Goal: Task Accomplishment & Management: Manage account settings

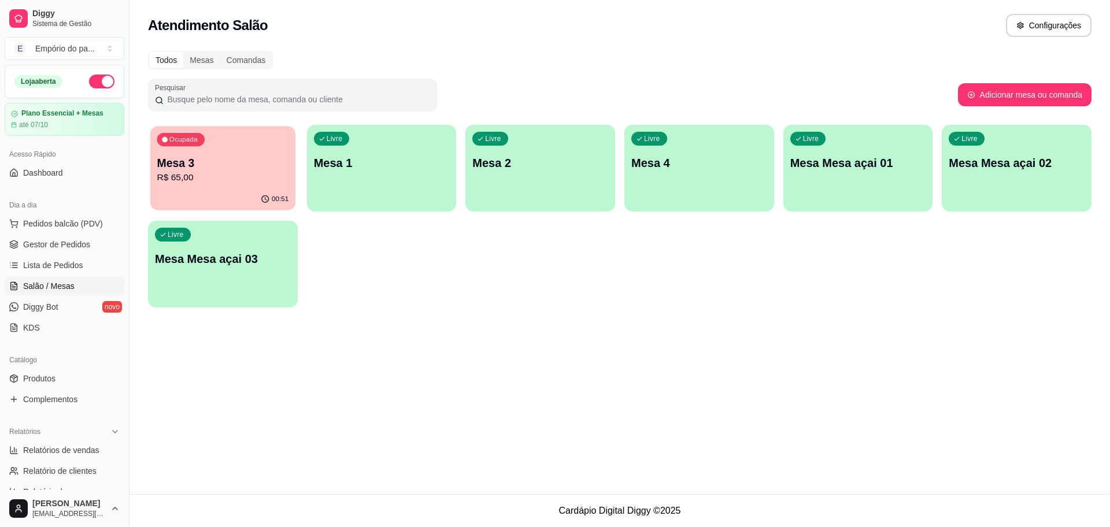
click at [248, 177] on p "R$ 65,00" at bounding box center [223, 177] width 132 height 13
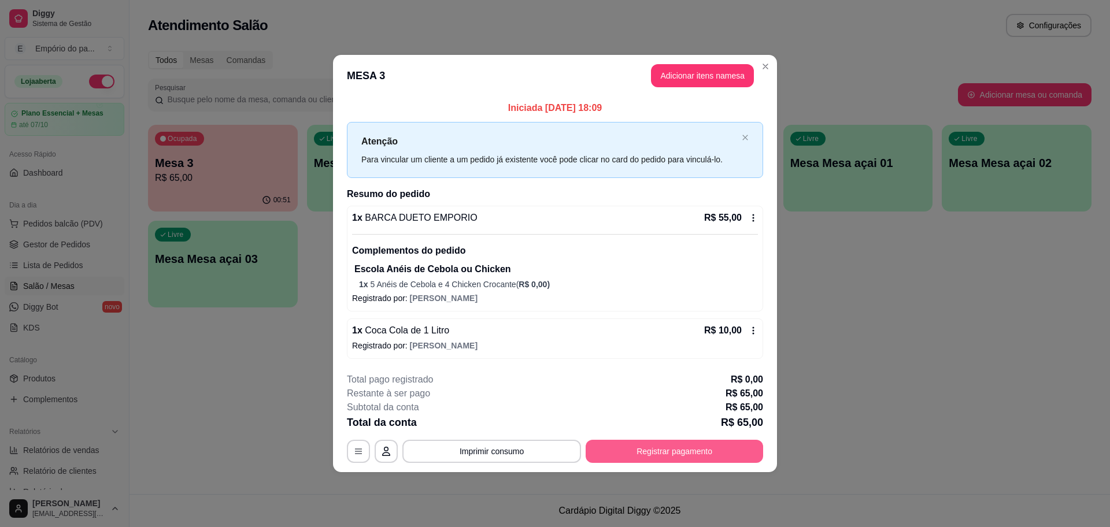
click at [680, 454] on button "Registrar pagamento" at bounding box center [675, 451] width 178 height 23
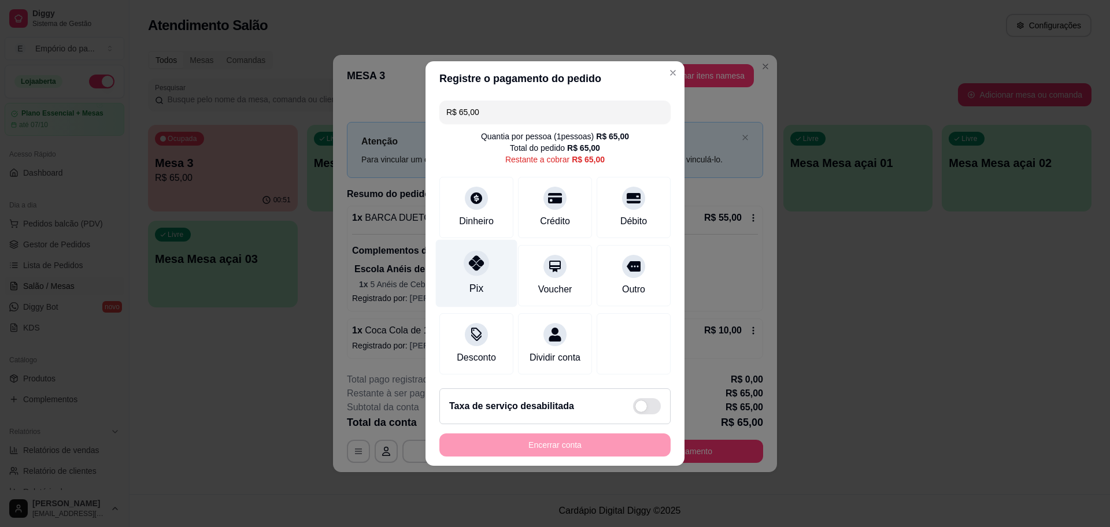
click at [486, 264] on div "Pix" at bounding box center [477, 274] width 82 height 68
type input "R$ 0,00"
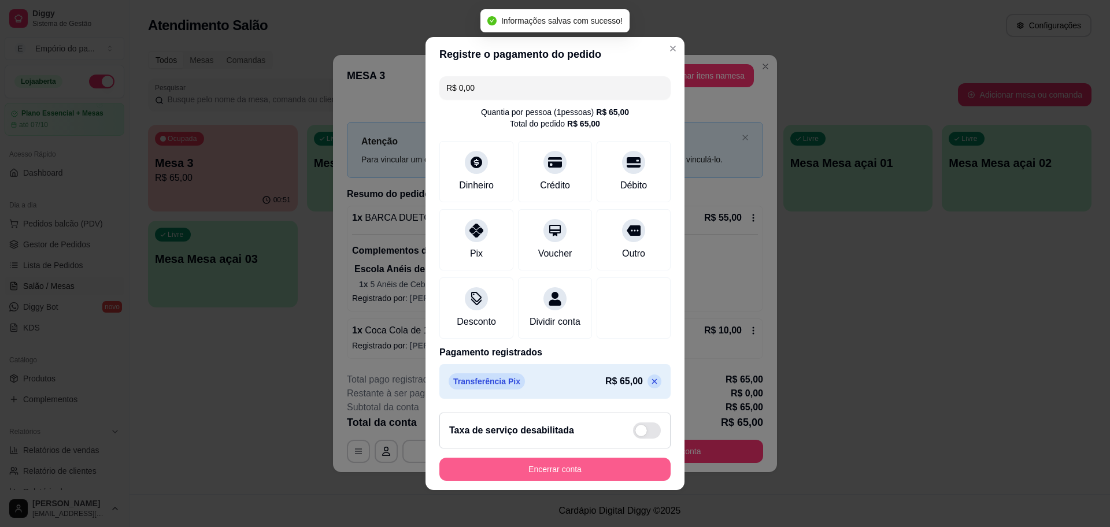
click at [578, 473] on button "Encerrar conta" at bounding box center [555, 469] width 231 height 23
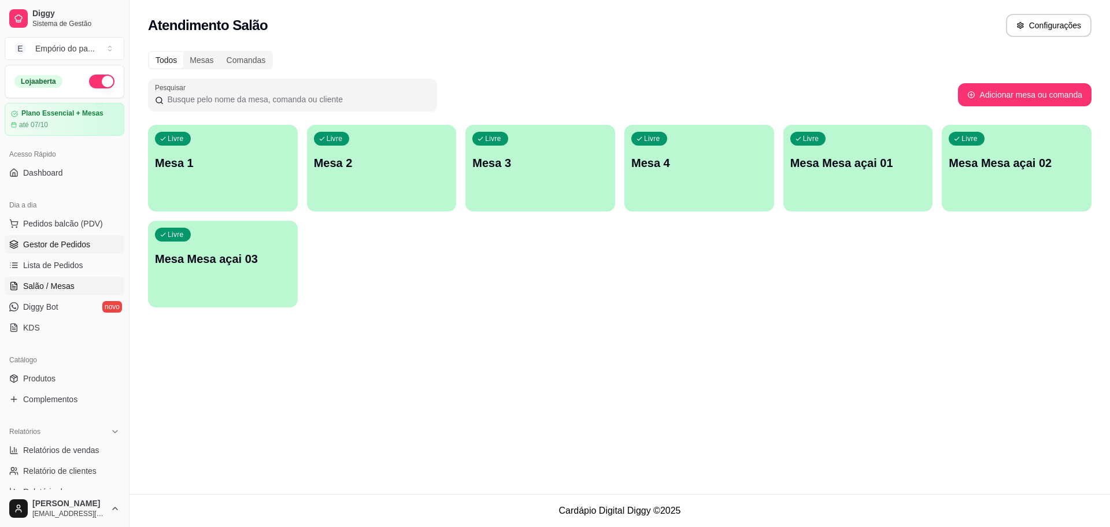
click at [64, 239] on span "Gestor de Pedidos" at bounding box center [56, 245] width 67 height 12
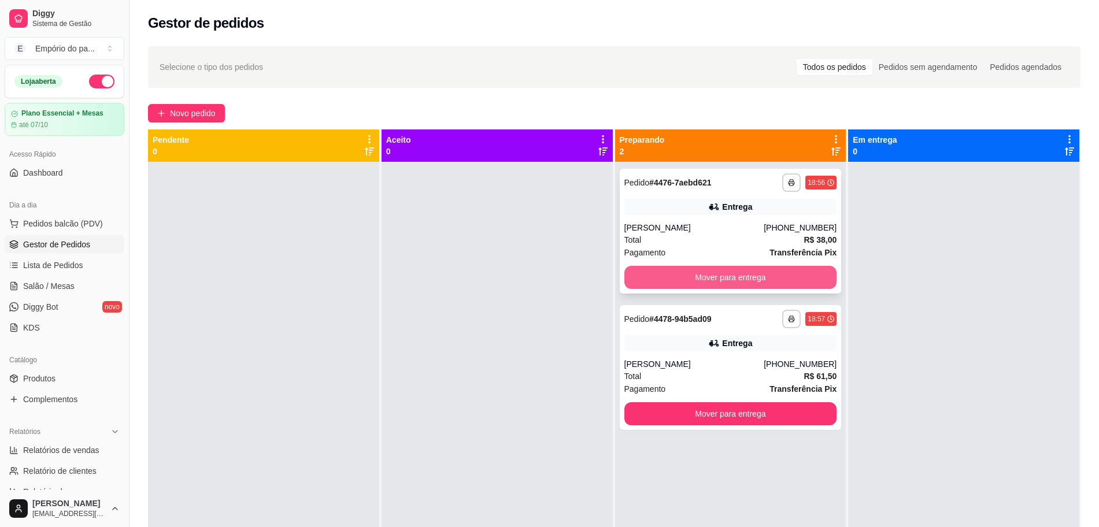
click at [718, 274] on button "Mover para entrega" at bounding box center [731, 277] width 213 height 23
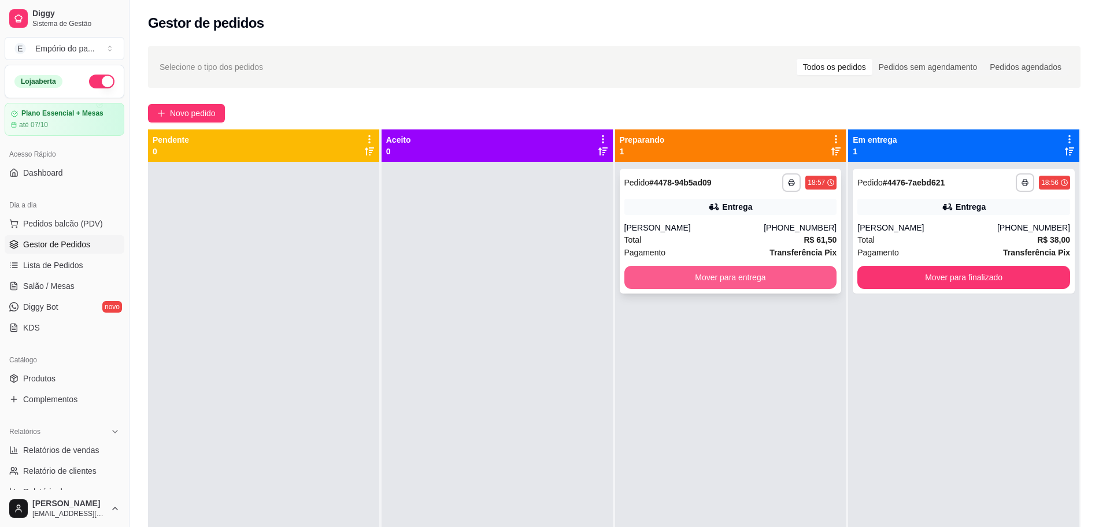
click at [765, 274] on button "Mover para entrega" at bounding box center [731, 277] width 213 height 23
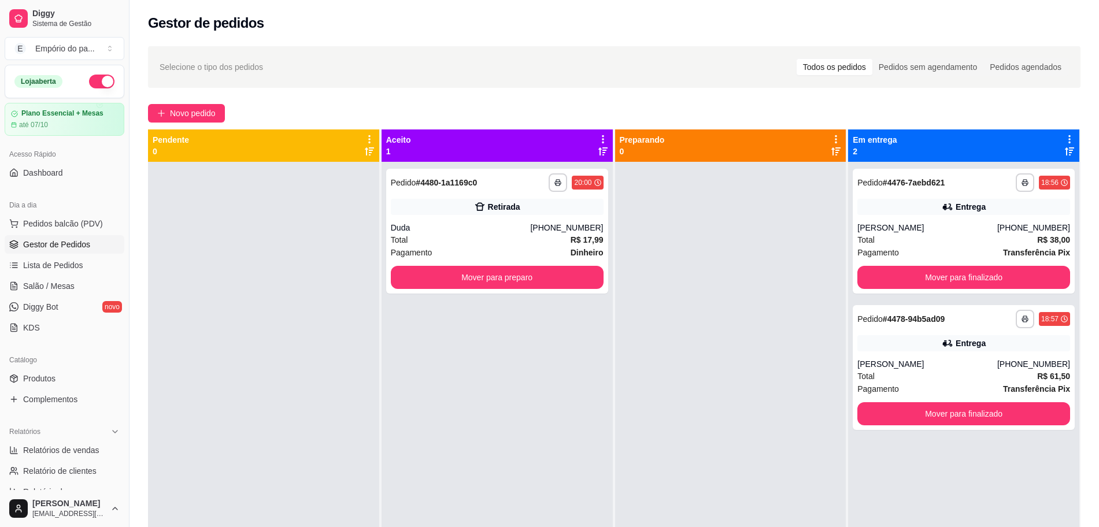
drag, startPoint x: 764, startPoint y: 274, endPoint x: 1110, endPoint y: 275, distance: 345.8
click at [754, 273] on div at bounding box center [730, 425] width 231 height 527
click at [464, 230] on div "Duda" at bounding box center [461, 228] width 140 height 12
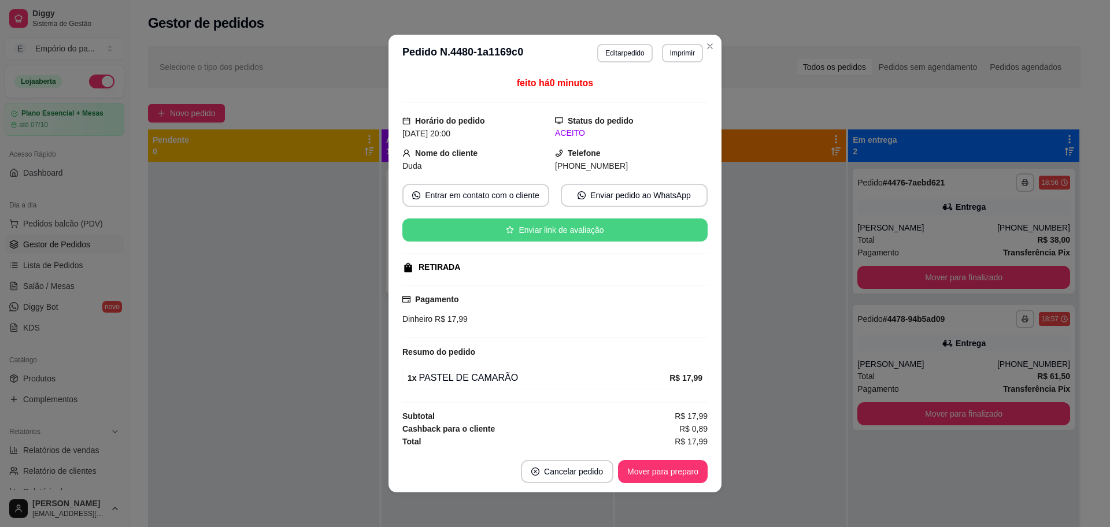
scroll to position [2, 0]
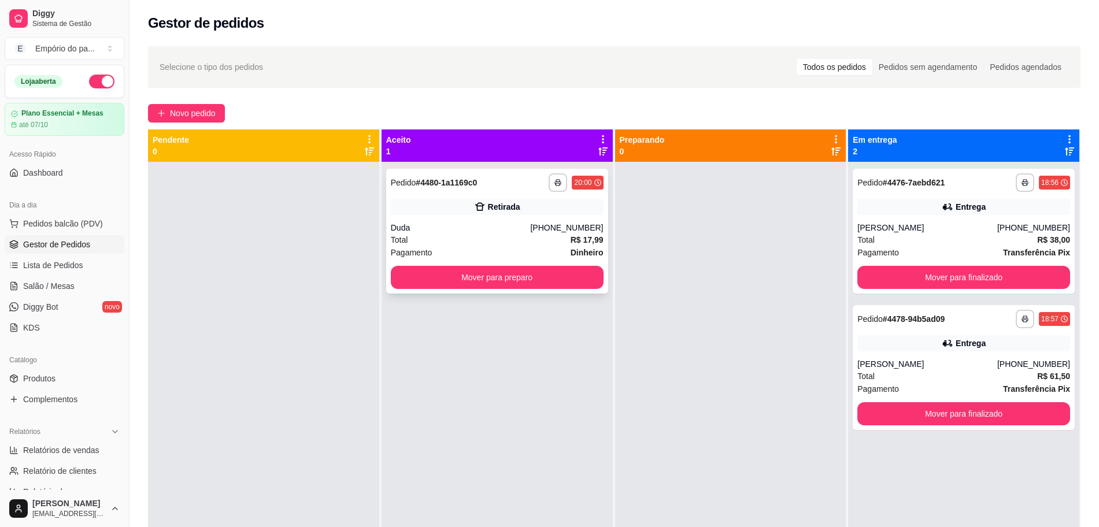
click at [438, 230] on div "Duda" at bounding box center [461, 228] width 140 height 12
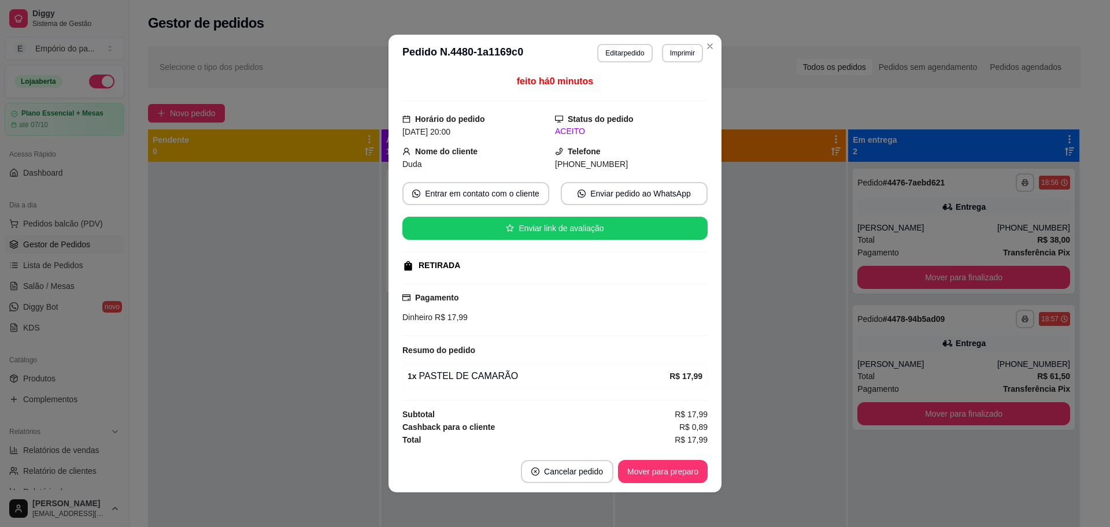
scroll to position [2, 0]
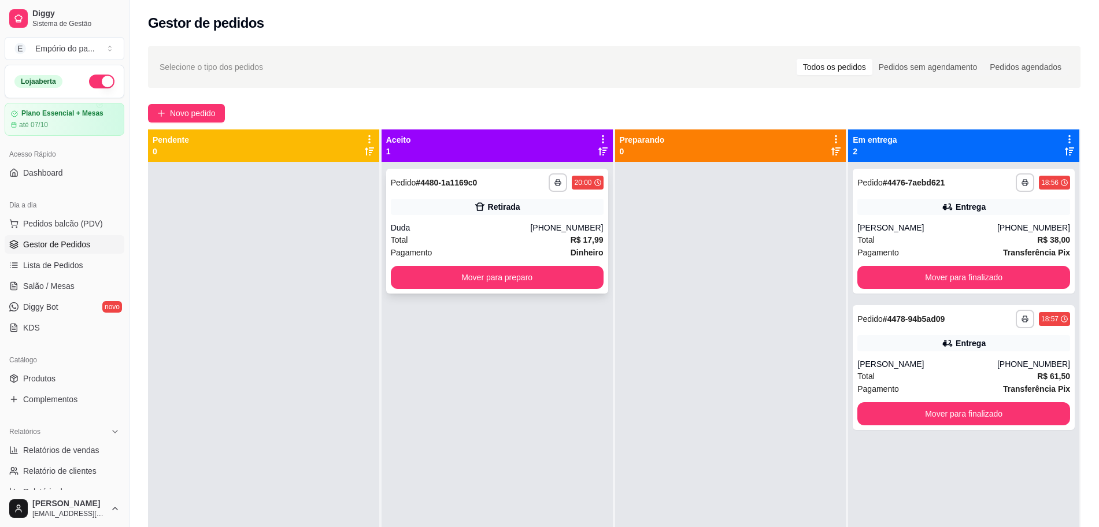
click at [462, 250] on div "Pagamento Dinheiro" at bounding box center [497, 252] width 213 height 13
click at [920, 243] on div "Total R$ 38,00" at bounding box center [964, 240] width 213 height 13
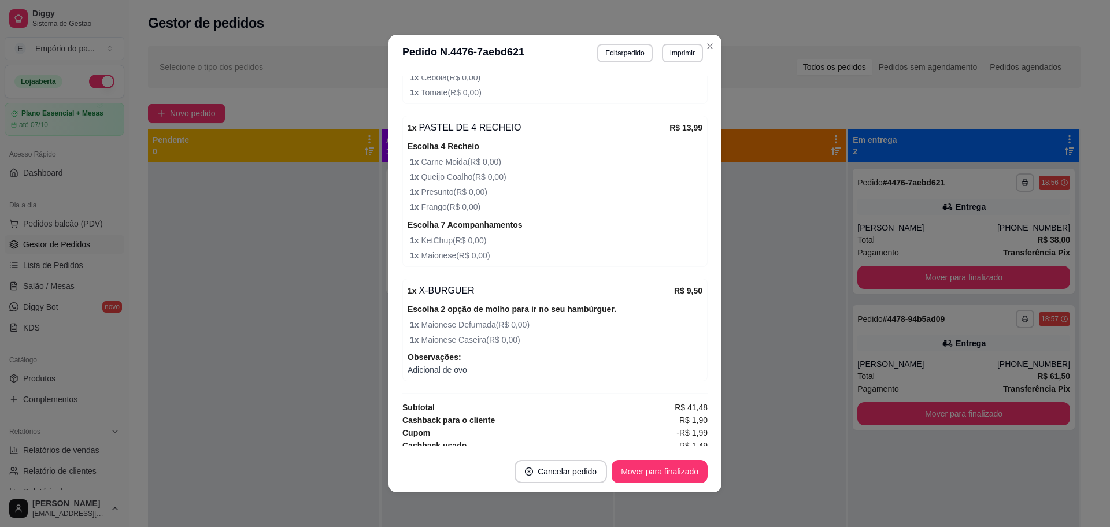
scroll to position [708, 0]
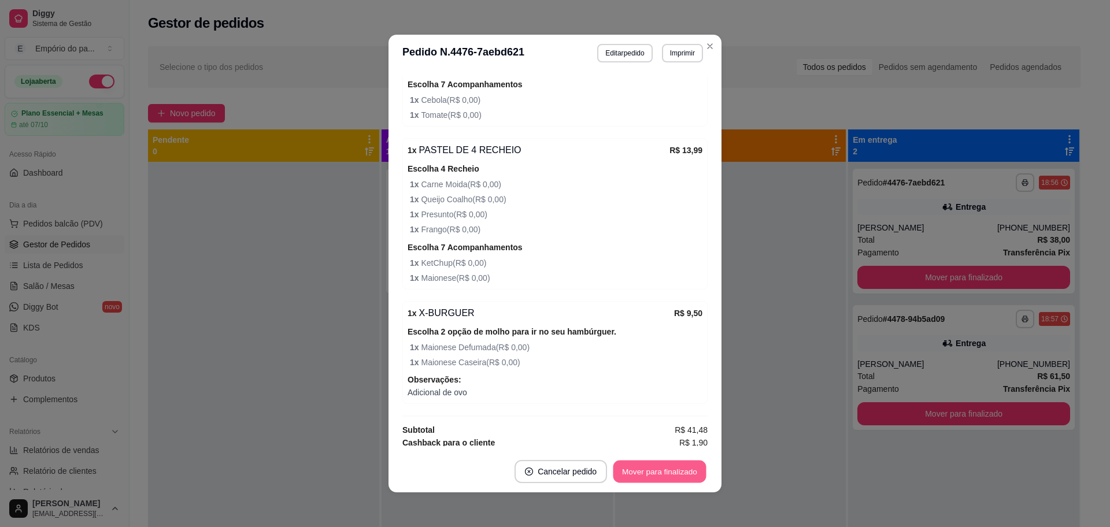
click at [681, 472] on button "Mover para finalizado" at bounding box center [660, 472] width 93 height 23
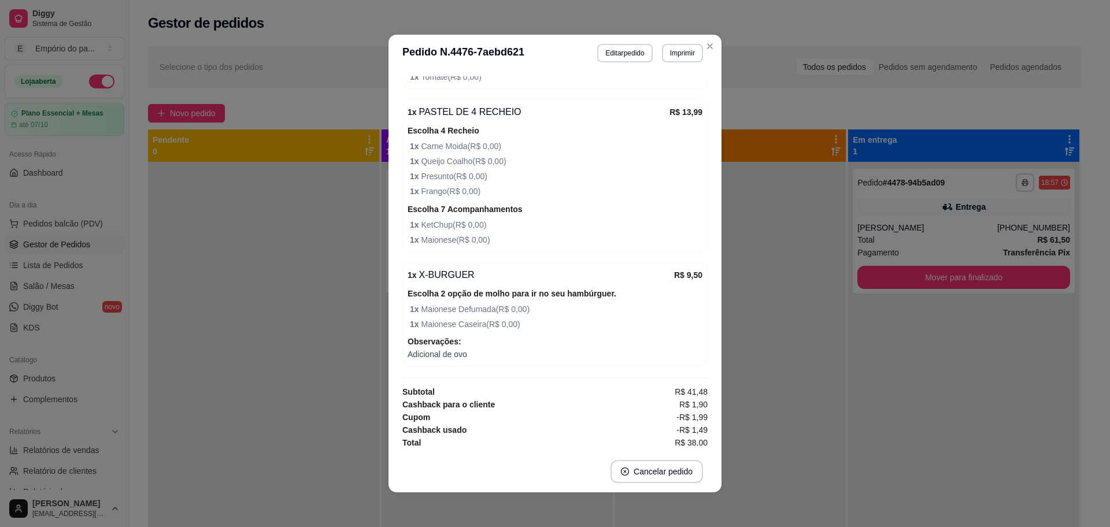
scroll to position [670, 0]
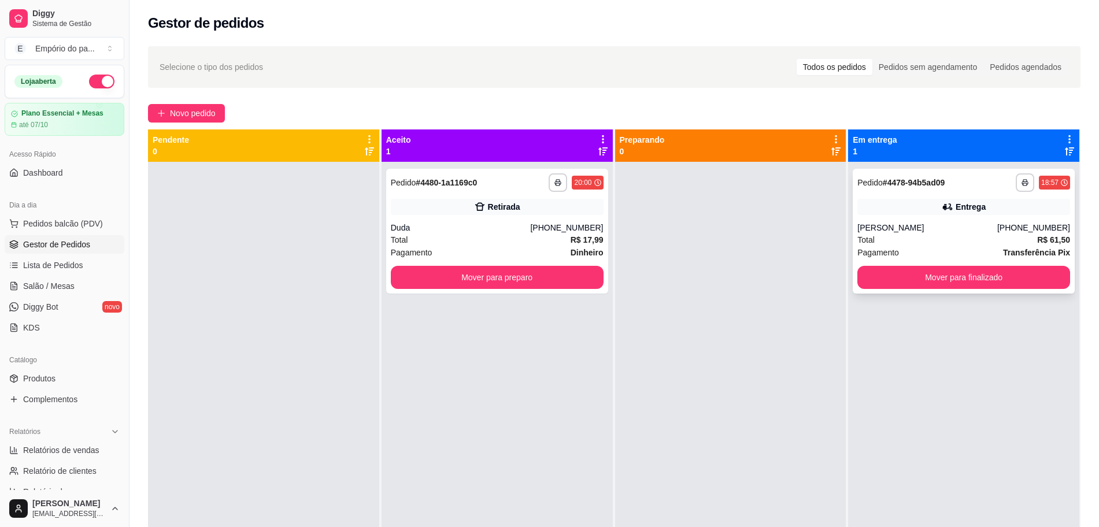
click at [877, 219] on div "**********" at bounding box center [964, 231] width 222 height 125
click at [910, 234] on div "Total R$ 61,50" at bounding box center [964, 240] width 213 height 13
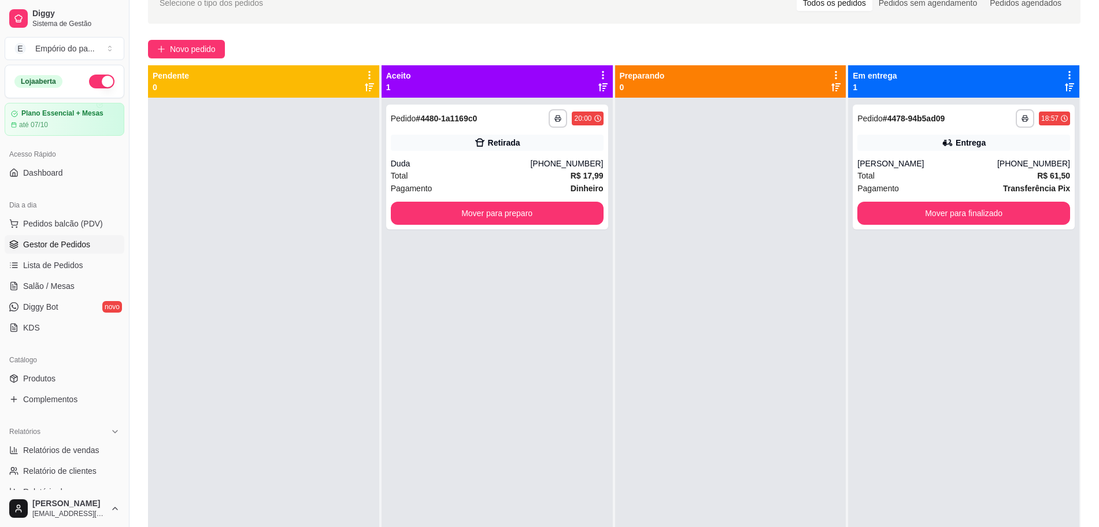
scroll to position [0, 0]
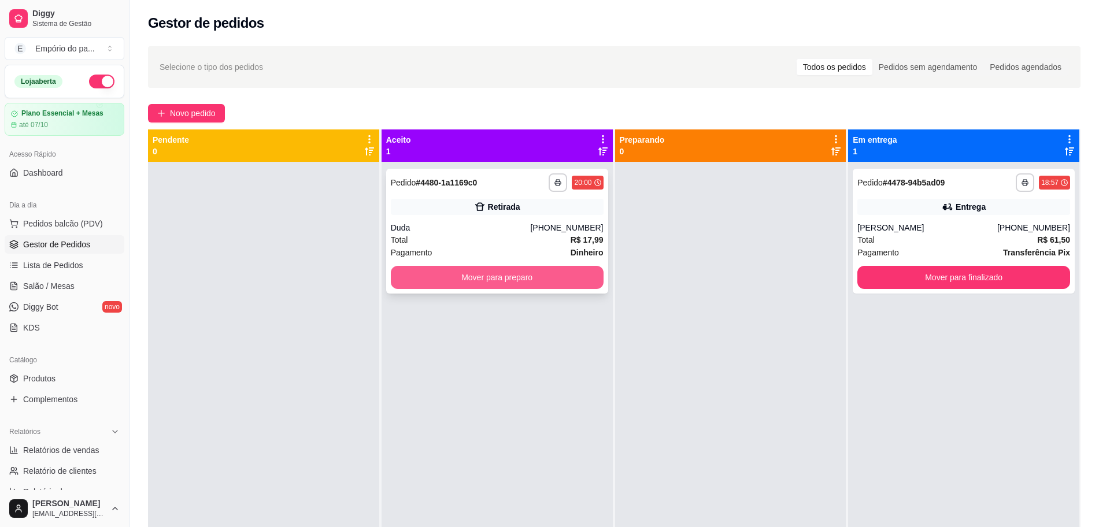
click at [484, 276] on button "Mover para preparo" at bounding box center [497, 277] width 213 height 23
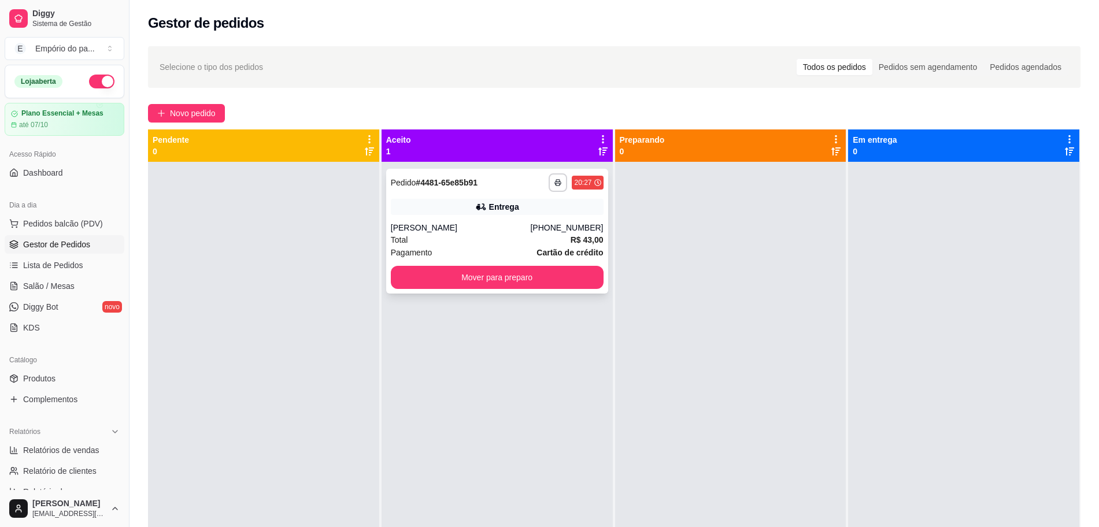
click at [466, 238] on div "Total R$ 43,00" at bounding box center [497, 240] width 213 height 13
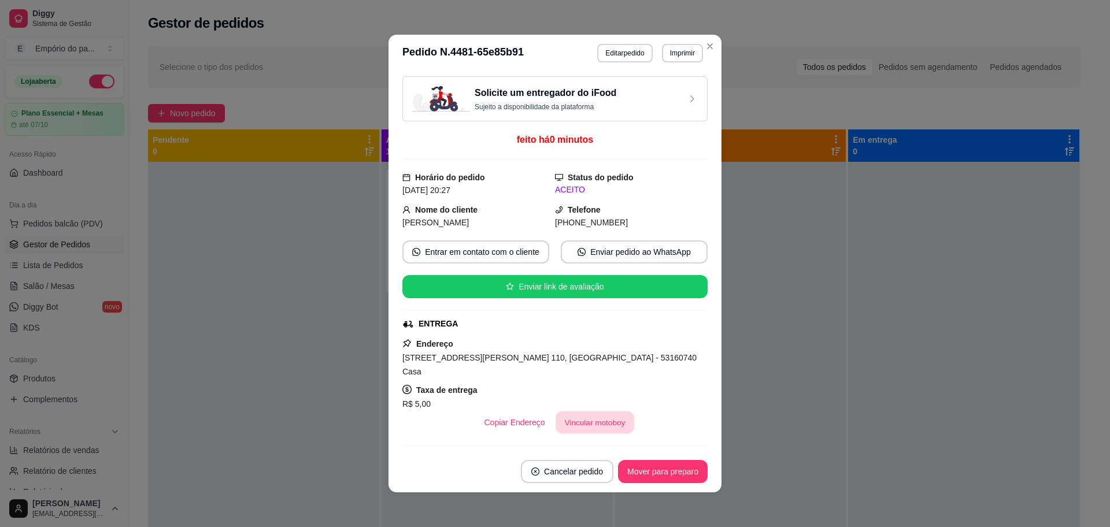
click at [584, 412] on button "Vincular motoboy" at bounding box center [595, 423] width 79 height 23
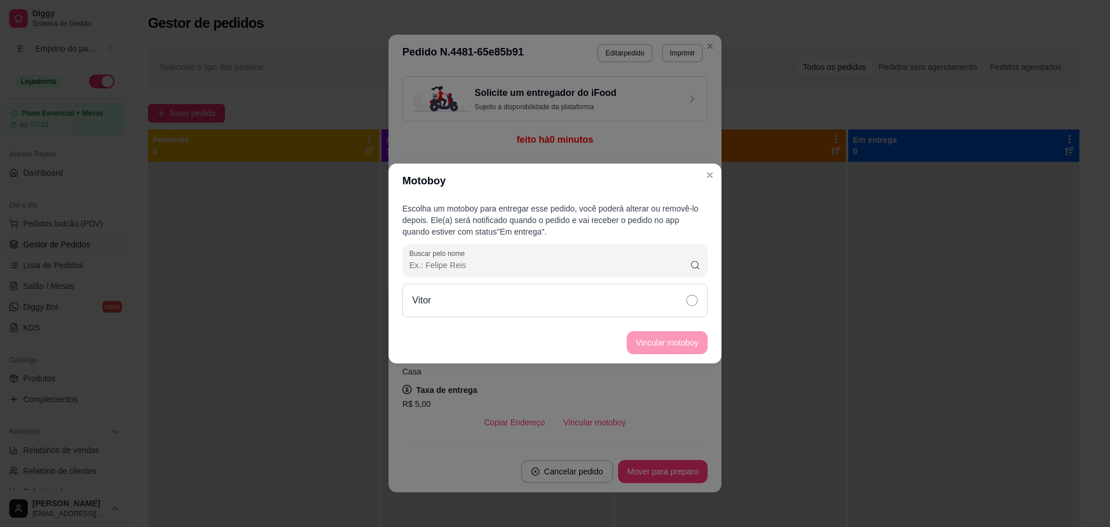
click at [693, 300] on icon at bounding box center [692, 301] width 12 height 12
click at [688, 345] on button "Vincular motoboy" at bounding box center [667, 343] width 79 height 23
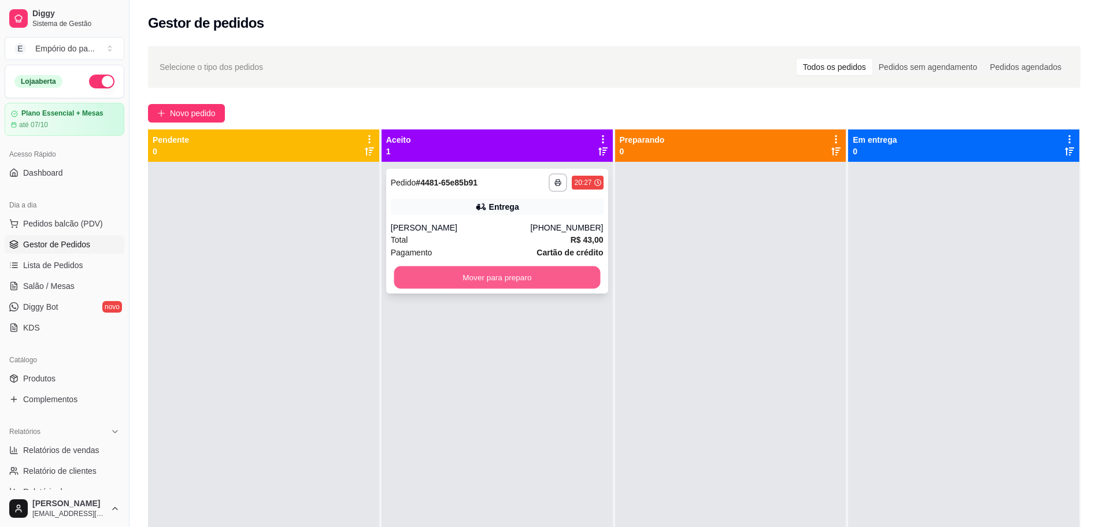
click at [487, 276] on button "Mover para preparo" at bounding box center [497, 278] width 206 height 23
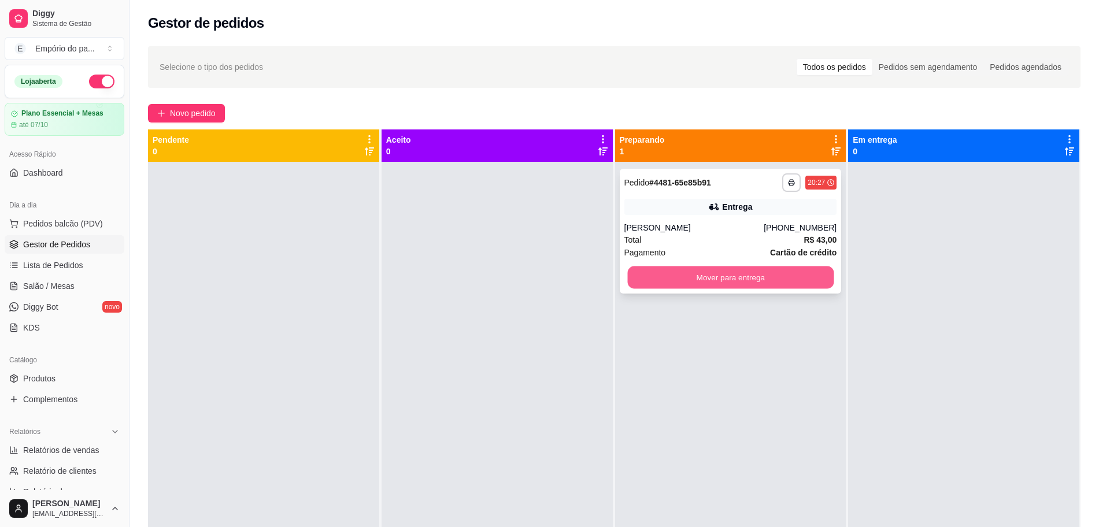
click at [759, 274] on button "Mover para entrega" at bounding box center [730, 278] width 206 height 23
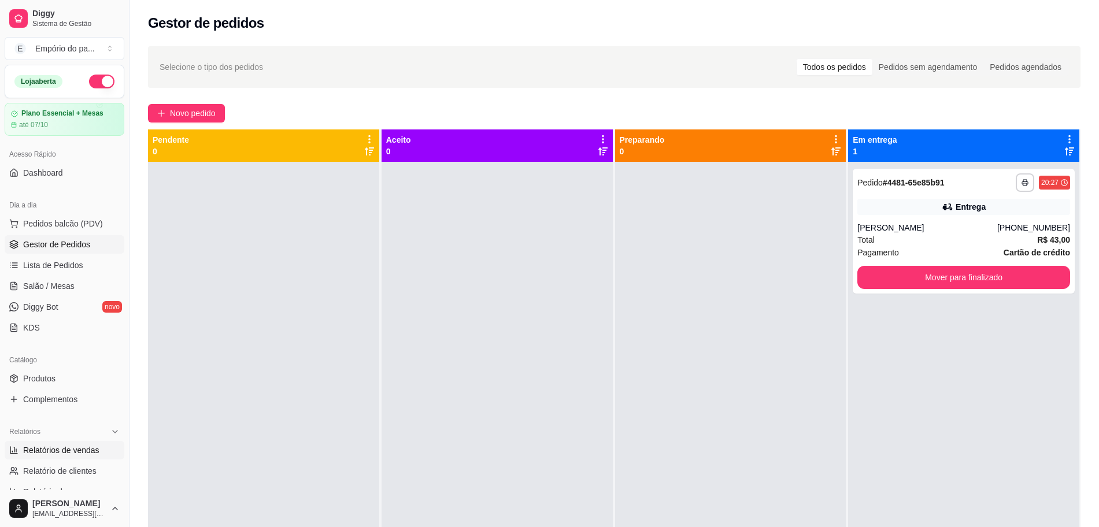
click at [57, 453] on span "Relatórios de vendas" at bounding box center [61, 451] width 76 height 12
select select "ALL"
select select "0"
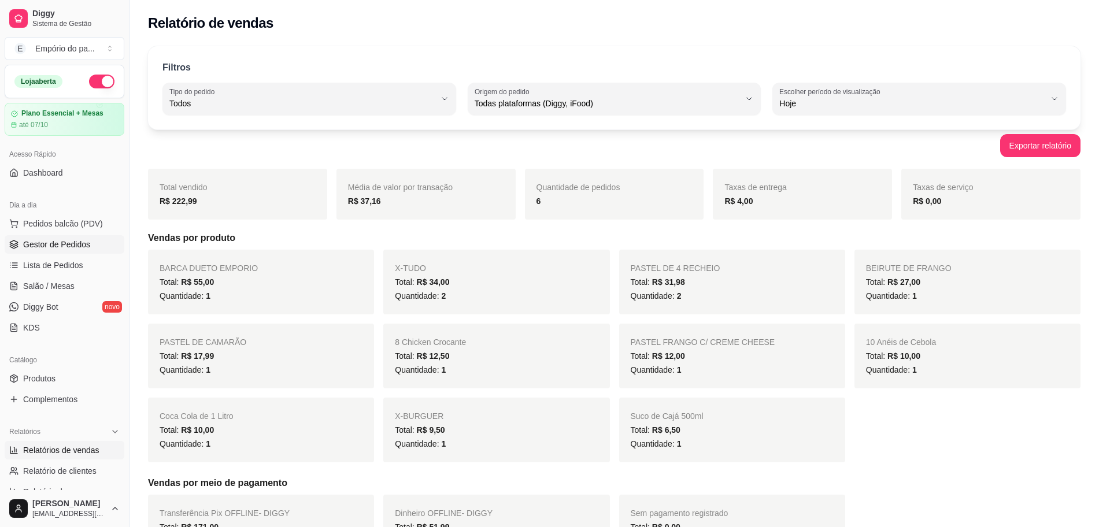
click at [34, 250] on span "Gestor de Pedidos" at bounding box center [56, 245] width 67 height 12
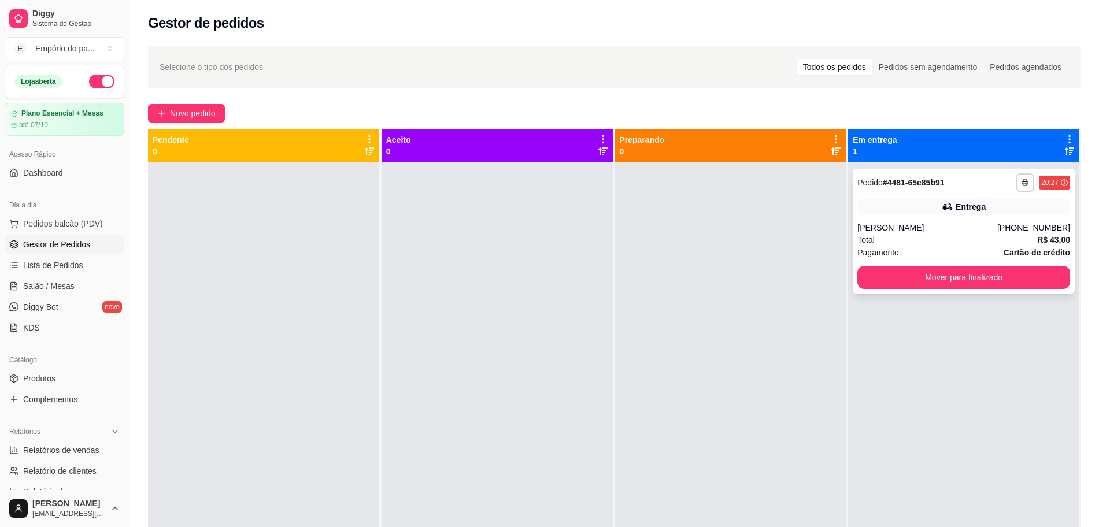
click at [925, 246] on div "Pagamento Cartão de crédito" at bounding box center [964, 252] width 213 height 13
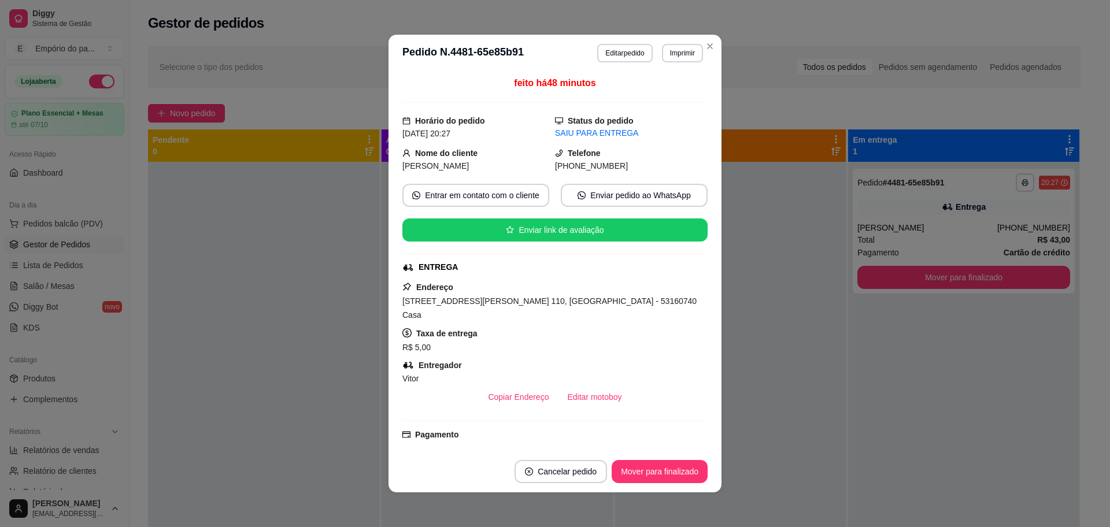
scroll to position [2, 0]
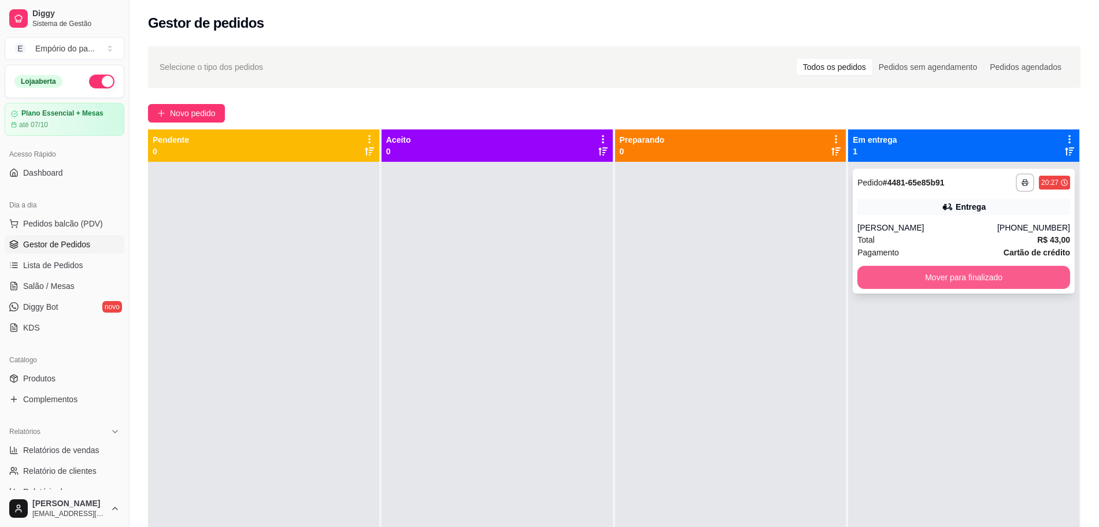
click at [881, 273] on button "Mover para finalizado" at bounding box center [964, 277] width 213 height 23
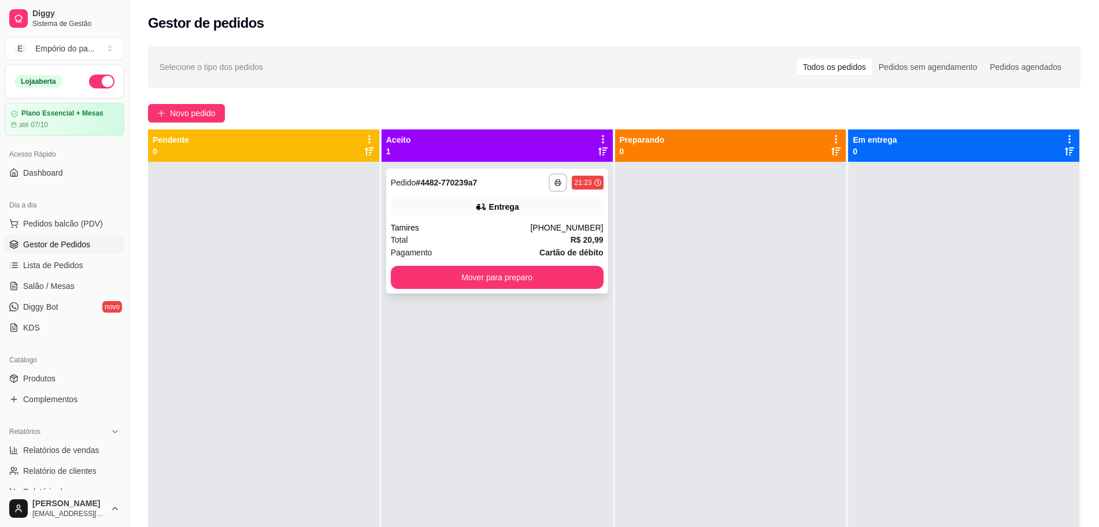
click at [430, 230] on div "Tamires" at bounding box center [461, 228] width 140 height 12
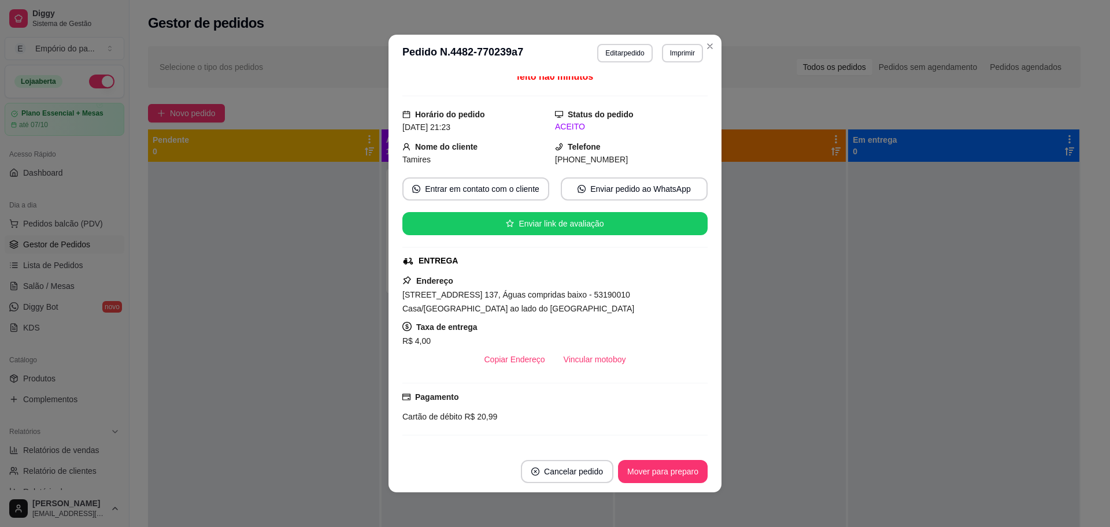
scroll to position [145, 0]
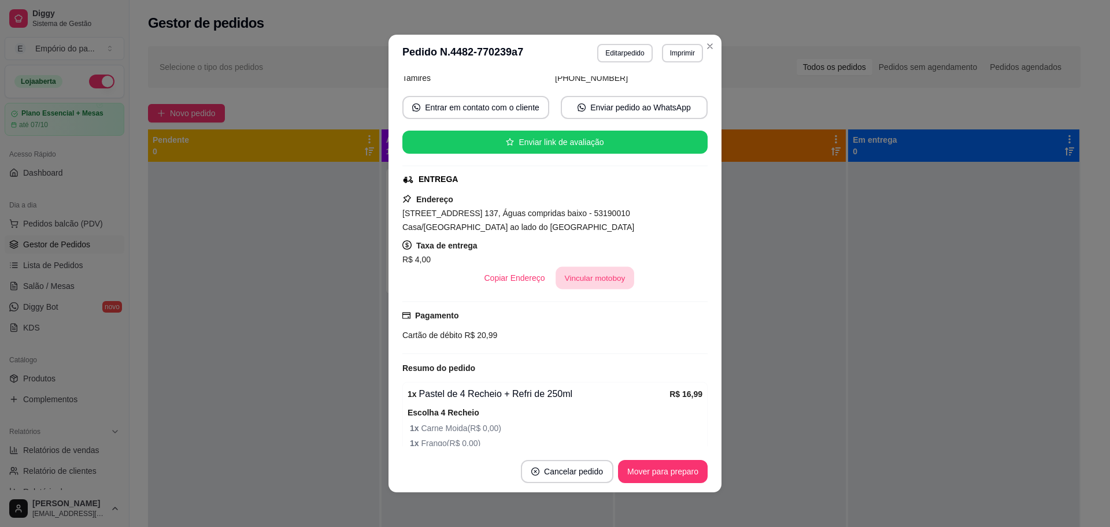
click at [595, 268] on button "Vincular motoboy" at bounding box center [595, 278] width 79 height 23
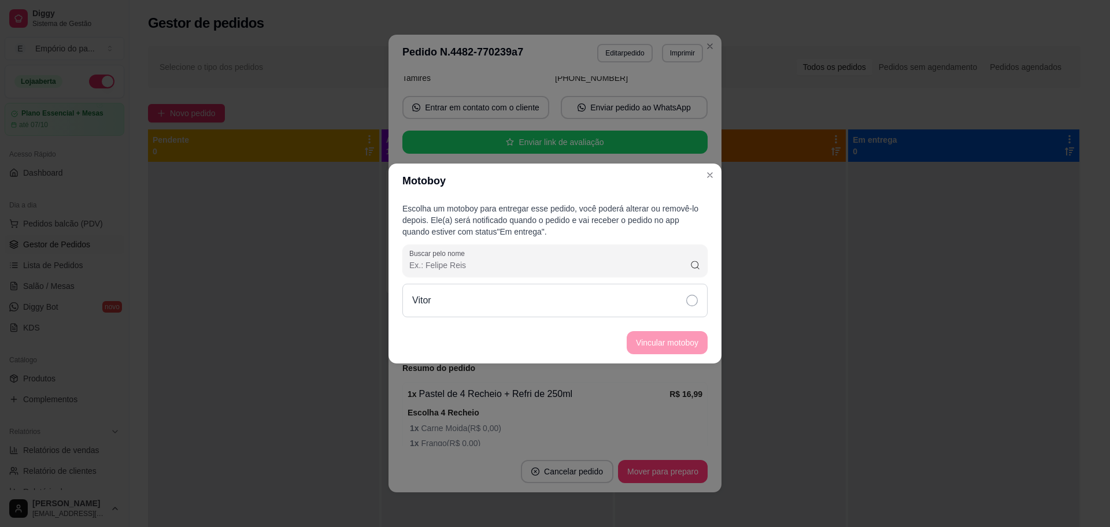
click at [693, 297] on icon at bounding box center [692, 301] width 12 height 12
click at [680, 338] on button "Vincular motoboy" at bounding box center [667, 343] width 79 height 23
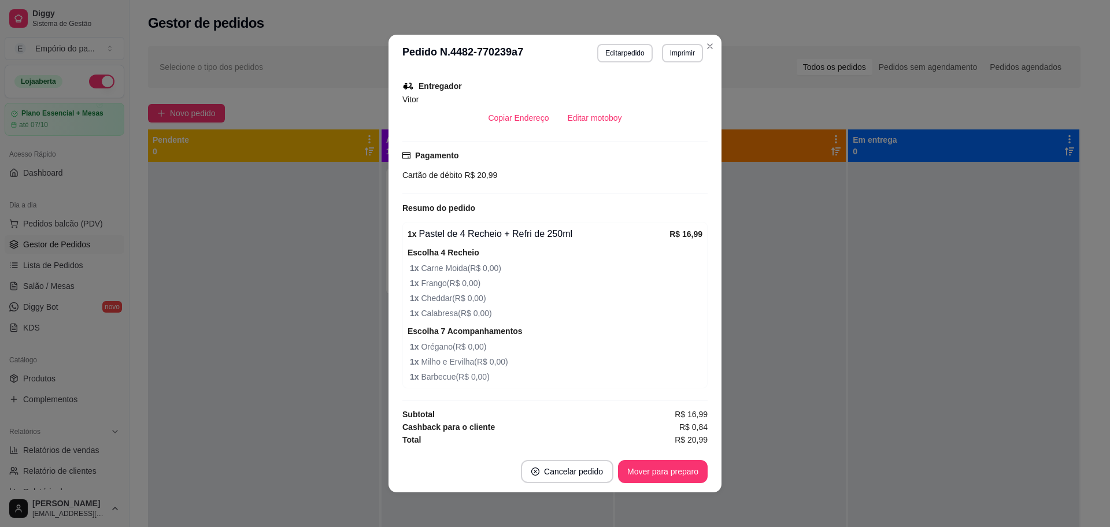
scroll to position [2, 0]
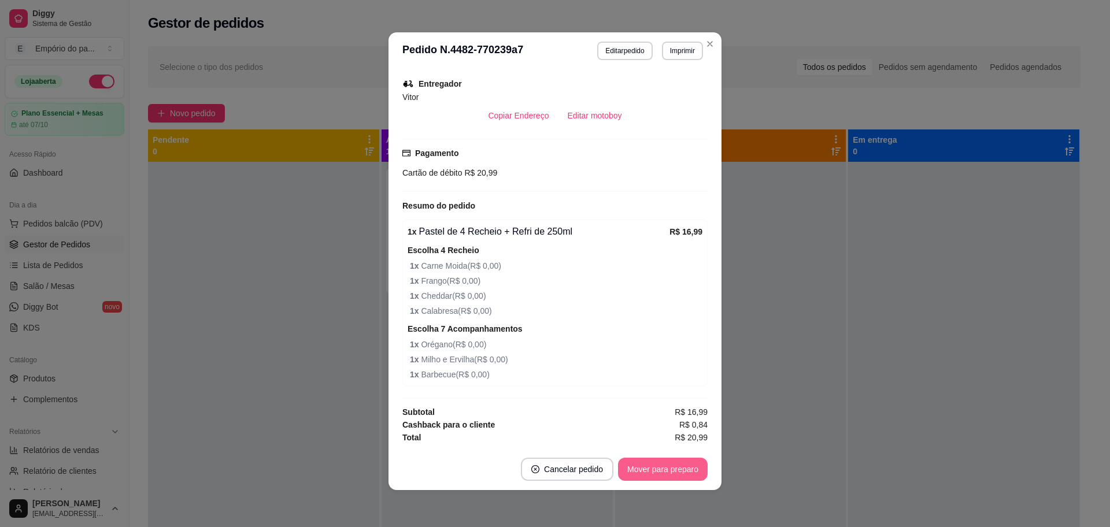
click at [645, 466] on button "Mover para preparo" at bounding box center [663, 469] width 90 height 23
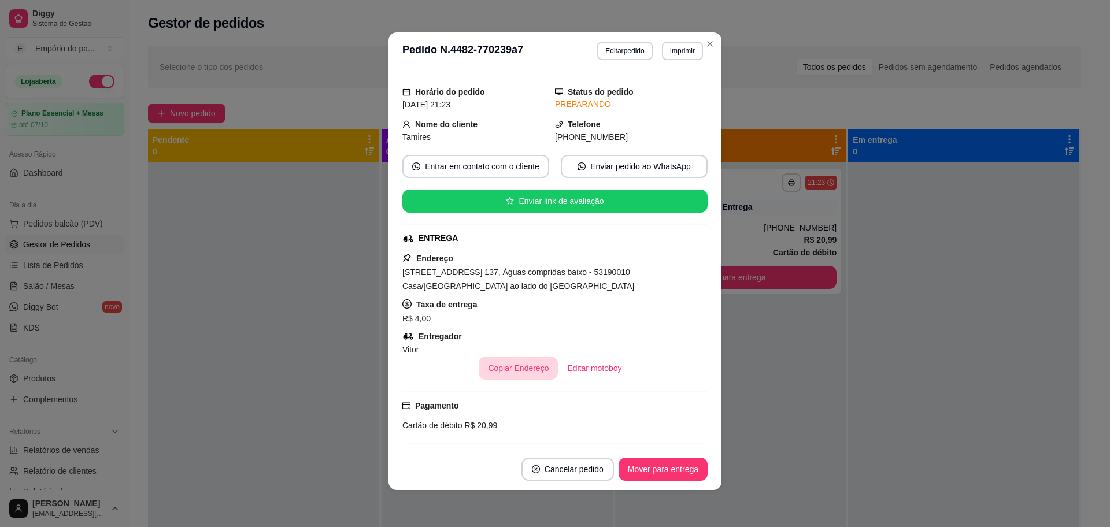
scroll to position [47, 0]
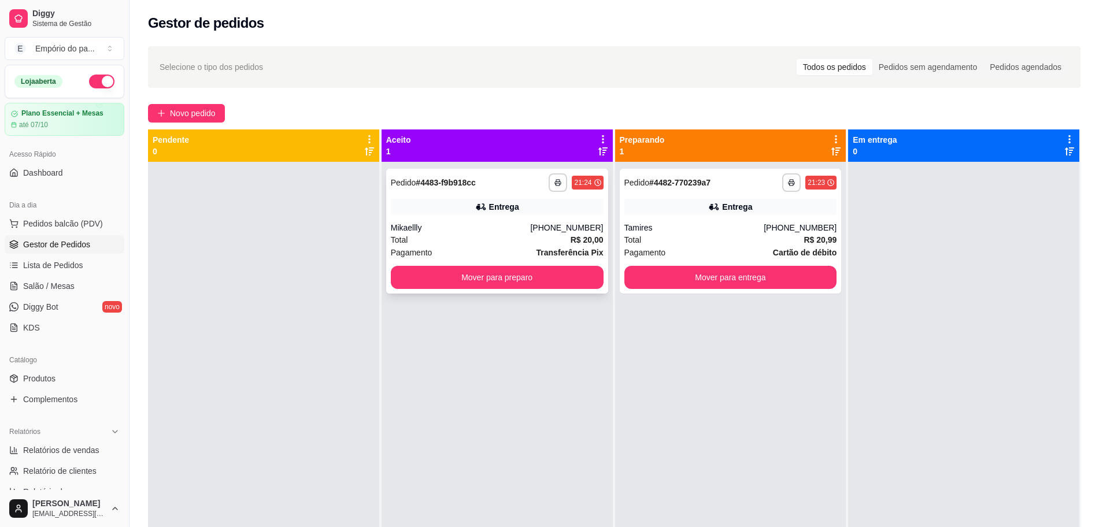
click at [482, 242] on div "Total R$ 20,00" at bounding box center [497, 240] width 213 height 13
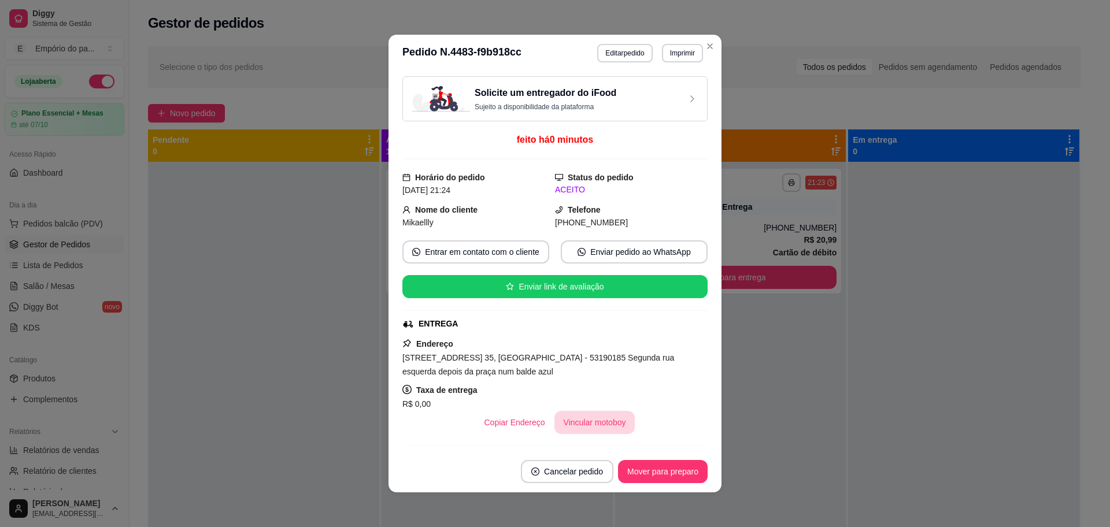
scroll to position [211, 0]
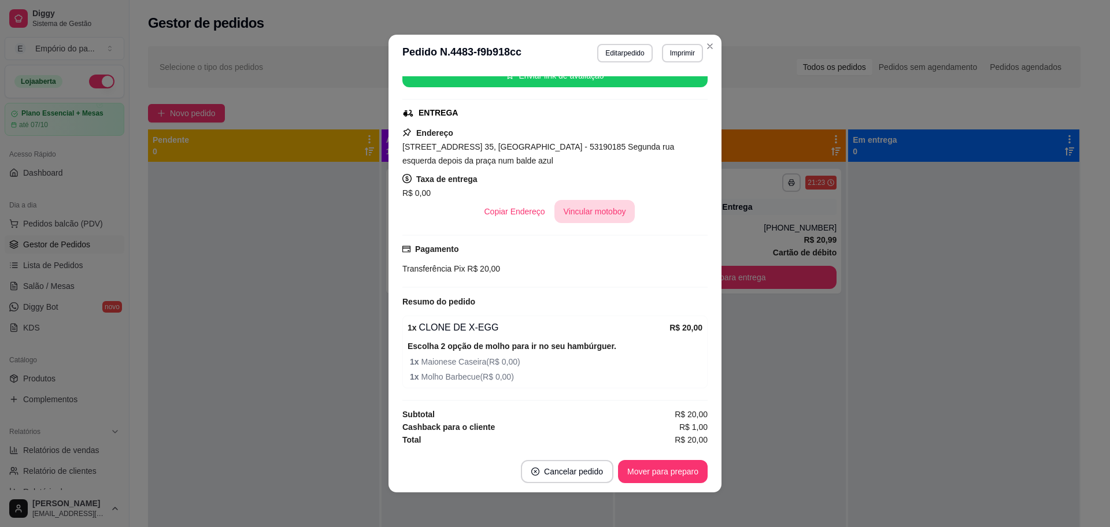
click at [599, 204] on button "Vincular motoboy" at bounding box center [595, 211] width 81 height 23
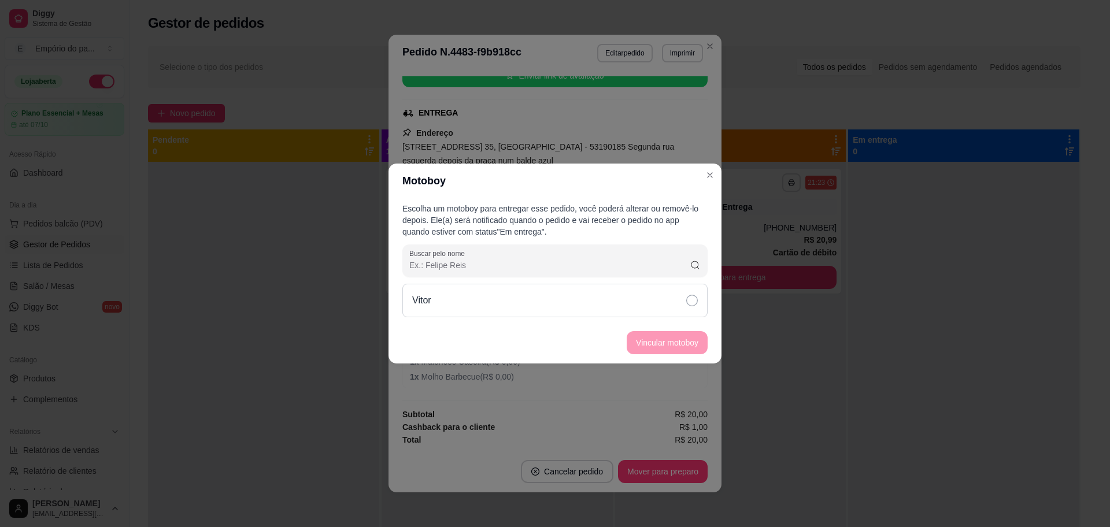
click at [692, 300] on icon at bounding box center [692, 301] width 12 height 12
click at [692, 340] on button "Vincular motoboy" at bounding box center [667, 343] width 79 height 23
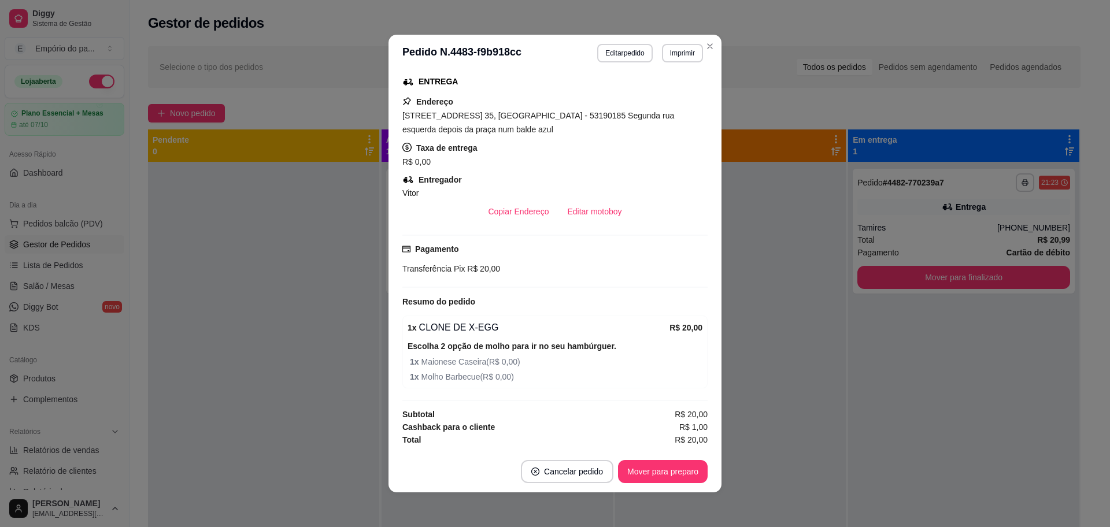
scroll to position [154, 0]
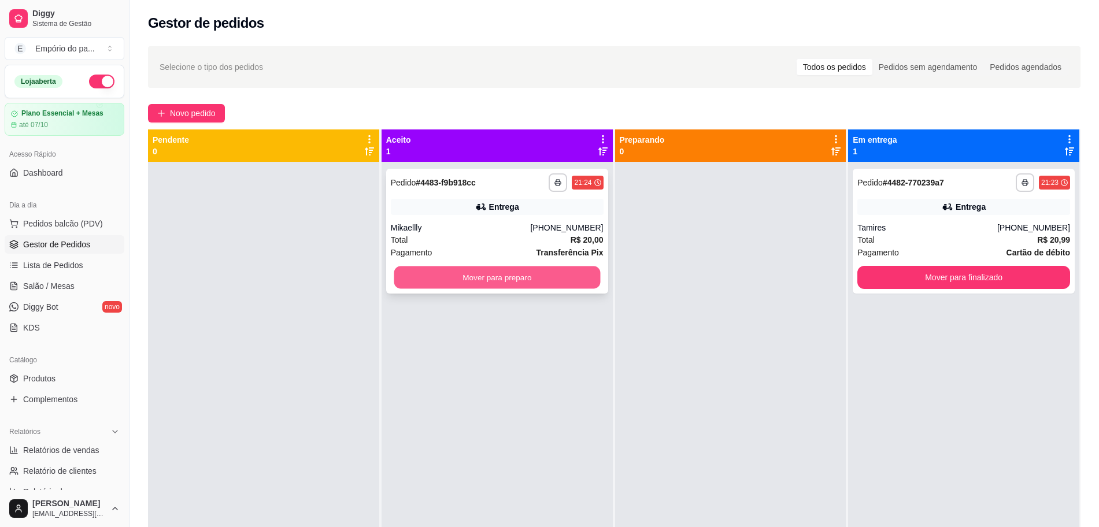
click at [527, 281] on button "Mover para preparo" at bounding box center [497, 278] width 206 height 23
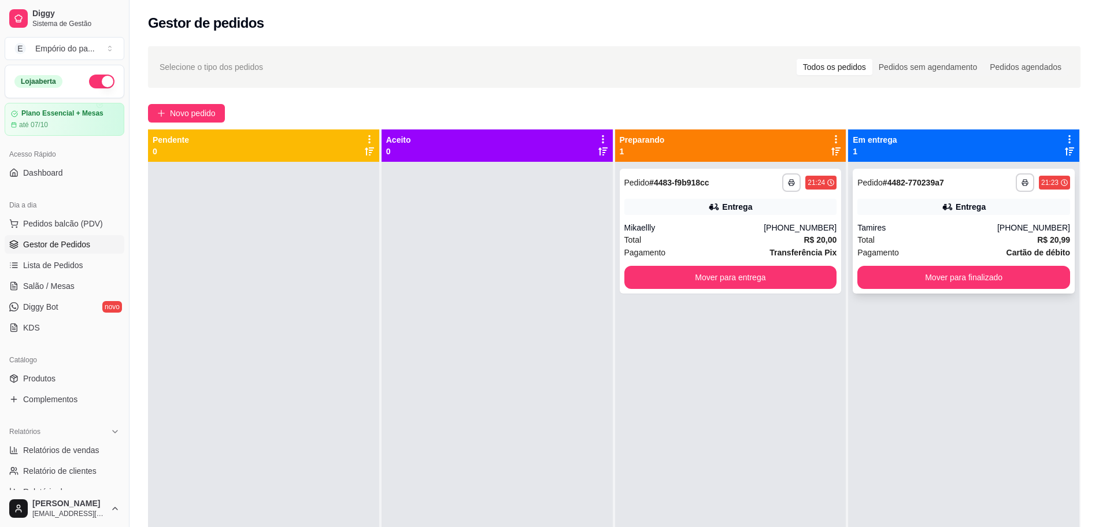
click at [929, 248] on div "Pagamento Cartão de débito" at bounding box center [964, 252] width 213 height 13
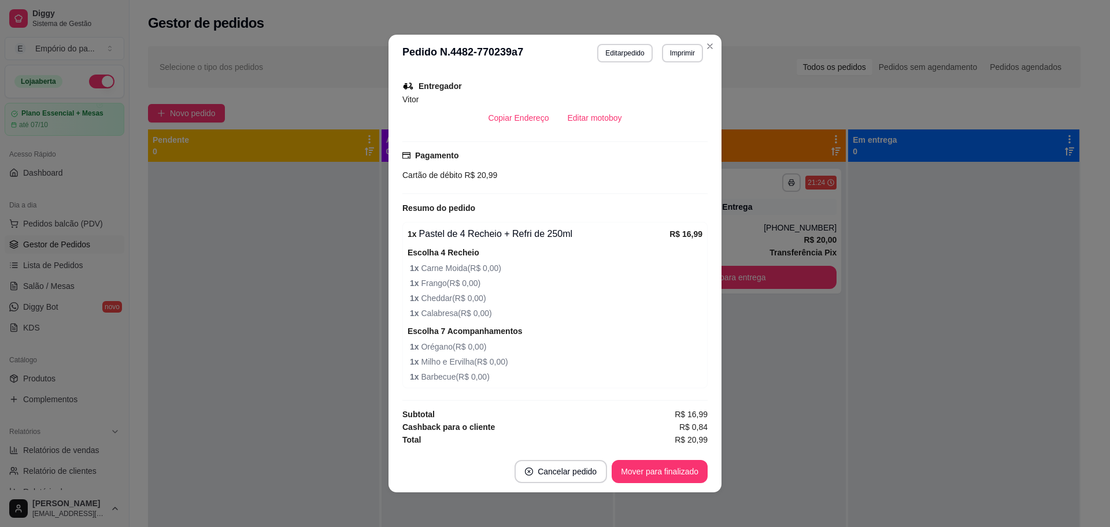
scroll to position [2, 0]
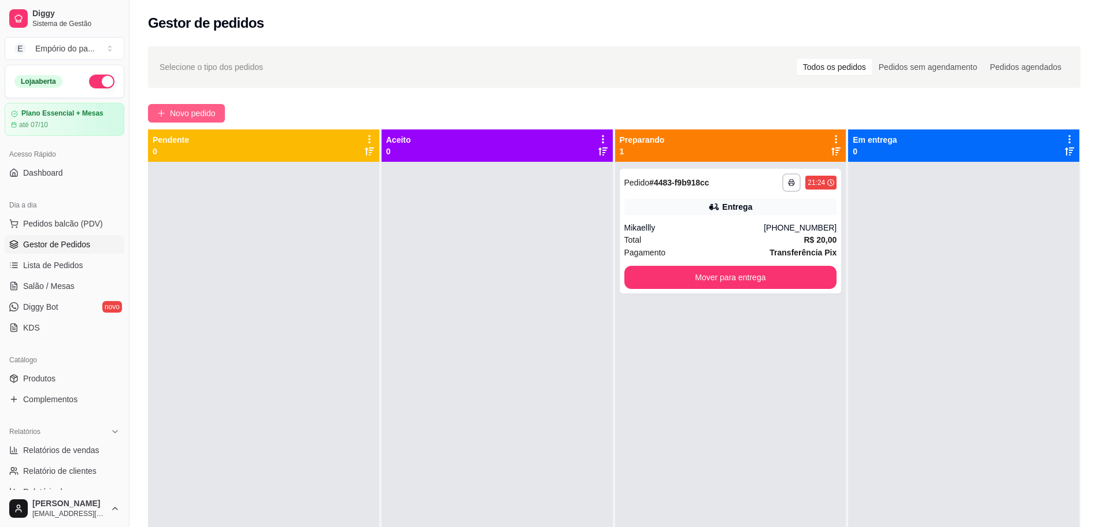
click at [196, 110] on span "Novo pedido" at bounding box center [193, 113] width 46 height 13
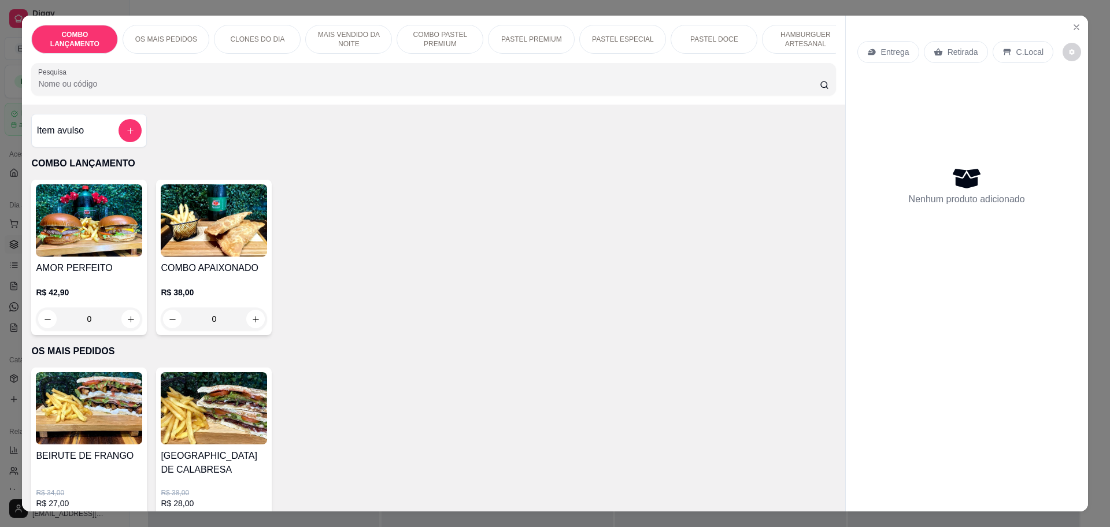
click at [948, 49] on p "Retirada" at bounding box center [963, 52] width 31 height 12
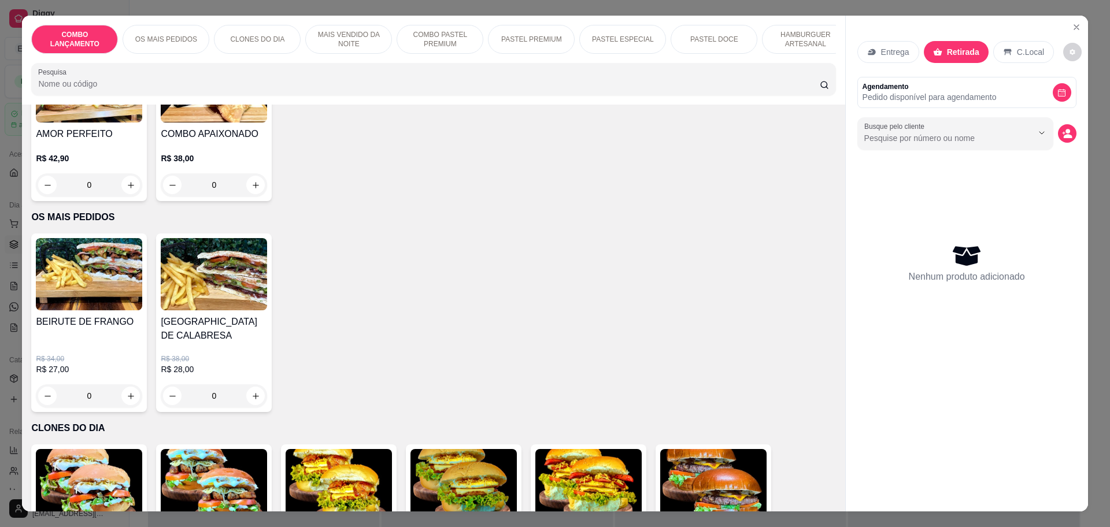
scroll to position [145, 0]
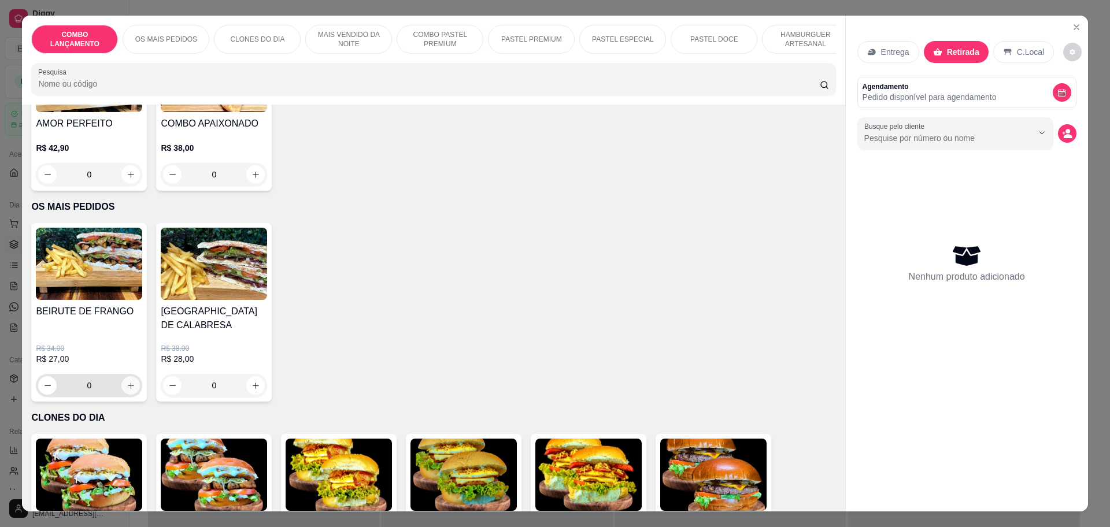
click at [128, 383] on icon "increase-product-quantity" at bounding box center [131, 386] width 6 height 6
type input "1"
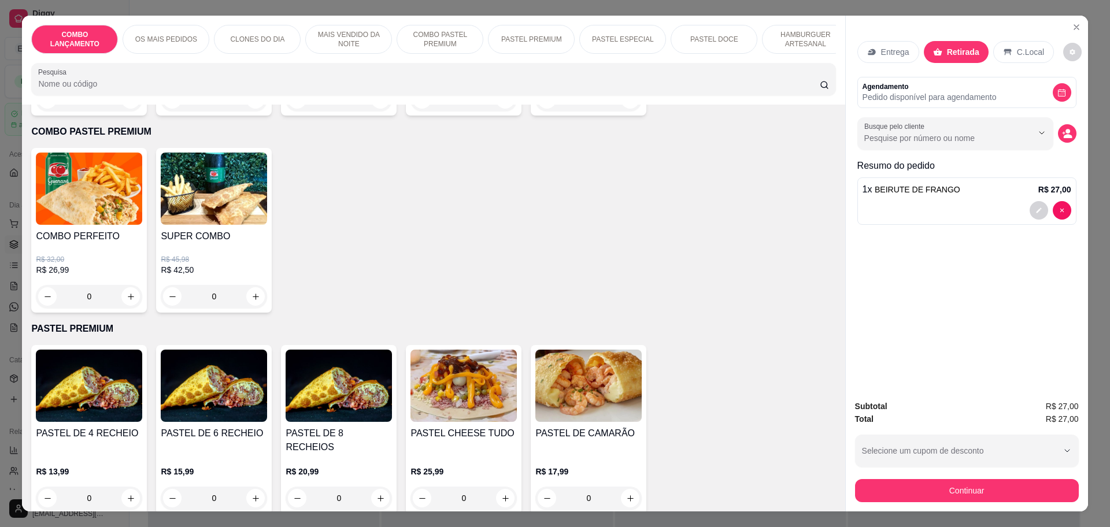
scroll to position [1374, 0]
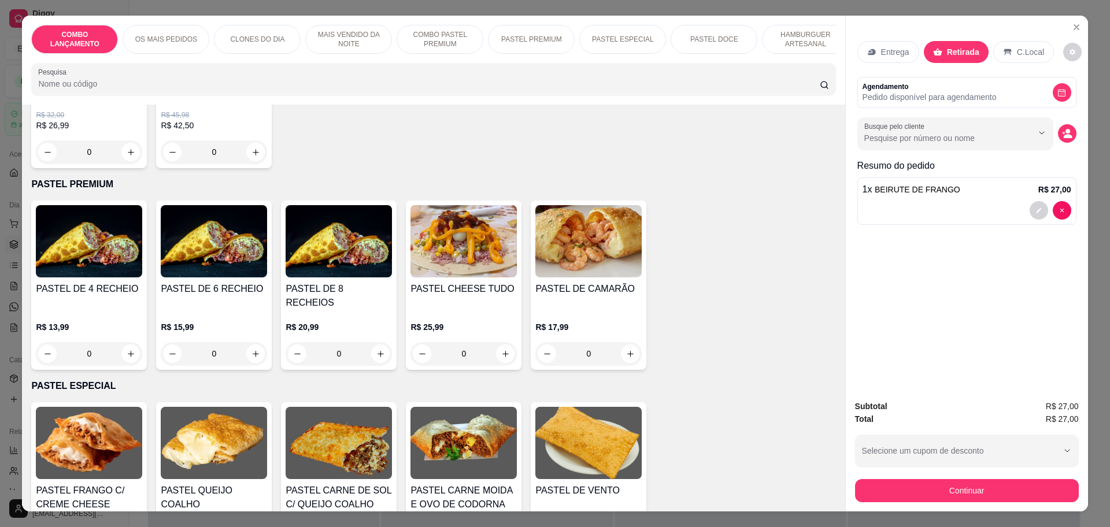
click at [125, 342] on div "0" at bounding box center [89, 353] width 106 height 23
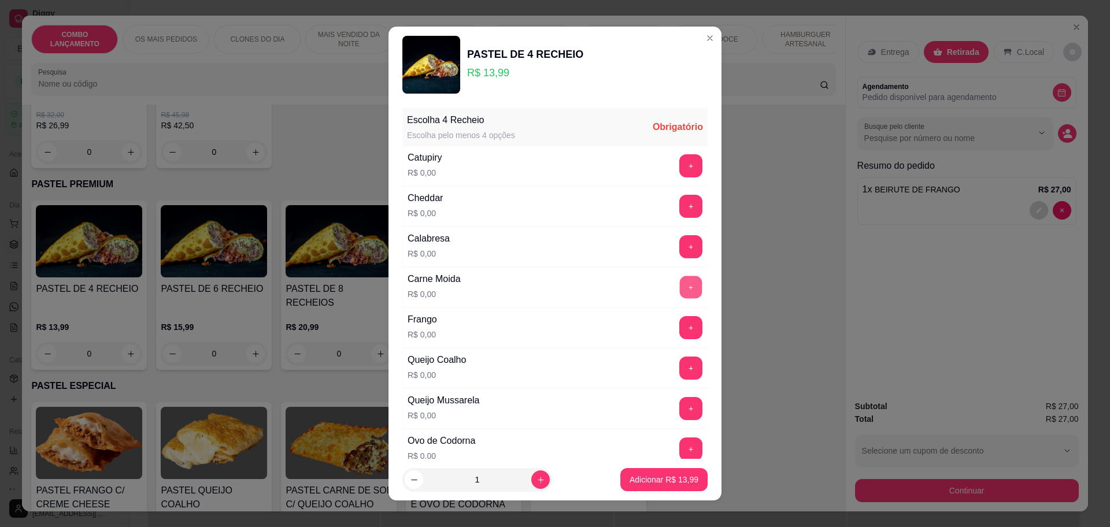
click at [680, 286] on button "+" at bounding box center [691, 287] width 23 height 23
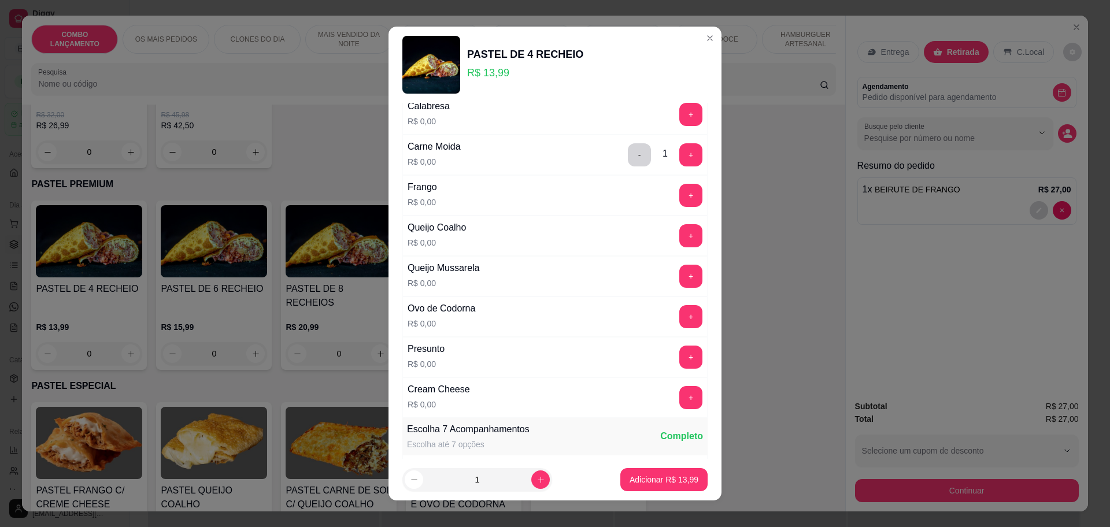
scroll to position [145, 0]
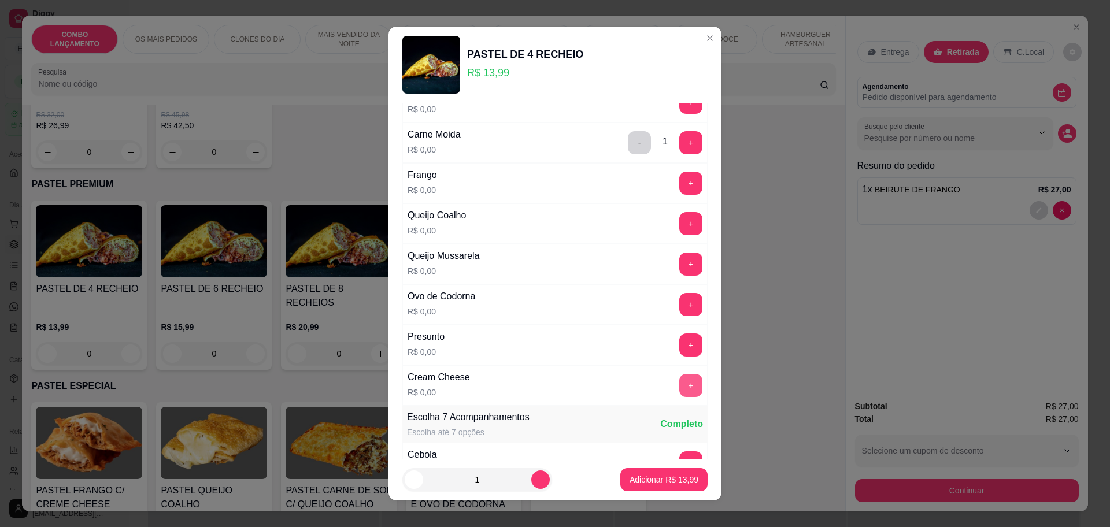
click at [680, 378] on button "+" at bounding box center [691, 385] width 23 height 23
click at [680, 184] on button "+" at bounding box center [691, 183] width 23 height 23
click at [680, 301] on button "+" at bounding box center [691, 304] width 23 height 23
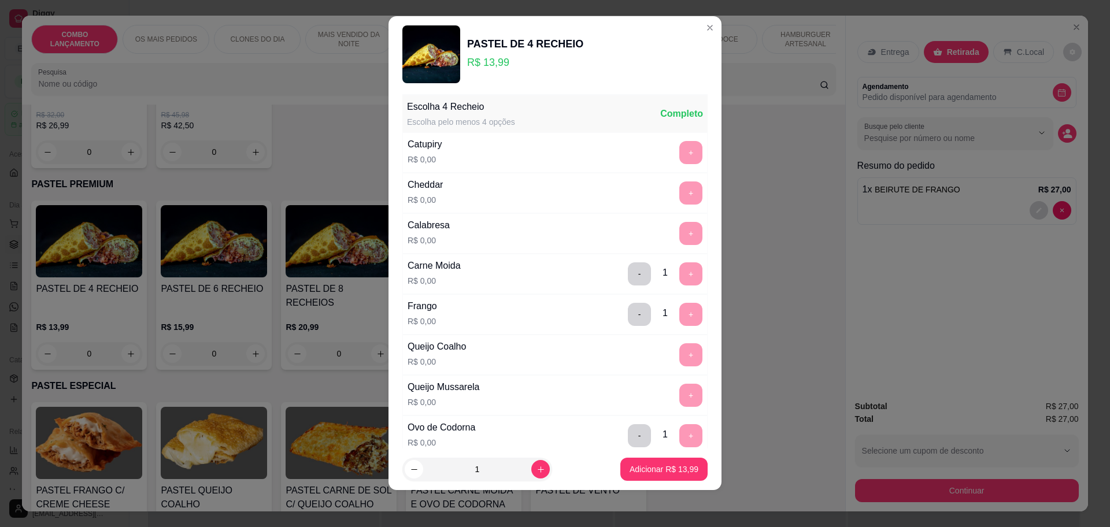
scroll to position [0, 0]
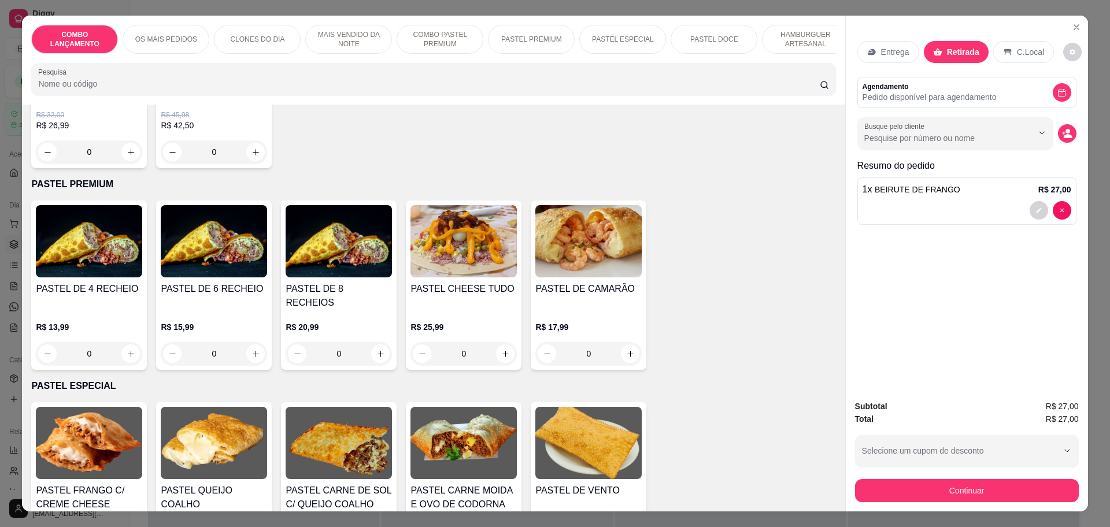
click at [254, 342] on div "0" at bounding box center [214, 353] width 106 height 23
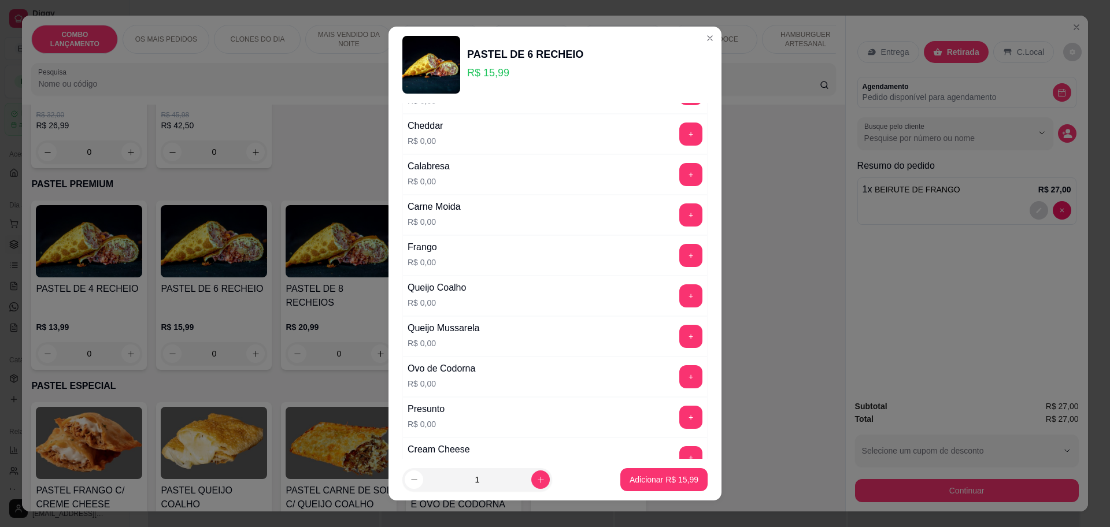
scroll to position [217, 0]
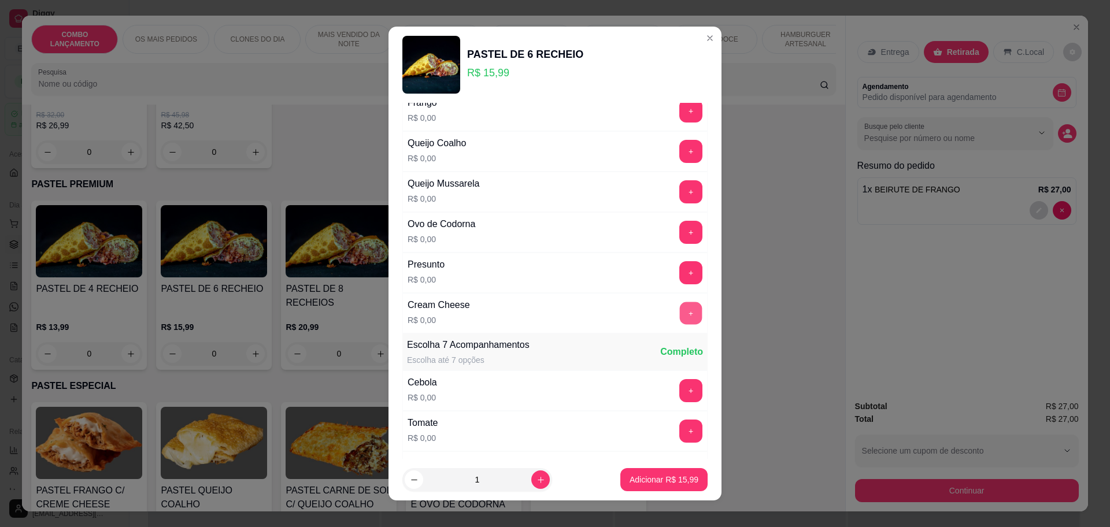
click at [680, 313] on button "+" at bounding box center [691, 313] width 23 height 23
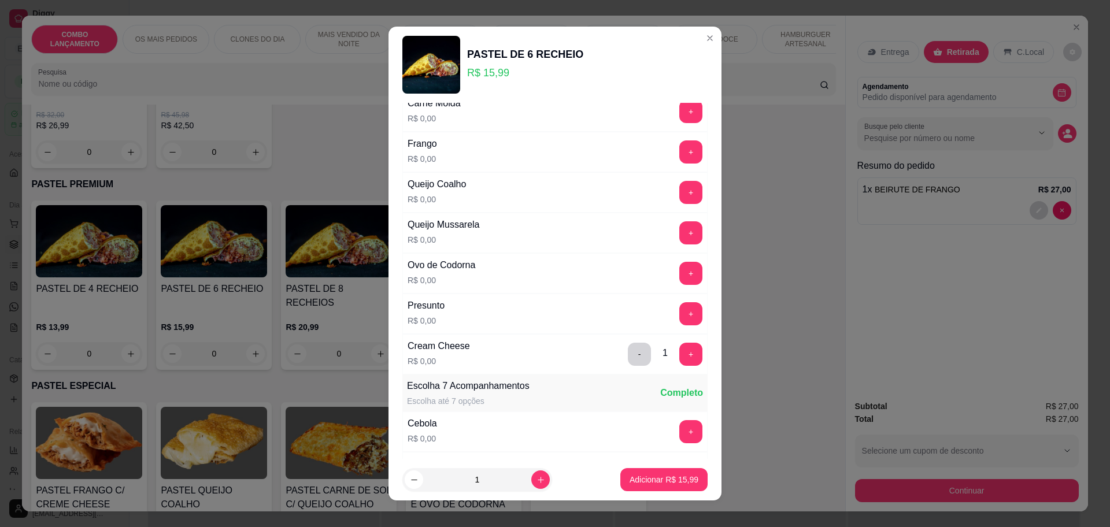
scroll to position [145, 0]
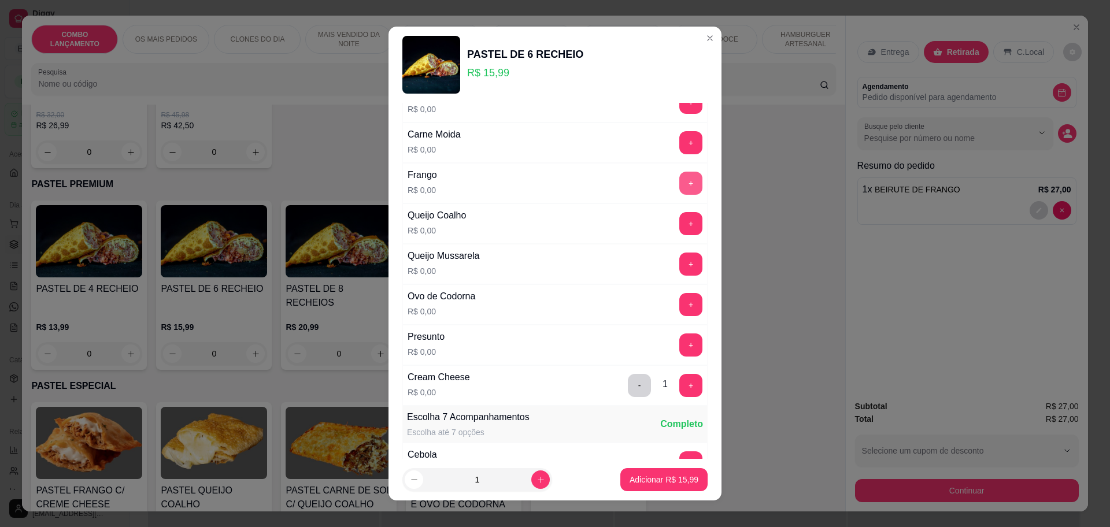
click at [680, 185] on button "+" at bounding box center [691, 183] width 23 height 23
click at [680, 141] on button "+" at bounding box center [691, 142] width 23 height 23
click at [680, 302] on button "+" at bounding box center [691, 304] width 23 height 23
click at [680, 219] on button "+" at bounding box center [691, 223] width 23 height 23
click at [680, 259] on button "+" at bounding box center [691, 264] width 23 height 23
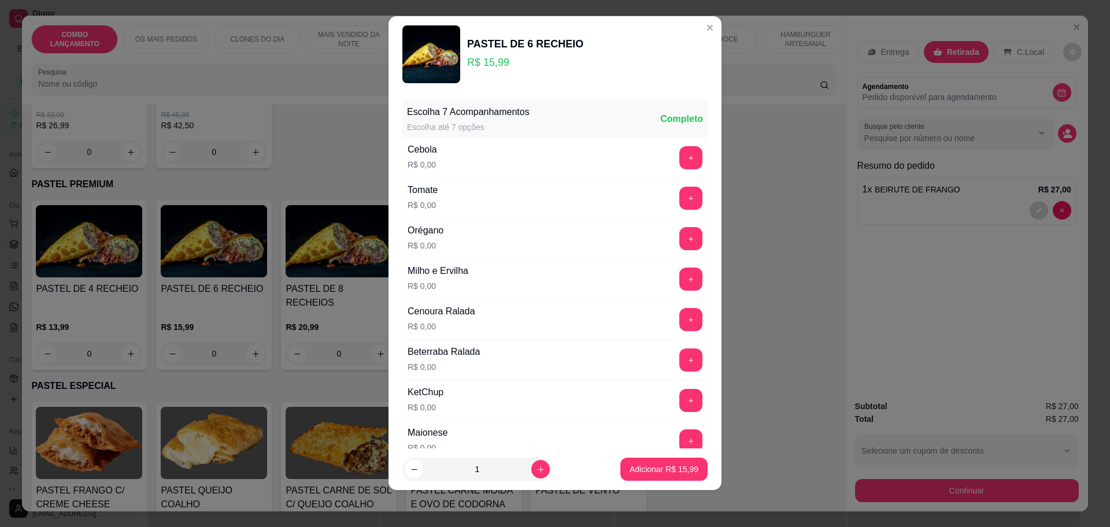
scroll to position [448, 0]
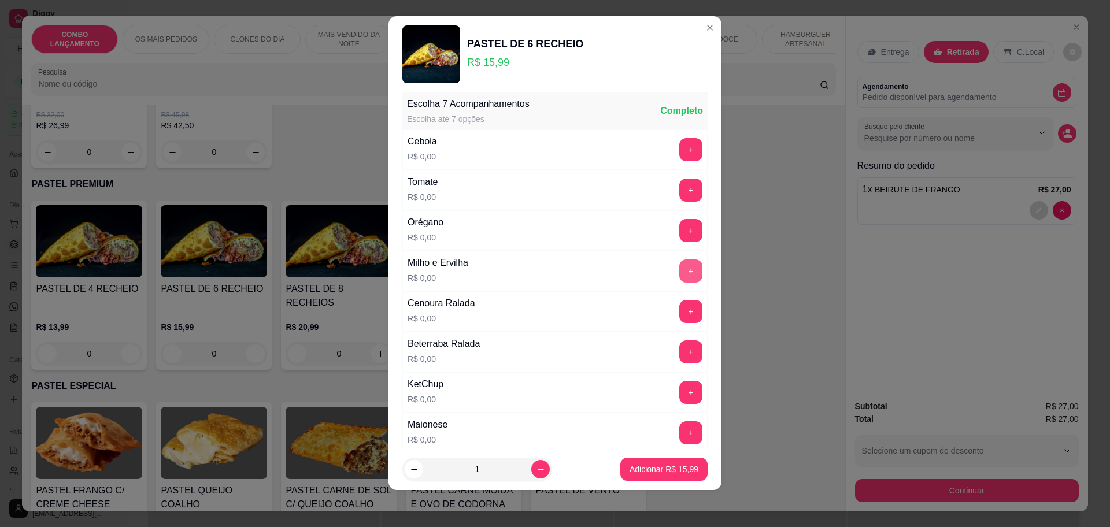
click at [680, 265] on button "+" at bounding box center [691, 271] width 23 height 23
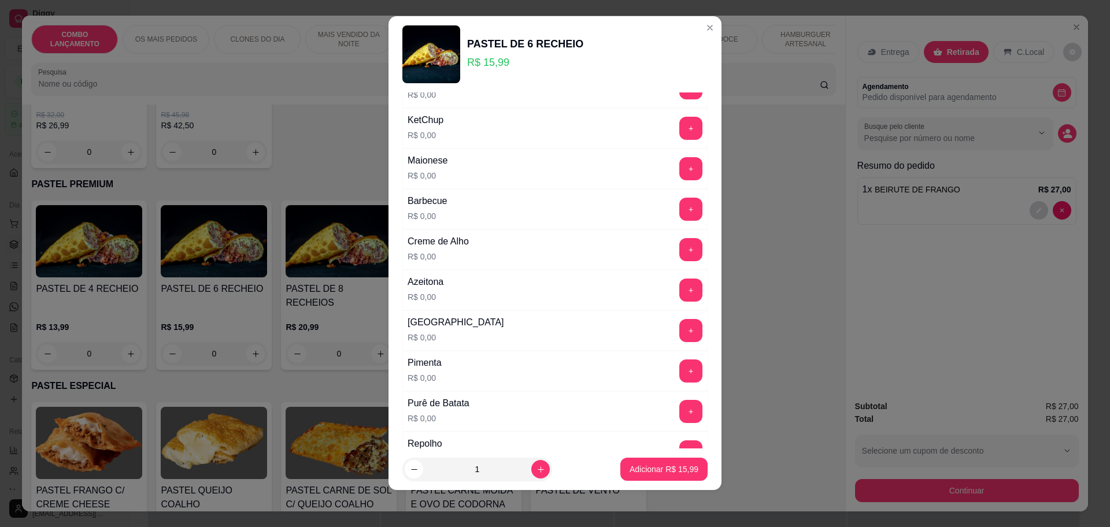
scroll to position [737, 0]
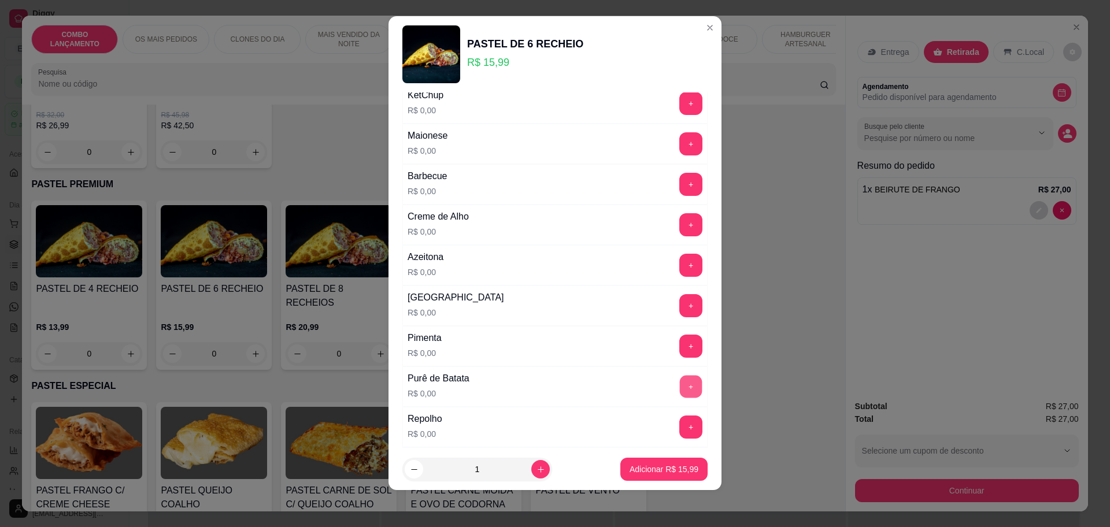
click at [680, 382] on button "+" at bounding box center [691, 386] width 23 height 23
click at [680, 104] on button "+" at bounding box center [691, 103] width 23 height 23
click at [680, 138] on button "+" at bounding box center [691, 143] width 23 height 23
click at [680, 468] on p "Adicionar R$ 15,99" at bounding box center [664, 469] width 67 height 11
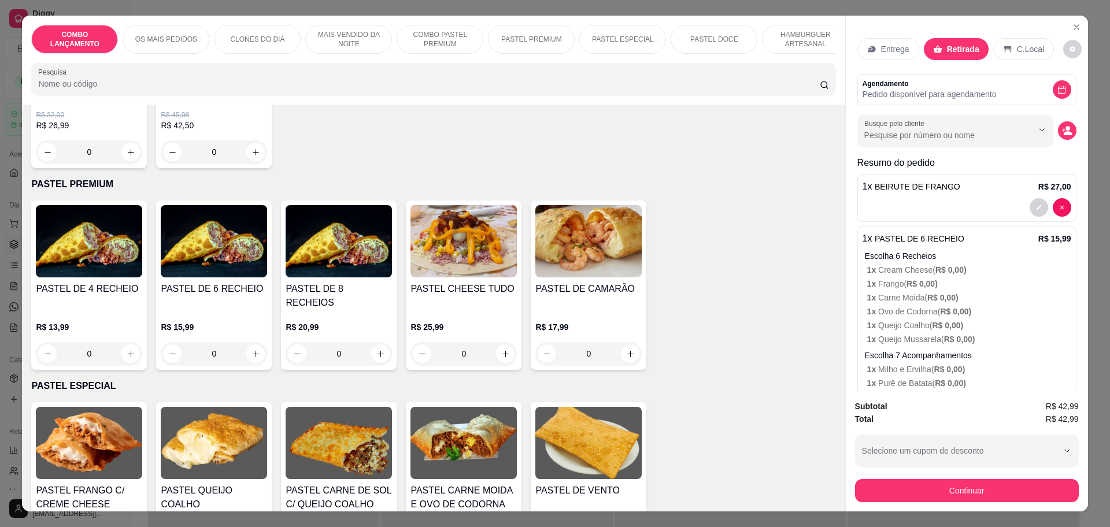
scroll to position [0, 0]
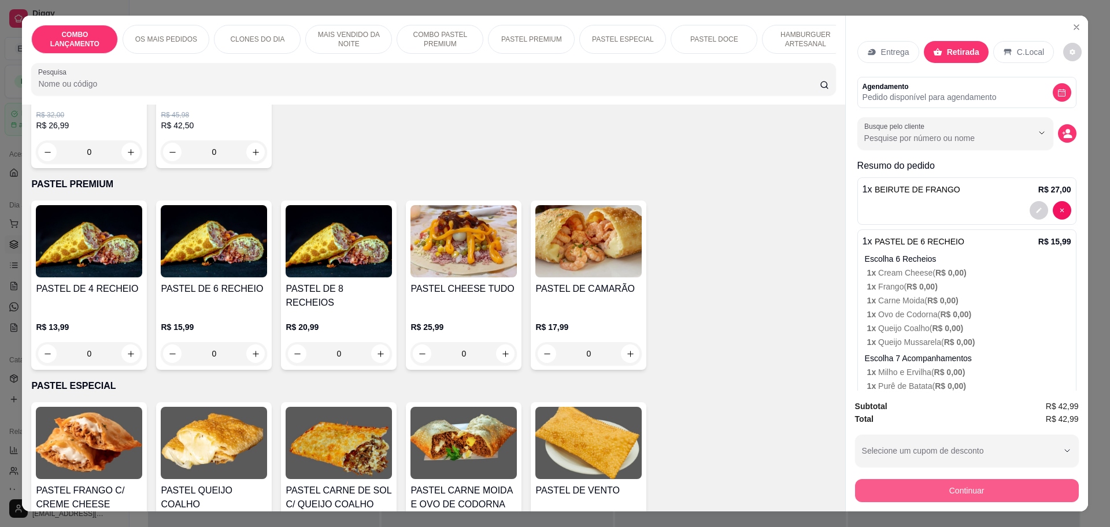
click at [965, 488] on button "Continuar" at bounding box center [967, 490] width 224 height 23
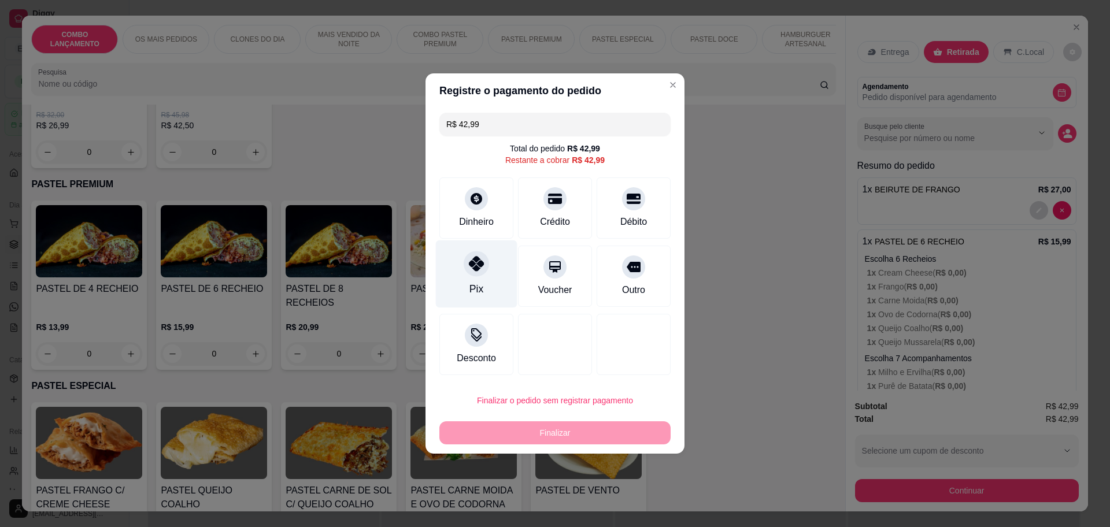
click at [471, 278] on div "Pix" at bounding box center [477, 275] width 82 height 68
type input "R$ 0,00"
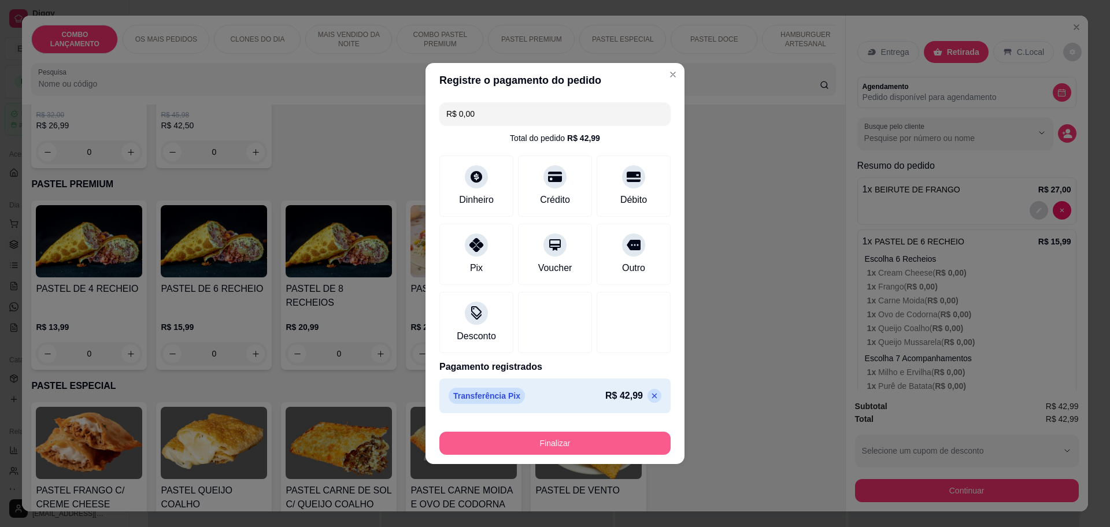
click at [551, 446] on button "Finalizar" at bounding box center [555, 443] width 231 height 23
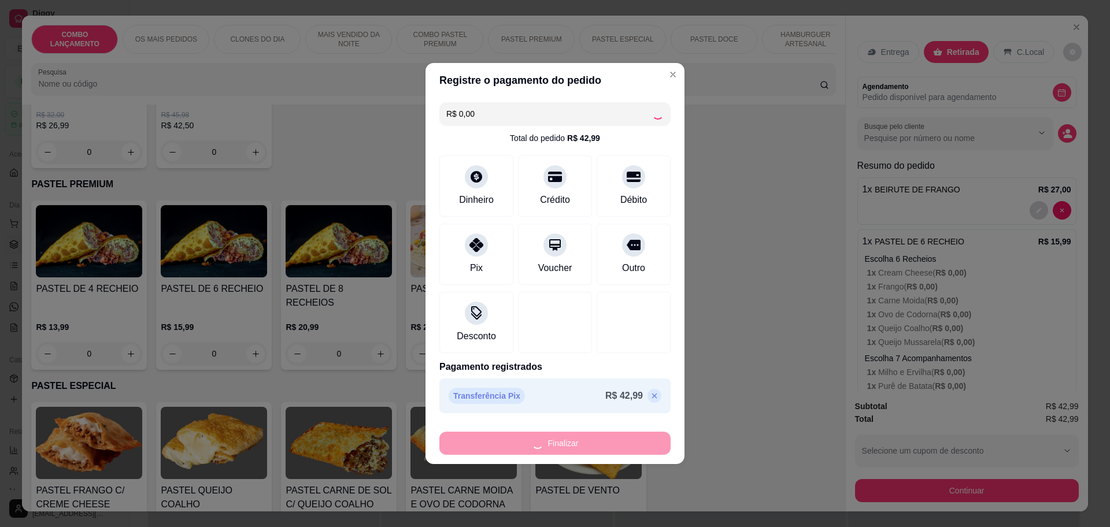
type input "0"
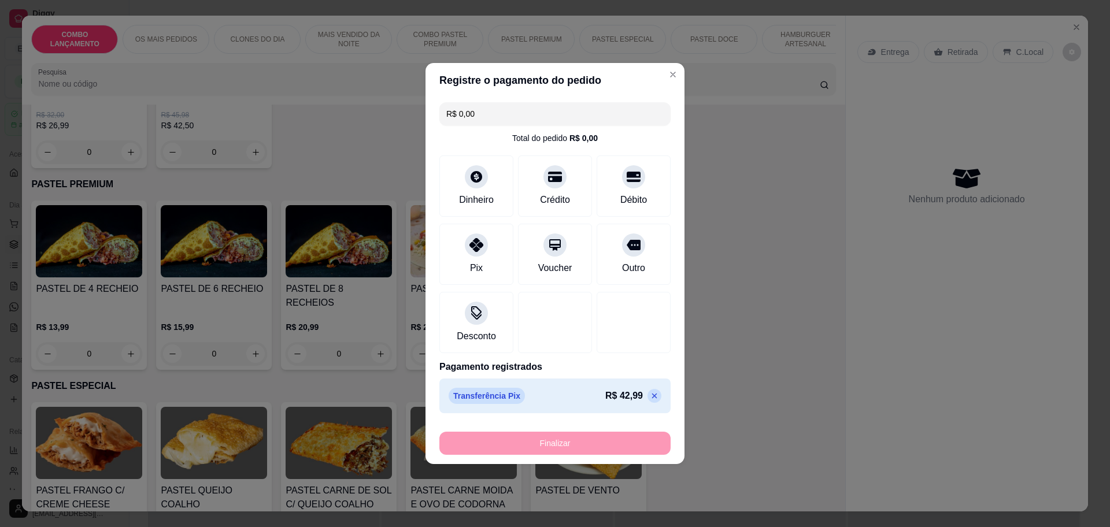
type input "-R$ 42,99"
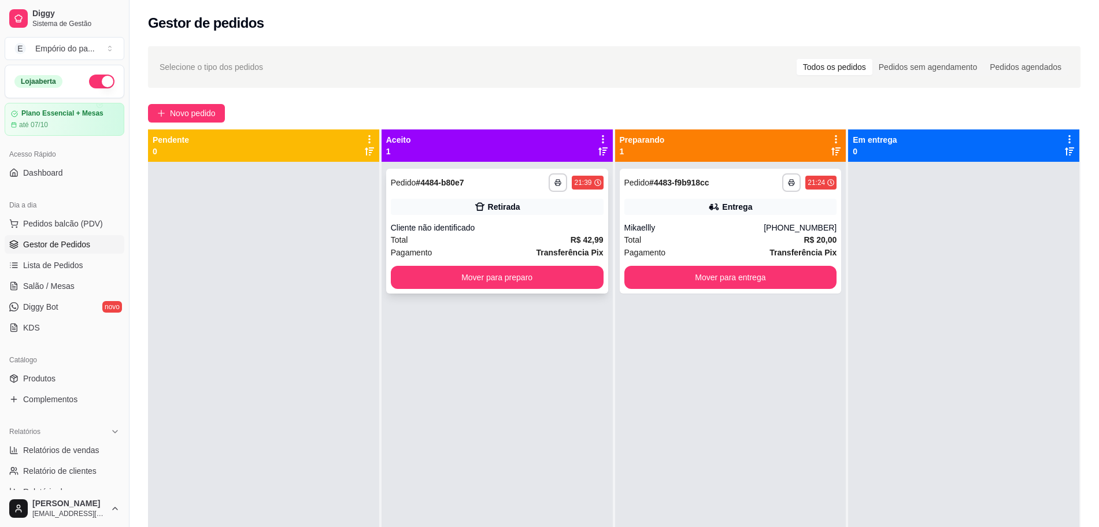
click at [503, 250] on div "Pagamento Transferência Pix" at bounding box center [497, 252] width 213 height 13
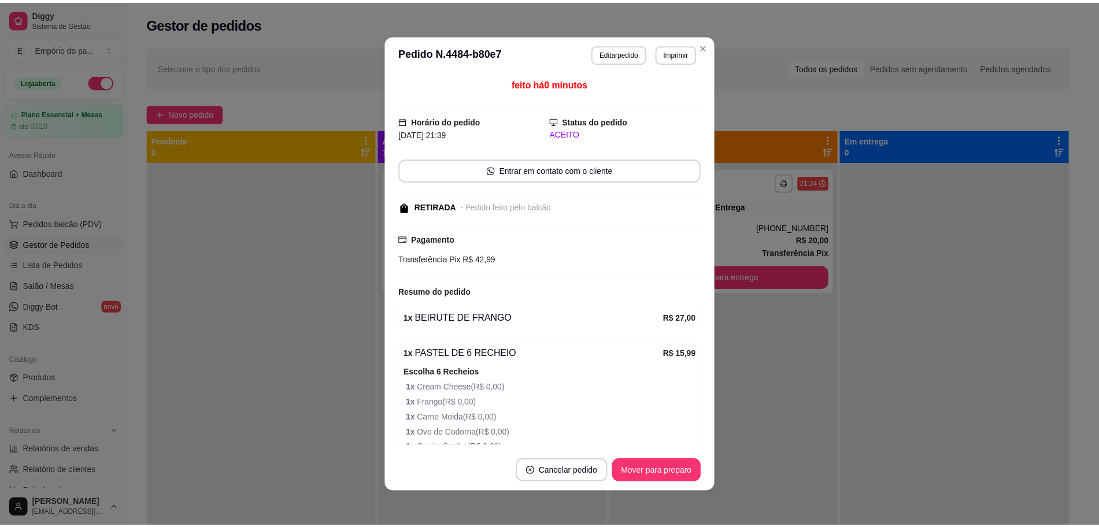
scroll to position [152, 0]
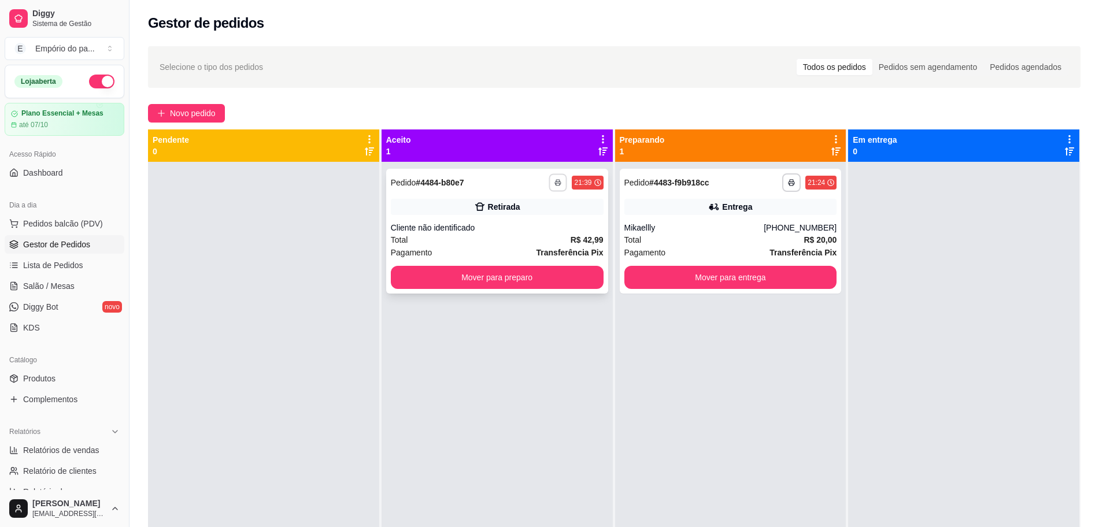
click at [556, 182] on icon "button" at bounding box center [559, 183] width 6 height 2
click at [537, 220] on button "IMPRESSORA" at bounding box center [523, 223] width 84 height 19
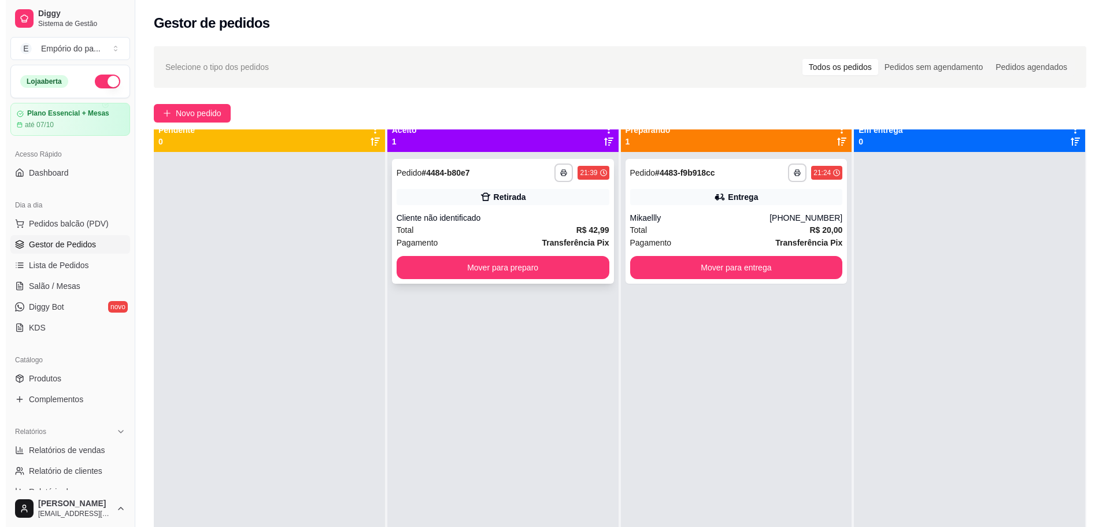
scroll to position [0, 0]
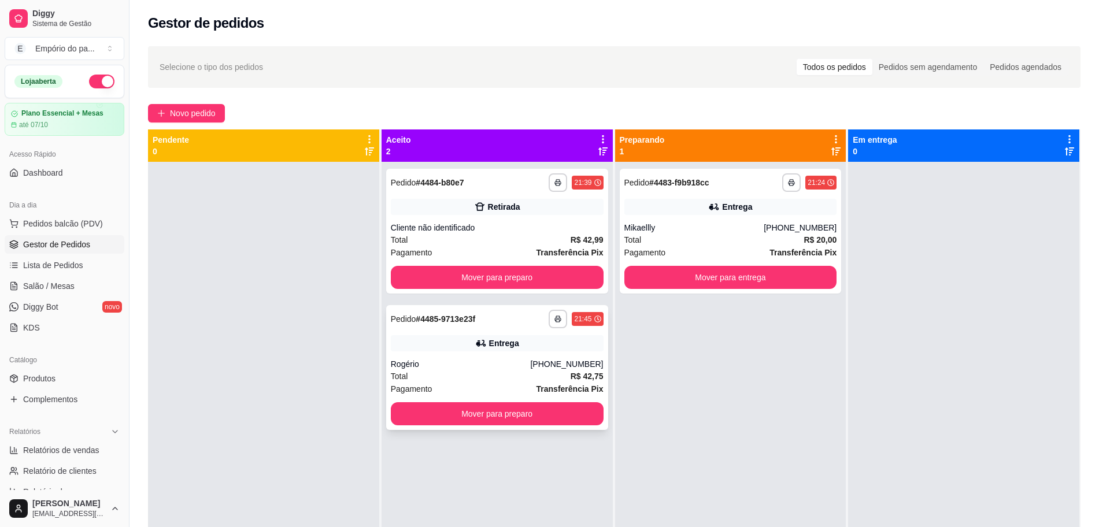
click at [462, 385] on div "Pagamento Transferência Pix" at bounding box center [497, 389] width 213 height 13
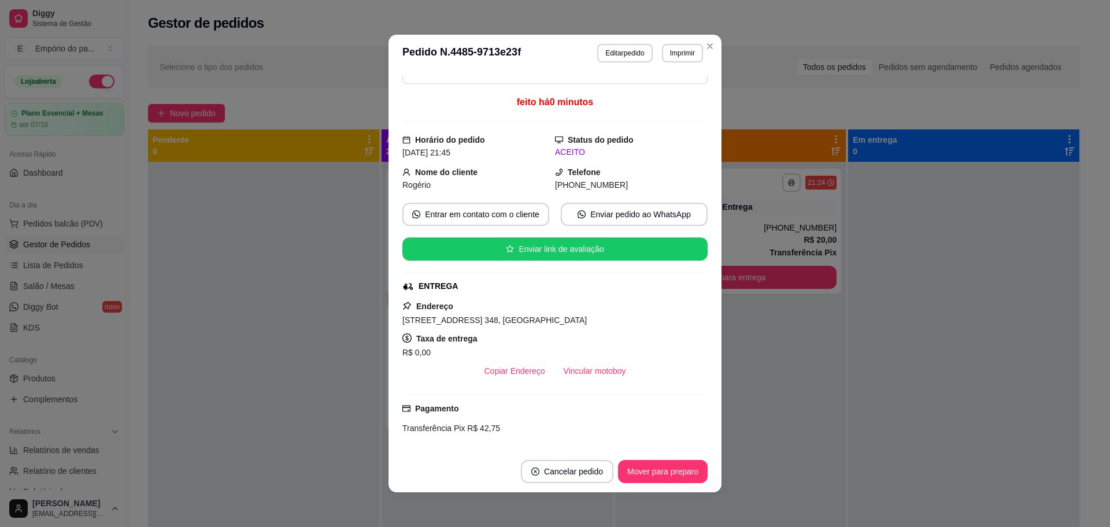
scroll to position [72, 0]
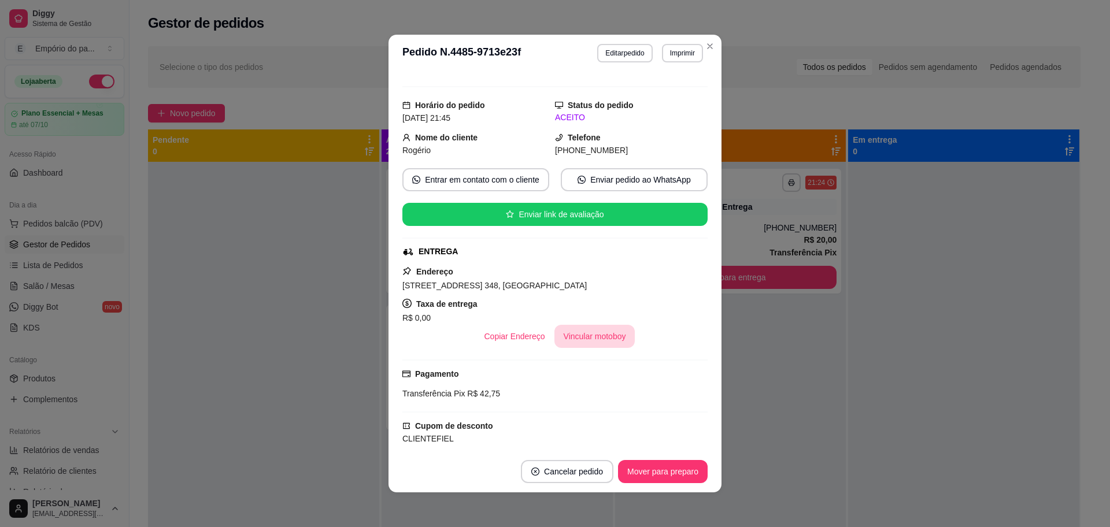
click at [584, 331] on button "Vincular motoboy" at bounding box center [595, 336] width 81 height 23
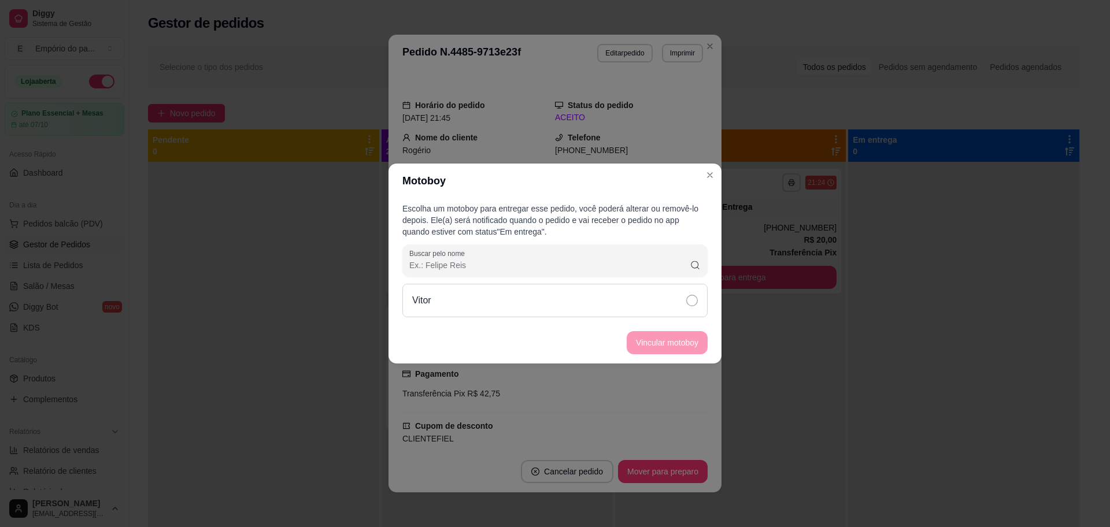
click at [689, 297] on icon at bounding box center [692, 301] width 12 height 12
click at [680, 344] on button "Vincular motoboy" at bounding box center [667, 343] width 79 height 23
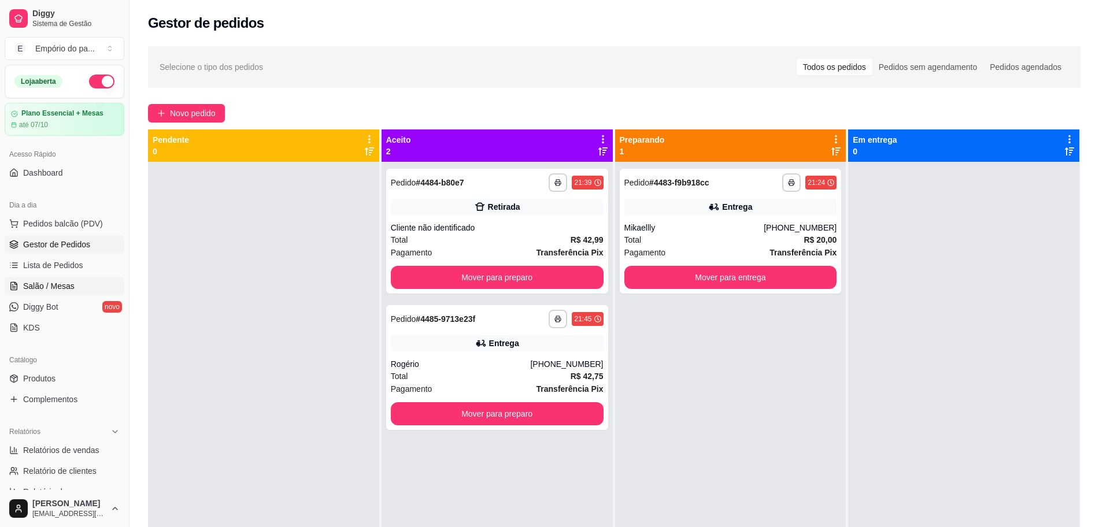
click at [64, 283] on span "Salão / Mesas" at bounding box center [48, 286] width 51 height 12
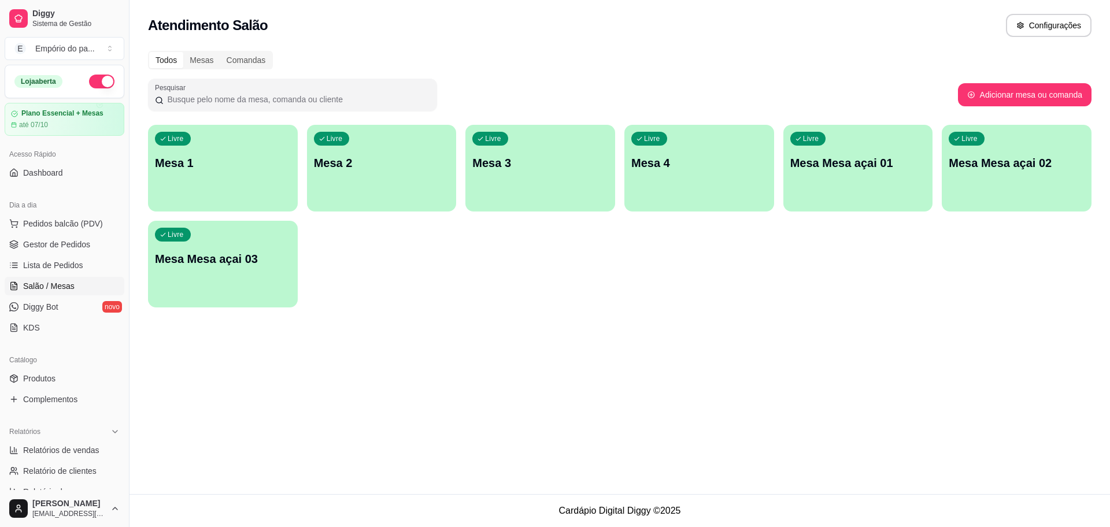
click at [690, 152] on div "Livre Mesa 4" at bounding box center [700, 161] width 150 height 73
click at [579, 153] on div "Livre Mesa 3" at bounding box center [541, 161] width 150 height 73
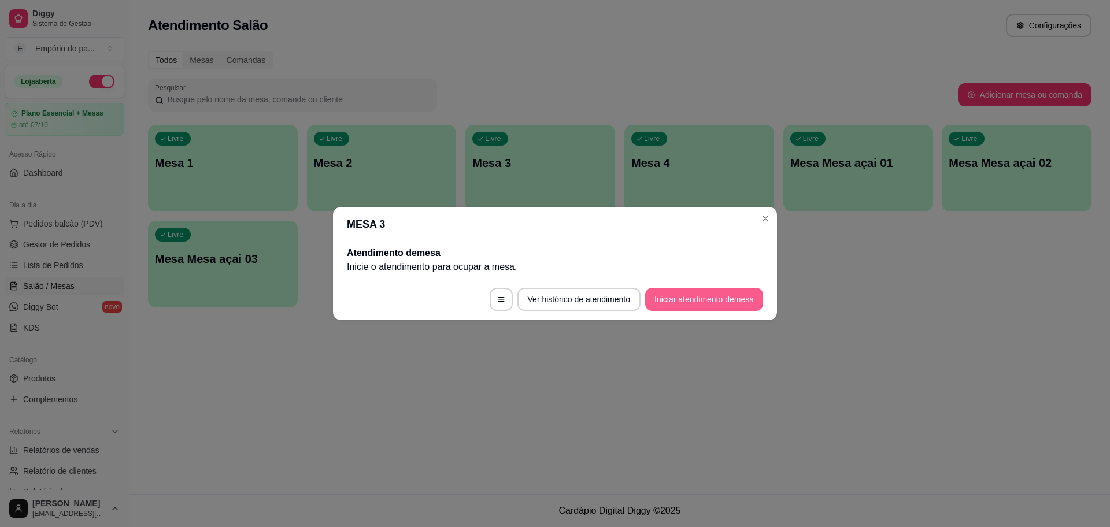
click at [703, 298] on button "Iniciar atendimento de mesa" at bounding box center [704, 299] width 118 height 23
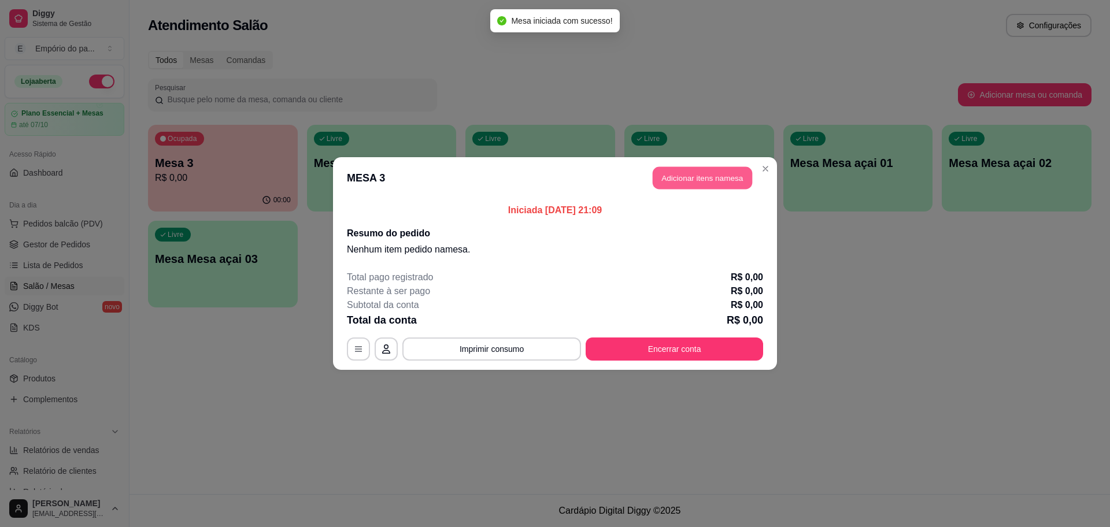
click at [715, 180] on button "Adicionar itens na mesa" at bounding box center [702, 178] width 99 height 23
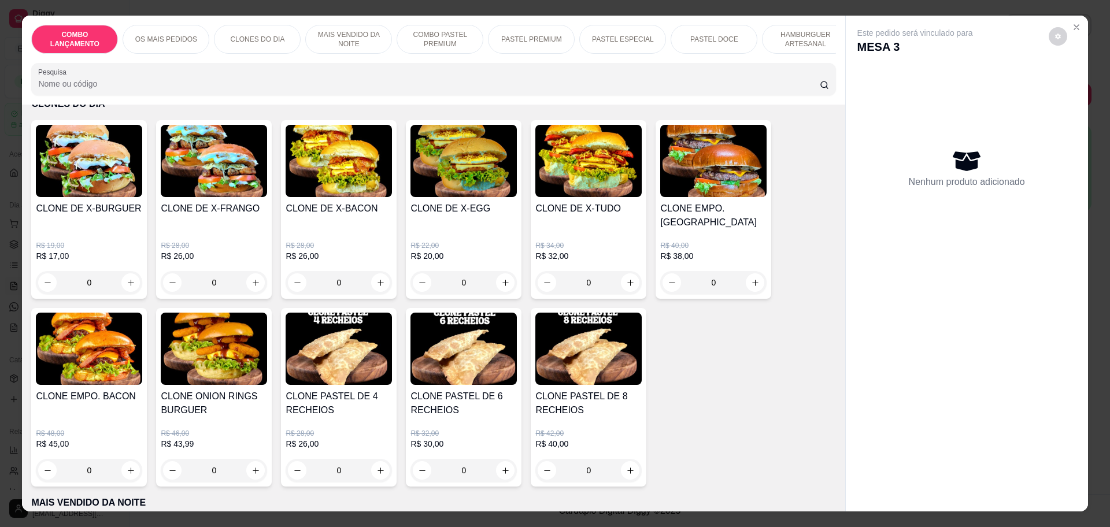
scroll to position [506, 0]
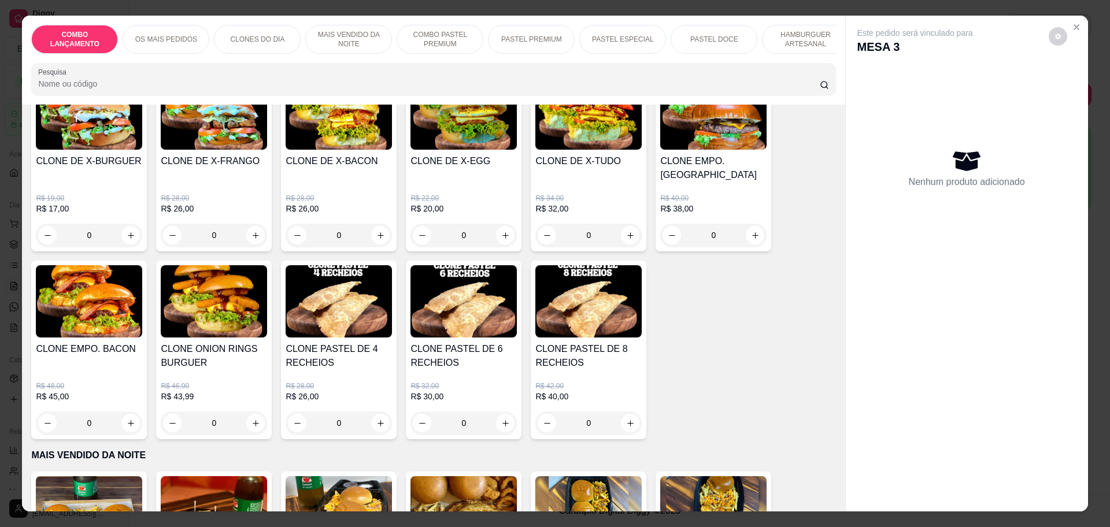
click at [377, 412] on div "0" at bounding box center [339, 423] width 106 height 23
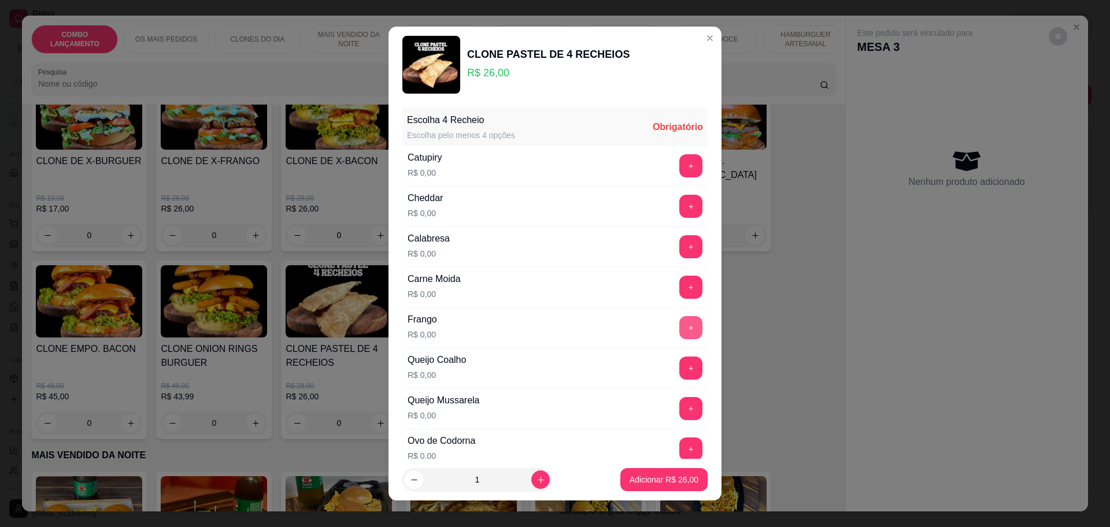
click at [680, 322] on button "+" at bounding box center [691, 327] width 23 height 23
click at [680, 370] on button "+" at bounding box center [691, 368] width 23 height 23
click at [680, 448] on button "+" at bounding box center [691, 449] width 23 height 23
click at [680, 408] on button "+" at bounding box center [691, 408] width 23 height 23
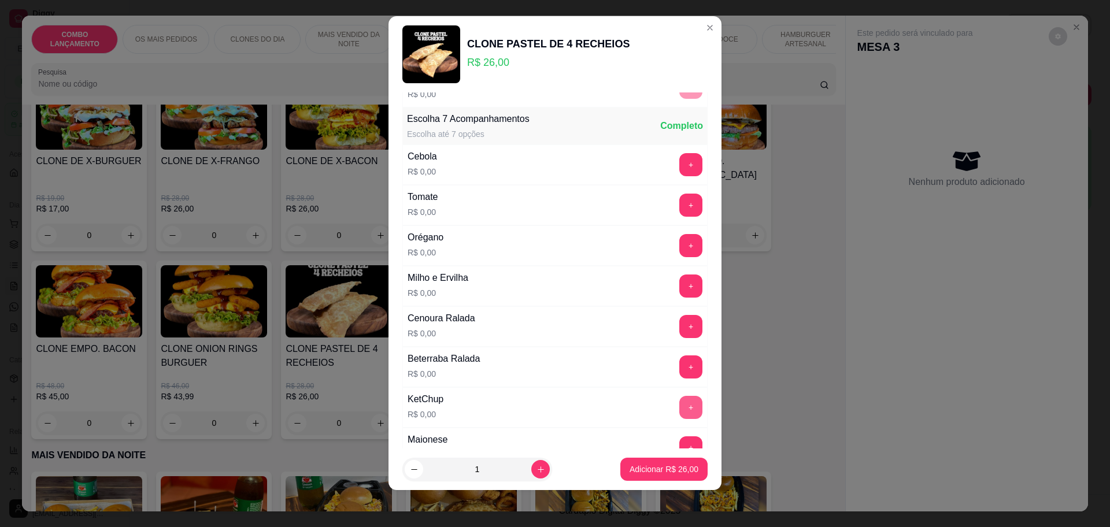
scroll to position [448, 0]
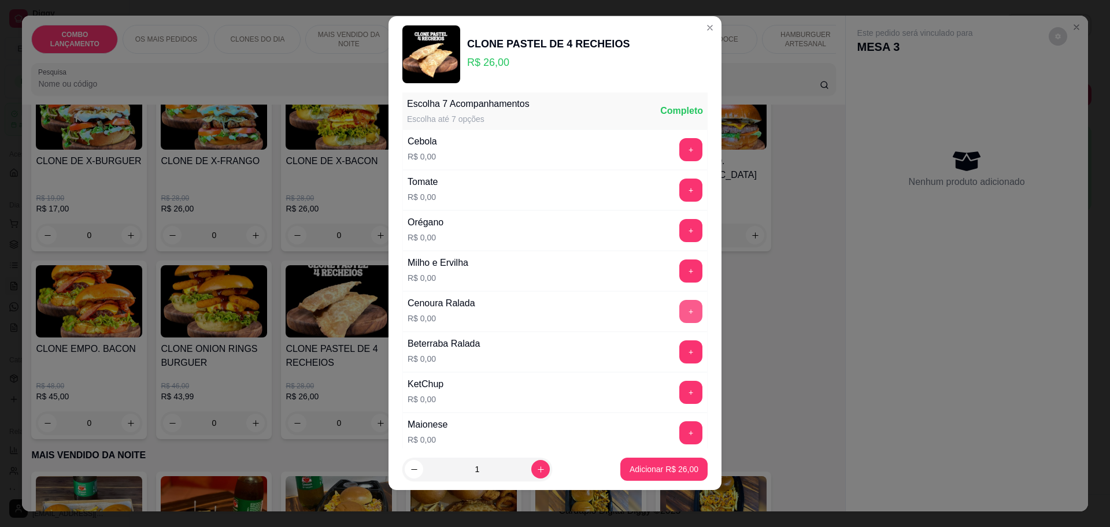
click at [680, 312] on button "+" at bounding box center [691, 311] width 23 height 23
click at [680, 349] on button "+" at bounding box center [691, 352] width 23 height 23
click at [680, 186] on button "+" at bounding box center [691, 190] width 23 height 23
click at [680, 270] on button "+" at bounding box center [691, 271] width 23 height 23
click at [680, 149] on button "+" at bounding box center [691, 149] width 23 height 23
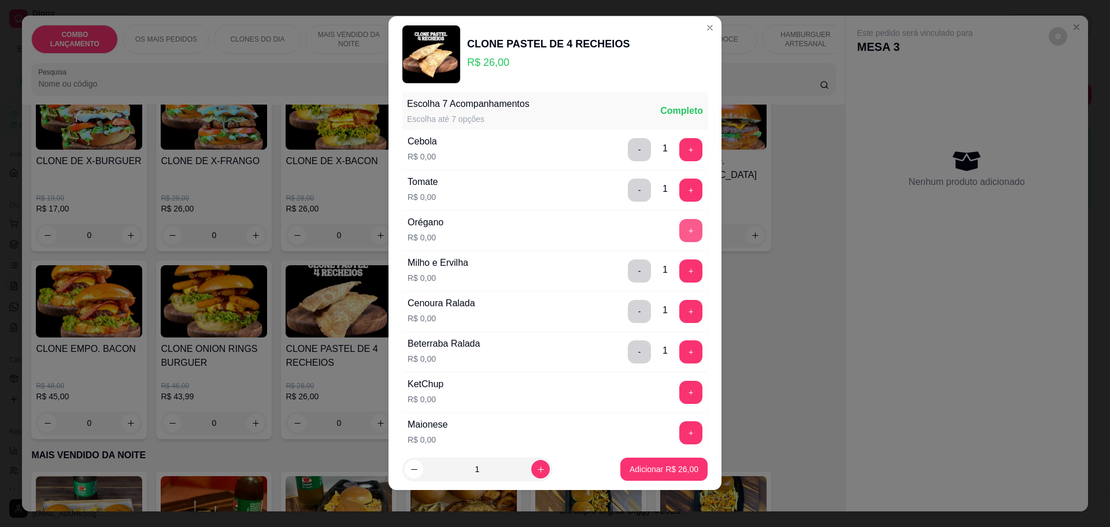
click at [680, 232] on button "+" at bounding box center [691, 230] width 23 height 23
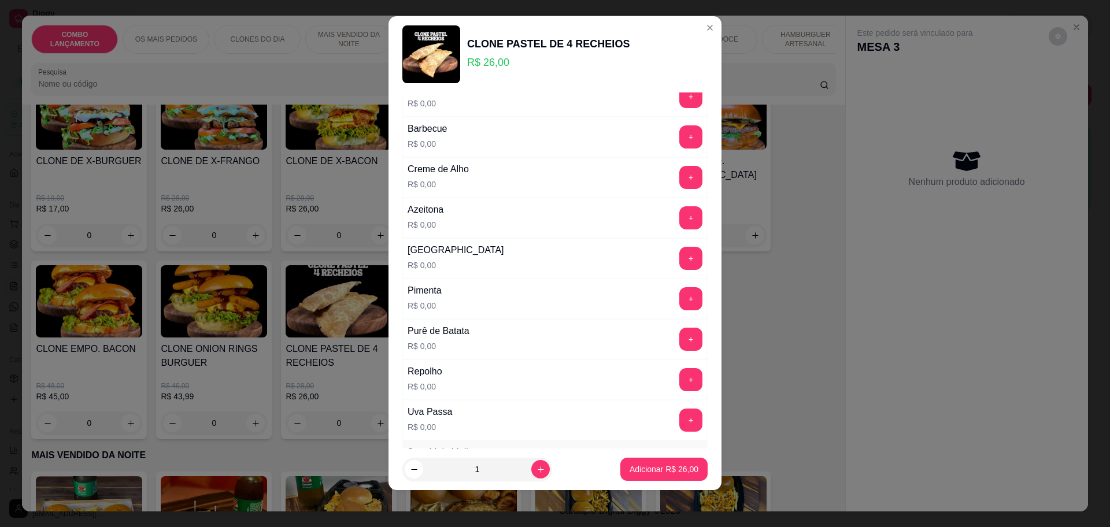
scroll to position [809, 0]
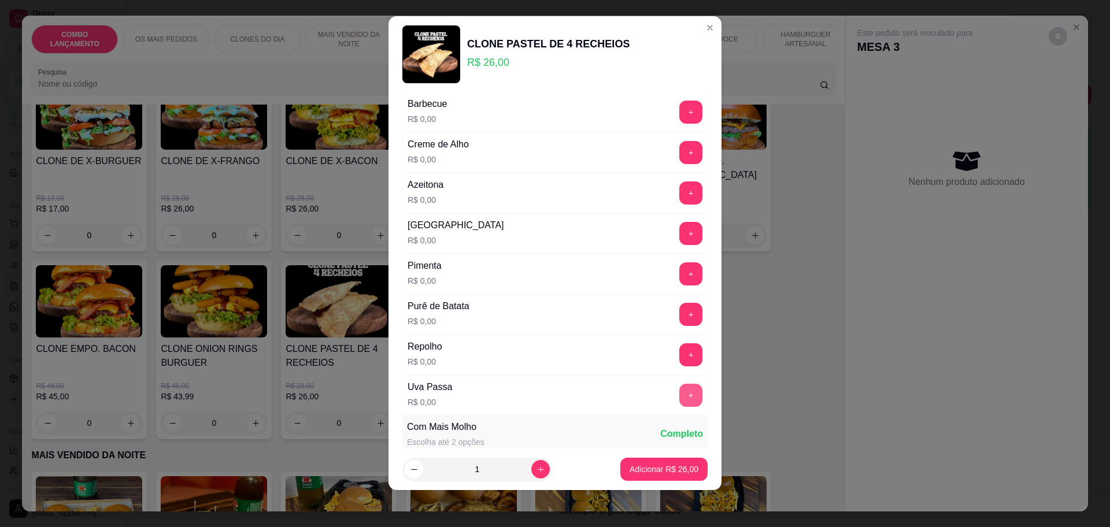
click at [680, 394] on button "+" at bounding box center [691, 395] width 23 height 23
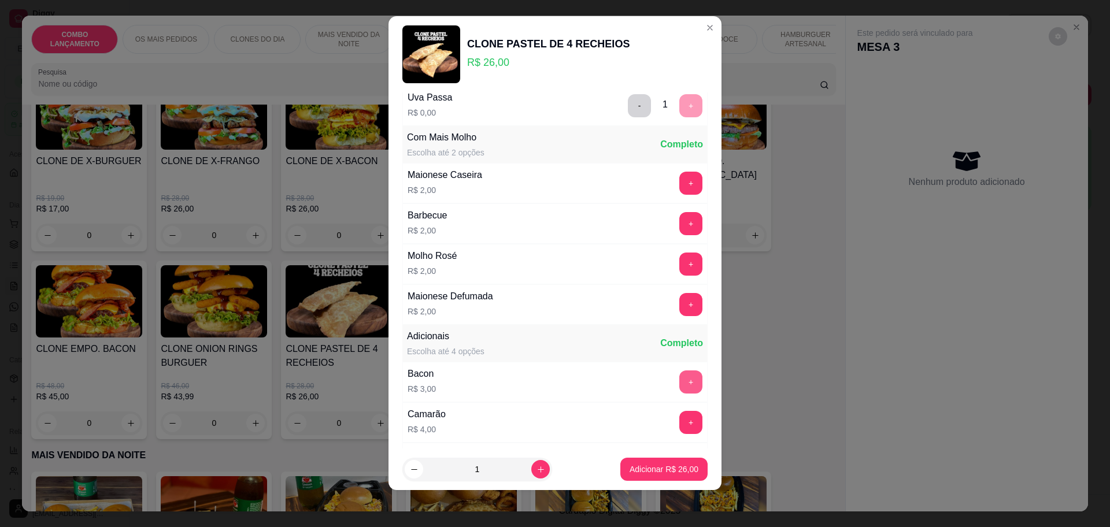
scroll to position [1132, 0]
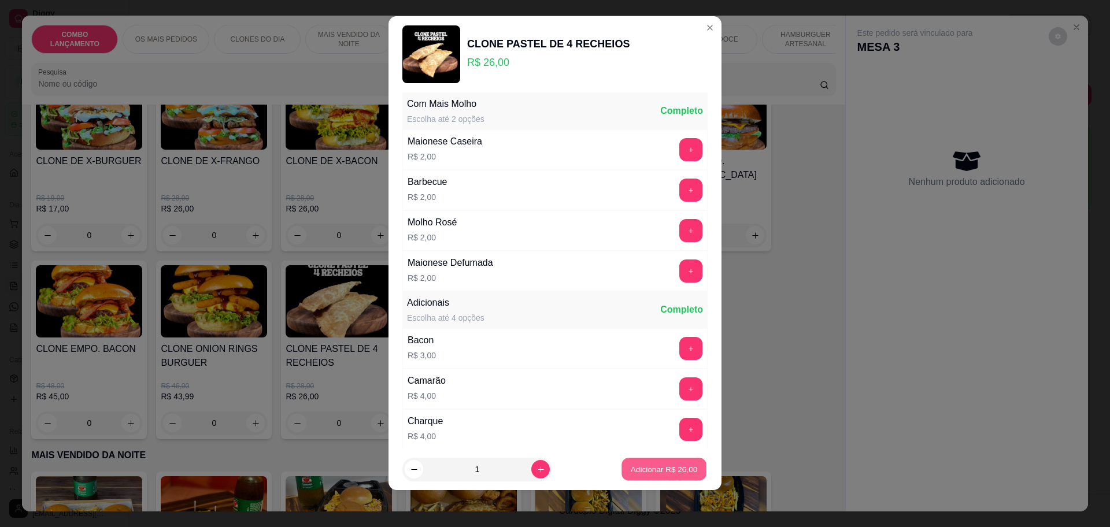
click at [644, 470] on p "Adicionar R$ 26,00" at bounding box center [664, 469] width 67 height 11
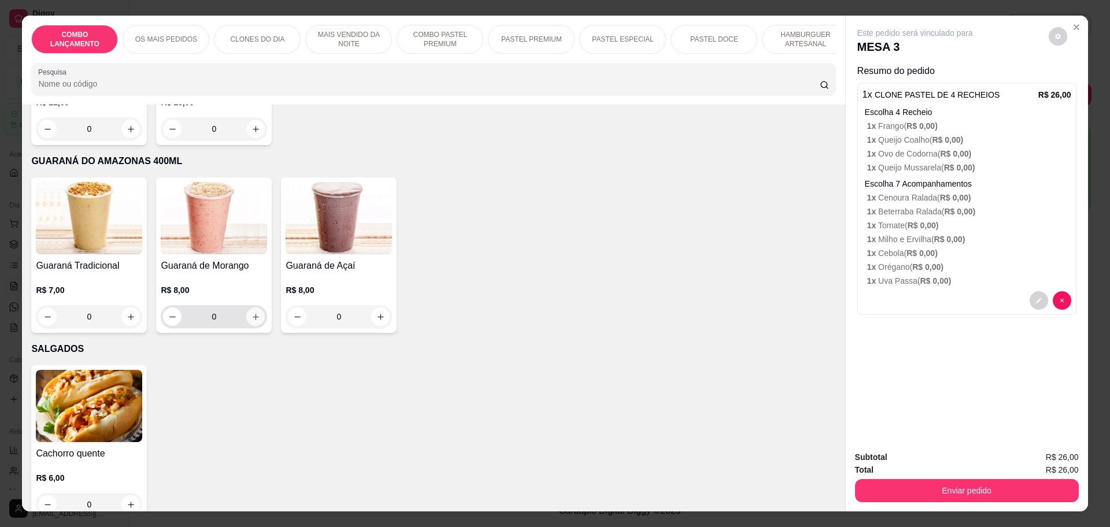
scroll to position [3997, 0]
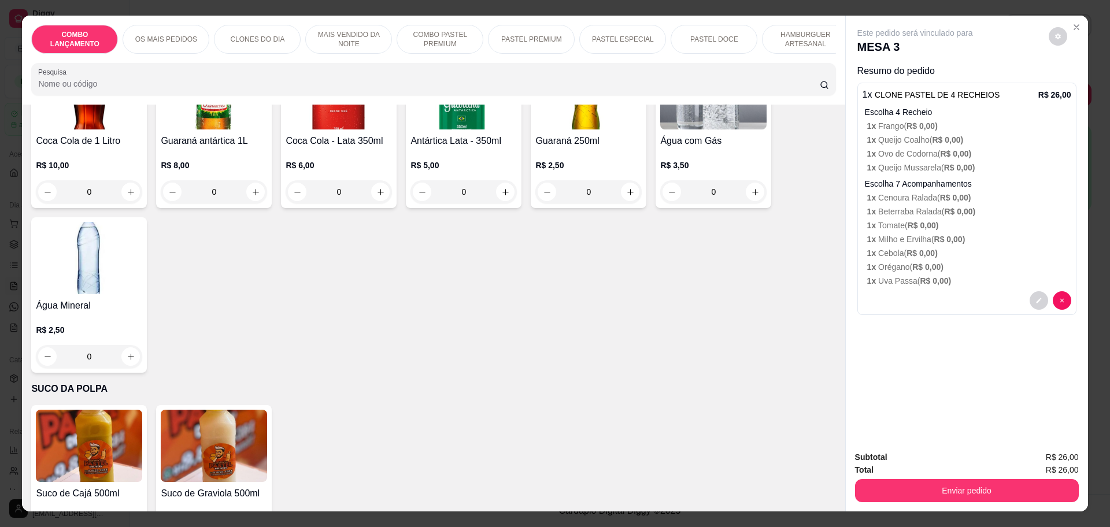
type input "2"
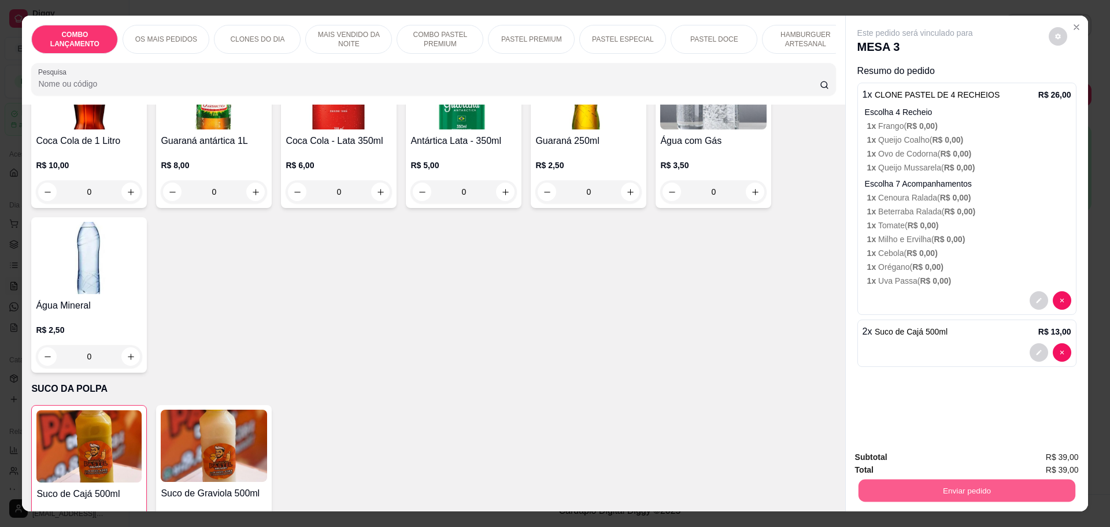
click at [906, 494] on button "Enviar pedido" at bounding box center [966, 490] width 217 height 23
click at [900, 465] on button "Não registrar e enviar pedido" at bounding box center [927, 461] width 117 height 21
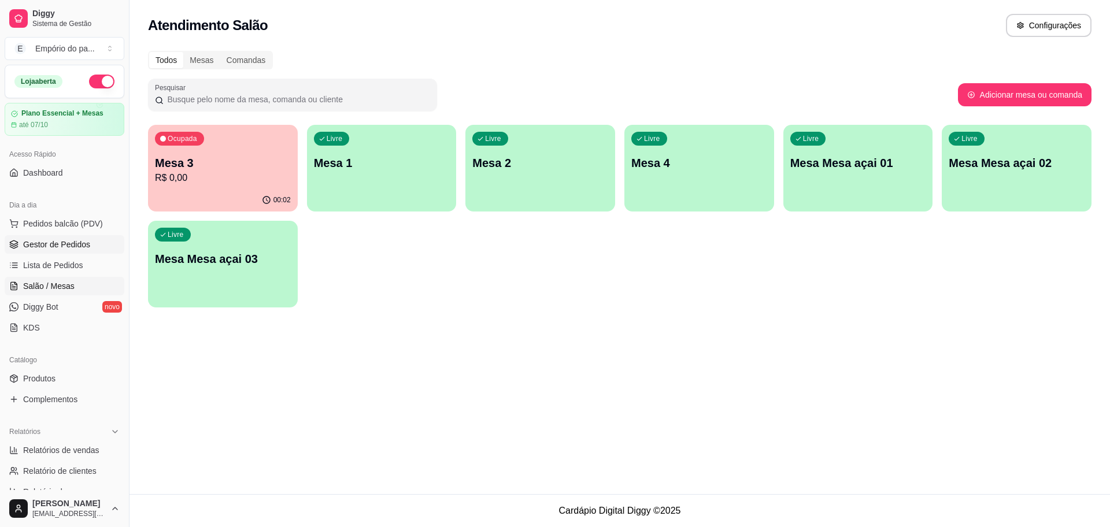
click at [74, 237] on link "Gestor de Pedidos" at bounding box center [65, 244] width 120 height 19
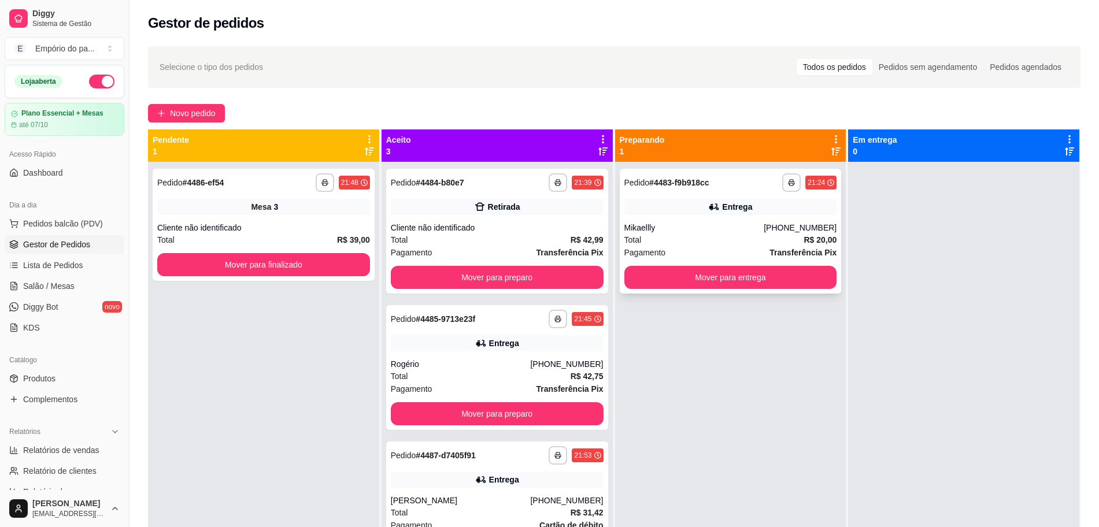
click at [677, 236] on div "Total R$ 20,00" at bounding box center [731, 240] width 213 height 13
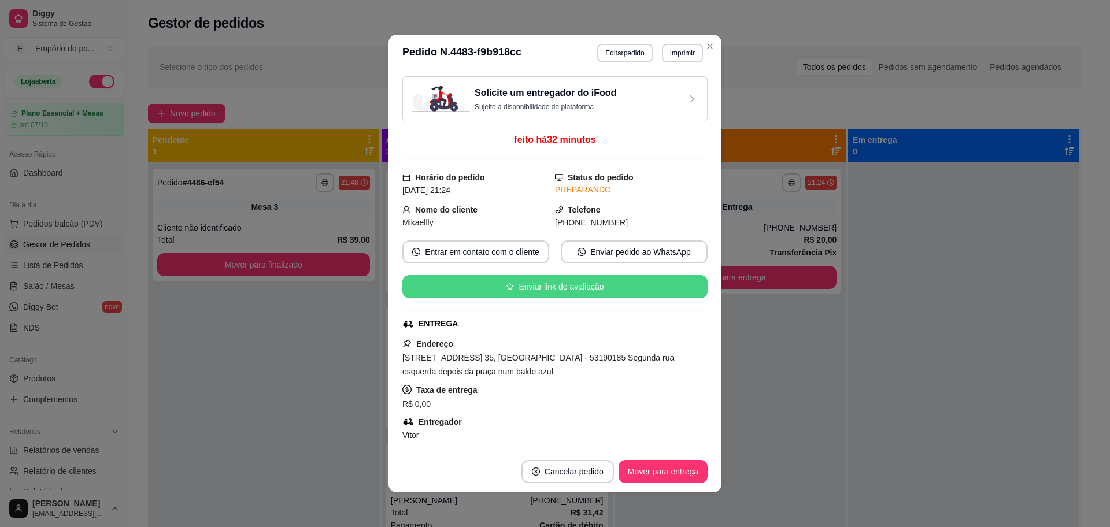
scroll to position [242, 0]
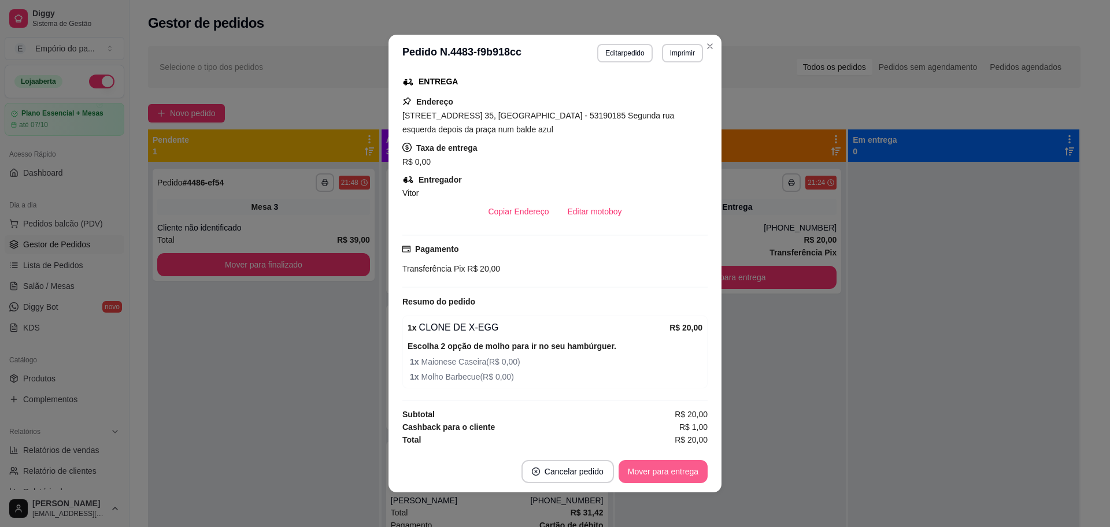
click at [636, 474] on button "Mover para entrega" at bounding box center [663, 471] width 89 height 23
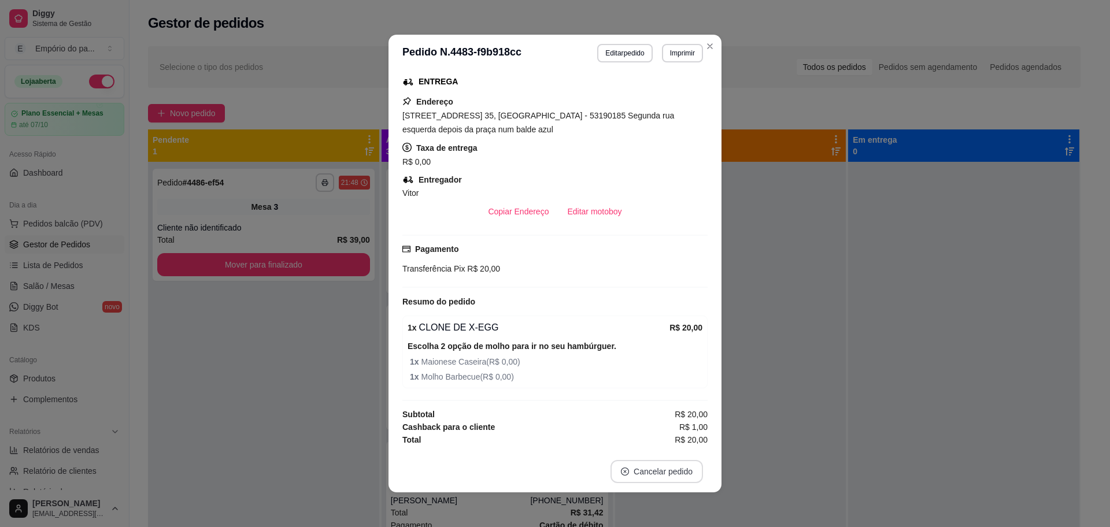
scroll to position [204, 0]
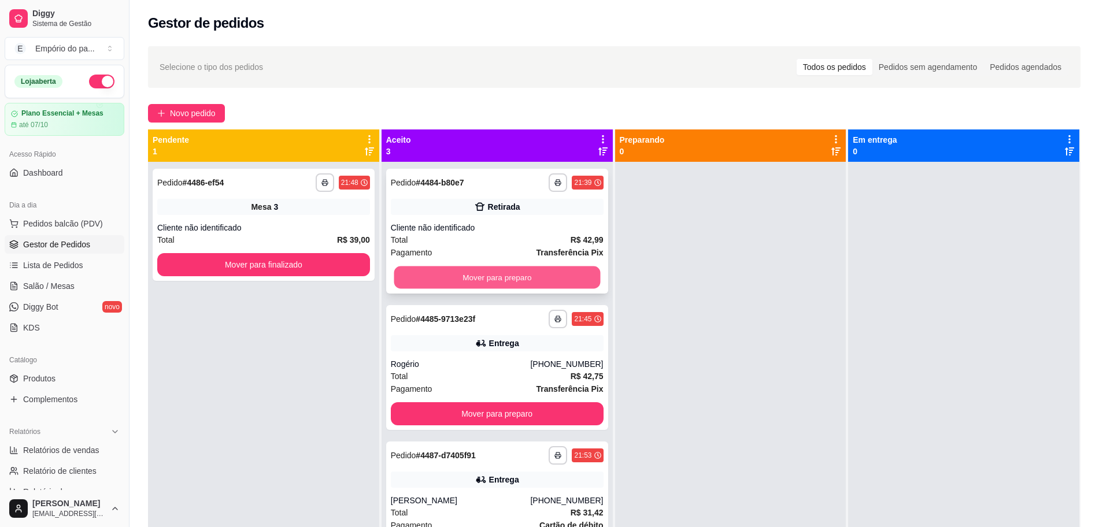
click at [502, 276] on button "Mover para preparo" at bounding box center [497, 278] width 206 height 23
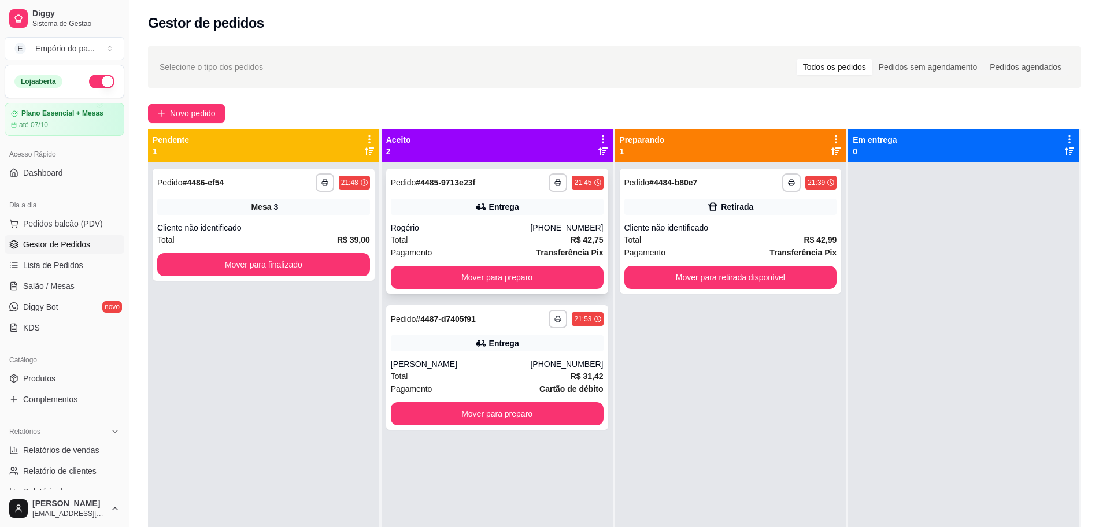
click at [474, 225] on div "Rogério" at bounding box center [461, 228] width 140 height 12
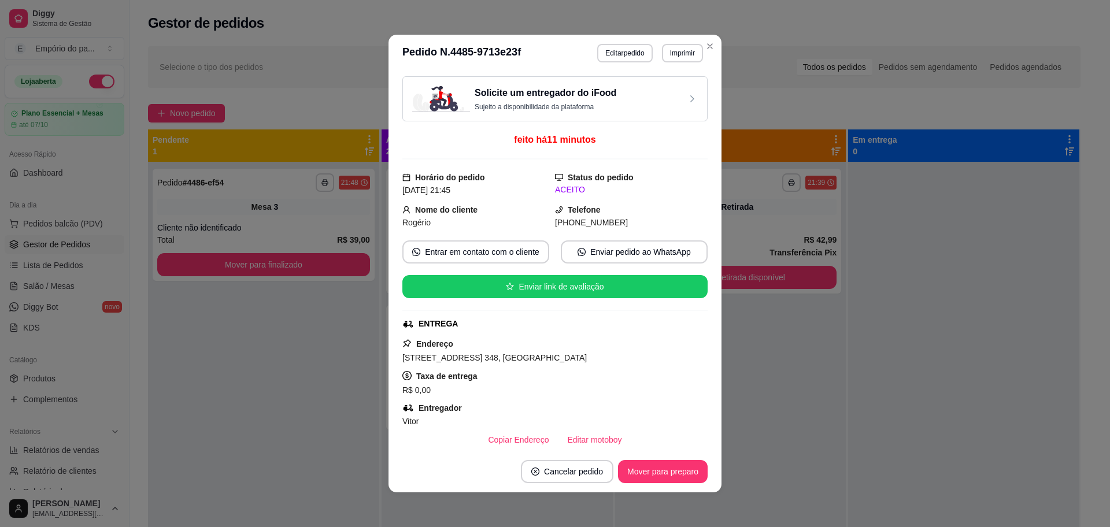
scroll to position [411, 0]
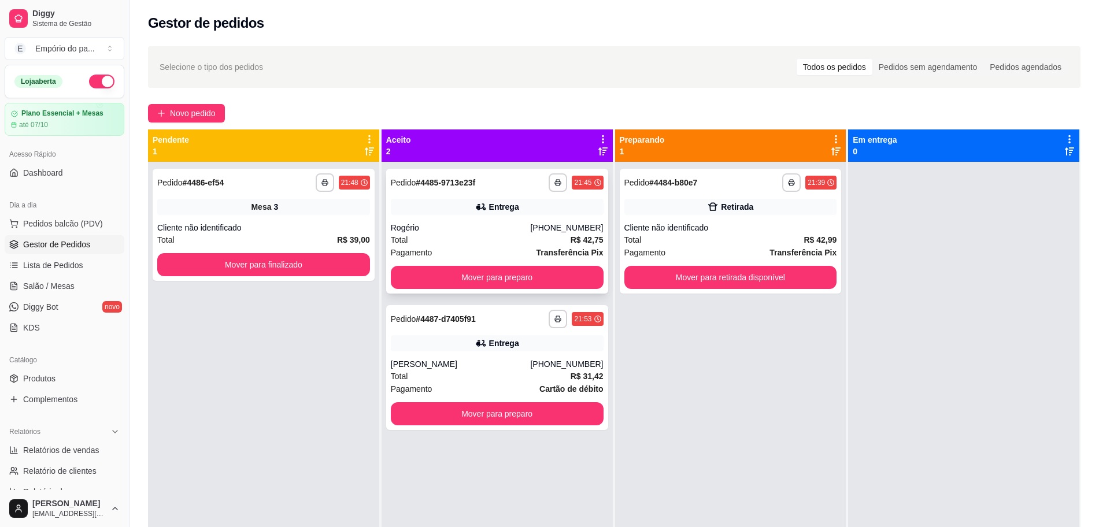
click at [494, 224] on div "Rogério" at bounding box center [461, 228] width 140 height 12
click at [463, 370] on div "Total R$ 31,42" at bounding box center [497, 376] width 213 height 13
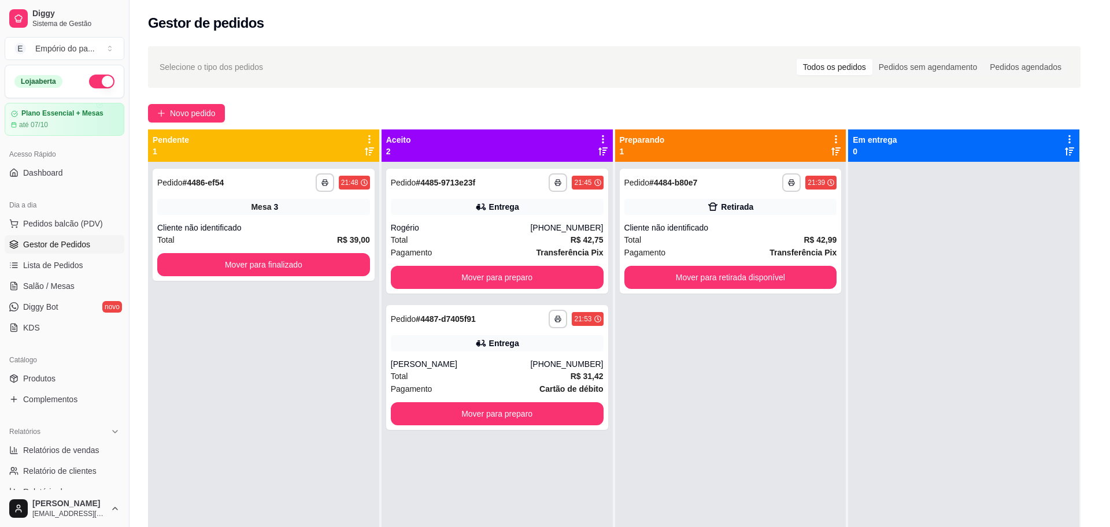
scroll to position [195, 0]
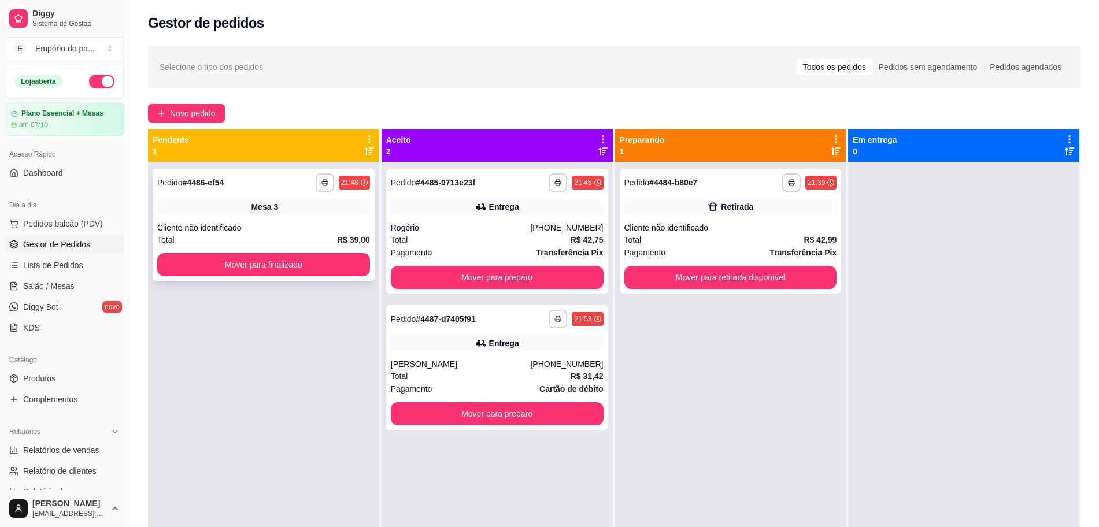
click at [278, 230] on div "Cliente não identificado" at bounding box center [263, 228] width 213 height 12
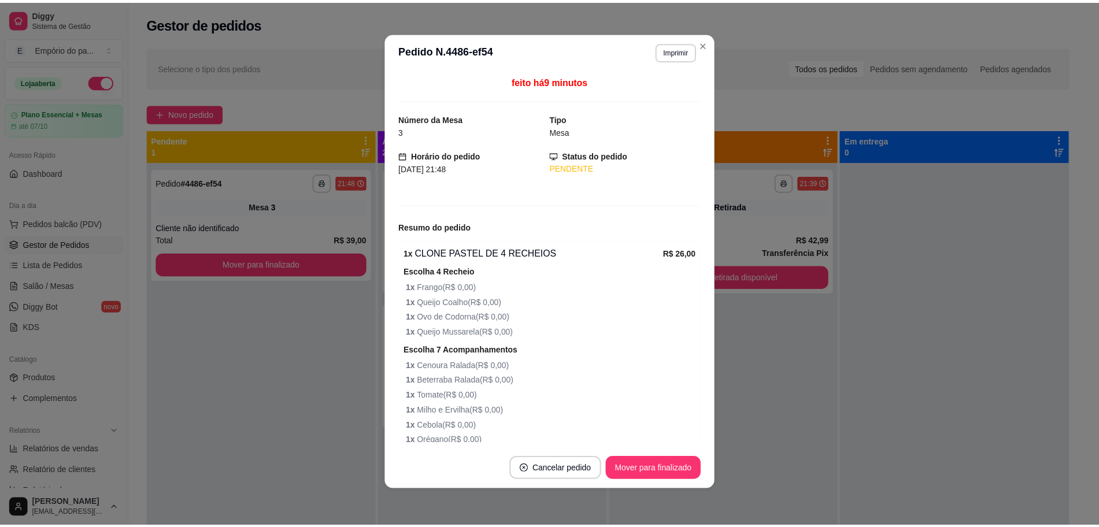
scroll to position [105, 0]
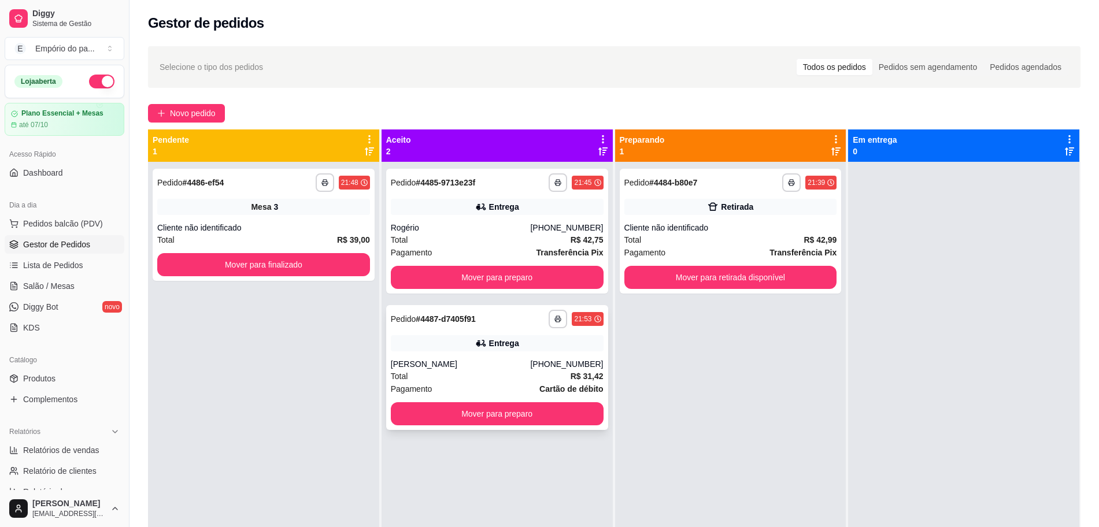
click at [534, 372] on div "Total R$ 31,42" at bounding box center [497, 376] width 213 height 13
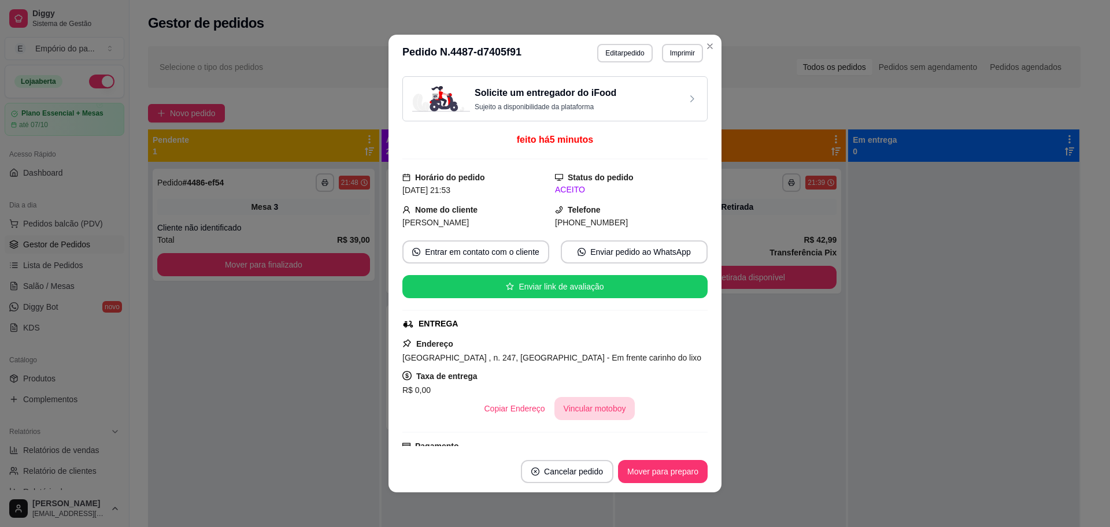
click at [584, 404] on button "Vincular motoboy" at bounding box center [595, 408] width 81 height 23
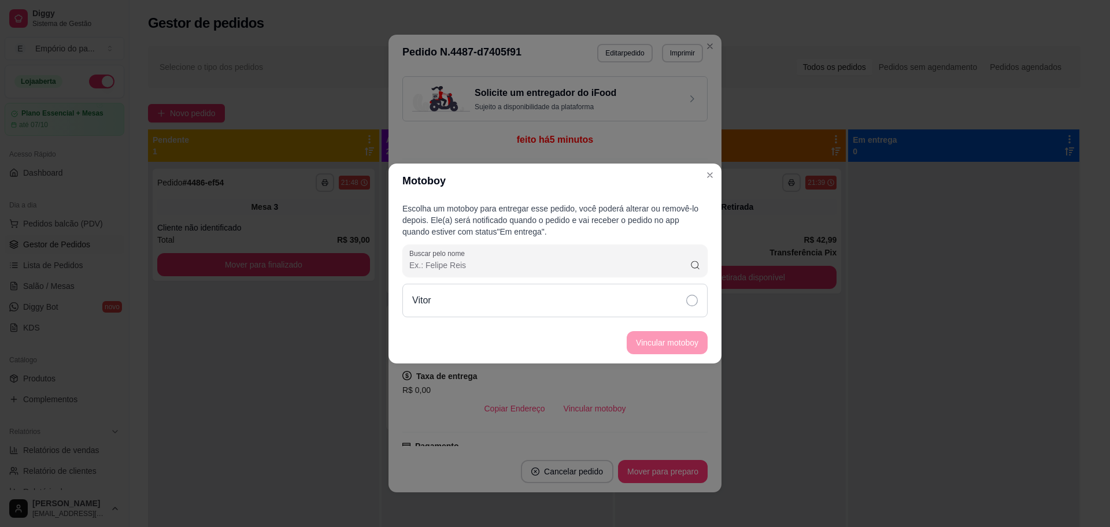
click at [685, 298] on div "Vitor" at bounding box center [555, 301] width 305 height 34
click at [692, 338] on button "Vincular motoboy" at bounding box center [667, 343] width 79 height 23
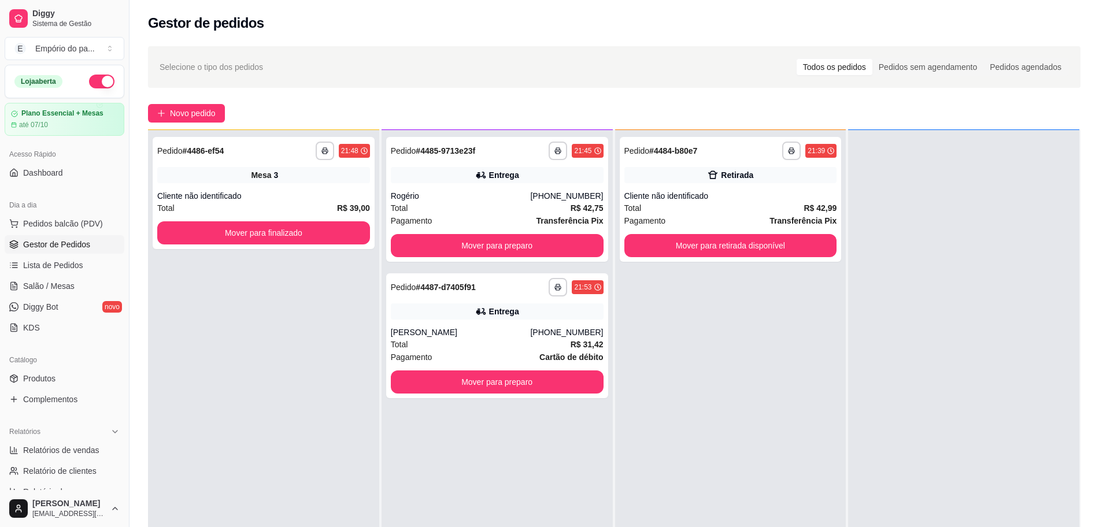
scroll to position [32, 0]
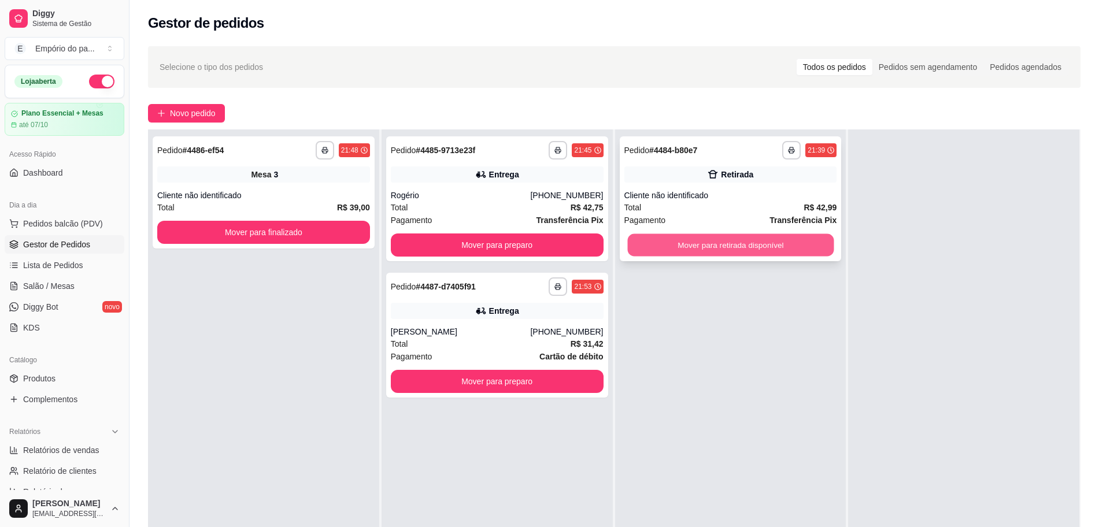
click at [734, 238] on button "Mover para retirada disponível" at bounding box center [730, 245] width 206 height 23
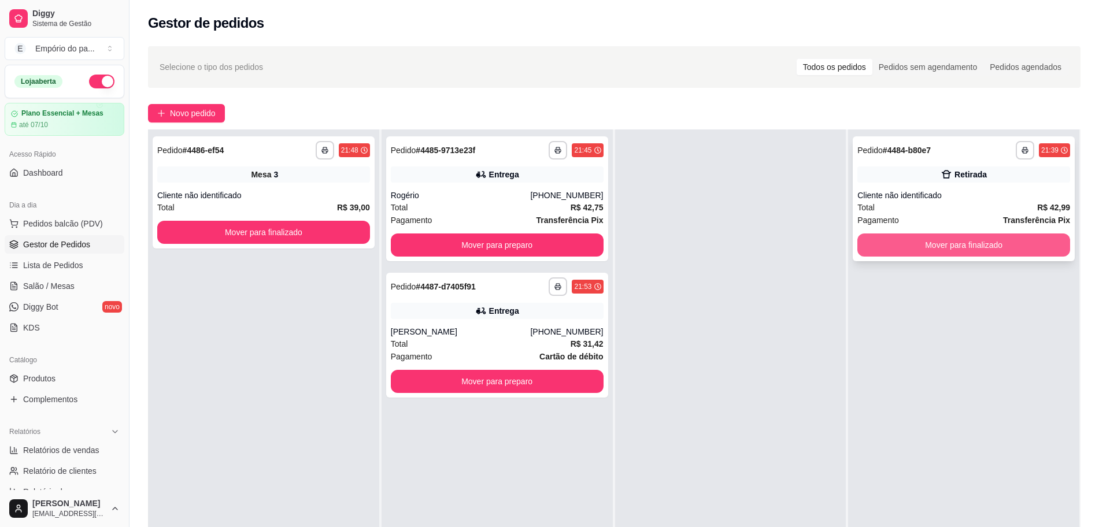
click at [880, 244] on button "Mover para finalizado" at bounding box center [964, 245] width 213 height 23
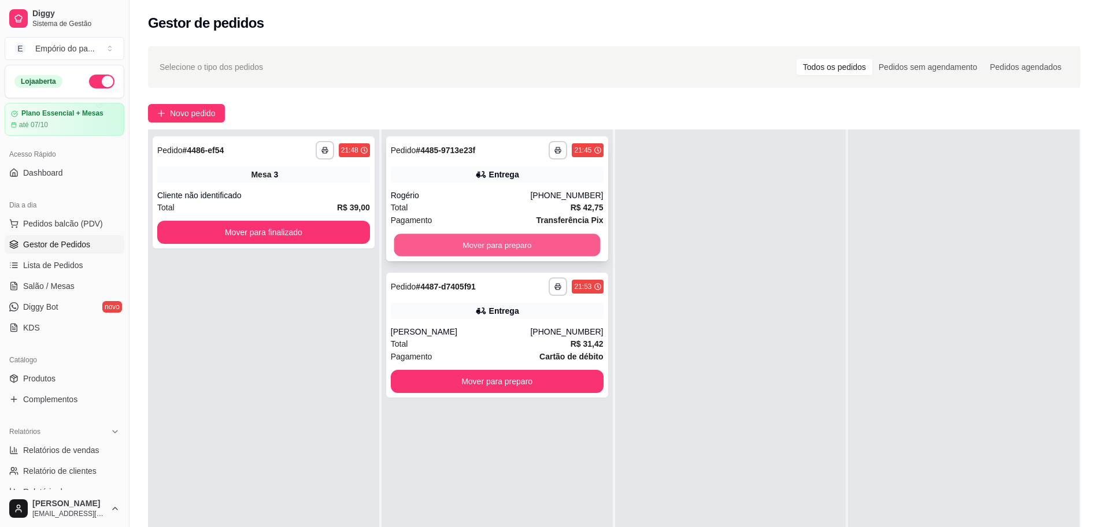
click at [507, 240] on button "Mover para preparo" at bounding box center [497, 245] width 206 height 23
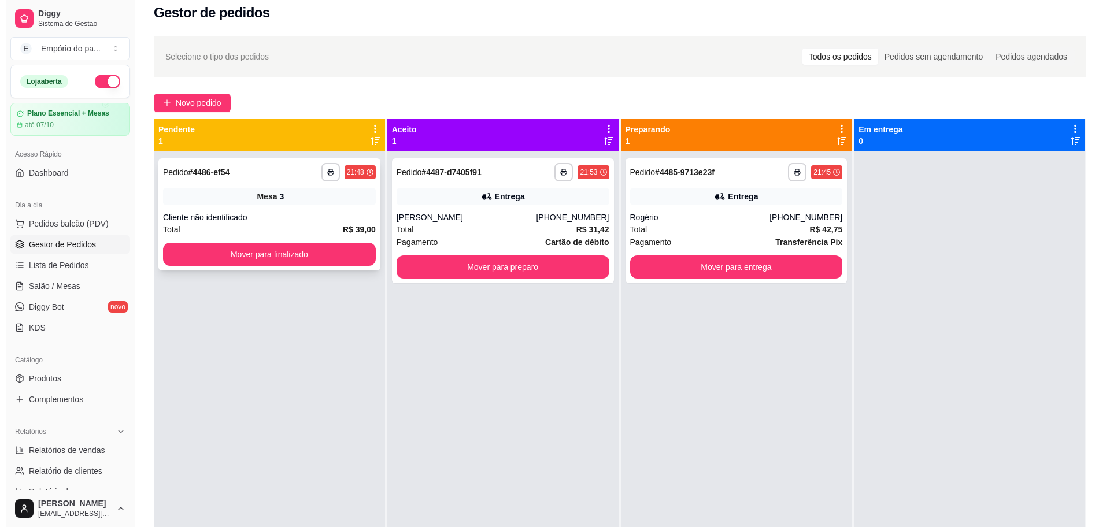
scroll to position [0, 0]
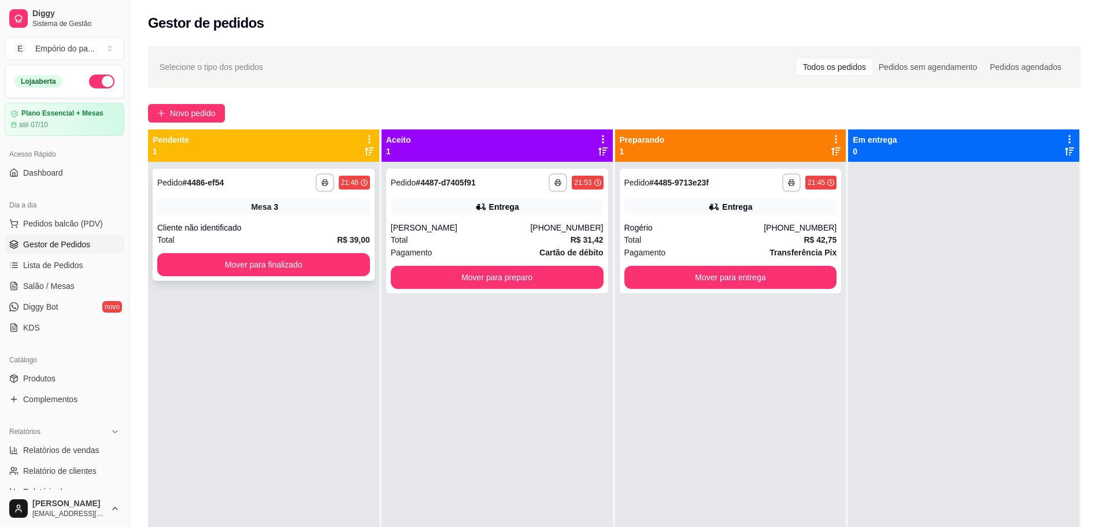
click at [304, 223] on div "Cliente não identificado" at bounding box center [263, 228] width 213 height 12
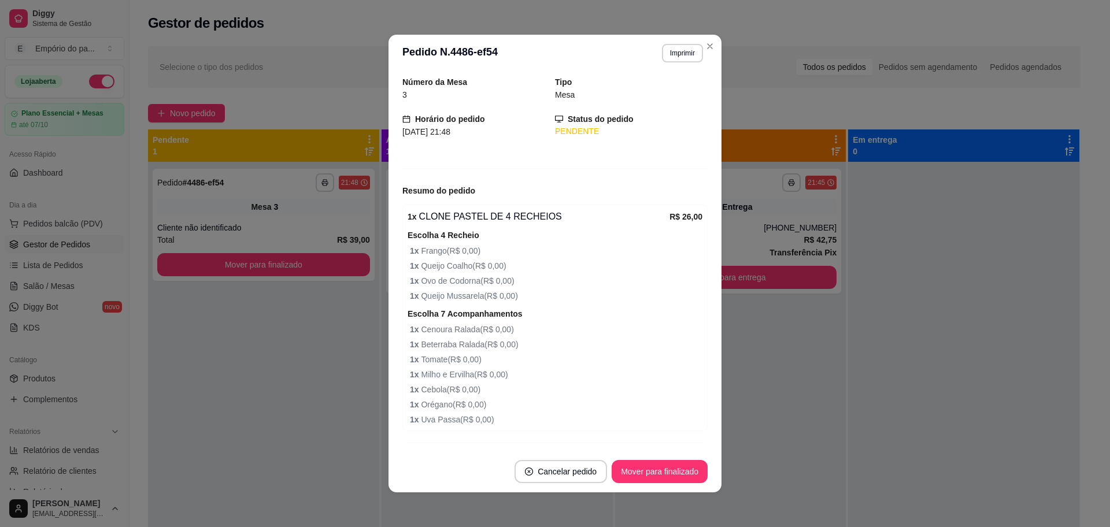
scroll to position [105, 0]
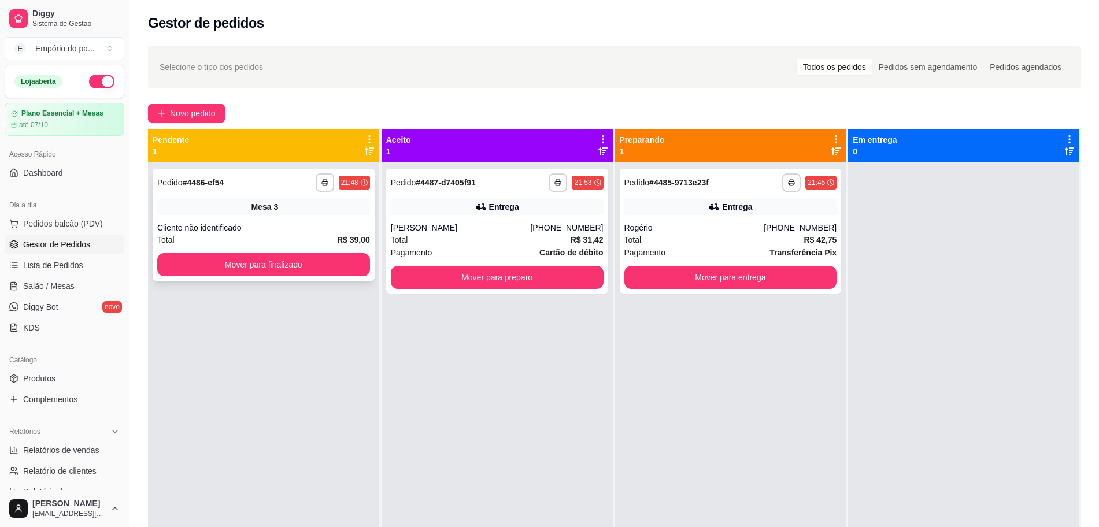
click at [290, 222] on div "Cliente não identificado" at bounding box center [263, 228] width 213 height 12
click at [306, 235] on div "Total R$ 39,00" at bounding box center [263, 240] width 213 height 13
click at [60, 261] on span "Lista de Pedidos" at bounding box center [53, 266] width 60 height 12
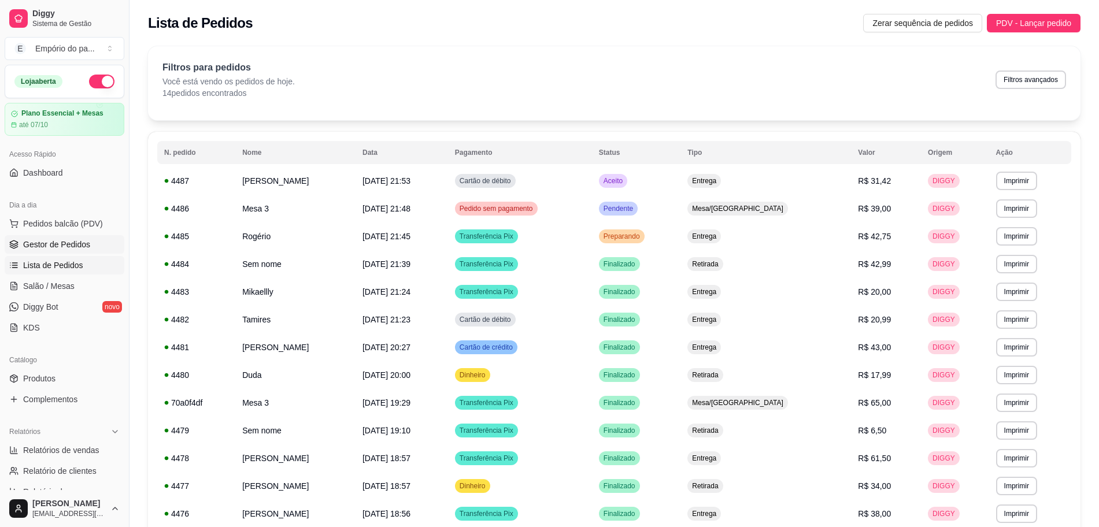
click at [21, 241] on link "Gestor de Pedidos" at bounding box center [65, 244] width 120 height 19
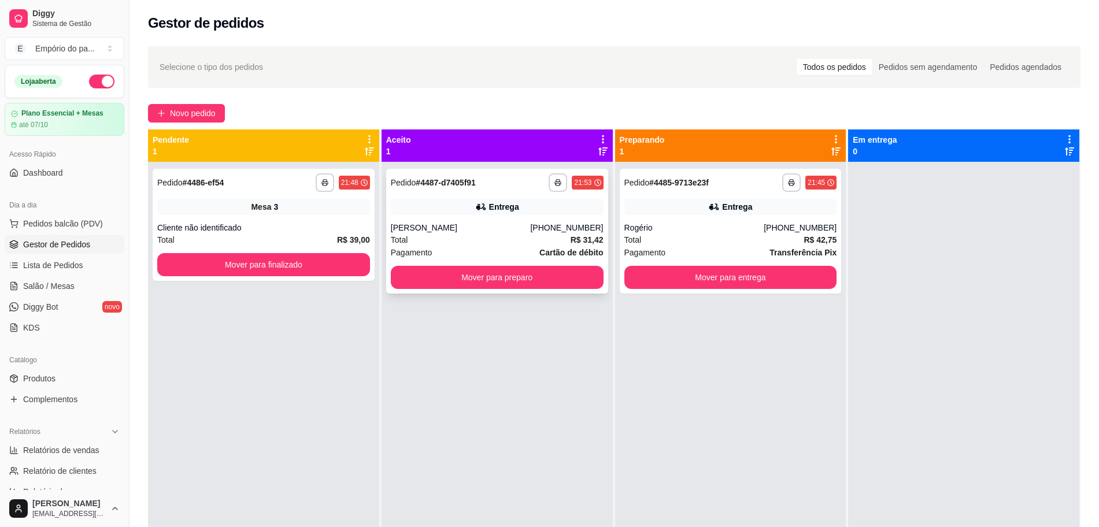
click at [515, 227] on div "[PERSON_NAME]" at bounding box center [461, 228] width 140 height 12
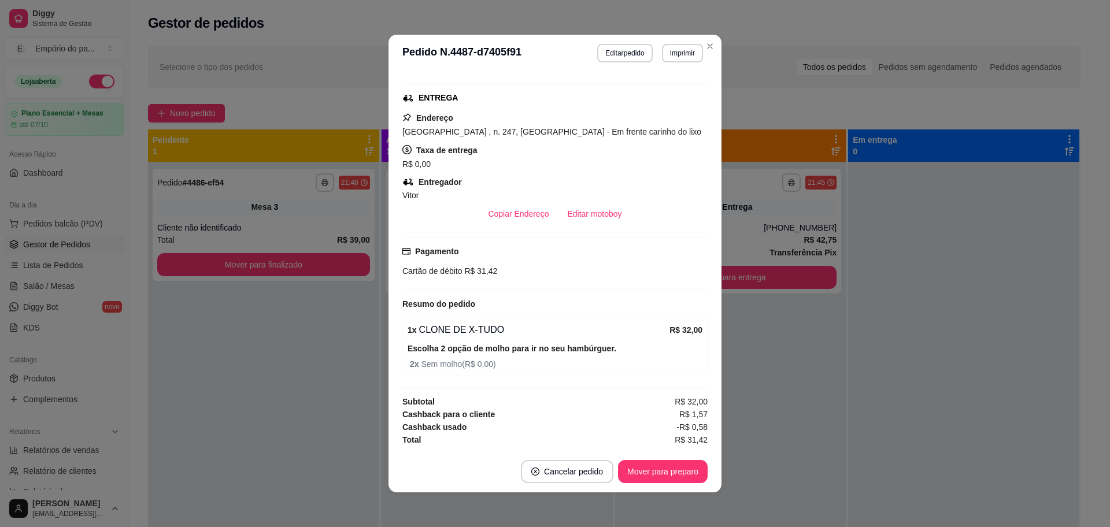
scroll to position [226, 0]
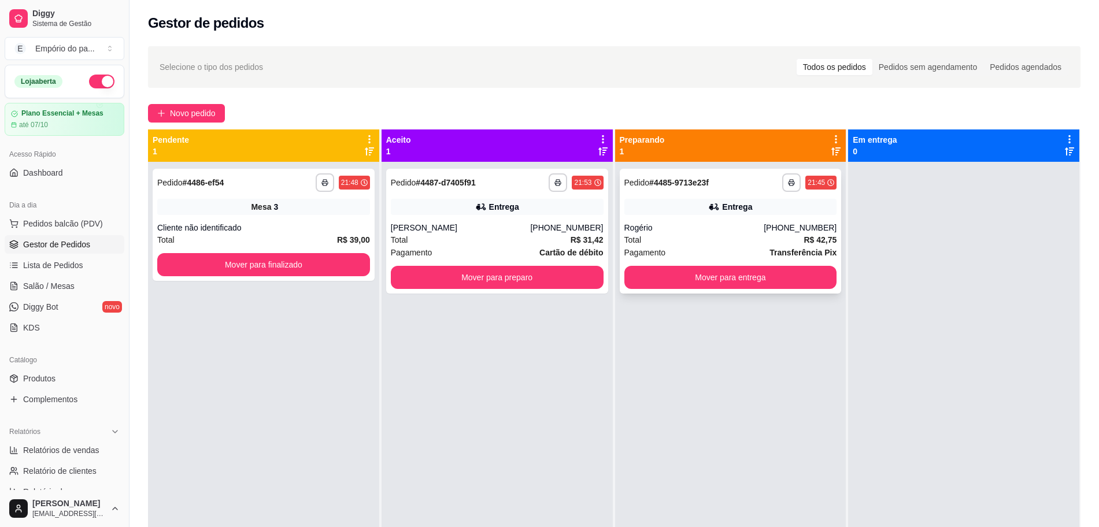
click at [721, 238] on div "Total R$ 42,75" at bounding box center [731, 240] width 213 height 13
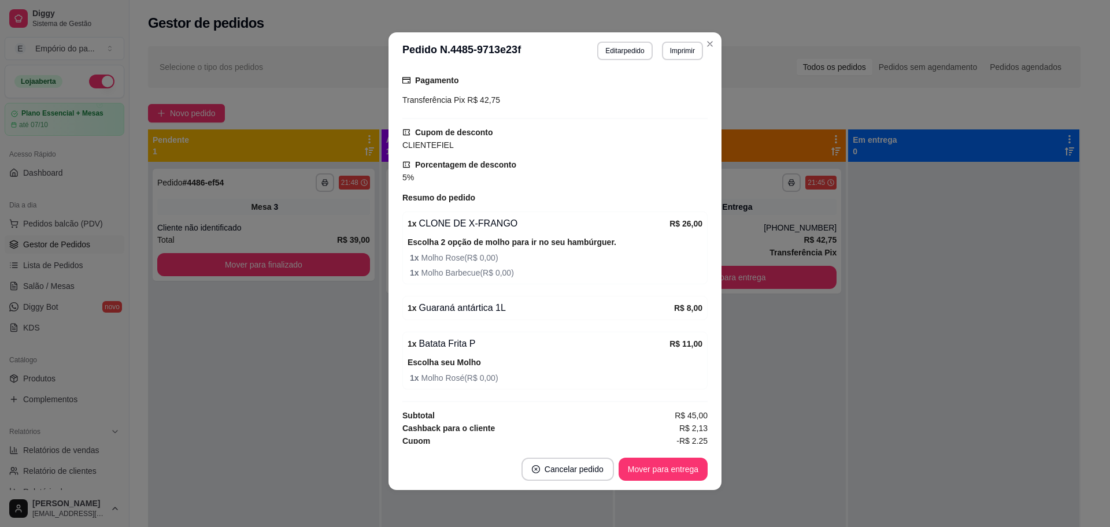
scroll to position [411, 0]
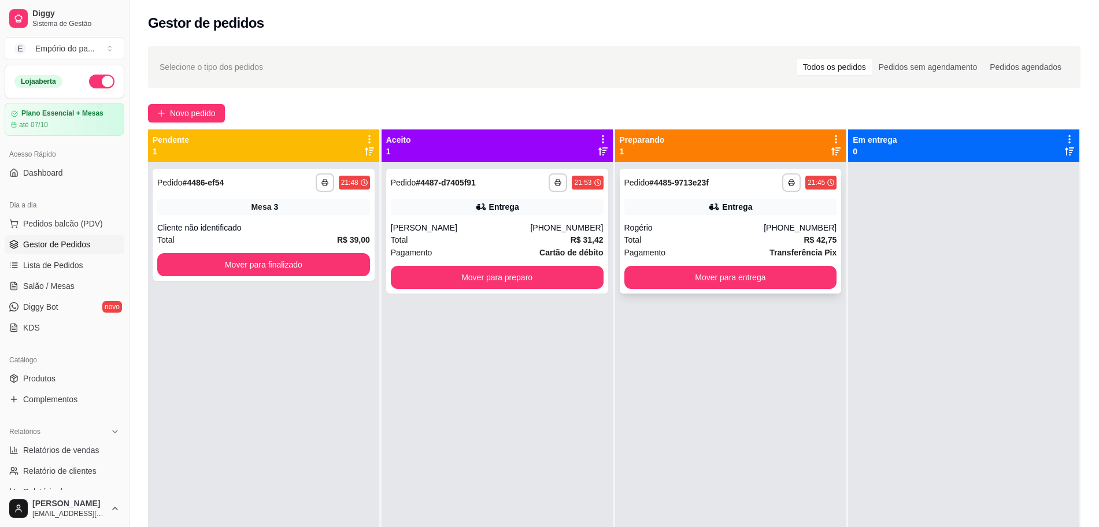
click at [737, 225] on div "Rogério" at bounding box center [695, 228] width 140 height 12
click at [493, 236] on div "Total R$ 31,42" at bounding box center [497, 240] width 213 height 13
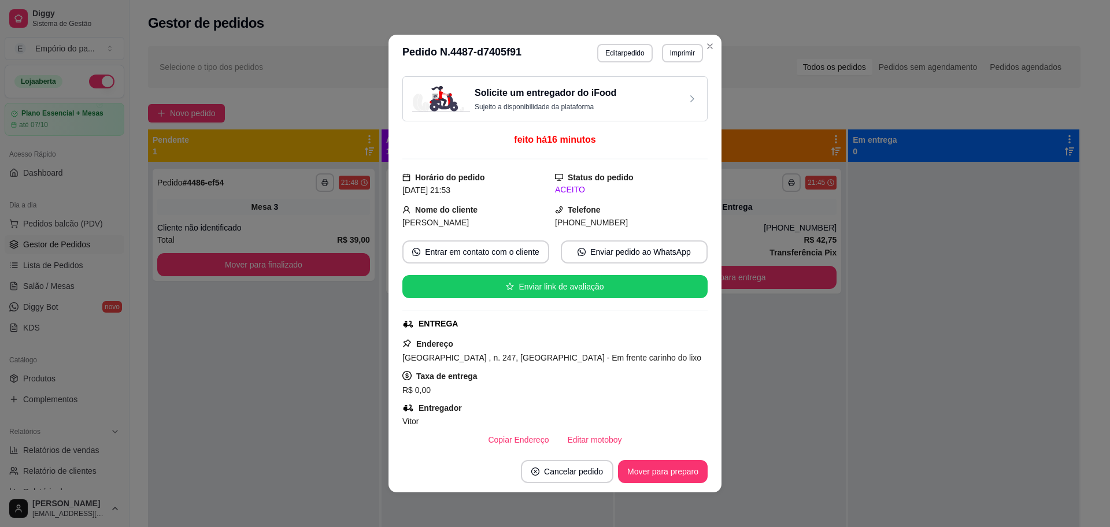
scroll to position [226, 0]
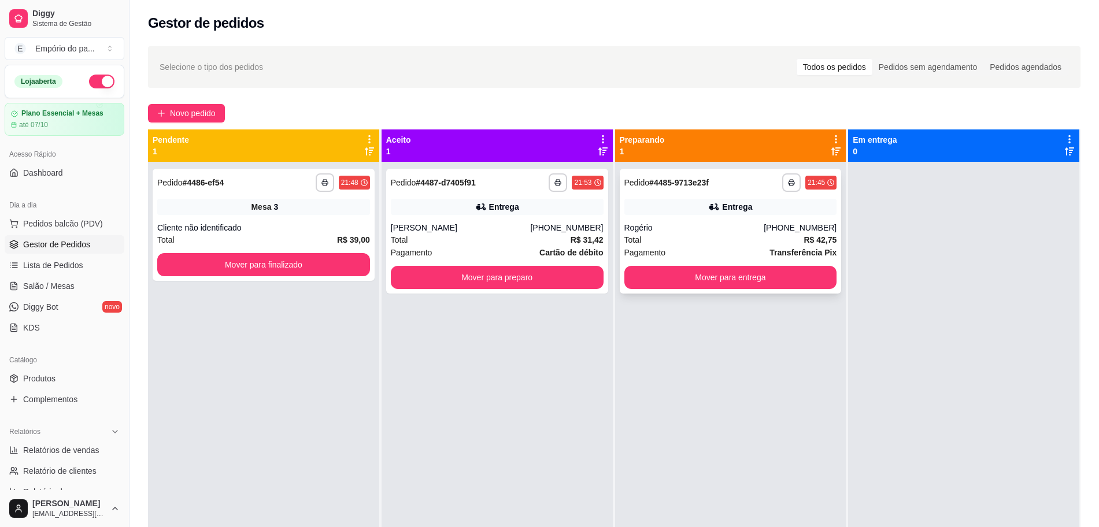
click at [715, 236] on div "Total R$ 42,75" at bounding box center [731, 240] width 213 height 13
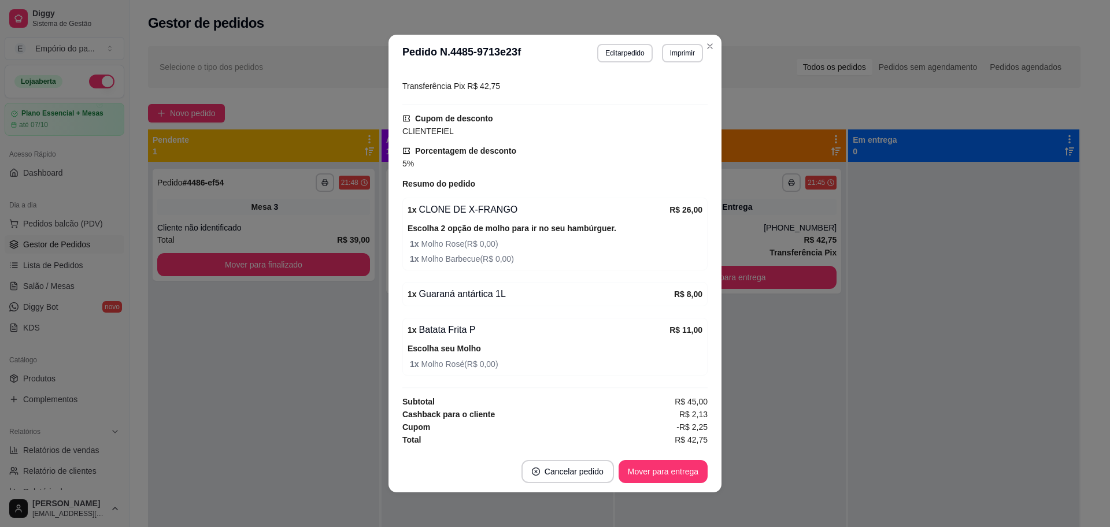
scroll to position [2, 0]
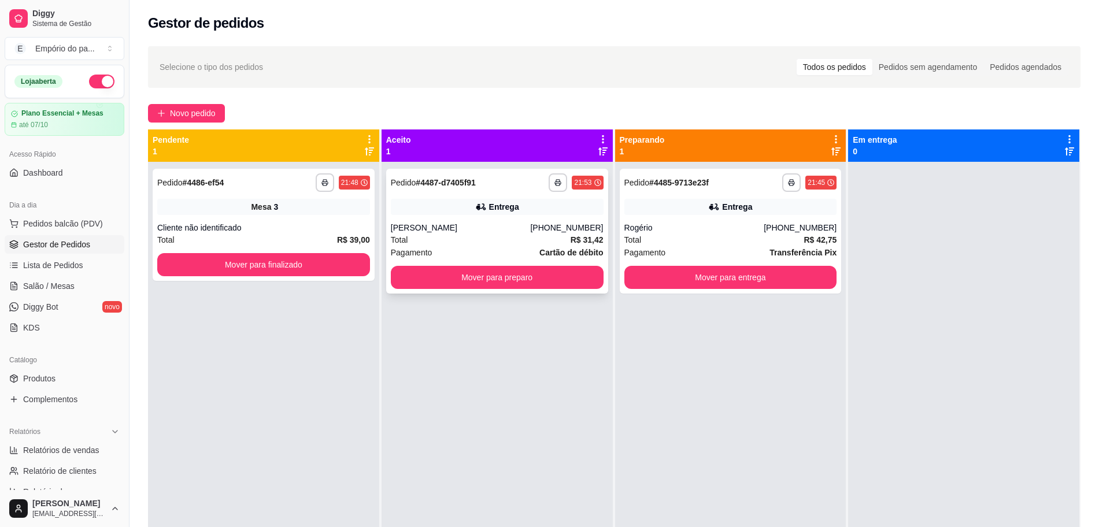
click at [518, 228] on div "[PERSON_NAME]" at bounding box center [461, 228] width 140 height 12
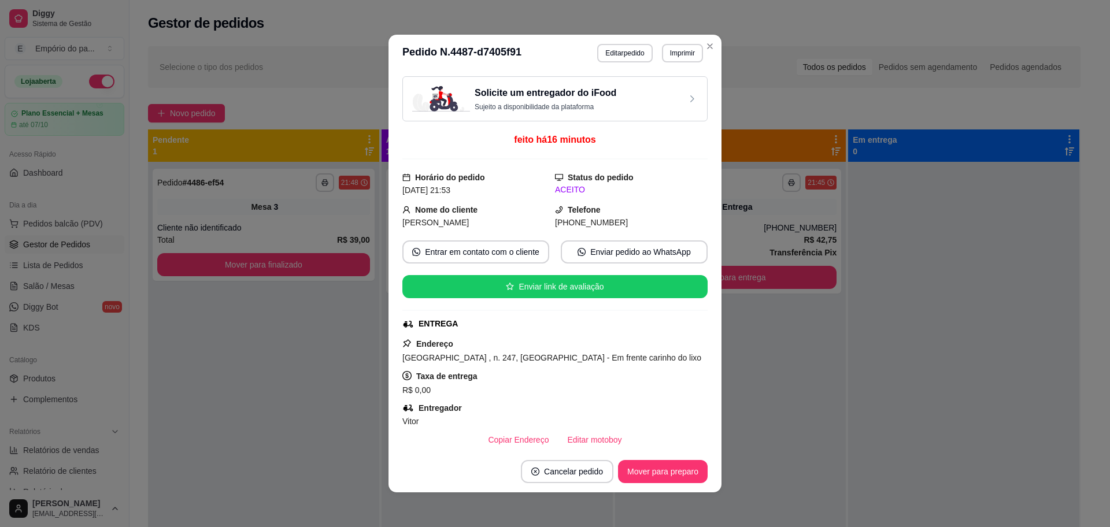
scroll to position [226, 0]
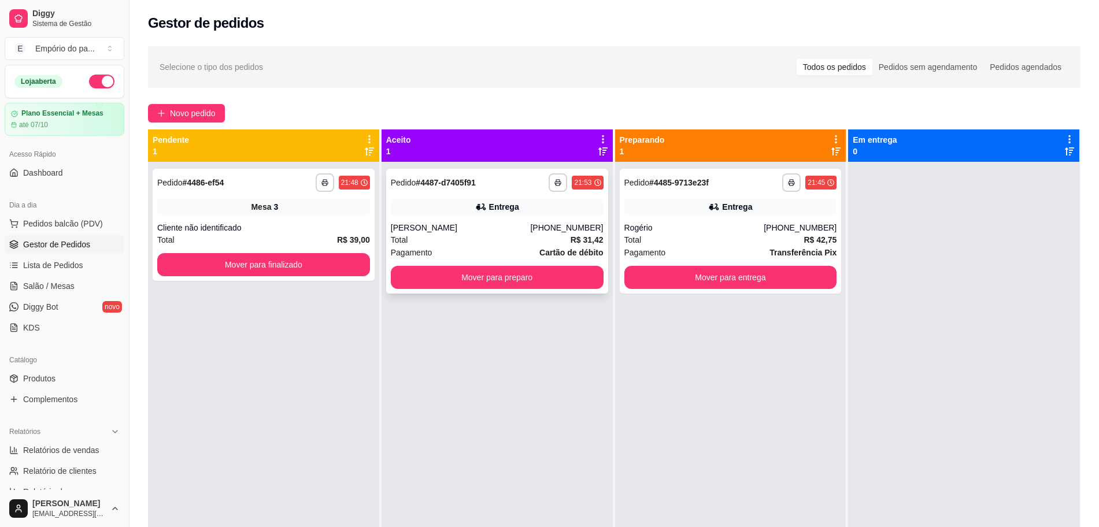
click at [535, 249] on div "Pagamento Cartão de débito" at bounding box center [497, 252] width 213 height 13
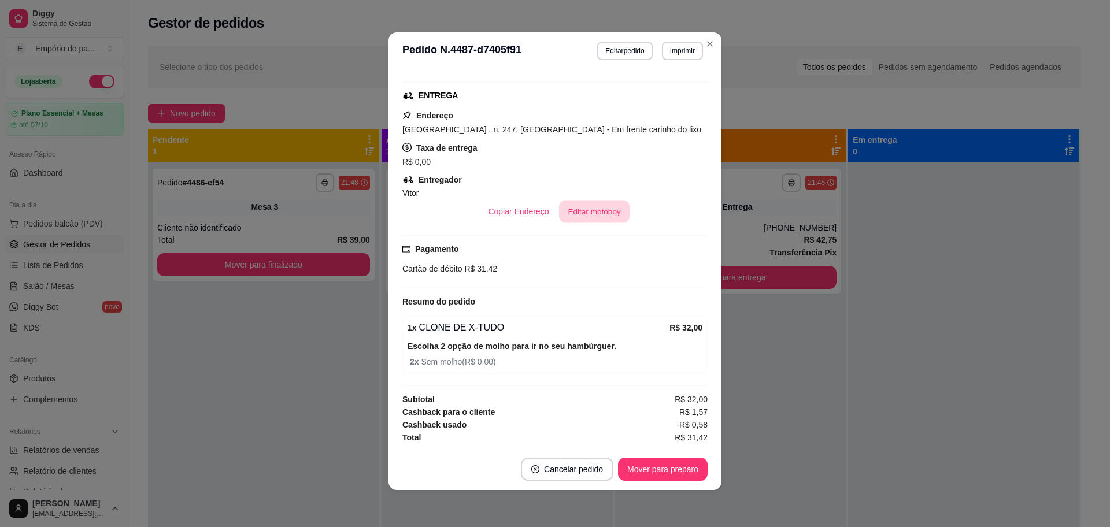
click at [590, 202] on button "Editar motoboy" at bounding box center [594, 212] width 71 height 23
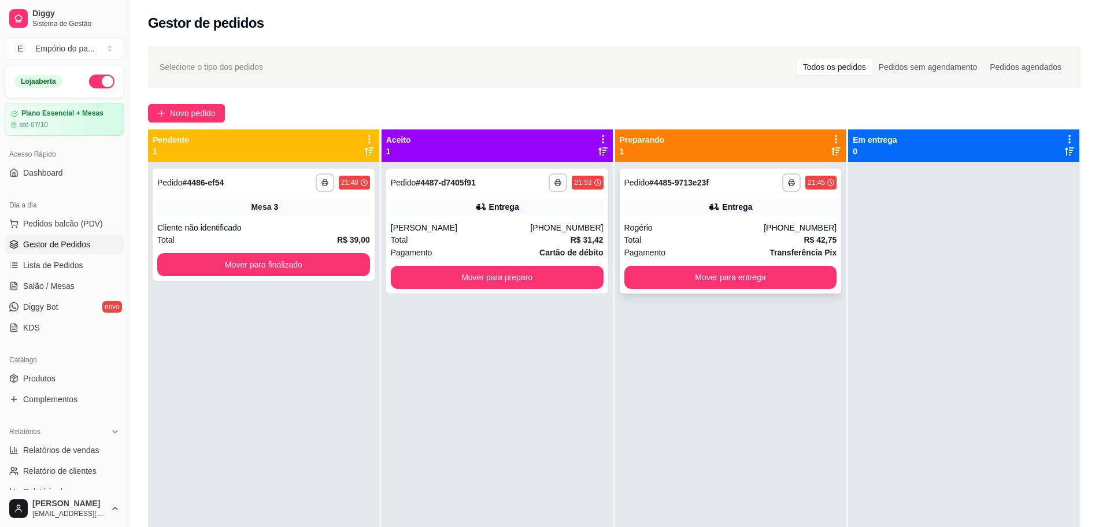
click at [709, 249] on div "Pagamento Transferência Pix" at bounding box center [731, 252] width 213 height 13
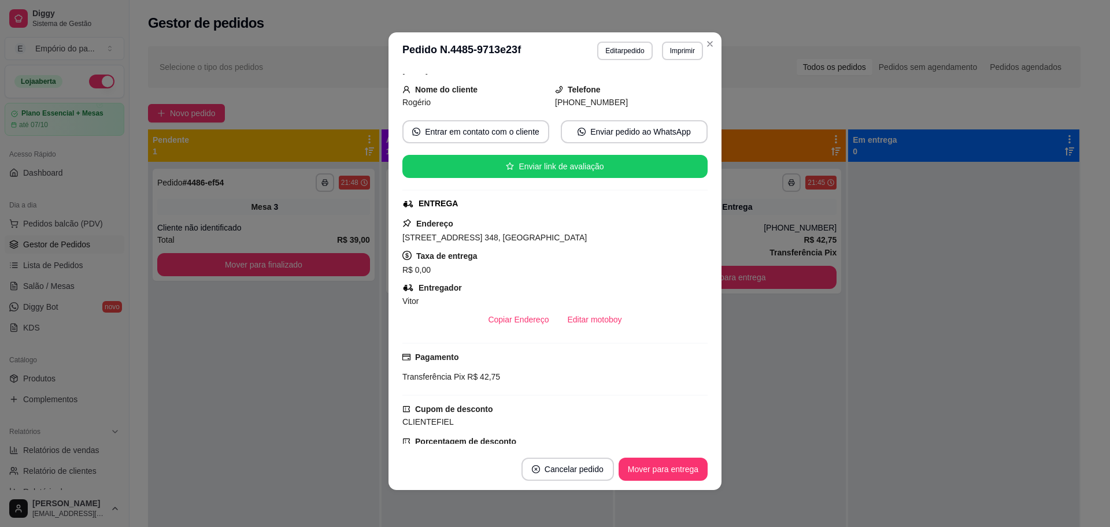
scroll to position [411, 0]
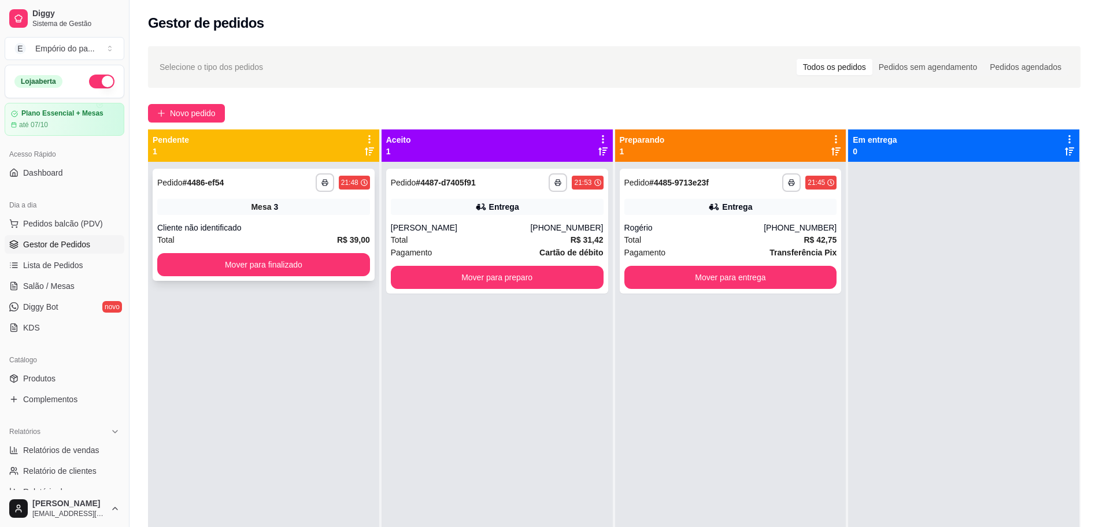
click at [291, 235] on div "Total R$ 39,00" at bounding box center [263, 240] width 213 height 13
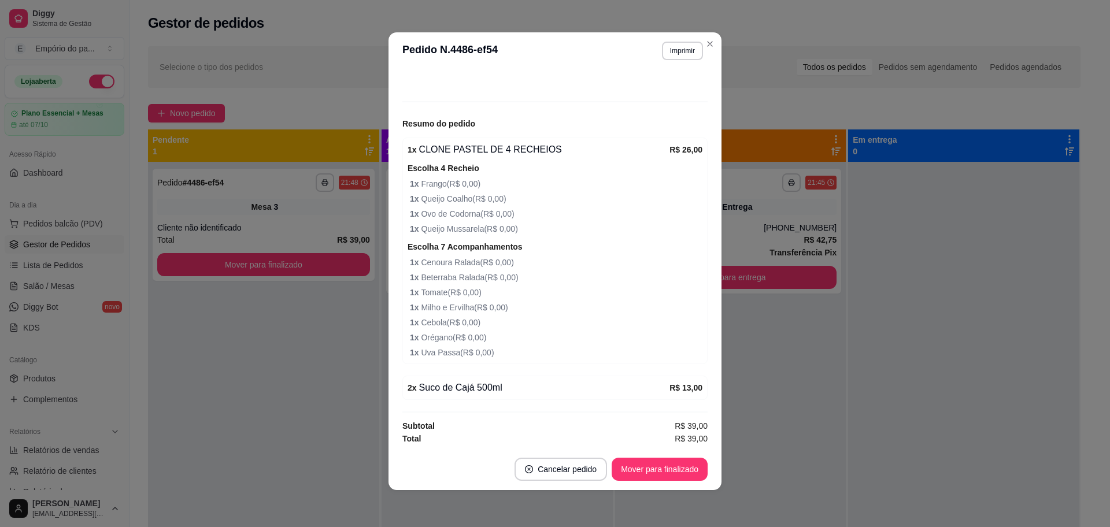
scroll to position [105, 0]
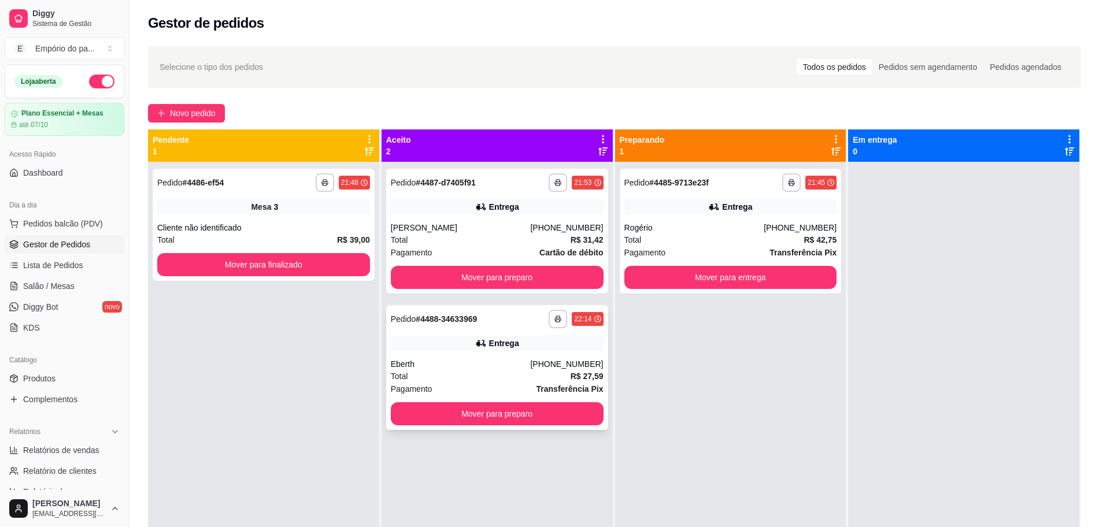
click at [422, 371] on div "Total R$ 27,59" at bounding box center [497, 376] width 213 height 13
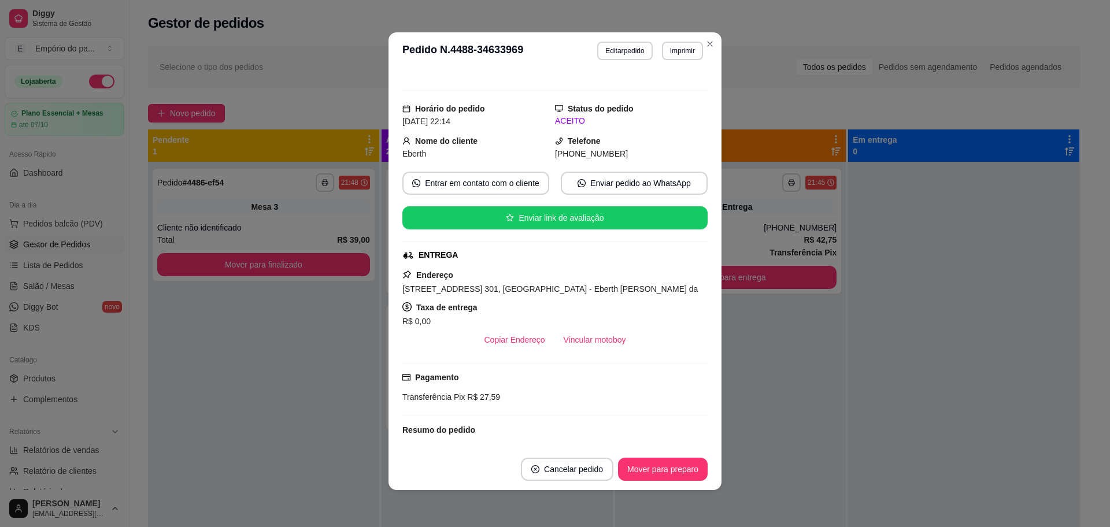
scroll to position [161, 0]
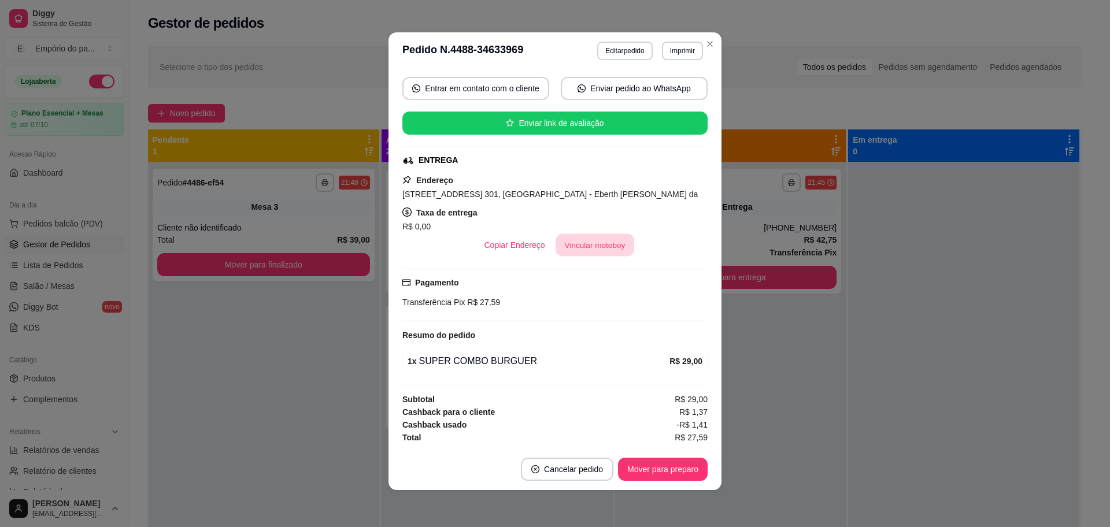
click at [604, 248] on button "Vincular motoboy" at bounding box center [595, 245] width 79 height 23
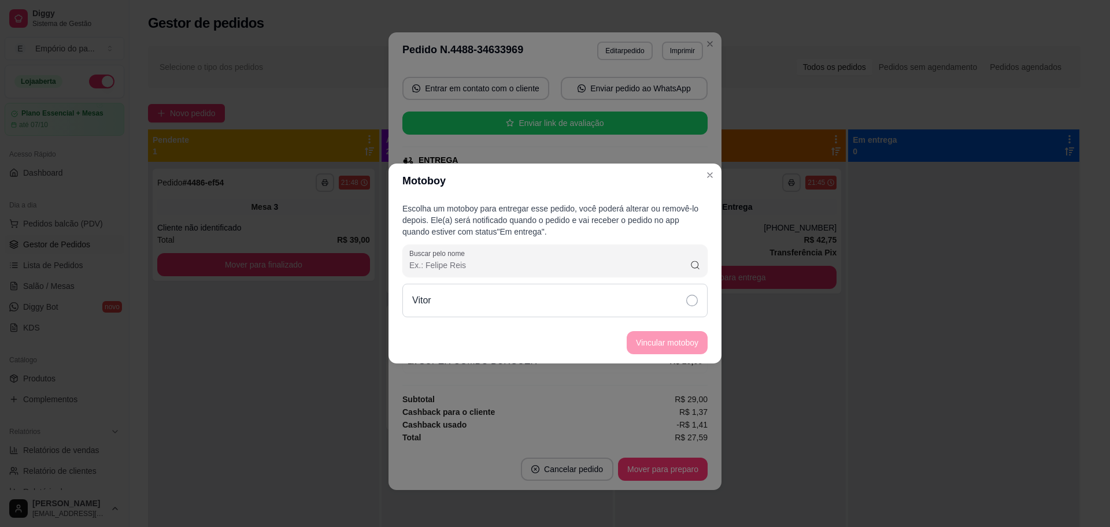
click at [669, 311] on div "Vitor" at bounding box center [555, 301] width 305 height 34
click at [644, 339] on button "Vincular motoboy" at bounding box center [667, 343] width 79 height 23
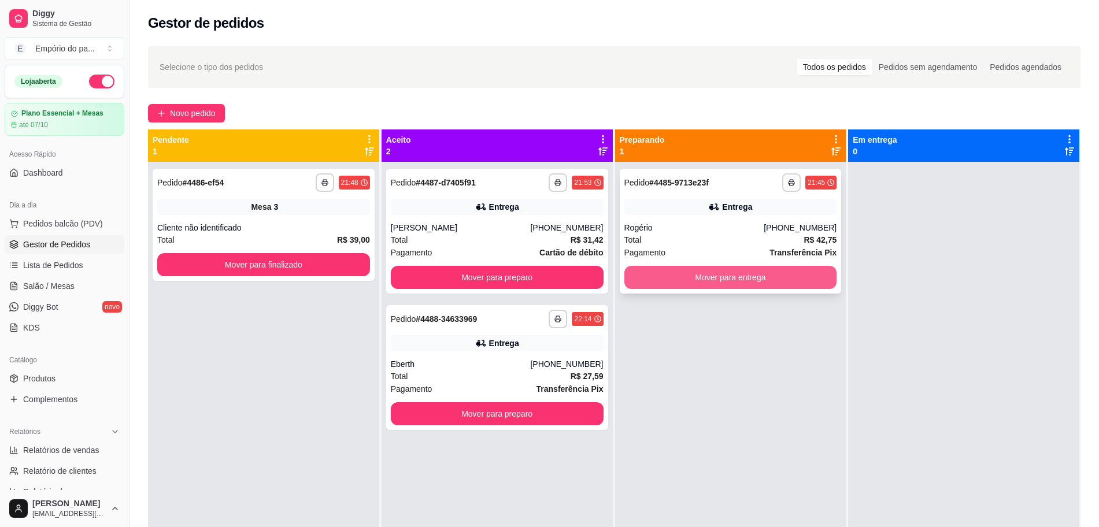
click at [750, 285] on button "Mover para entrega" at bounding box center [731, 277] width 213 height 23
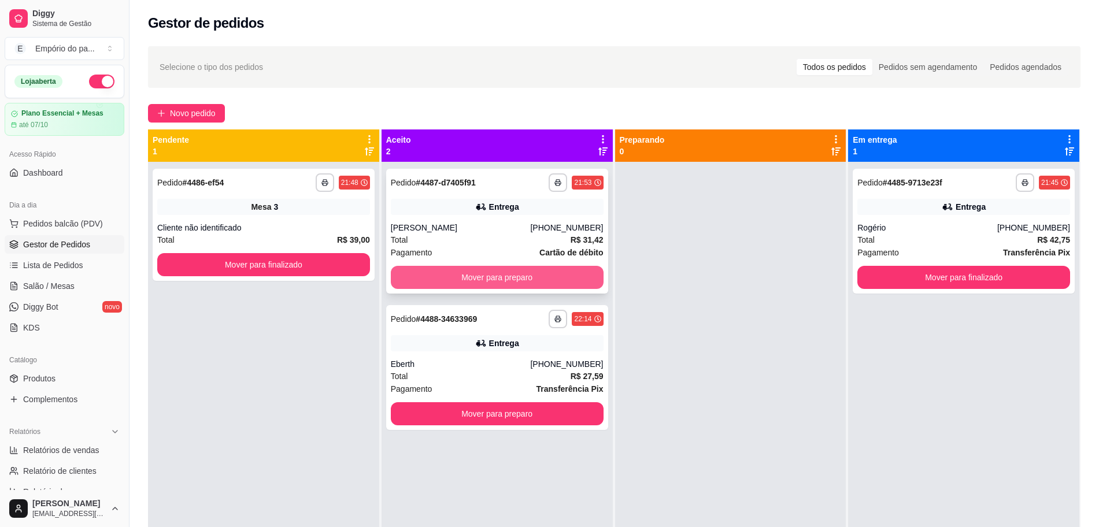
click at [577, 271] on button "Mover para preparo" at bounding box center [497, 277] width 213 height 23
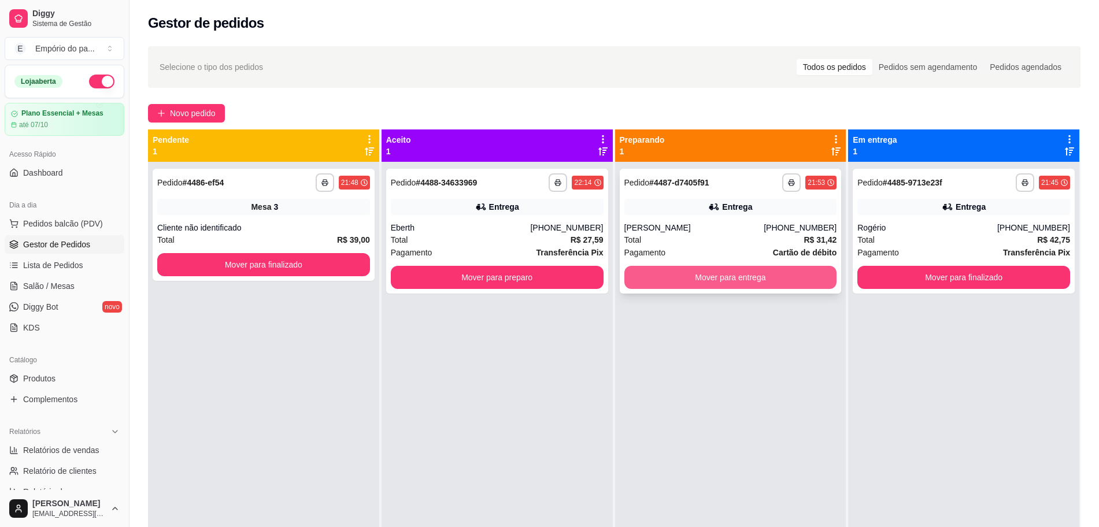
click at [709, 274] on button "Mover para entrega" at bounding box center [731, 277] width 213 height 23
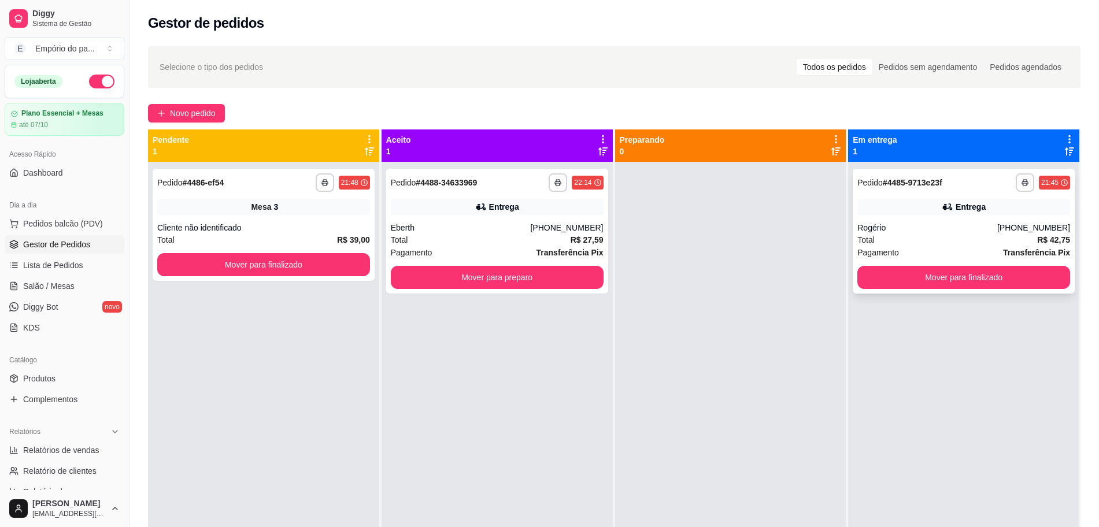
click at [911, 231] on div "Rogério" at bounding box center [928, 228] width 140 height 12
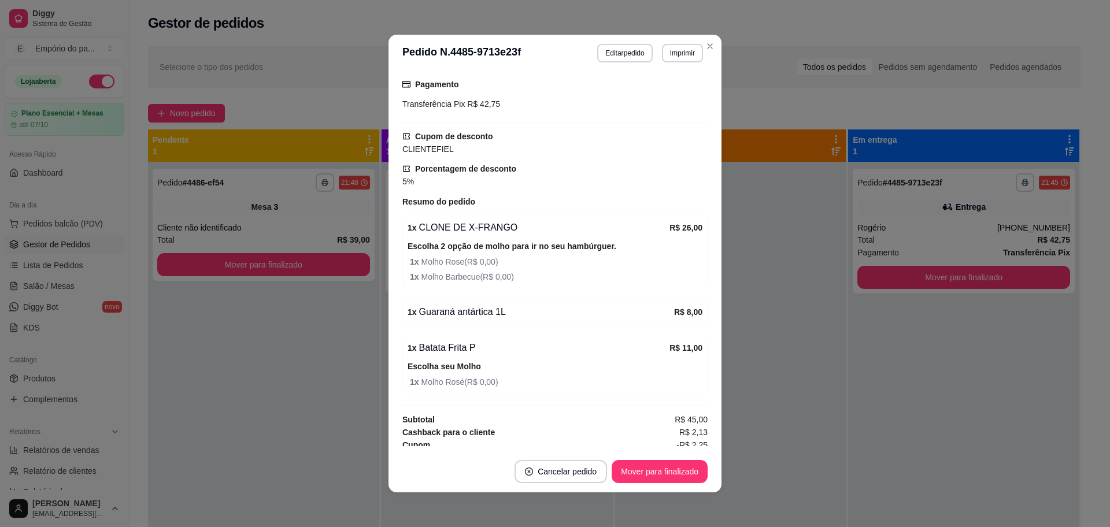
scroll to position [411, 0]
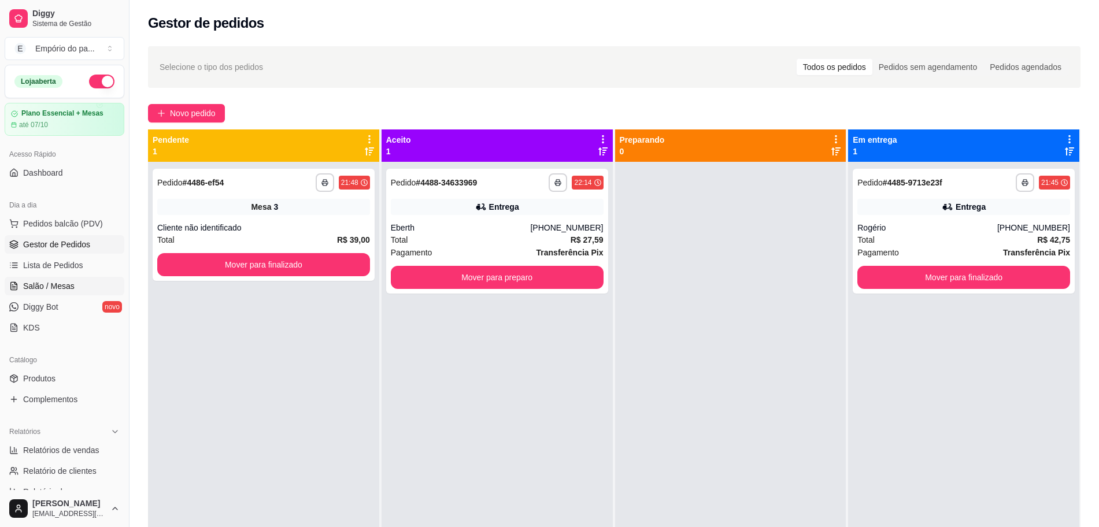
click at [19, 279] on link "Salão / Mesas" at bounding box center [65, 286] width 120 height 19
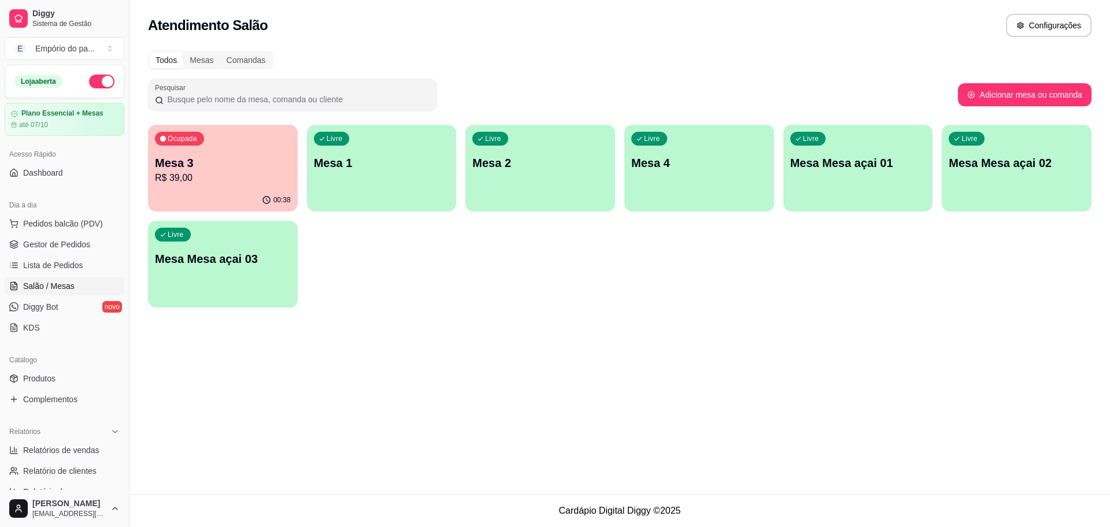
click at [207, 165] on p "Mesa 3" at bounding box center [223, 163] width 136 height 16
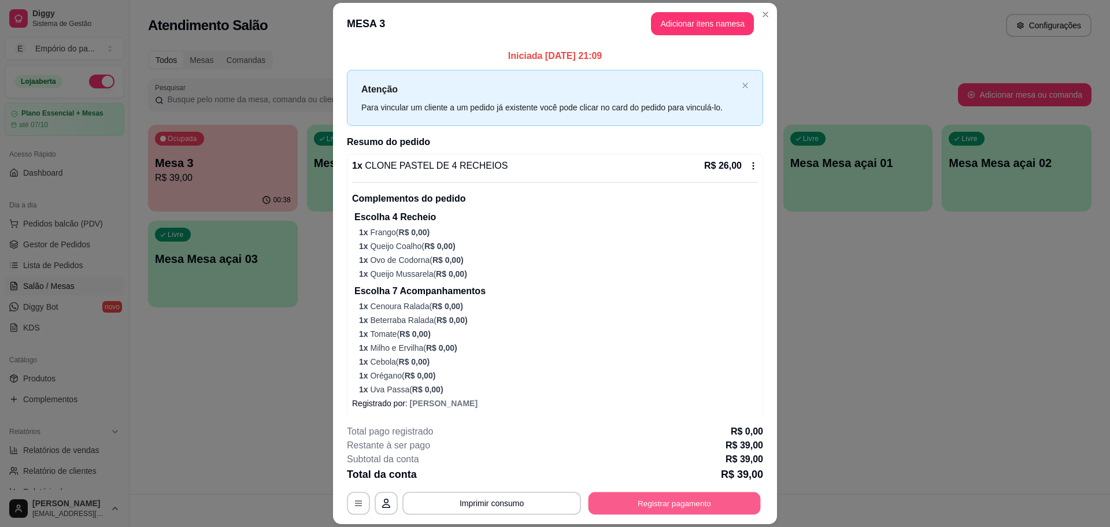
click at [719, 509] on button "Registrar pagamento" at bounding box center [675, 504] width 172 height 23
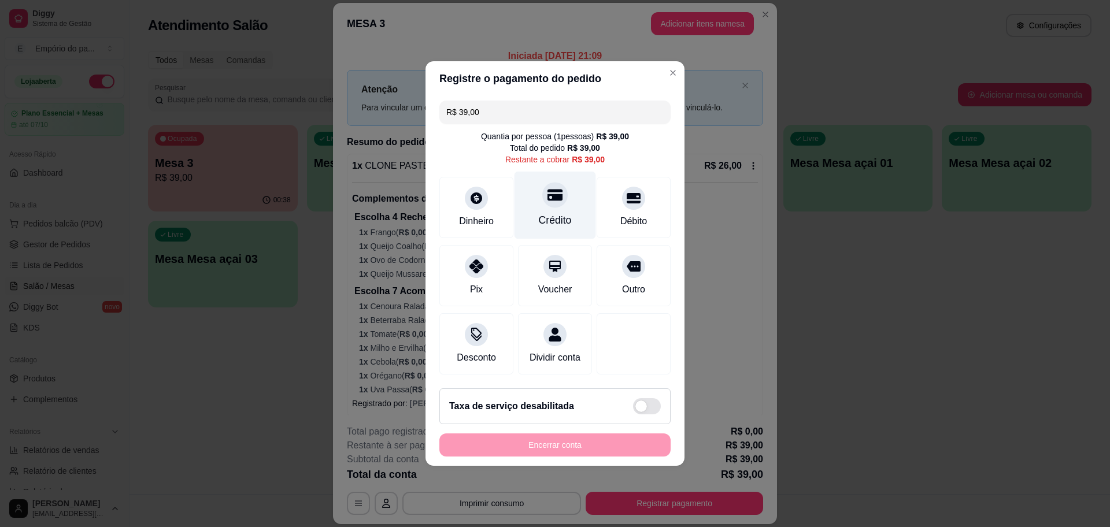
click at [527, 206] on div "Crédito" at bounding box center [556, 206] width 82 height 68
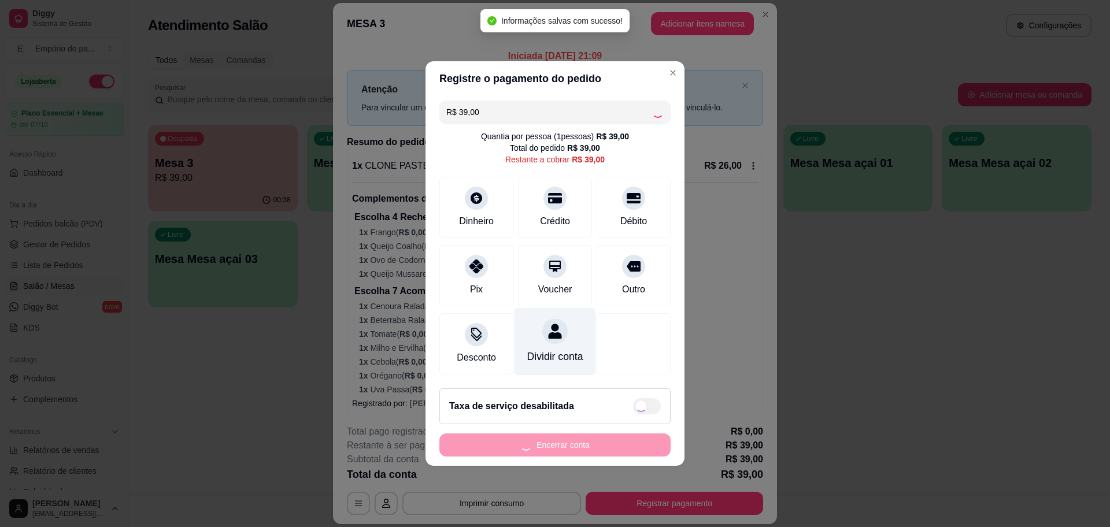
type input "R$ 0,00"
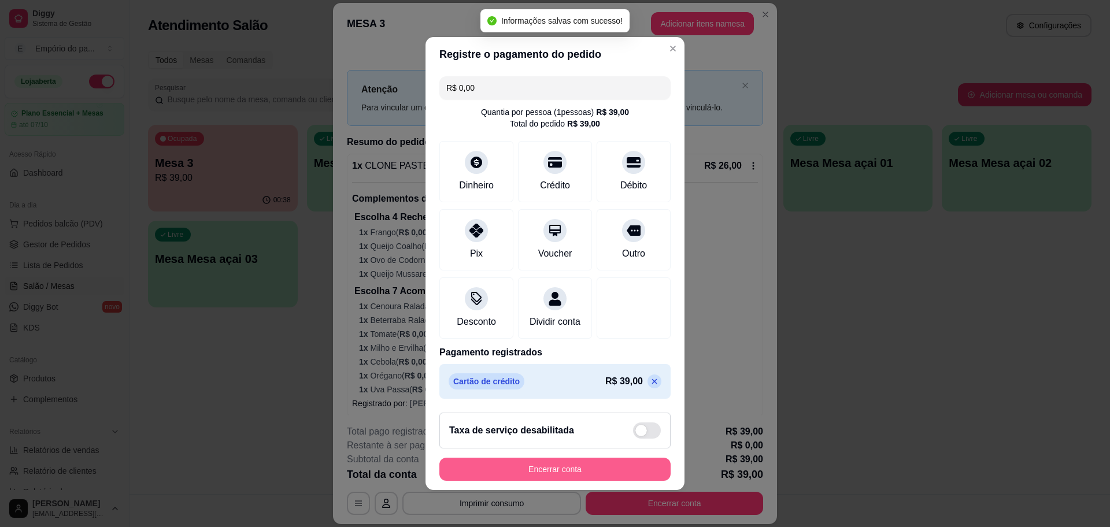
click at [561, 468] on button "Encerrar conta" at bounding box center [555, 469] width 231 height 23
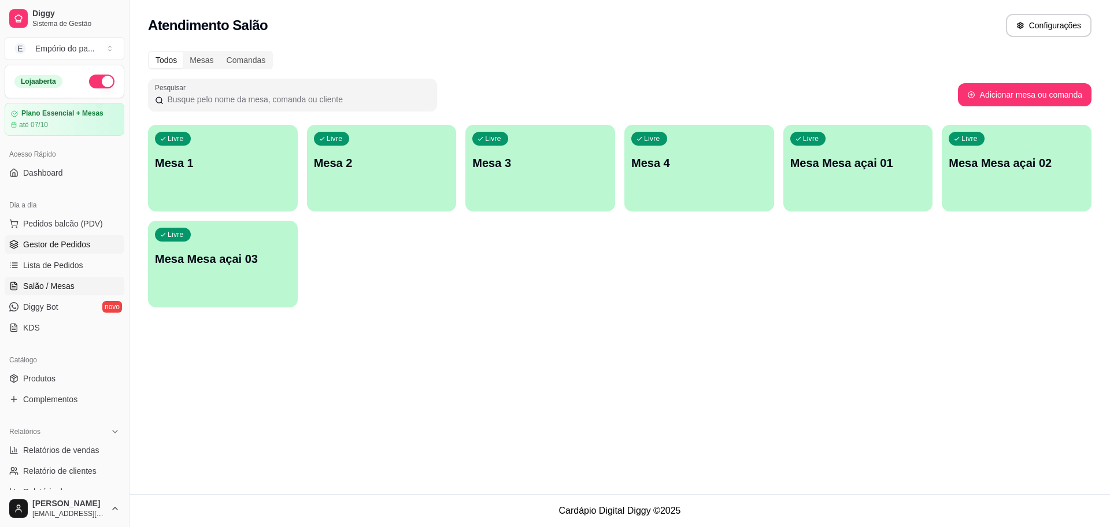
click at [51, 235] on link "Gestor de Pedidos" at bounding box center [65, 244] width 120 height 19
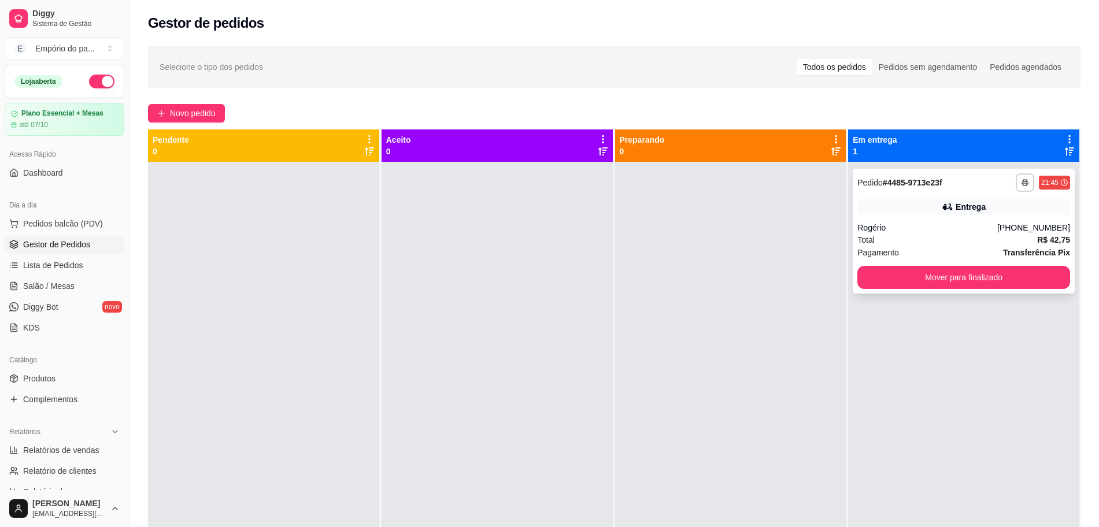
click at [922, 222] on div "Rogério" at bounding box center [928, 228] width 140 height 12
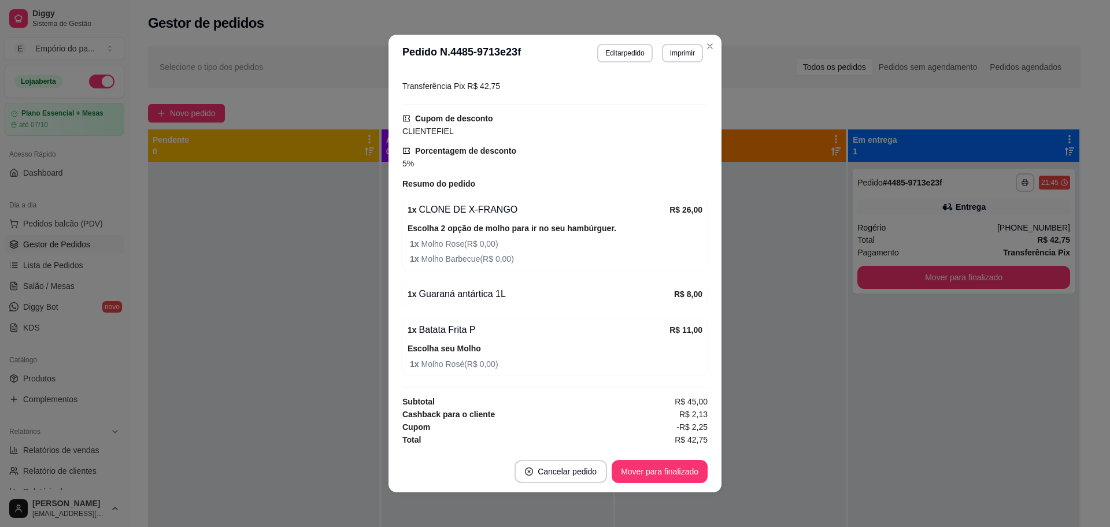
scroll to position [2, 0]
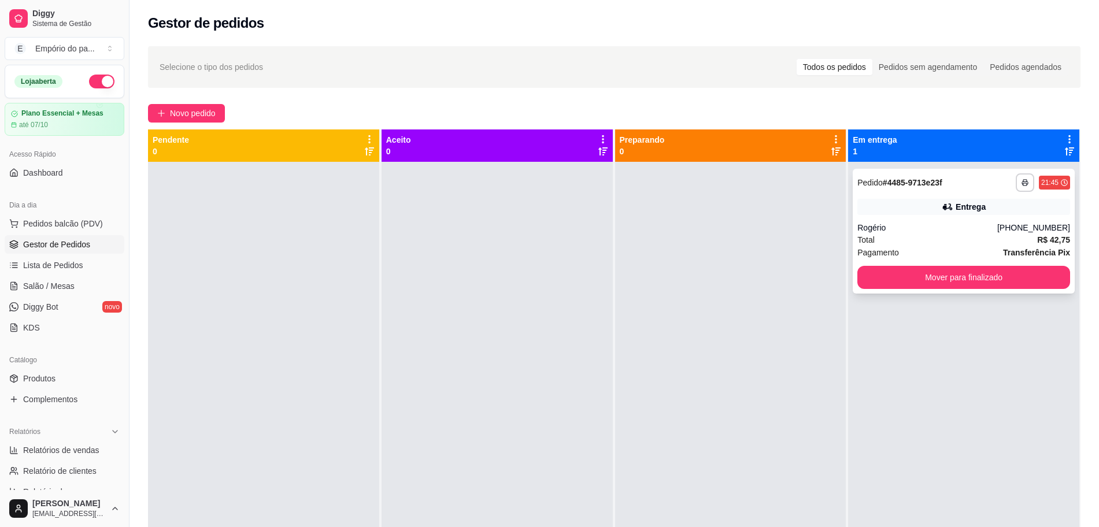
click at [885, 226] on div "Rogério" at bounding box center [928, 228] width 140 height 12
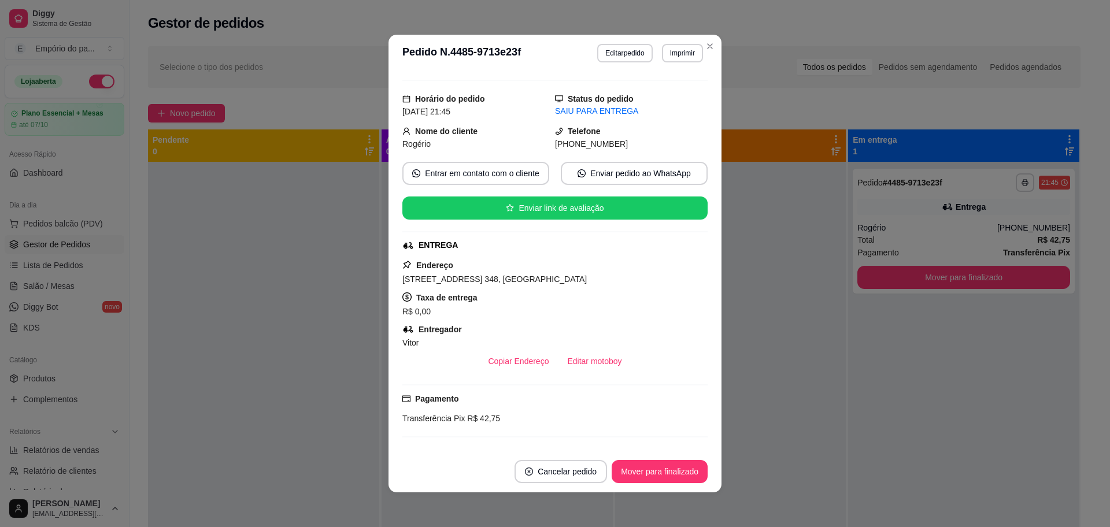
scroll to position [289, 0]
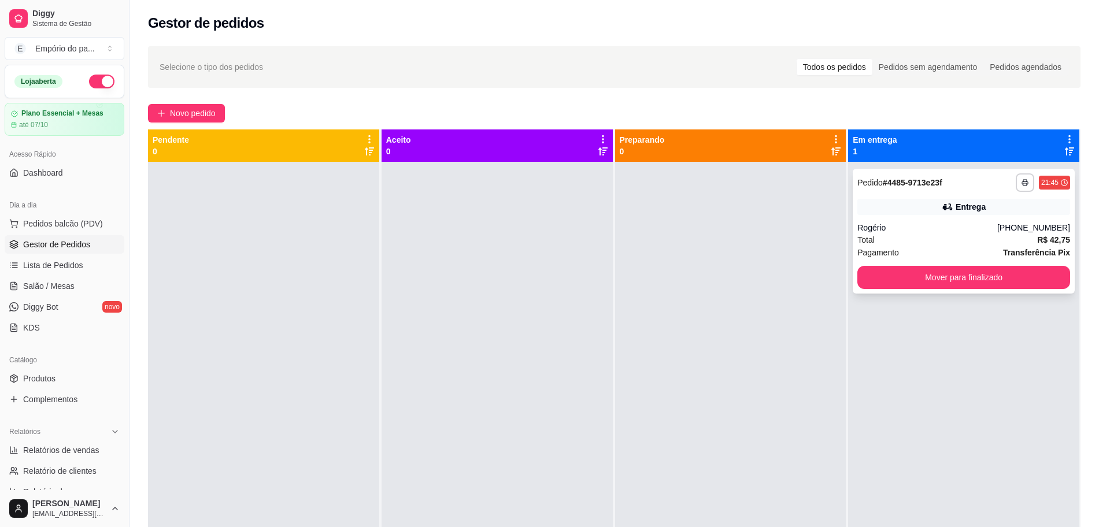
click at [893, 207] on div "Entrega" at bounding box center [964, 207] width 213 height 16
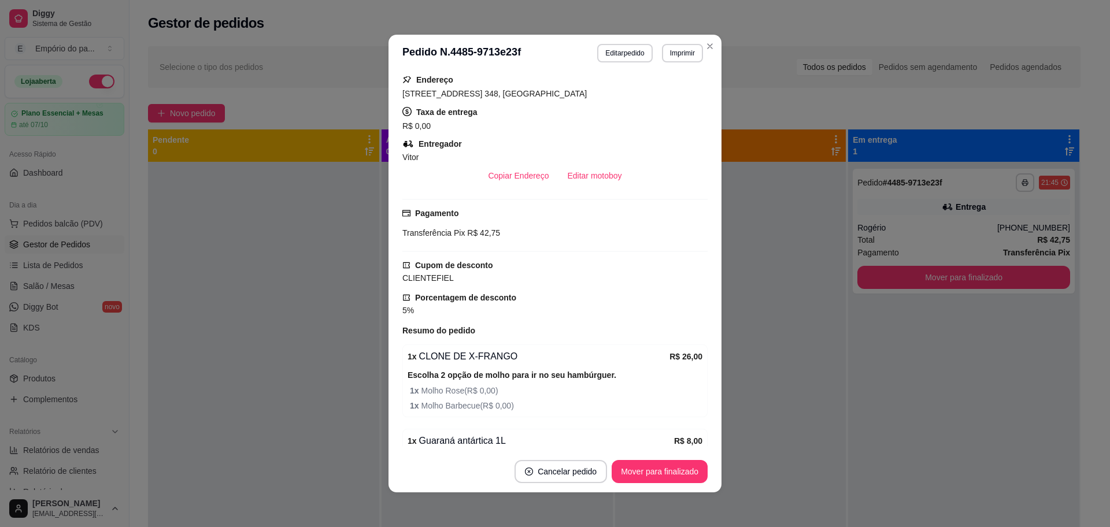
scroll to position [411, 0]
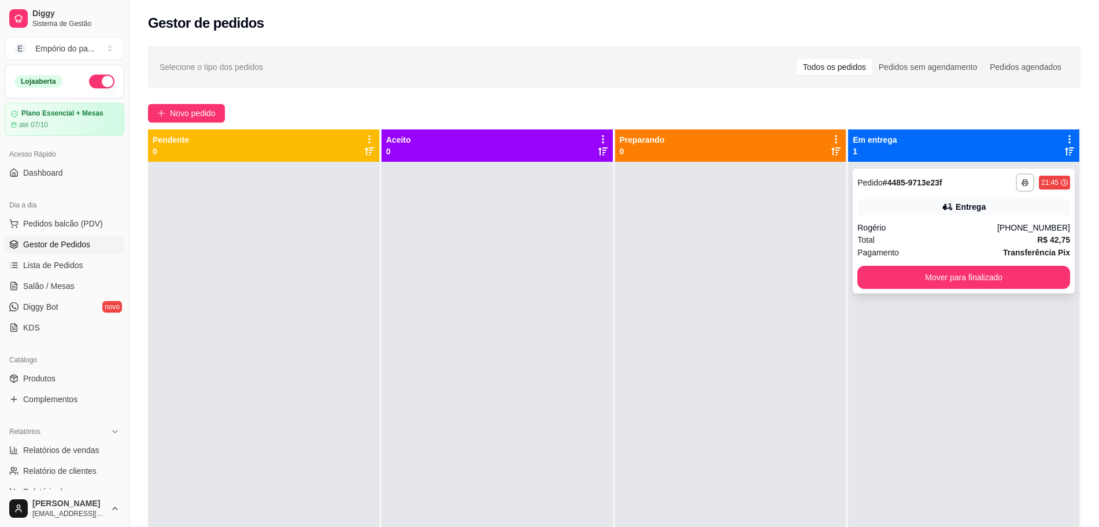
click at [937, 227] on div "Rogério" at bounding box center [928, 228] width 140 height 12
click at [928, 247] on div "Pagamento Transferência Pix" at bounding box center [964, 252] width 213 height 13
click at [637, 302] on div at bounding box center [730, 425] width 231 height 527
click at [62, 281] on span "Salão / Mesas" at bounding box center [48, 286] width 51 height 12
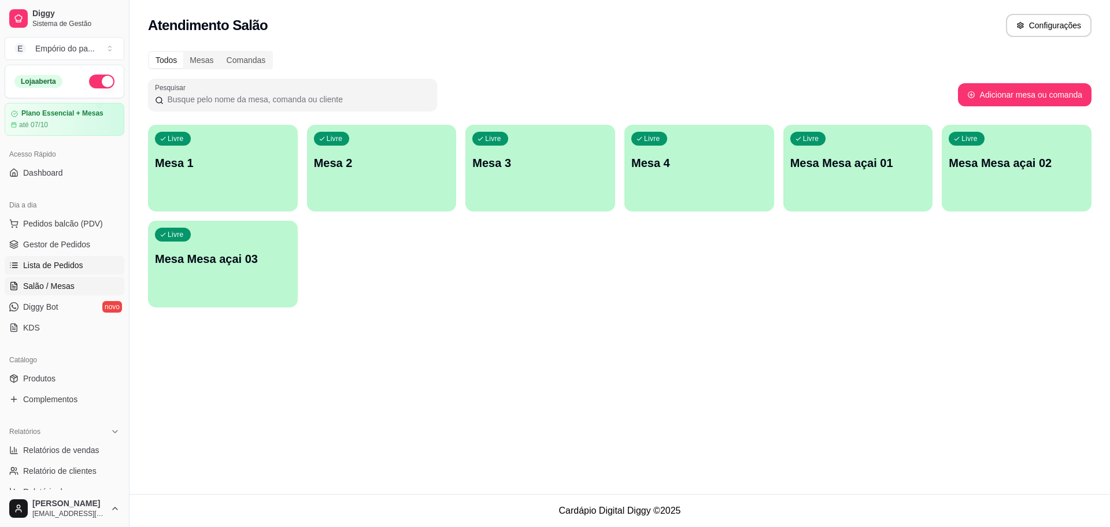
click at [46, 264] on span "Lista de Pedidos" at bounding box center [53, 266] width 60 height 12
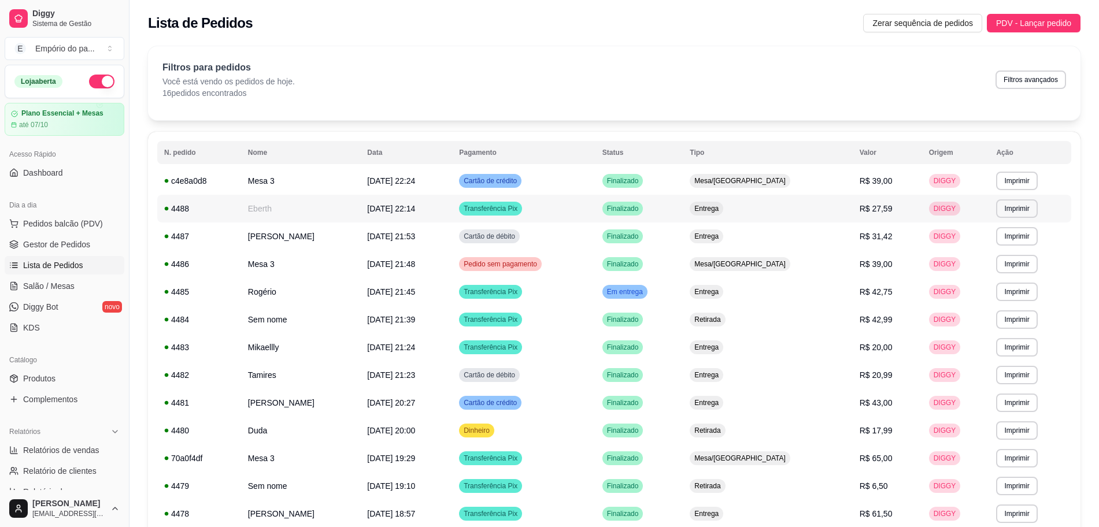
click at [285, 215] on td "Eberth" at bounding box center [301, 209] width 120 height 28
click at [72, 234] on ul "Pedidos balcão (PDV) Gestor de Pedidos Lista de Pedidos Salão / Mesas Diggy Bot…" at bounding box center [65, 276] width 120 height 123
click at [72, 245] on span "Gestor de Pedidos" at bounding box center [56, 245] width 67 height 12
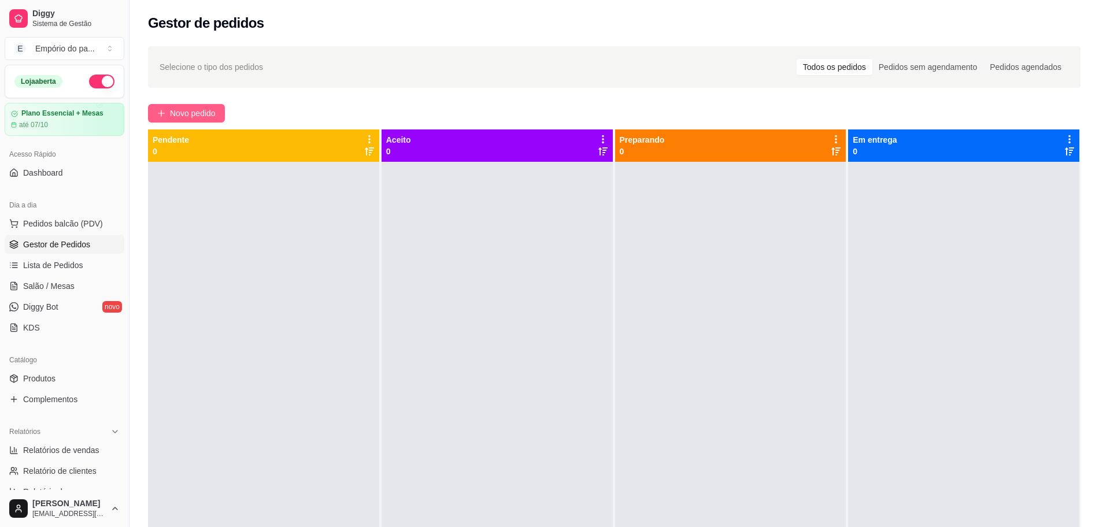
click at [216, 110] on span "Novo pedido" at bounding box center [193, 113] width 46 height 13
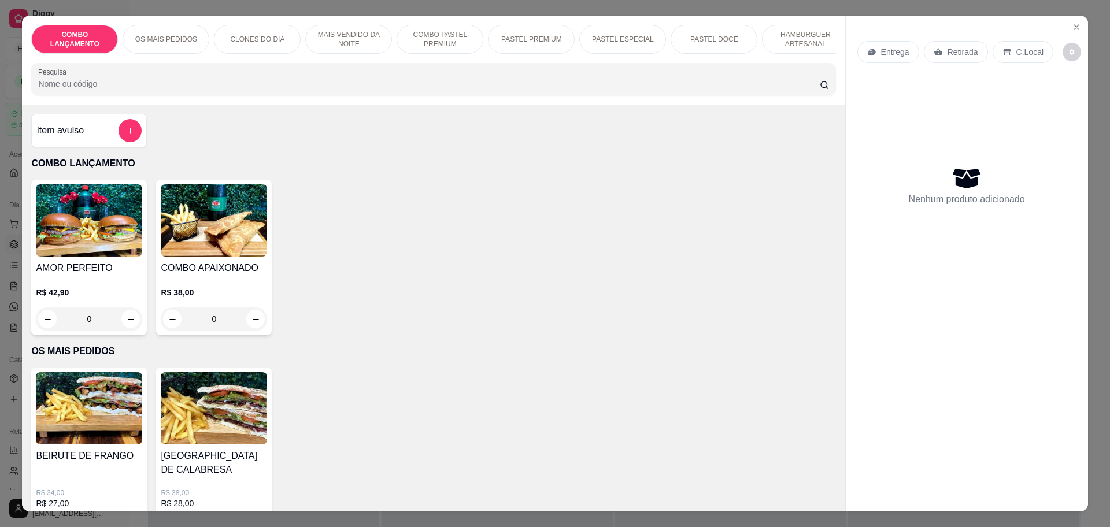
click at [949, 54] on p "Retirada" at bounding box center [963, 52] width 31 height 12
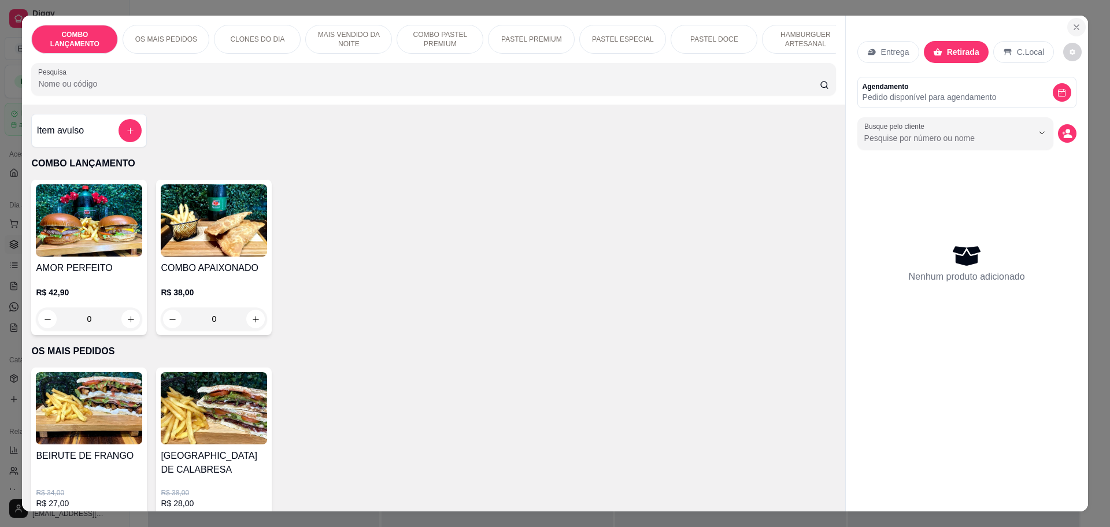
click at [1072, 29] on icon "Close" at bounding box center [1076, 27] width 9 height 9
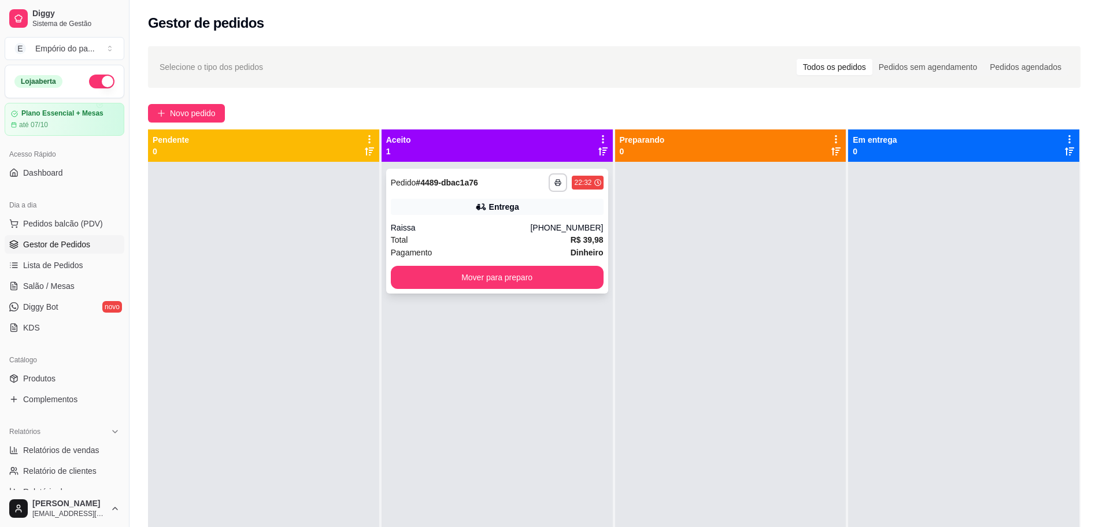
click at [447, 242] on div "Total R$ 39,98" at bounding box center [497, 240] width 213 height 13
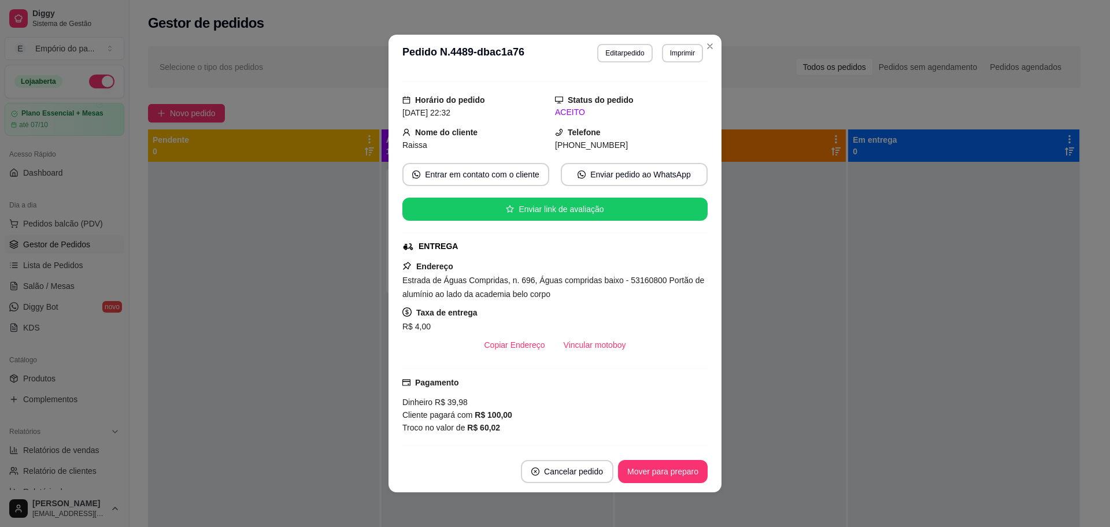
scroll to position [217, 0]
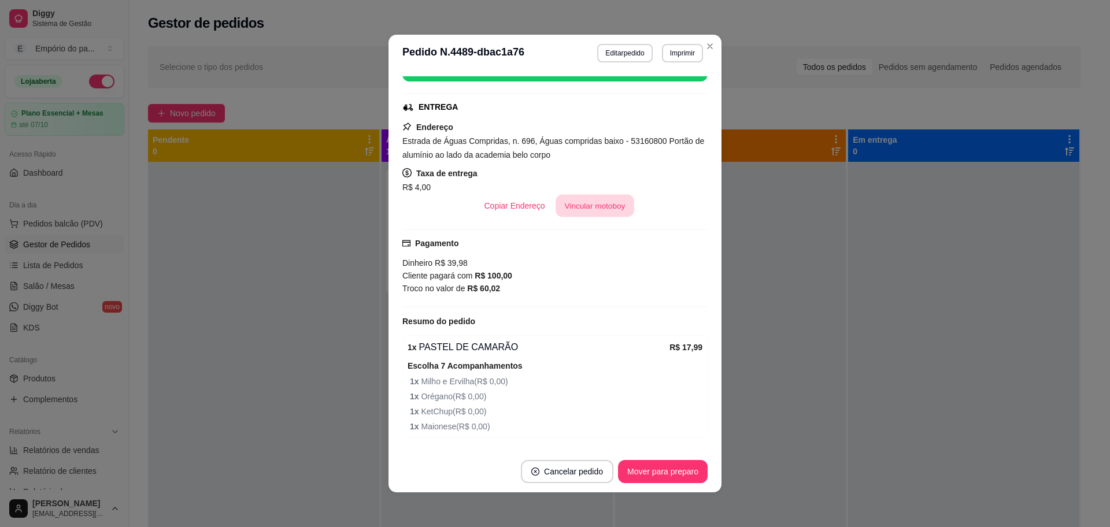
click at [582, 209] on button "Vincular motoboy" at bounding box center [595, 206] width 79 height 23
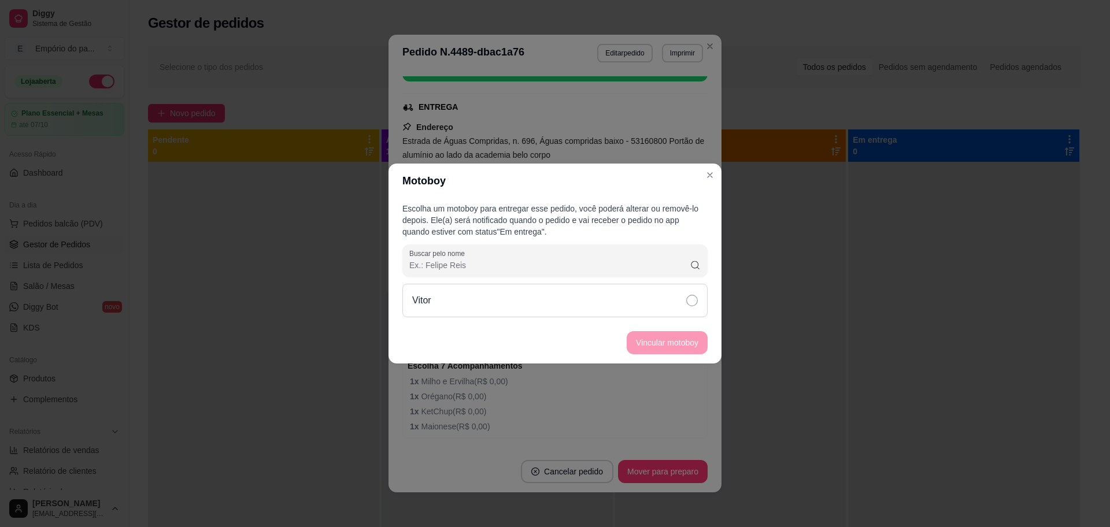
click at [672, 304] on div "Vitor" at bounding box center [555, 301] width 305 height 34
click at [662, 339] on button "Vincular motoboy" at bounding box center [667, 343] width 79 height 23
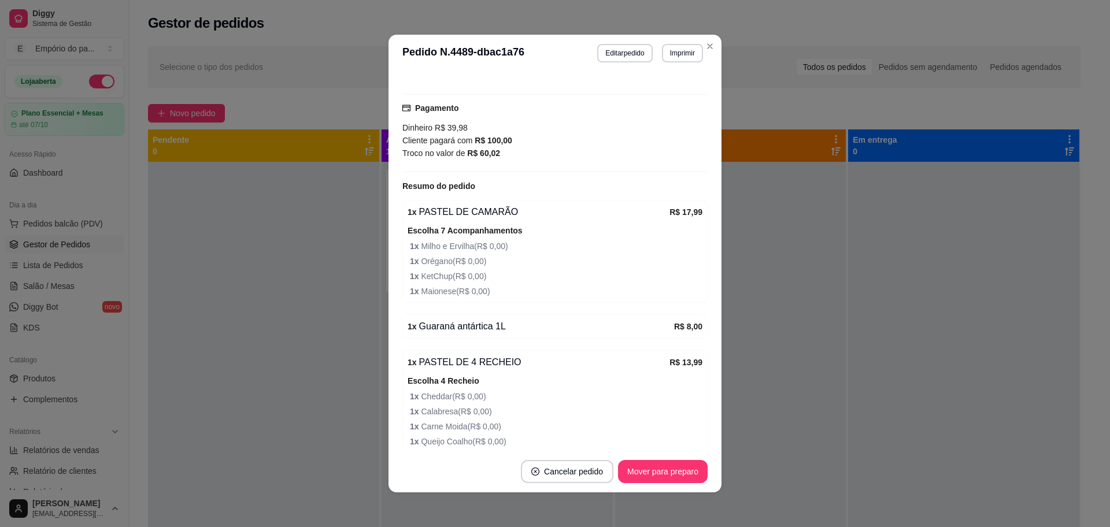
scroll to position [382, 0]
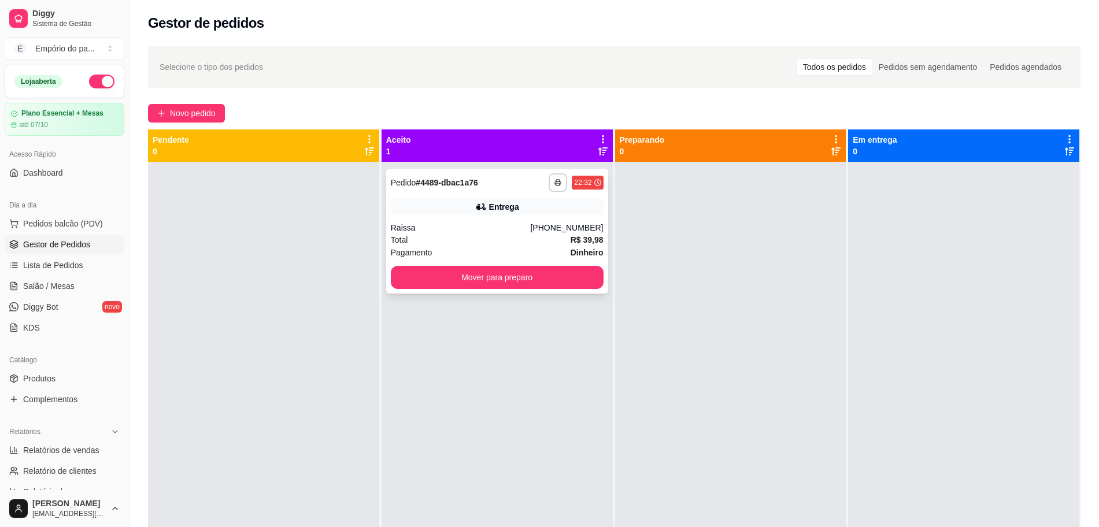
click at [472, 246] on div "Pagamento Dinheiro" at bounding box center [497, 252] width 213 height 13
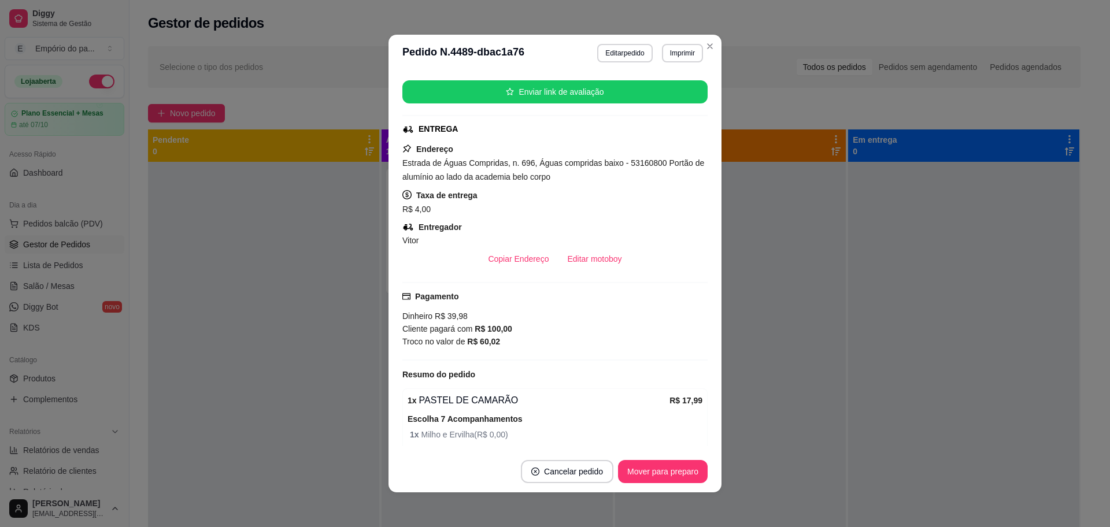
scroll to position [289, 0]
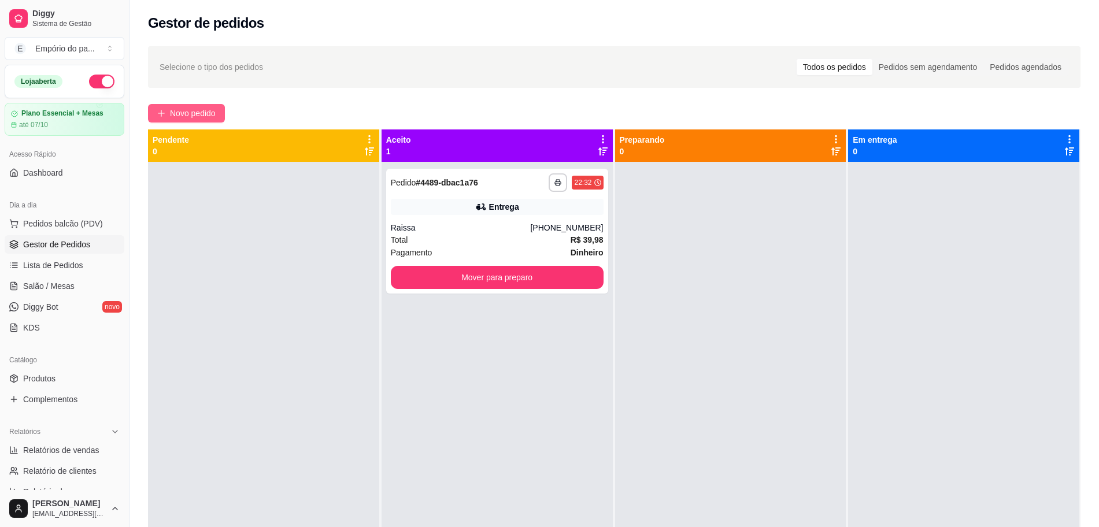
click at [205, 107] on span "Novo pedido" at bounding box center [193, 113] width 46 height 13
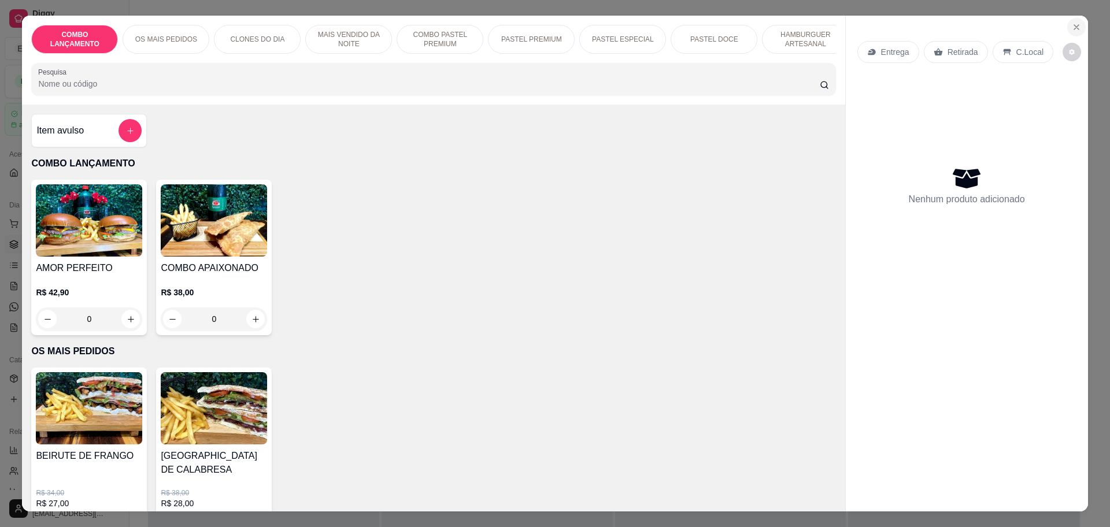
click at [1072, 25] on icon "Close" at bounding box center [1076, 27] width 9 height 9
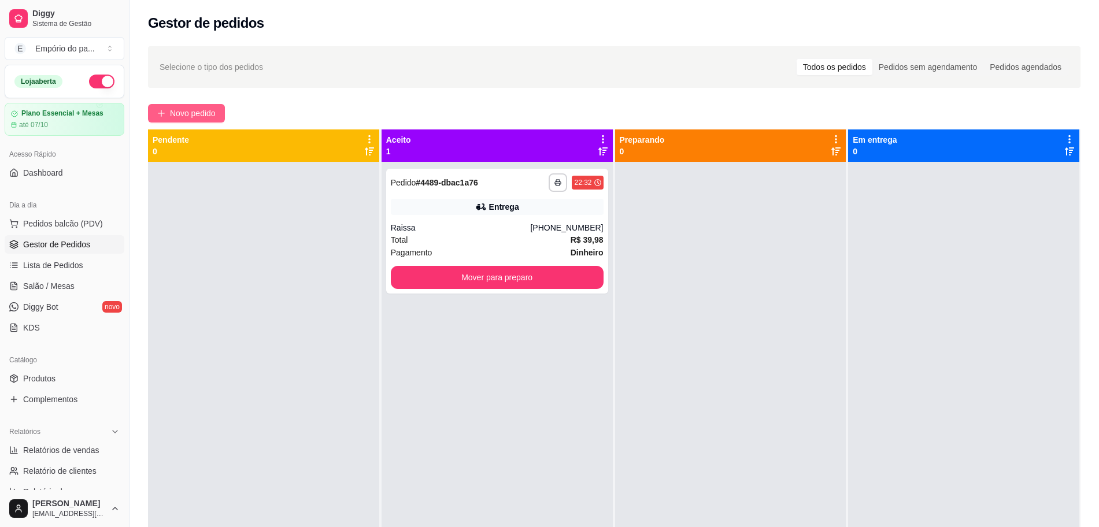
click at [160, 109] on icon "plus" at bounding box center [161, 113] width 8 height 8
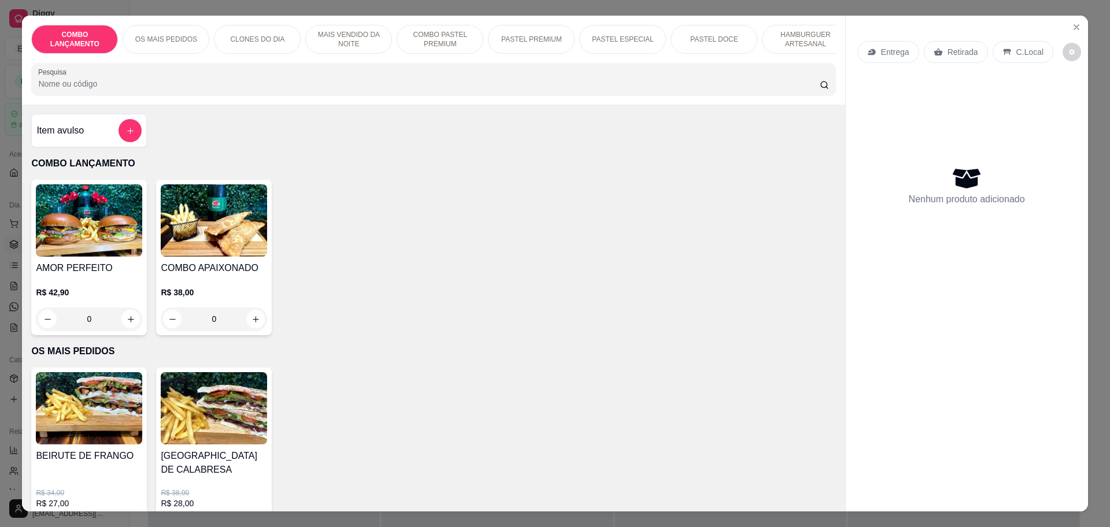
click at [965, 53] on p "Retirada" at bounding box center [963, 52] width 31 height 12
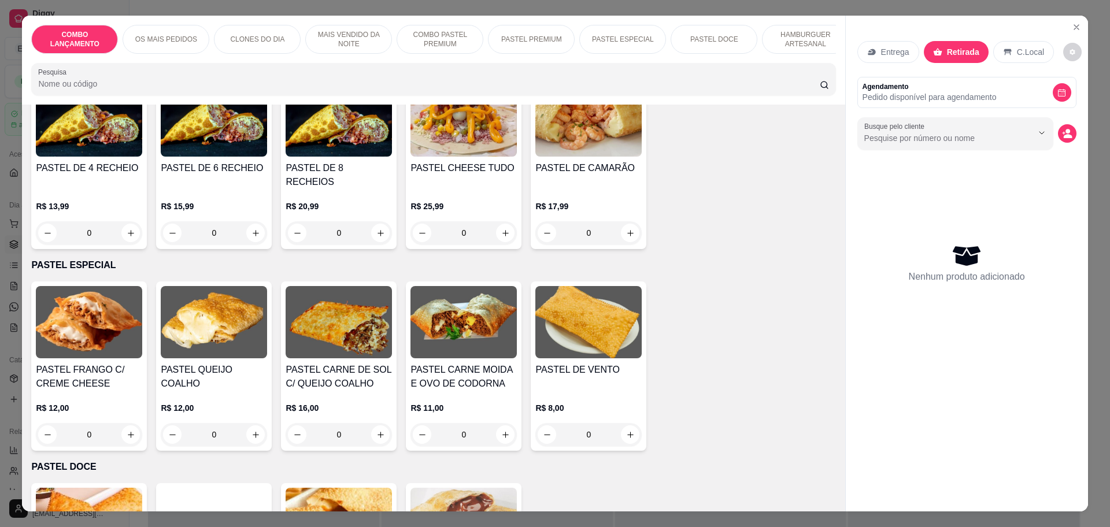
scroll to position [1518, 0]
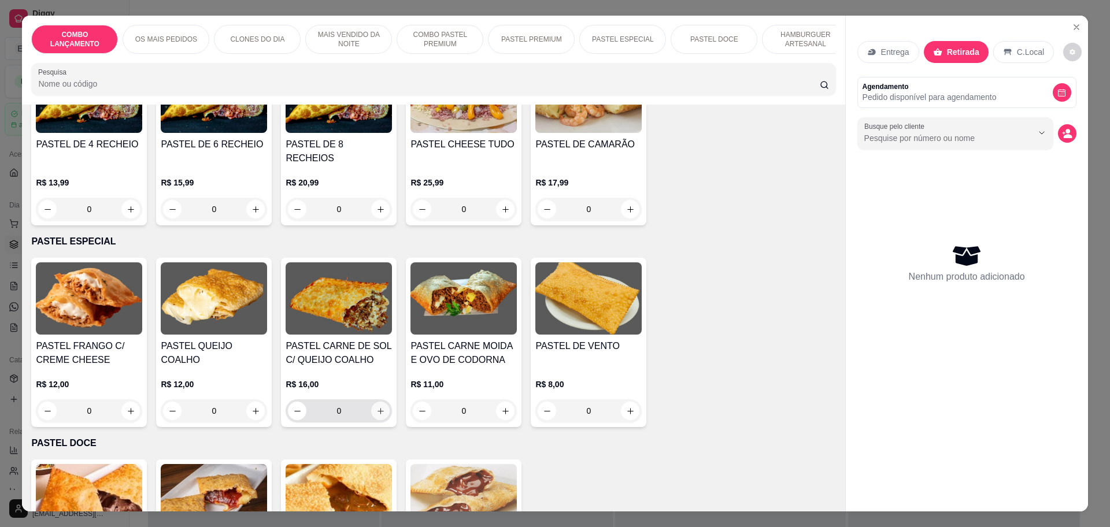
click at [376, 407] on icon "increase-product-quantity" at bounding box center [380, 411] width 9 height 9
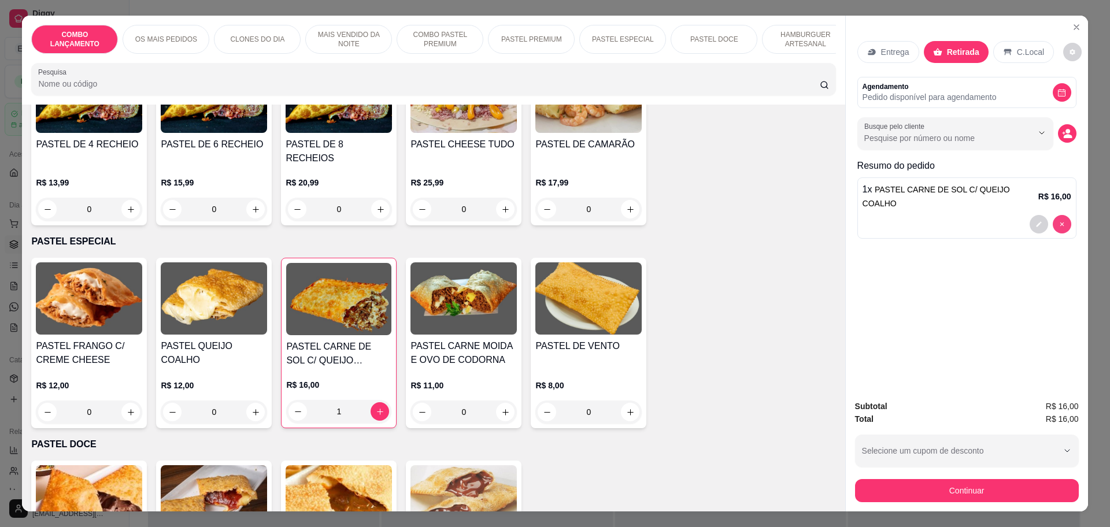
type input "0"
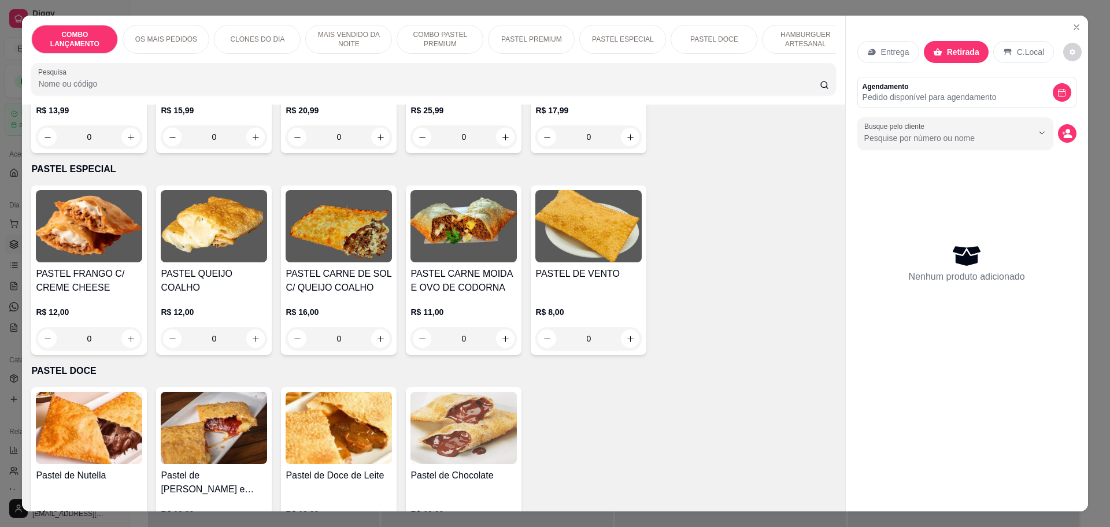
scroll to position [1301, 0]
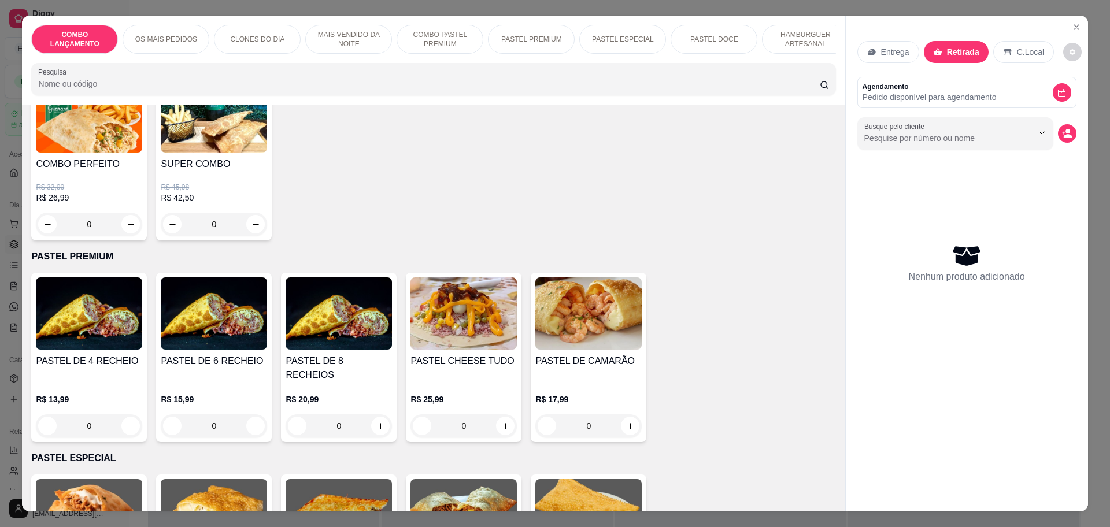
click at [502, 415] on div "0" at bounding box center [464, 426] width 106 height 23
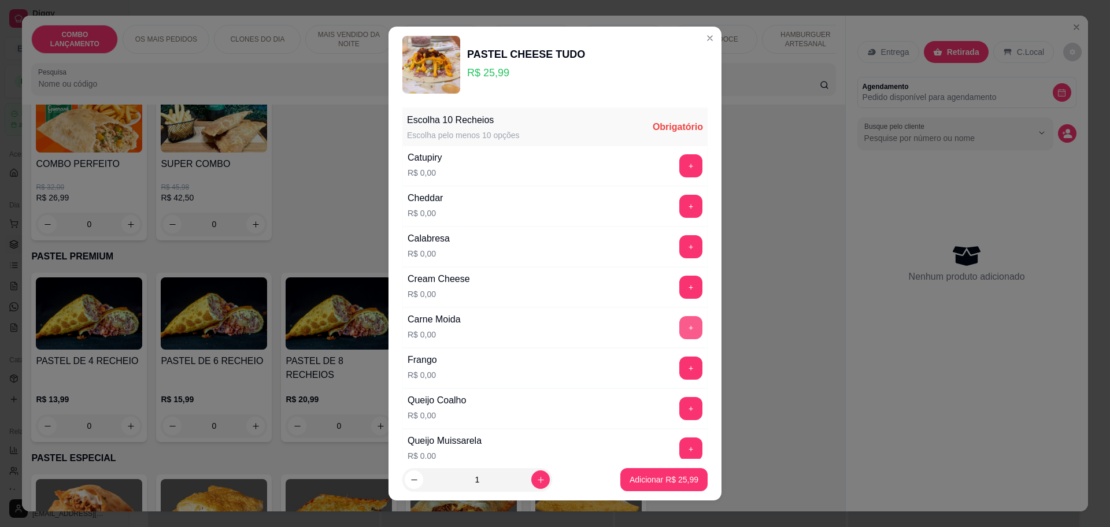
click at [680, 326] on button "+" at bounding box center [691, 327] width 23 height 23
click at [629, 334] on button "-" at bounding box center [640, 327] width 23 height 23
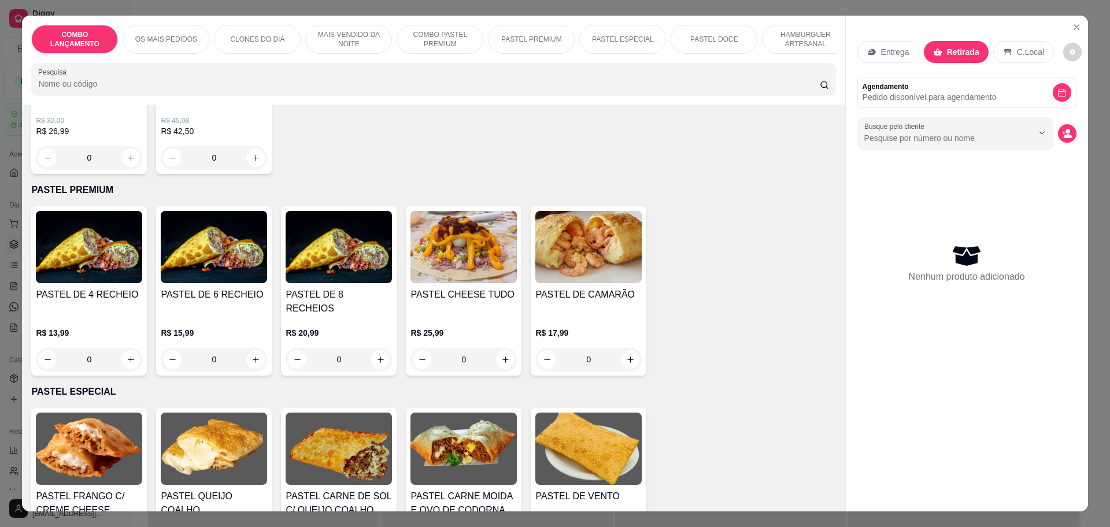
scroll to position [1374, 0]
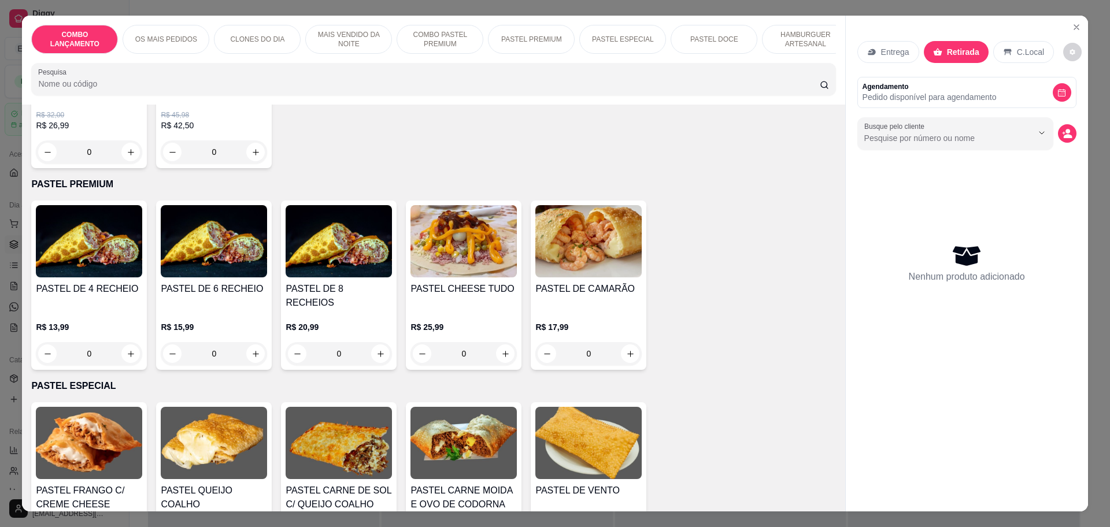
click at [374, 342] on div "0" at bounding box center [339, 353] width 106 height 23
click at [379, 342] on div "0" at bounding box center [339, 353] width 106 height 23
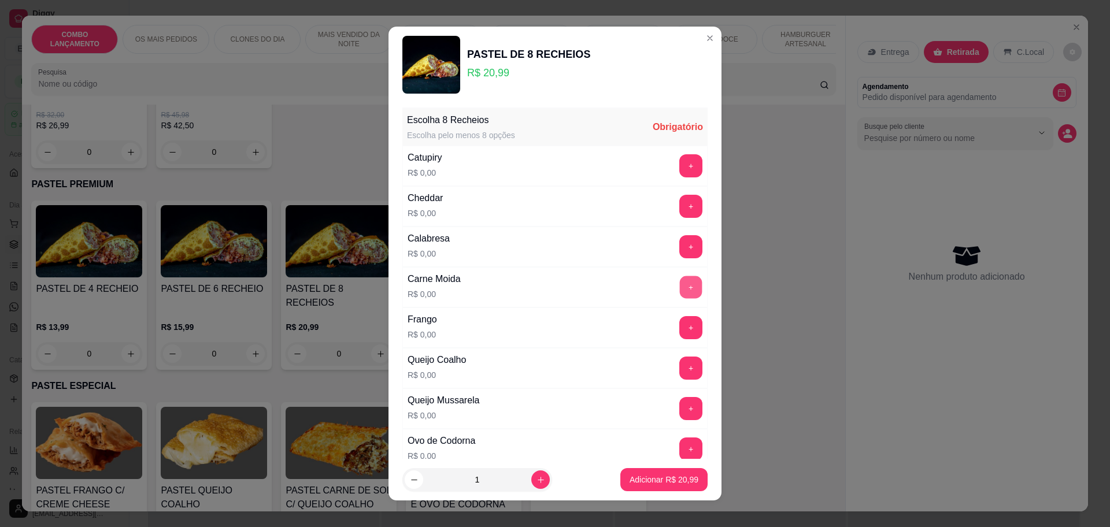
click at [680, 293] on button "+" at bounding box center [691, 287] width 23 height 23
click at [680, 329] on button "+" at bounding box center [691, 327] width 23 height 23
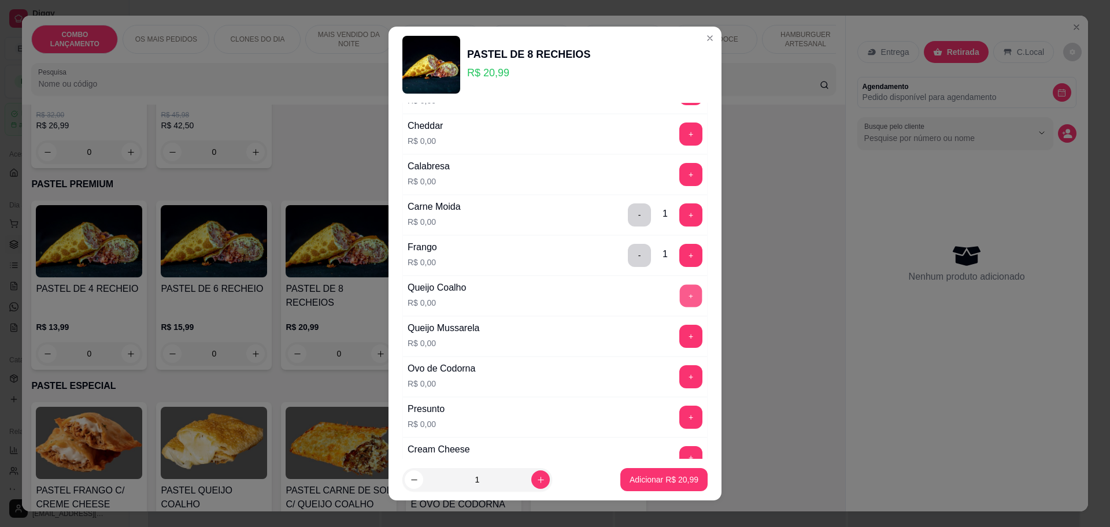
click at [680, 300] on button "+" at bounding box center [691, 296] width 23 height 23
click at [680, 341] on button "+" at bounding box center [691, 336] width 23 height 23
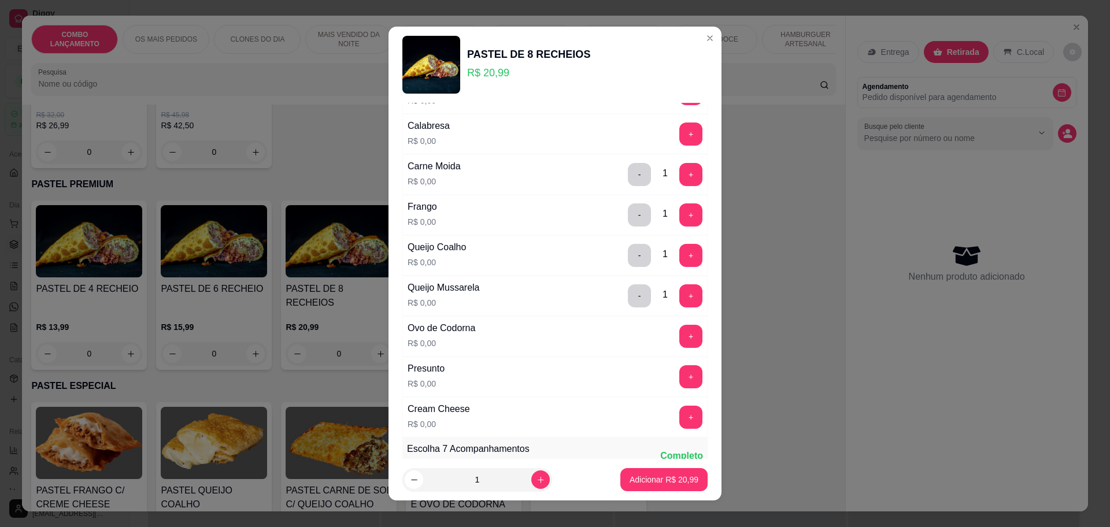
scroll to position [145, 0]
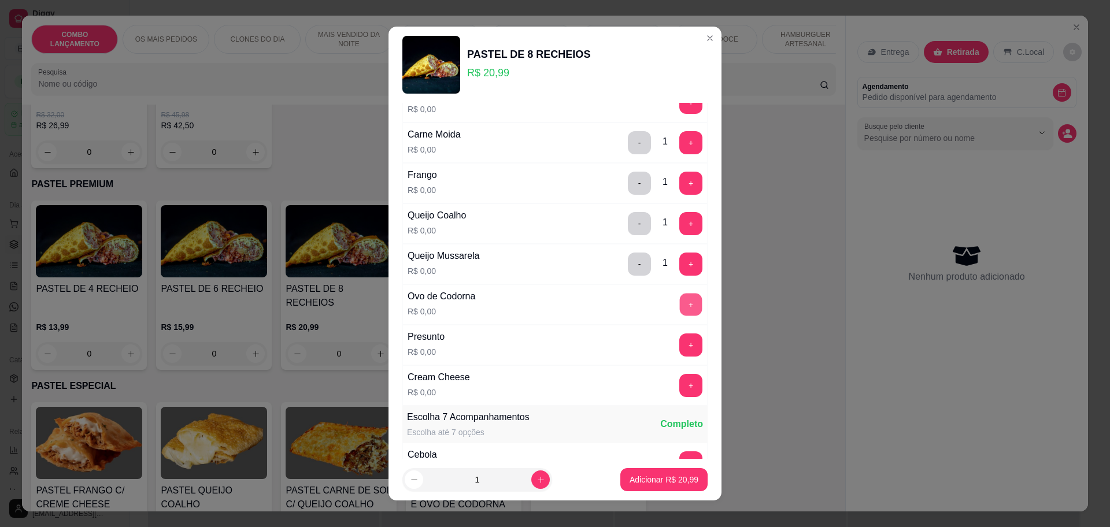
click at [680, 300] on button "+" at bounding box center [691, 304] width 23 height 23
click at [680, 343] on button "+" at bounding box center [691, 345] width 23 height 23
click at [680, 392] on button "+" at bounding box center [691, 385] width 23 height 23
click at [680, 306] on button "+" at bounding box center [691, 304] width 23 height 23
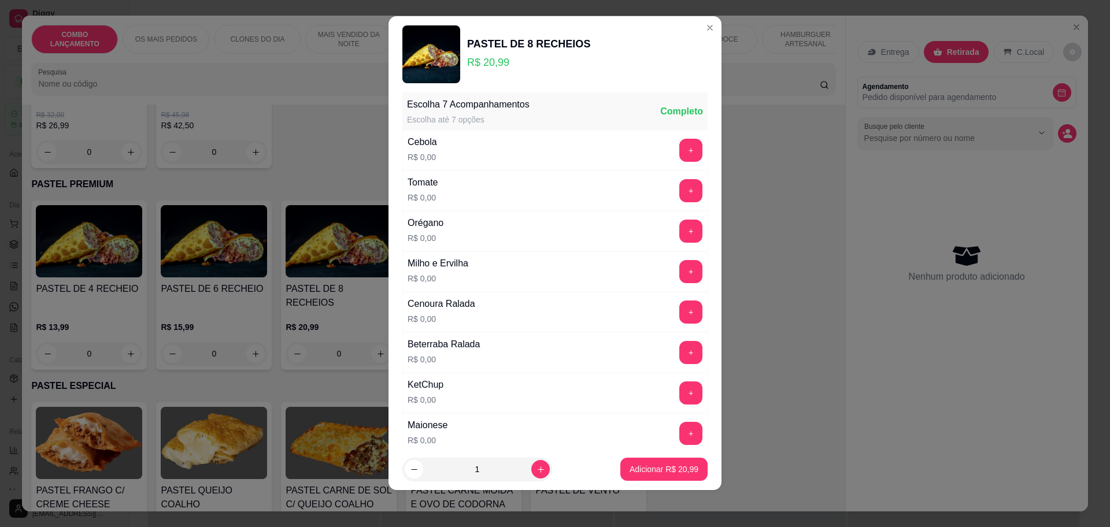
scroll to position [448, 0]
click at [680, 308] on button "+" at bounding box center [691, 311] width 23 height 23
click at [680, 359] on button "+" at bounding box center [691, 352] width 23 height 23
click at [680, 152] on button "+" at bounding box center [691, 149] width 23 height 23
click at [680, 184] on button "+" at bounding box center [691, 190] width 23 height 23
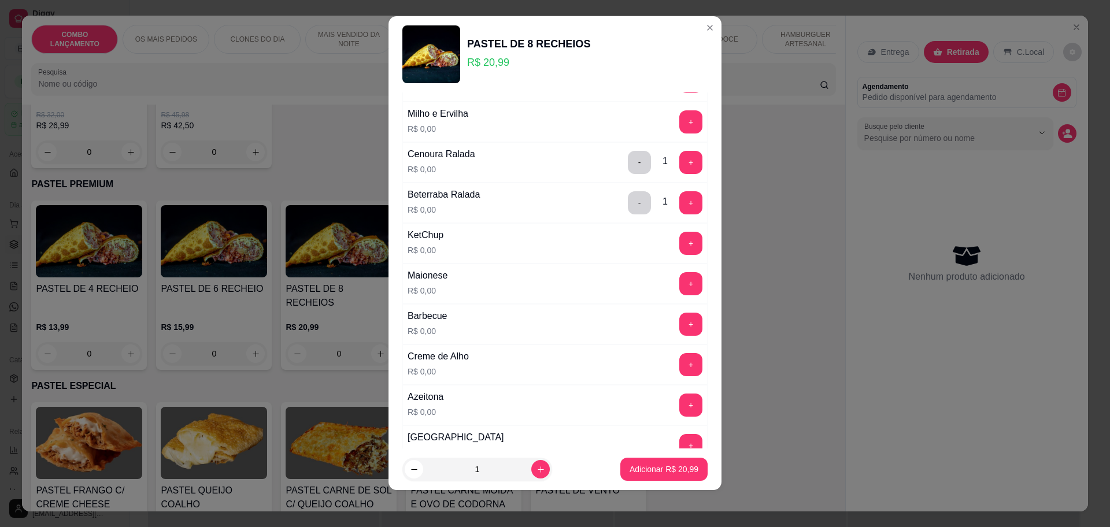
scroll to position [664, 0]
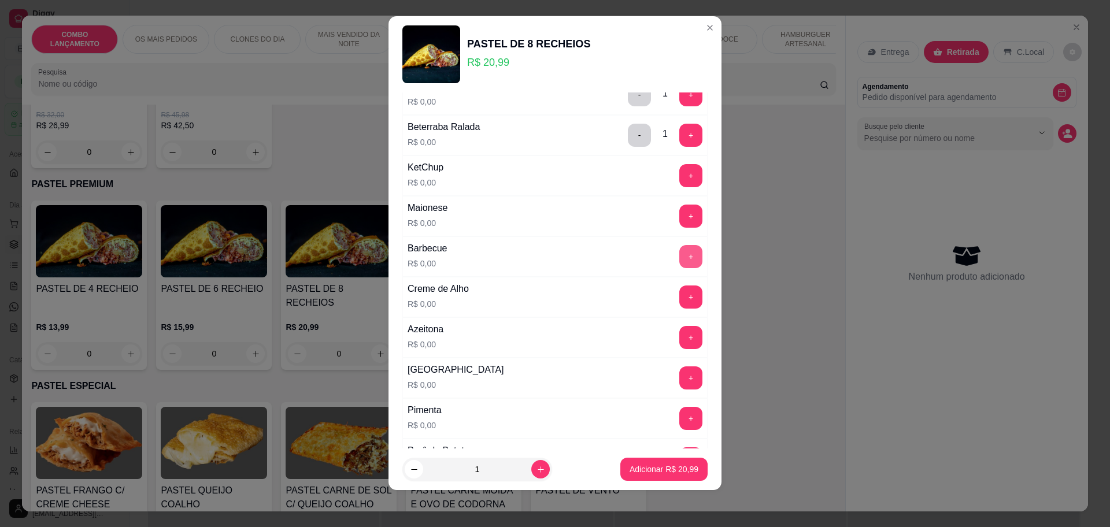
click at [680, 259] on button "+" at bounding box center [691, 256] width 23 height 23
click at [680, 171] on button "+" at bounding box center [691, 175] width 23 height 23
click at [680, 378] on button "+" at bounding box center [691, 378] width 23 height 23
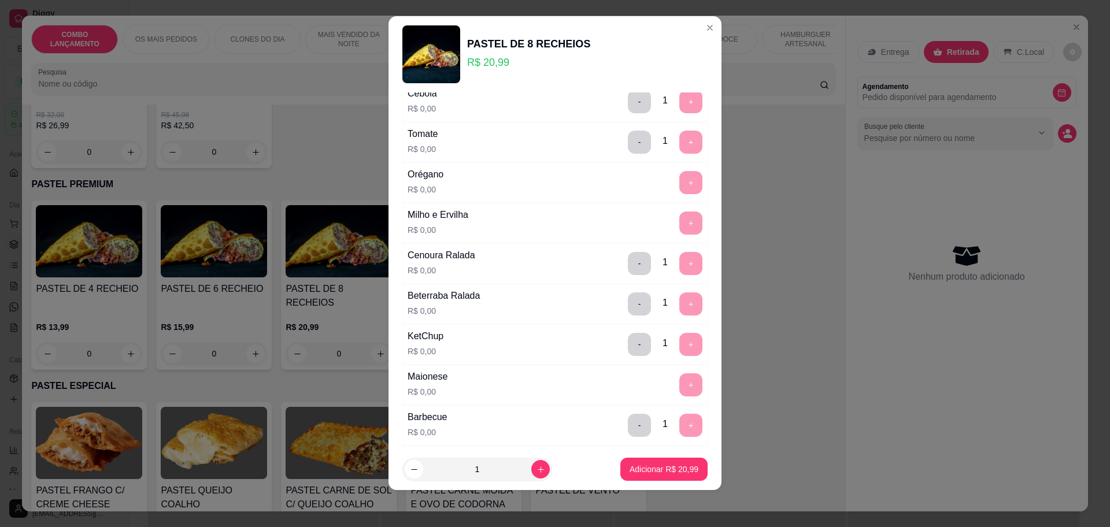
scroll to position [464, 0]
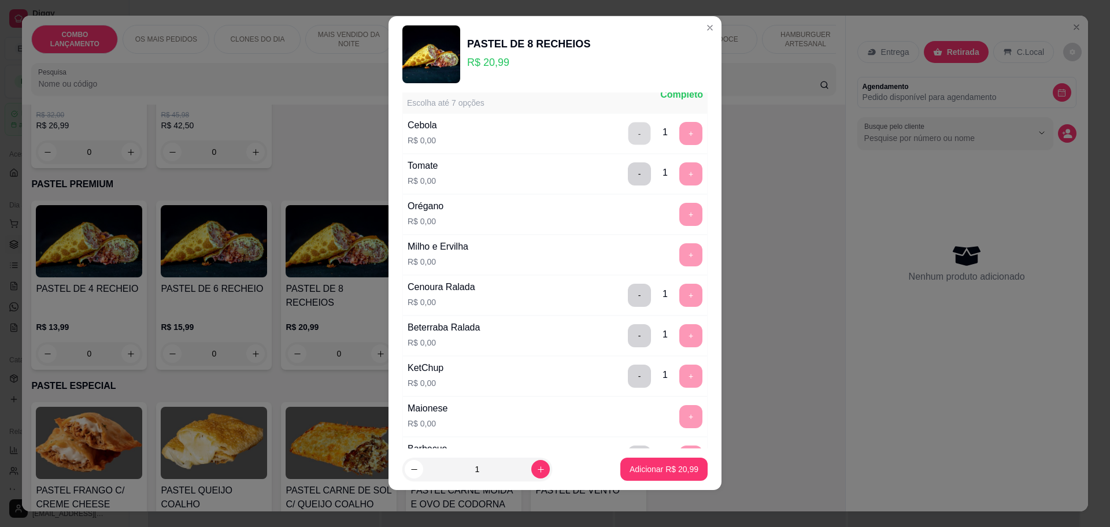
click at [629, 128] on button "-" at bounding box center [640, 133] width 23 height 23
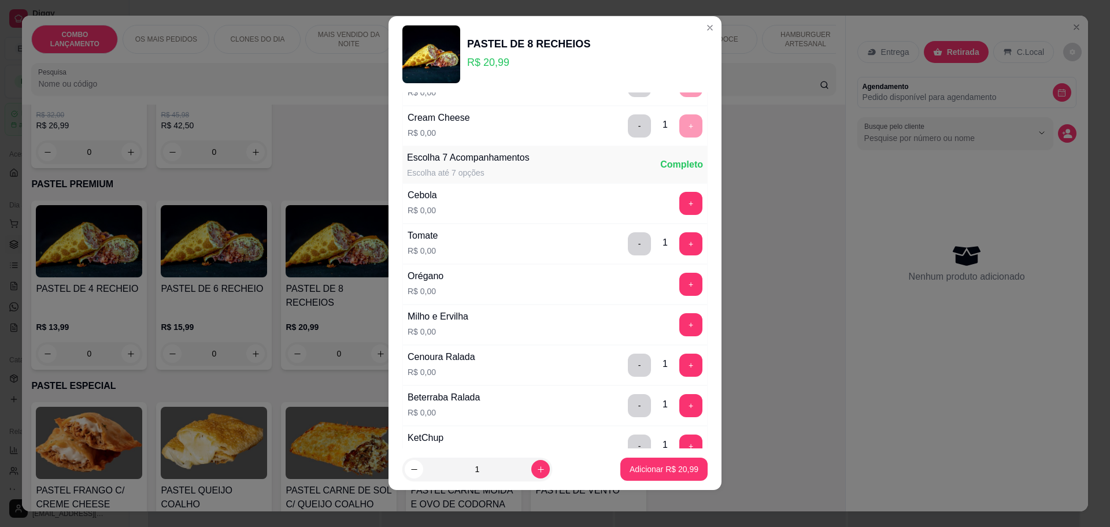
scroll to position [392, 0]
click at [680, 200] on button "+" at bounding box center [691, 205] width 23 height 23
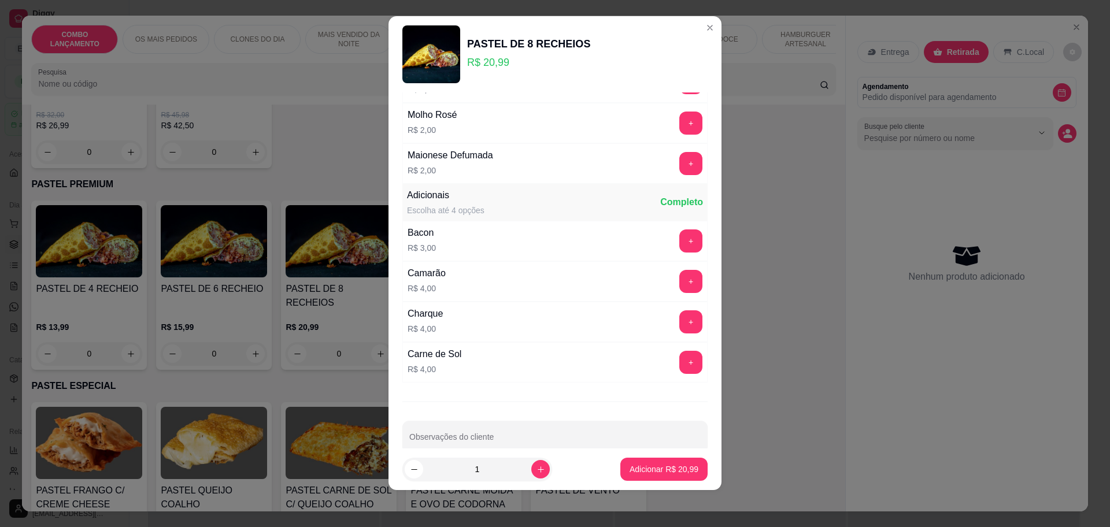
scroll to position [1260, 0]
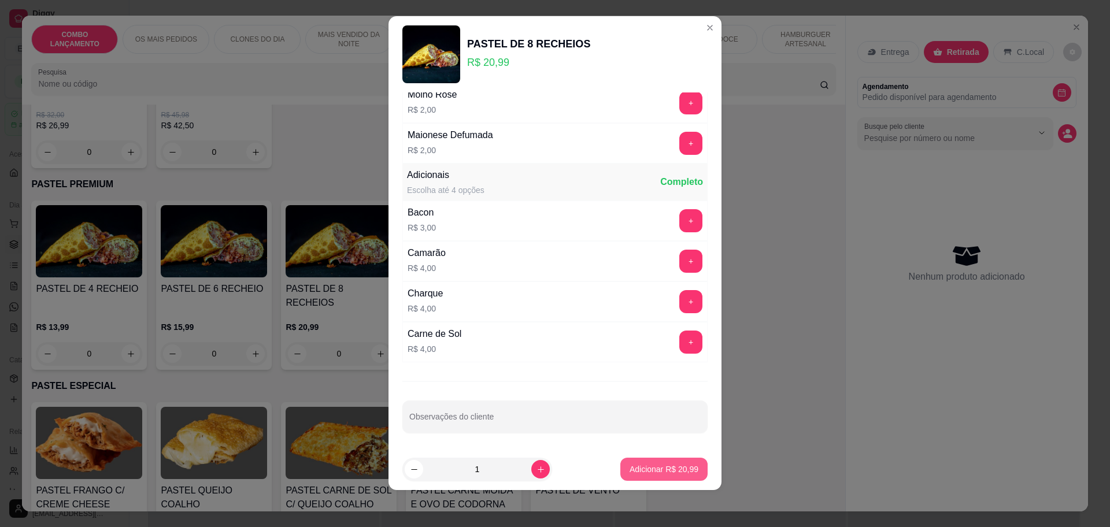
click at [630, 469] on p "Adicionar R$ 20,99" at bounding box center [664, 470] width 69 height 12
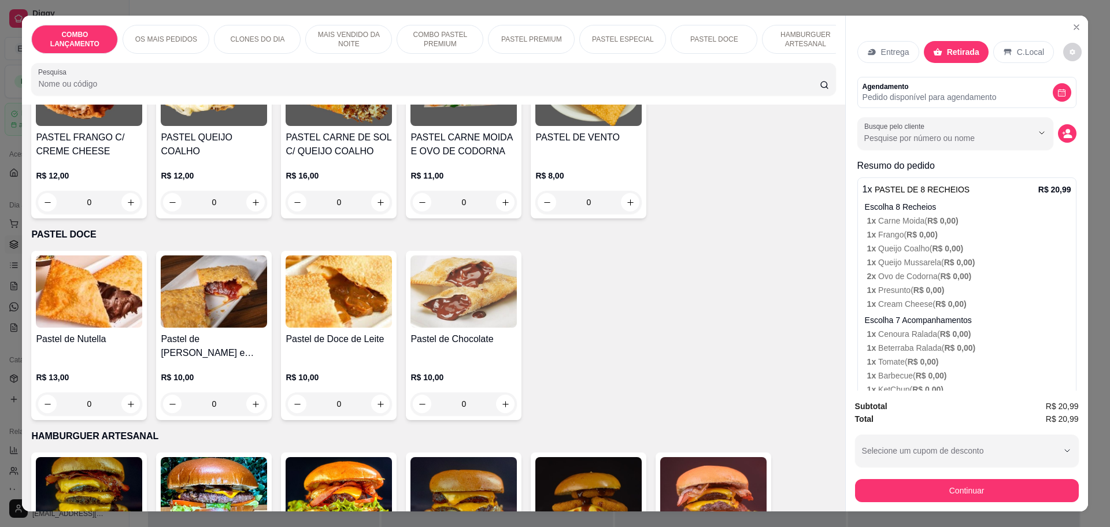
scroll to position [1735, 0]
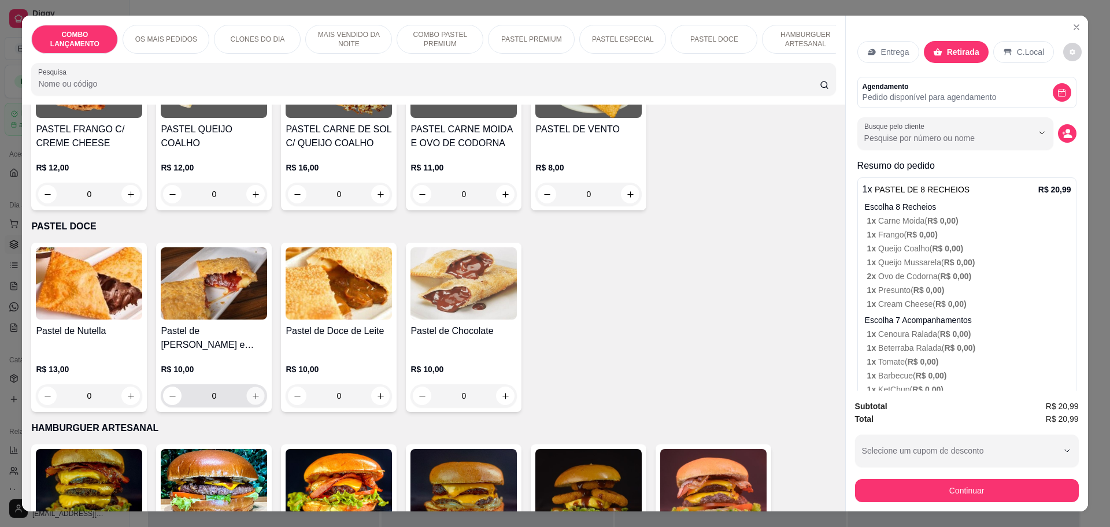
click at [252, 392] on icon "increase-product-quantity" at bounding box center [256, 396] width 9 height 9
type input "1"
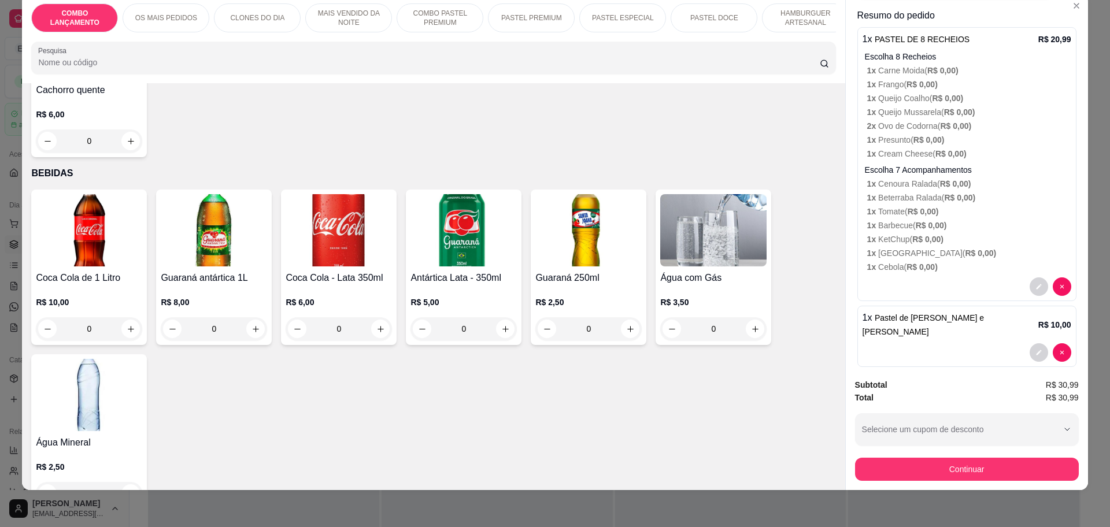
scroll to position [3782, 0]
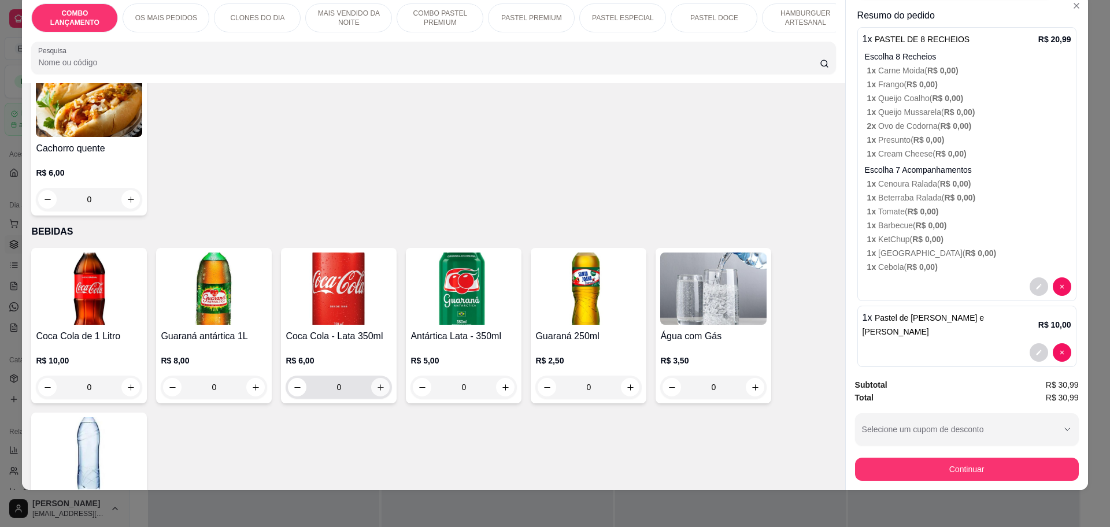
click at [378, 385] on icon "increase-product-quantity" at bounding box center [381, 388] width 6 height 6
type input "1"
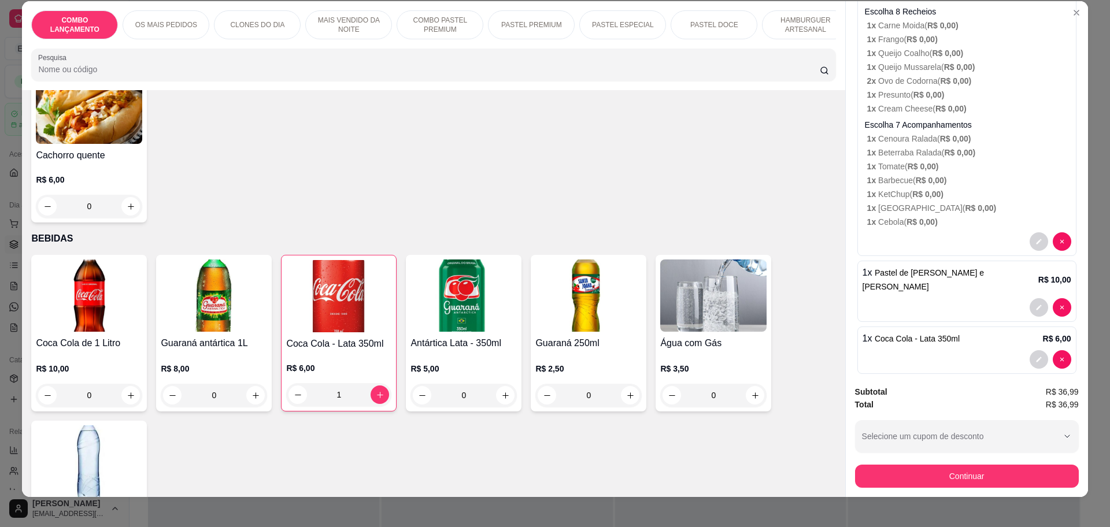
scroll to position [21, 0]
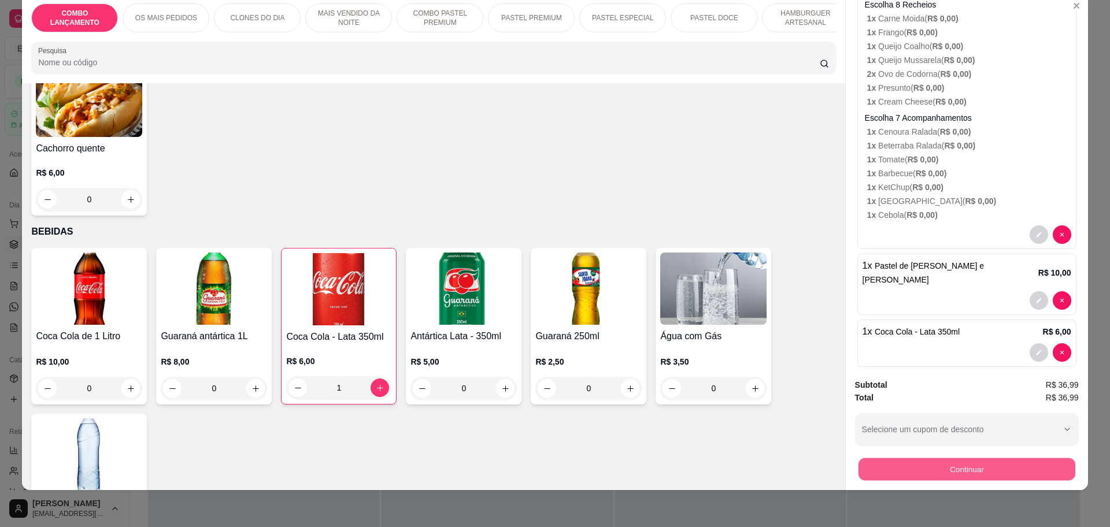
click at [904, 462] on button "Continuar" at bounding box center [966, 469] width 217 height 23
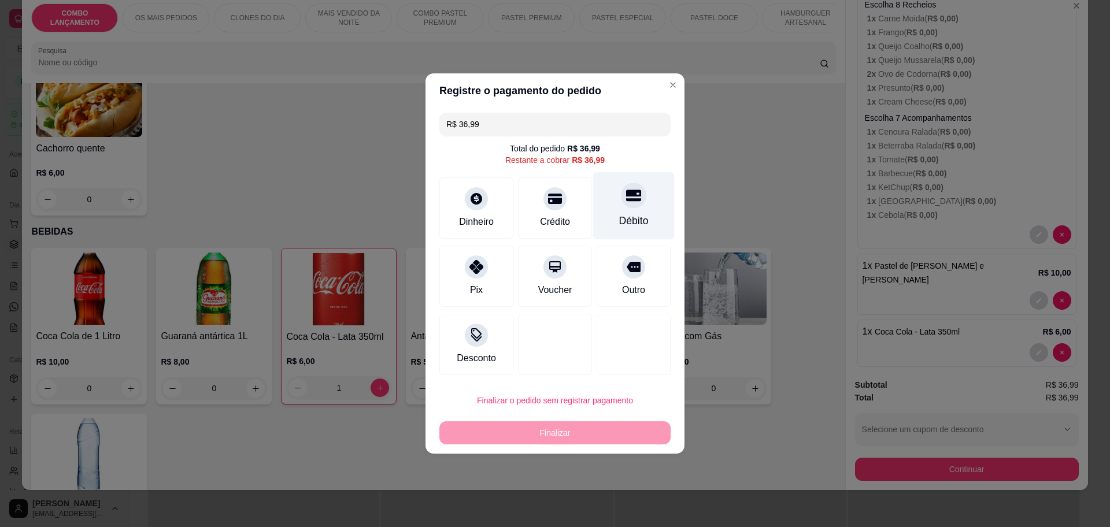
click at [621, 201] on div at bounding box center [633, 195] width 25 height 25
type input "R$ 0,00"
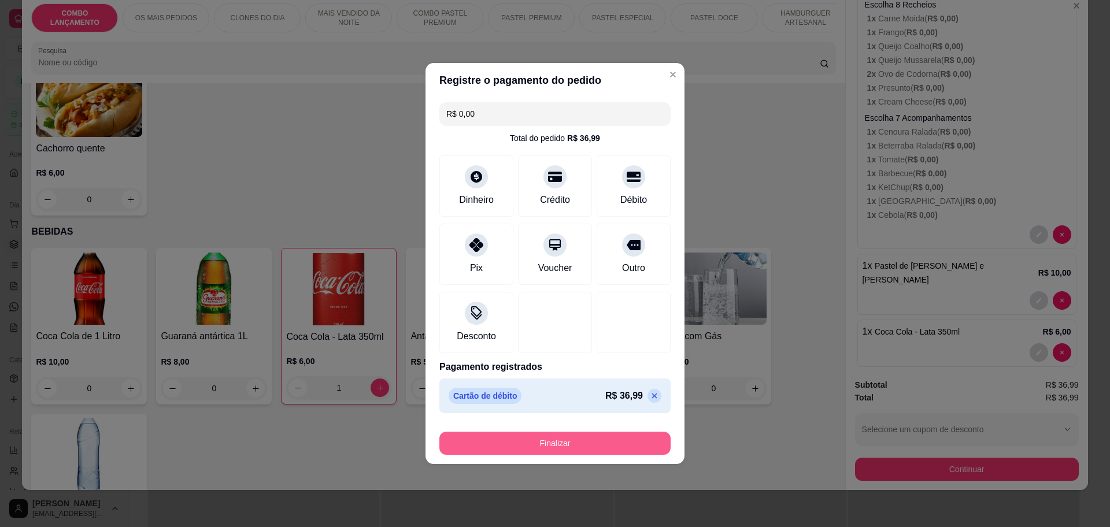
click at [599, 444] on button "Finalizar" at bounding box center [555, 443] width 231 height 23
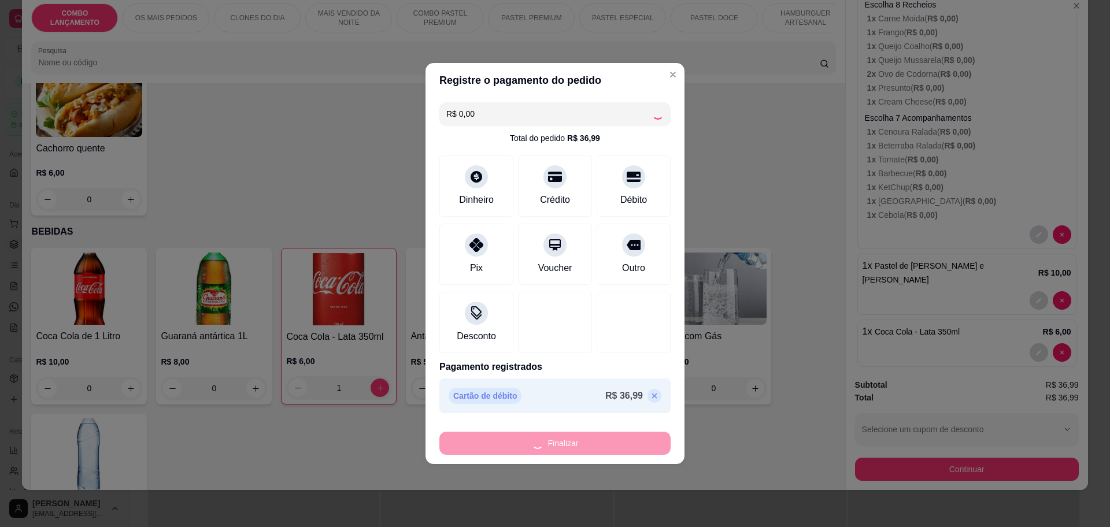
type input "0"
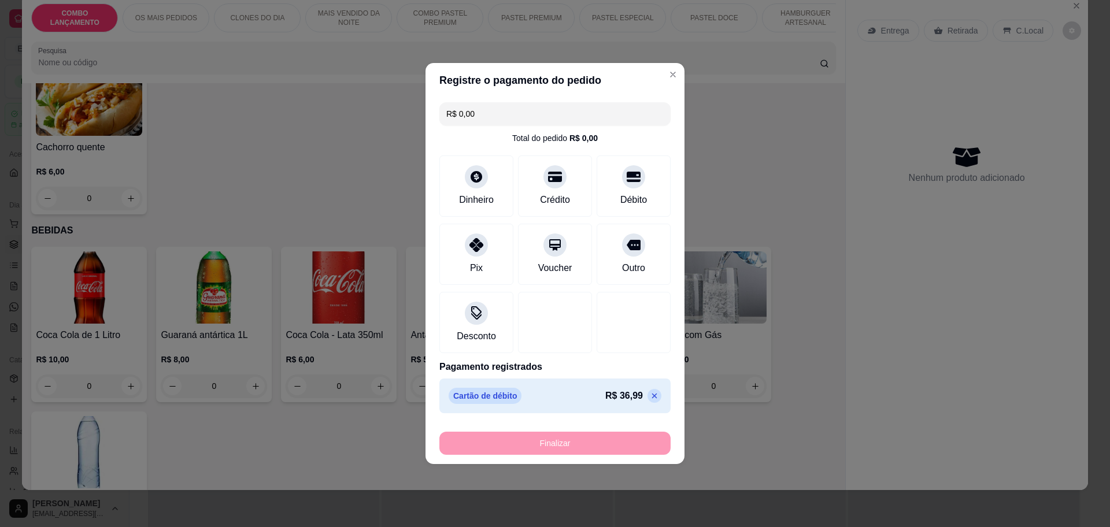
type input "-R$ 36,99"
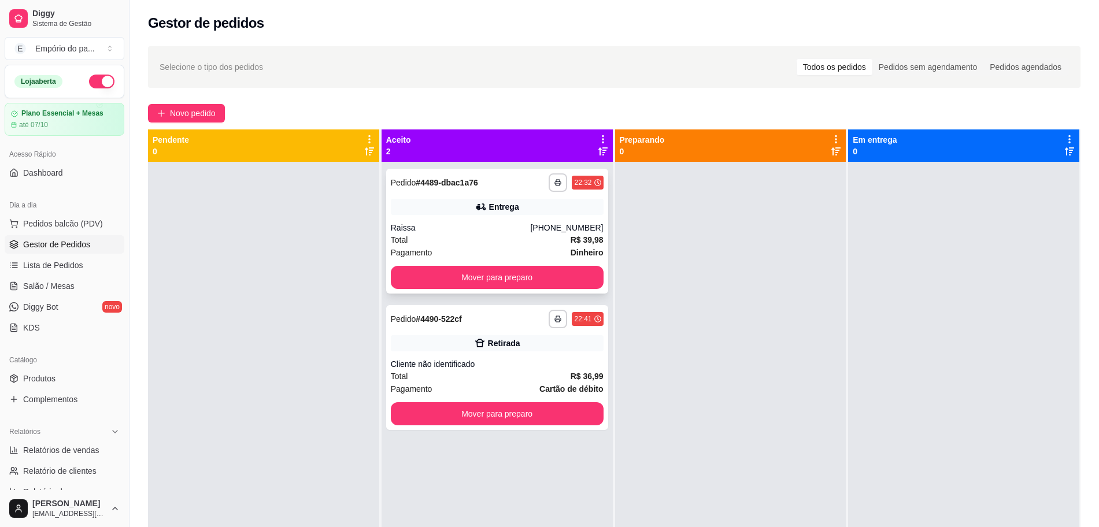
click at [505, 247] on div "Pagamento Dinheiro" at bounding box center [497, 252] width 213 height 13
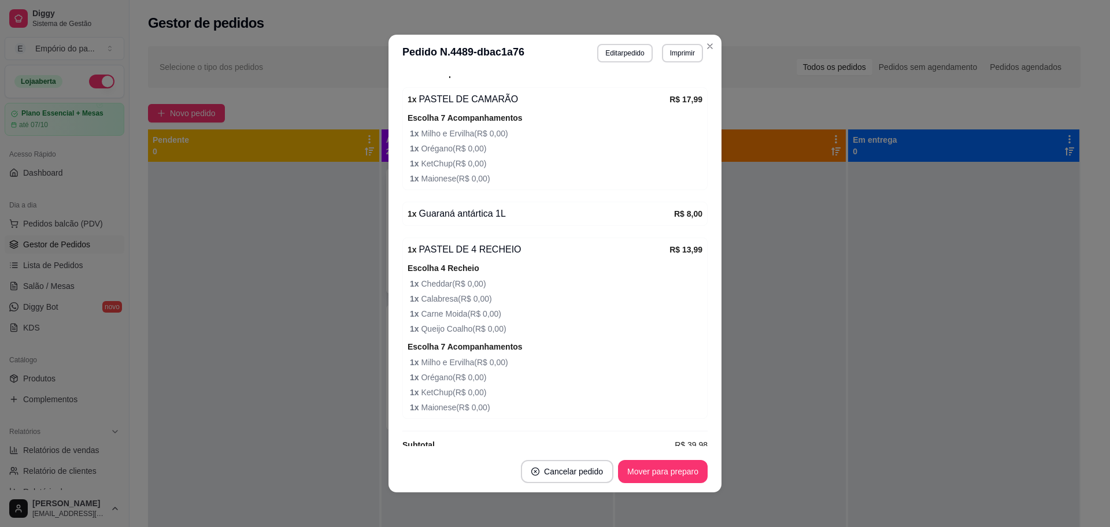
scroll to position [506, 0]
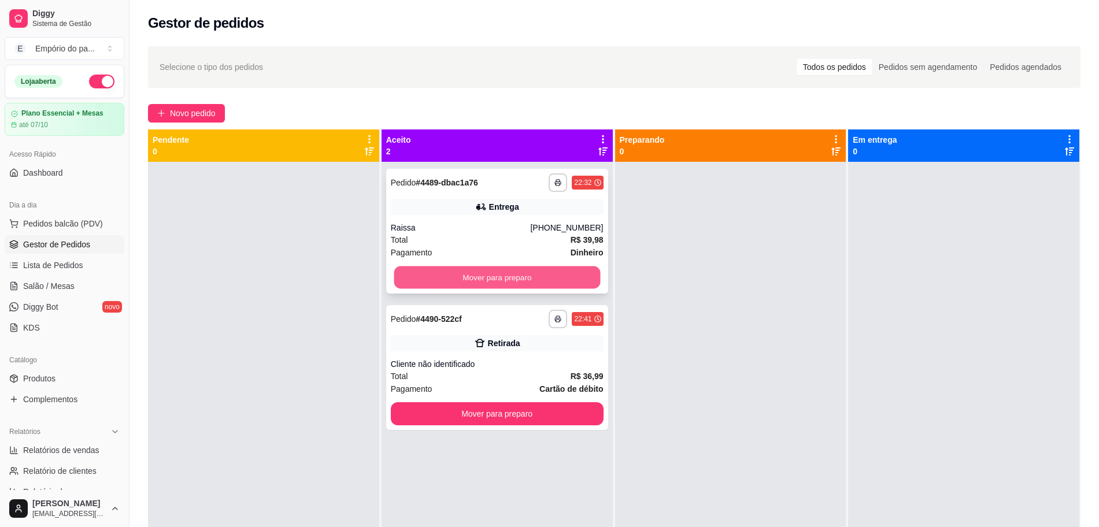
click at [545, 276] on button "Mover para preparo" at bounding box center [497, 278] width 206 height 23
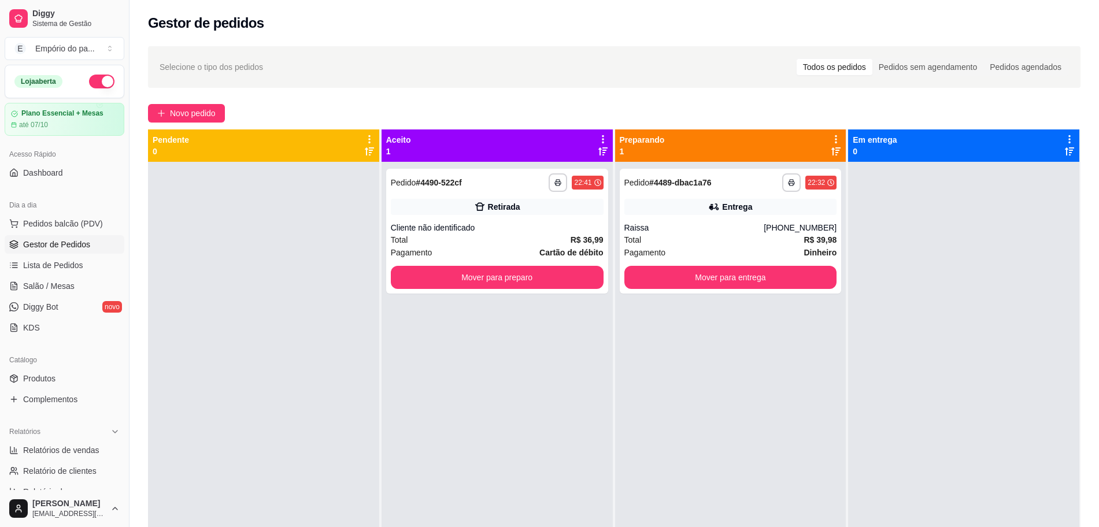
click at [699, 245] on div "Total R$ 39,98" at bounding box center [731, 240] width 213 height 13
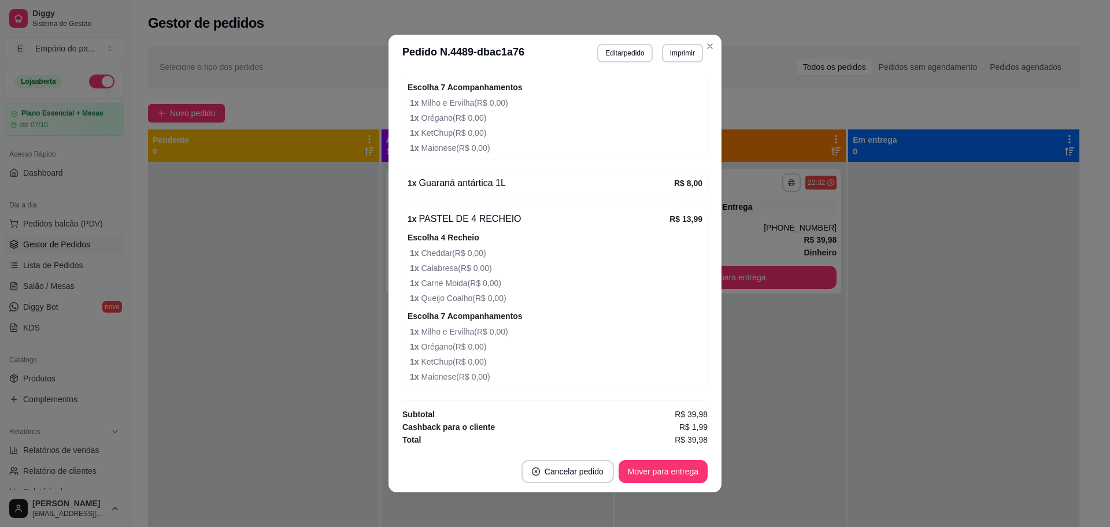
scroll to position [2, 0]
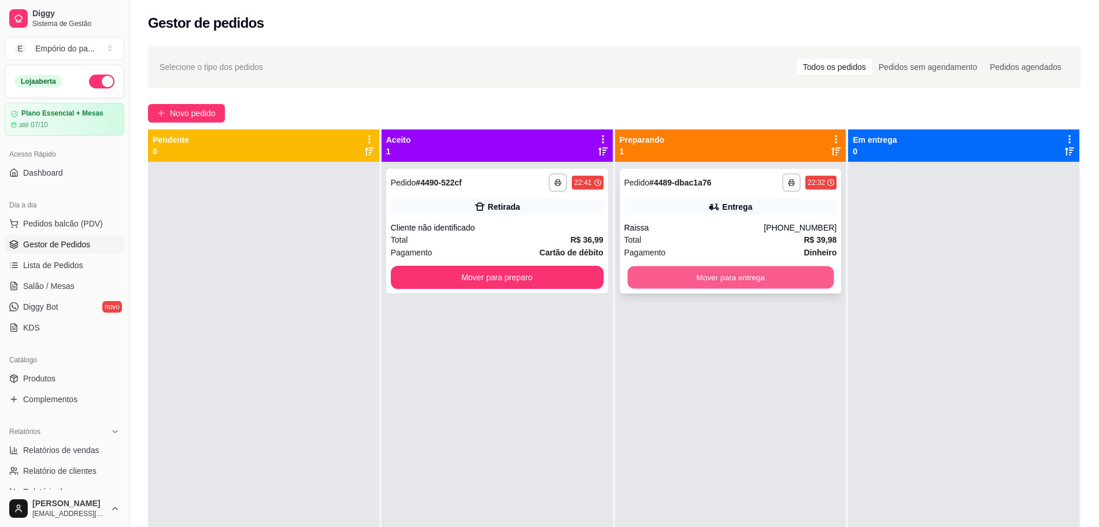
click at [725, 274] on button "Mover para entrega" at bounding box center [730, 278] width 206 height 23
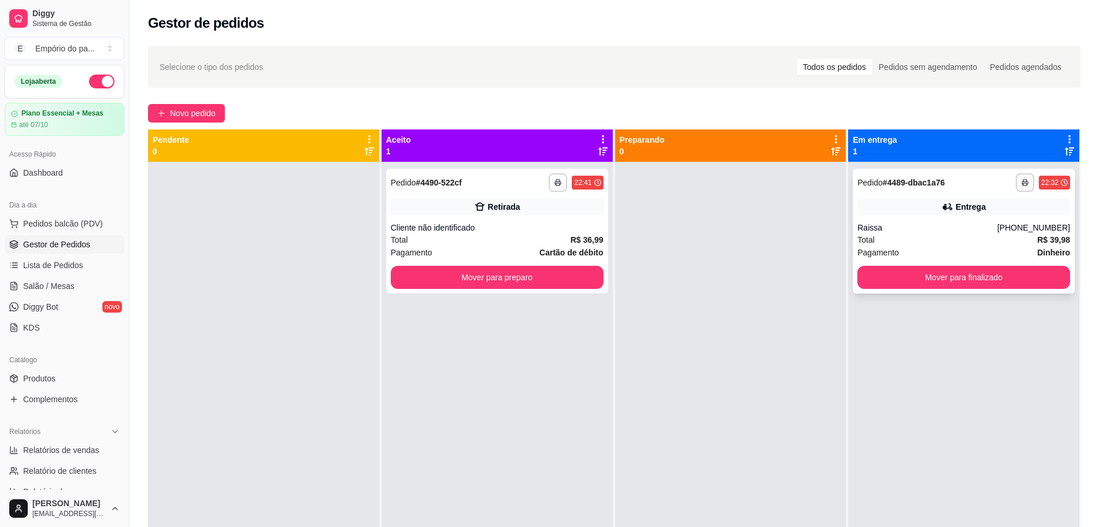
click at [878, 227] on div "Raissa" at bounding box center [928, 228] width 140 height 12
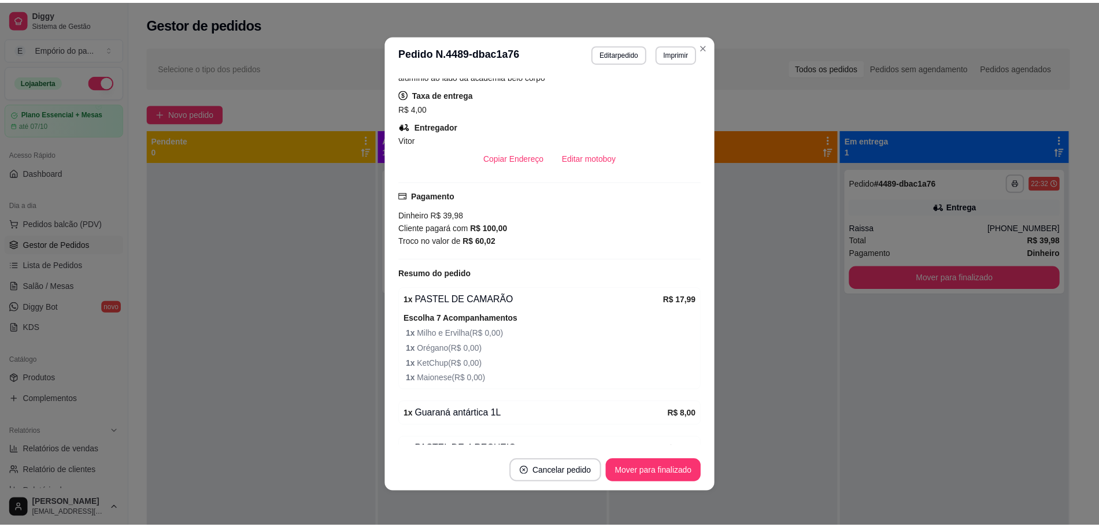
scroll to position [434, 0]
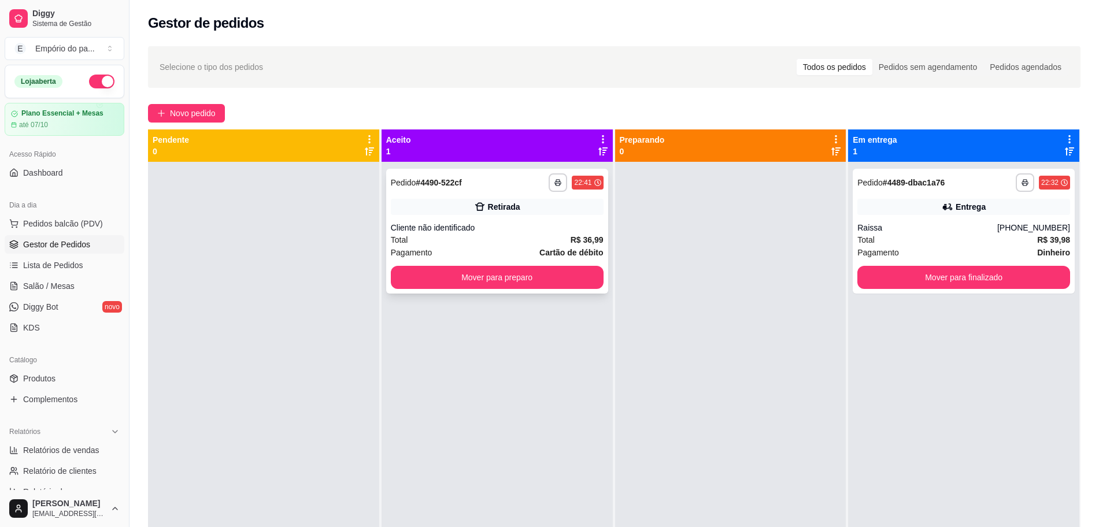
click at [532, 239] on div "Total R$ 36,99" at bounding box center [497, 240] width 213 height 13
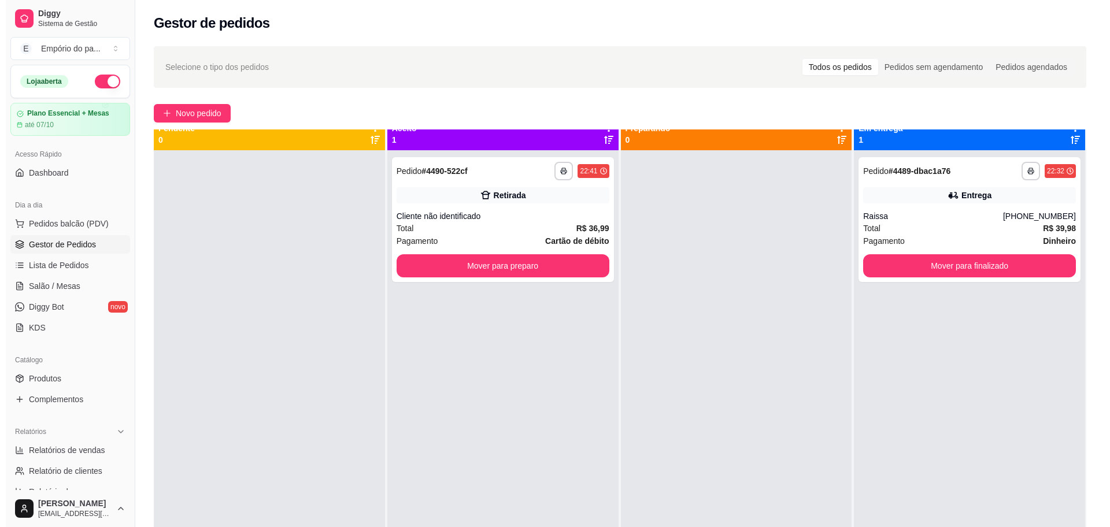
scroll to position [0, 0]
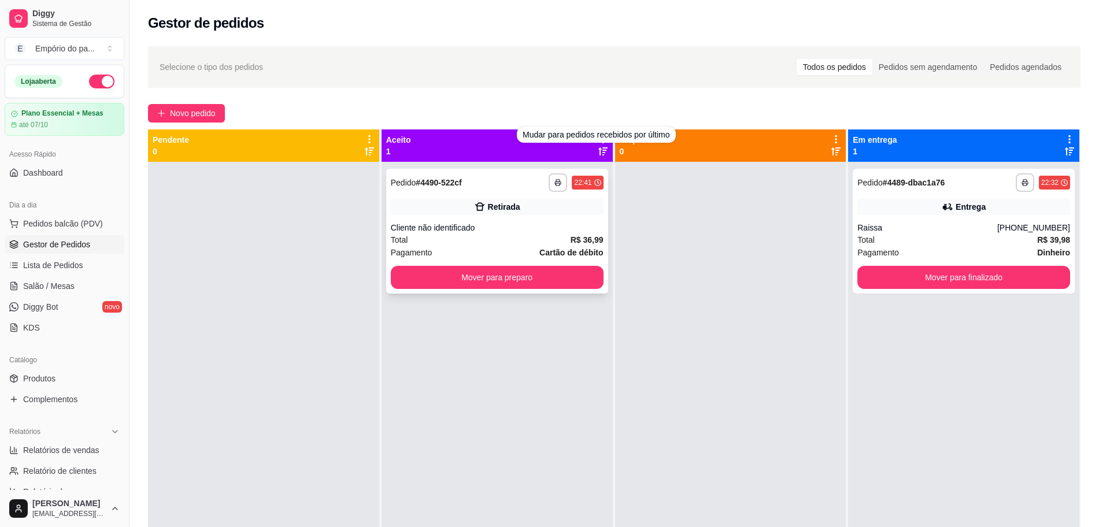
click at [501, 237] on div "Total R$ 36,99" at bounding box center [497, 240] width 213 height 13
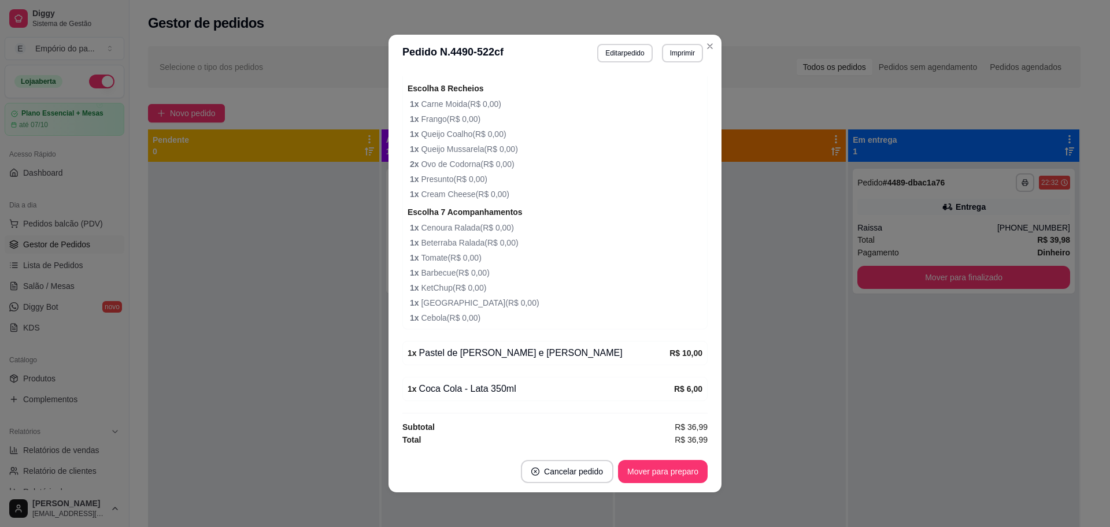
scroll to position [2, 0]
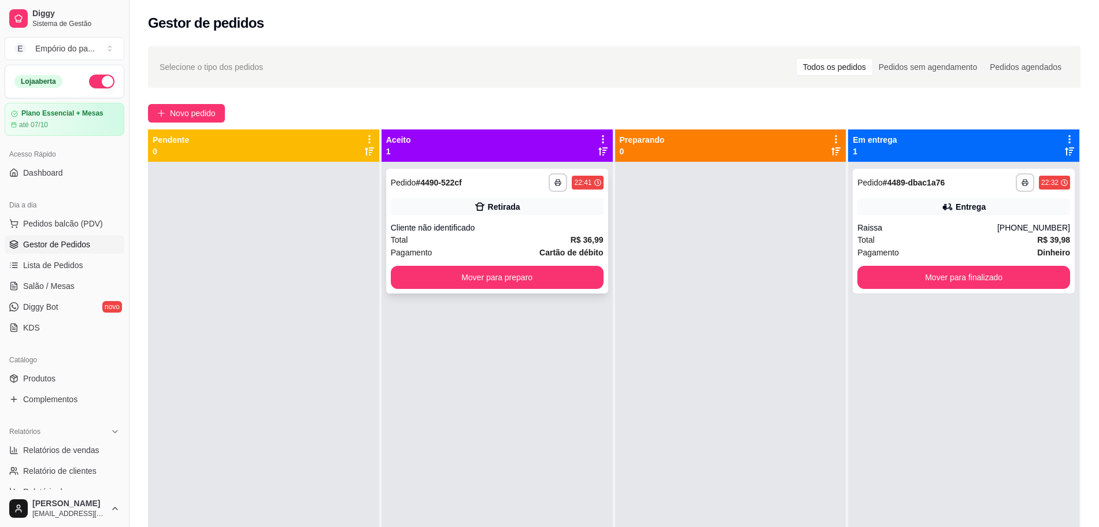
click at [494, 231] on div "Cliente não identificado" at bounding box center [497, 228] width 213 height 12
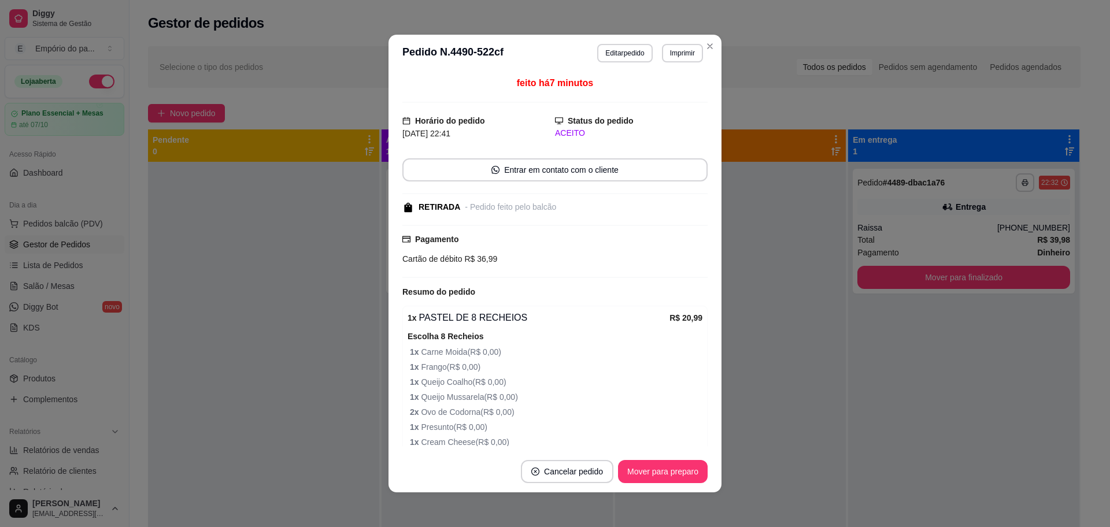
scroll to position [248, 0]
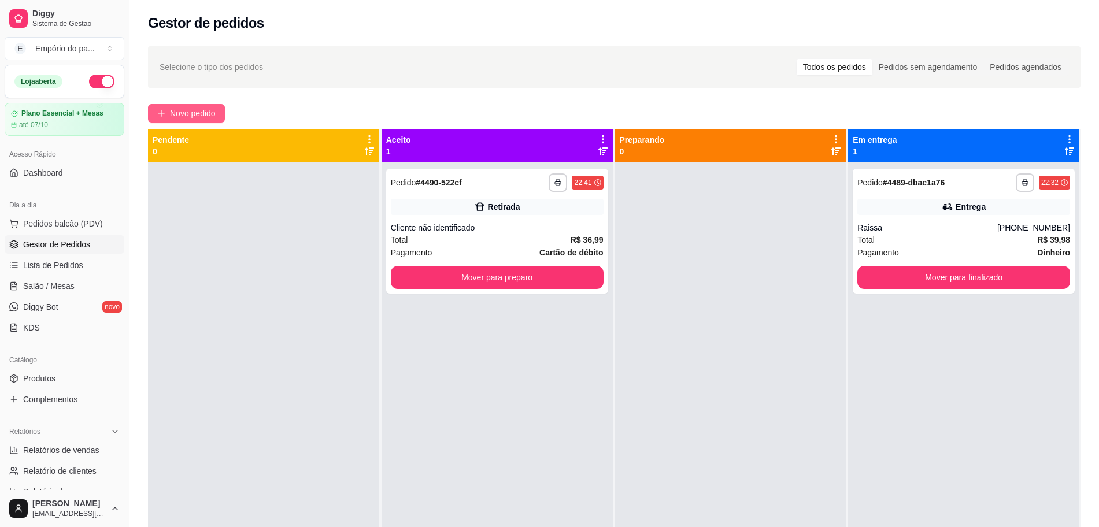
click at [209, 111] on span "Novo pedido" at bounding box center [193, 113] width 46 height 13
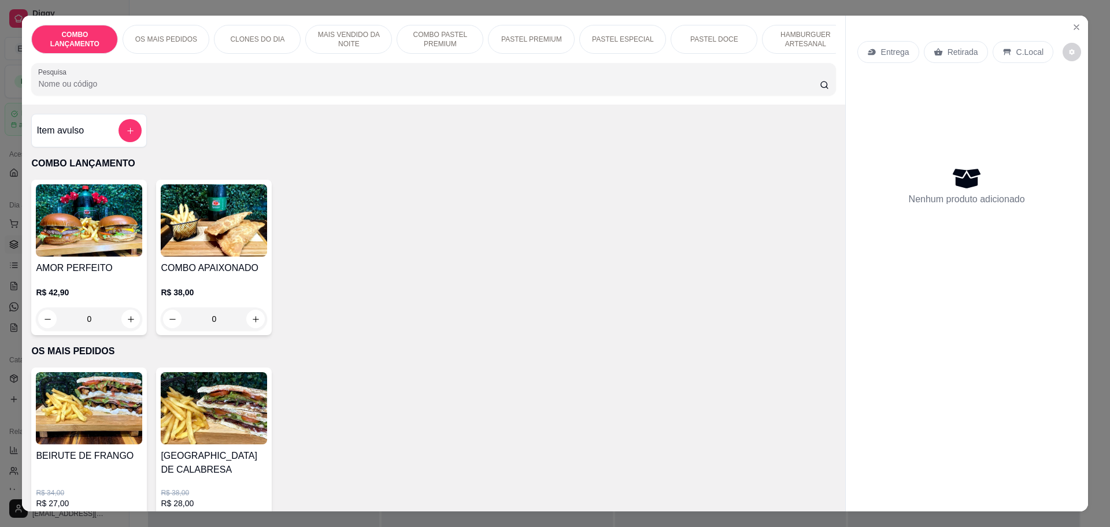
click at [948, 49] on p "Retirada" at bounding box center [963, 52] width 31 height 12
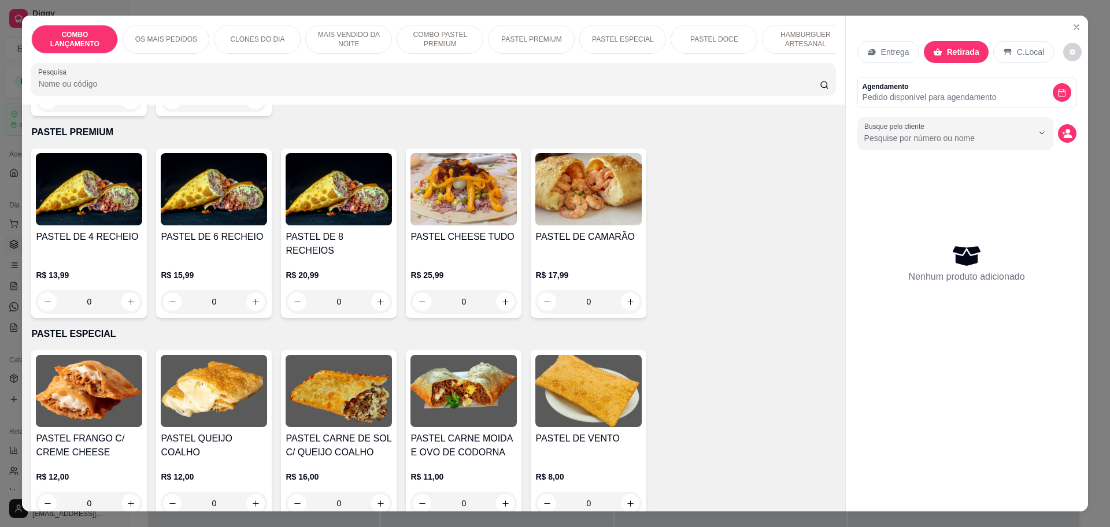
scroll to position [1374, 0]
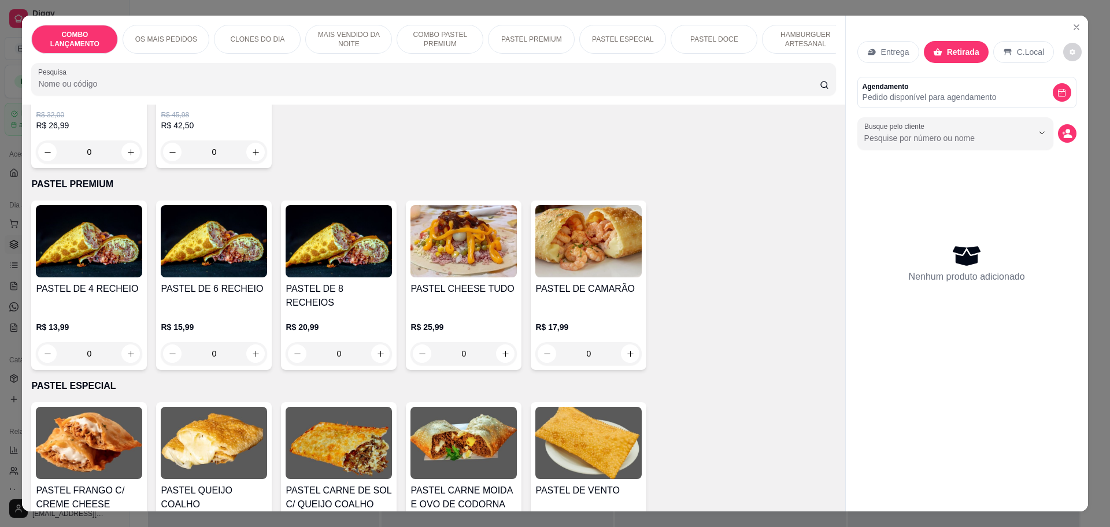
click at [124, 342] on div "0" at bounding box center [89, 353] width 106 height 23
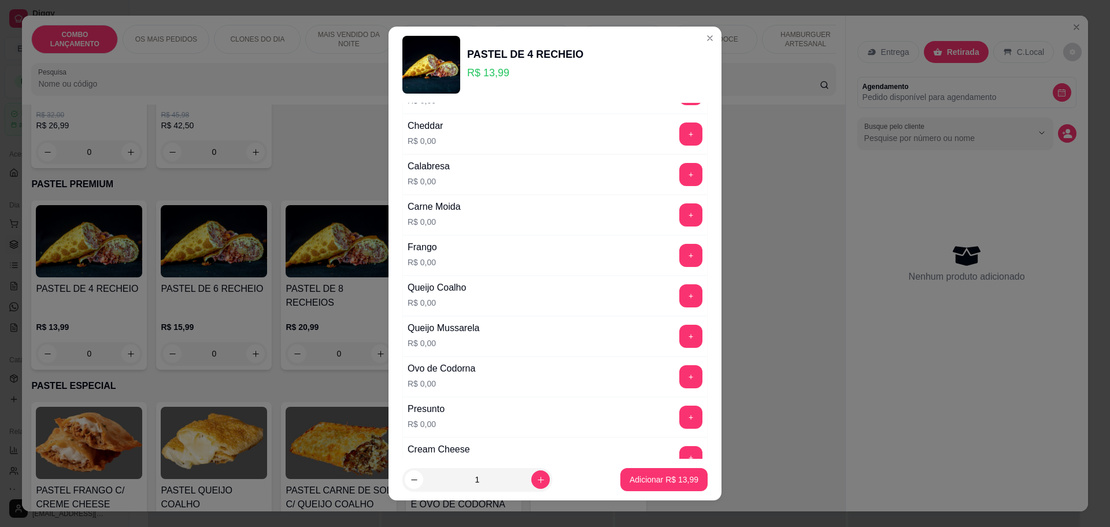
scroll to position [0, 0]
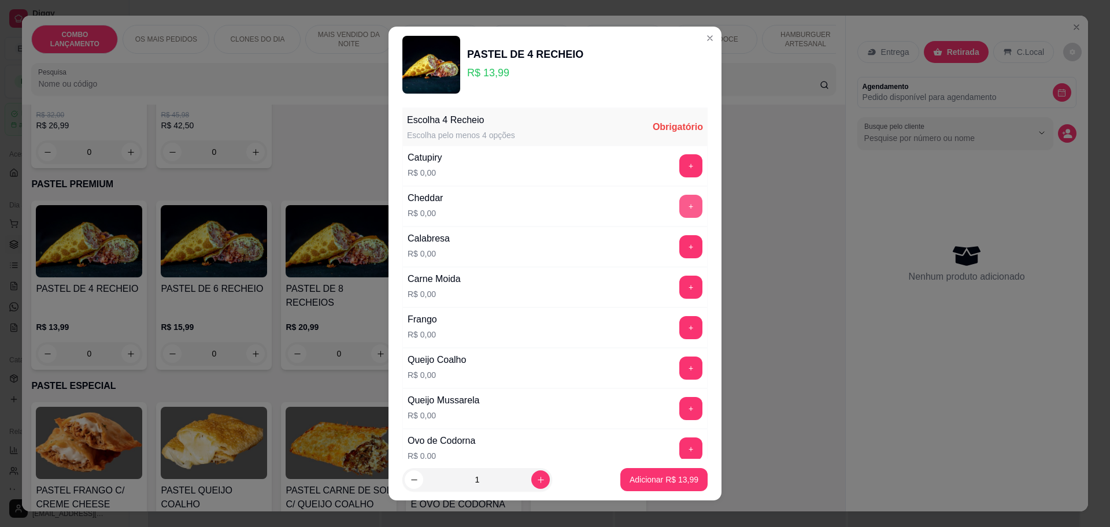
click at [680, 205] on button "+" at bounding box center [691, 206] width 23 height 23
click at [680, 328] on button "+" at bounding box center [691, 327] width 23 height 23
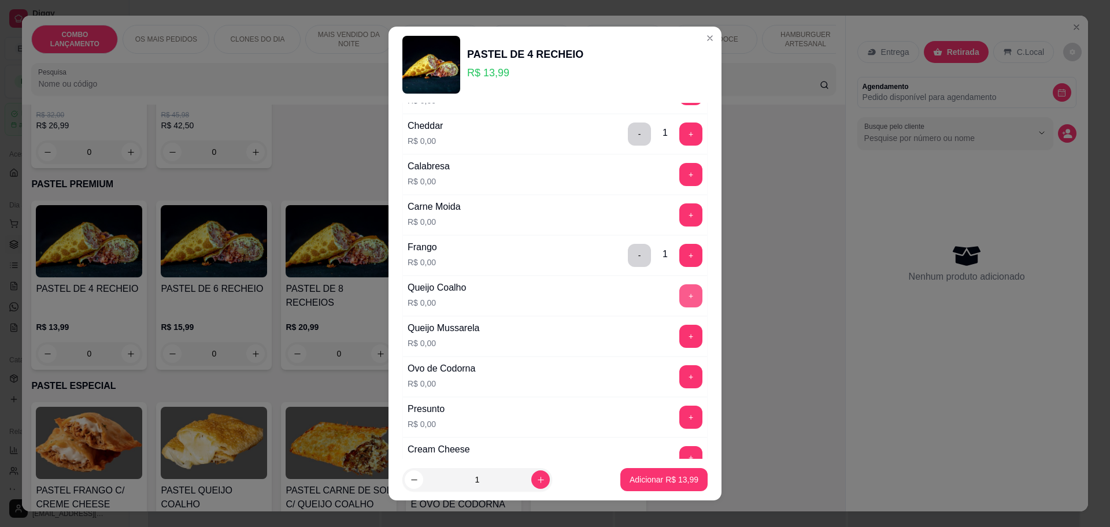
scroll to position [145, 0]
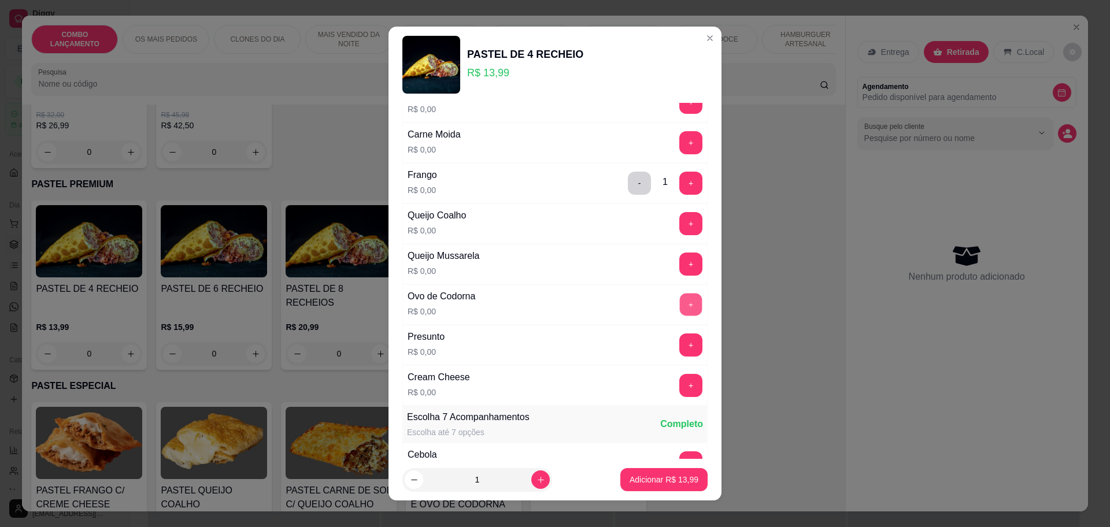
click at [680, 307] on button "+" at bounding box center [691, 304] width 23 height 23
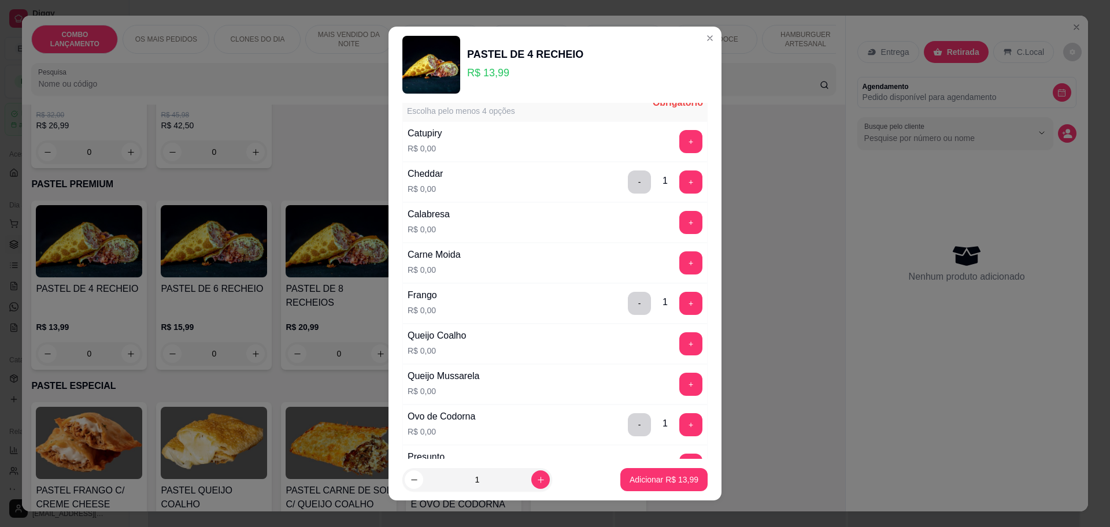
scroll to position [0, 0]
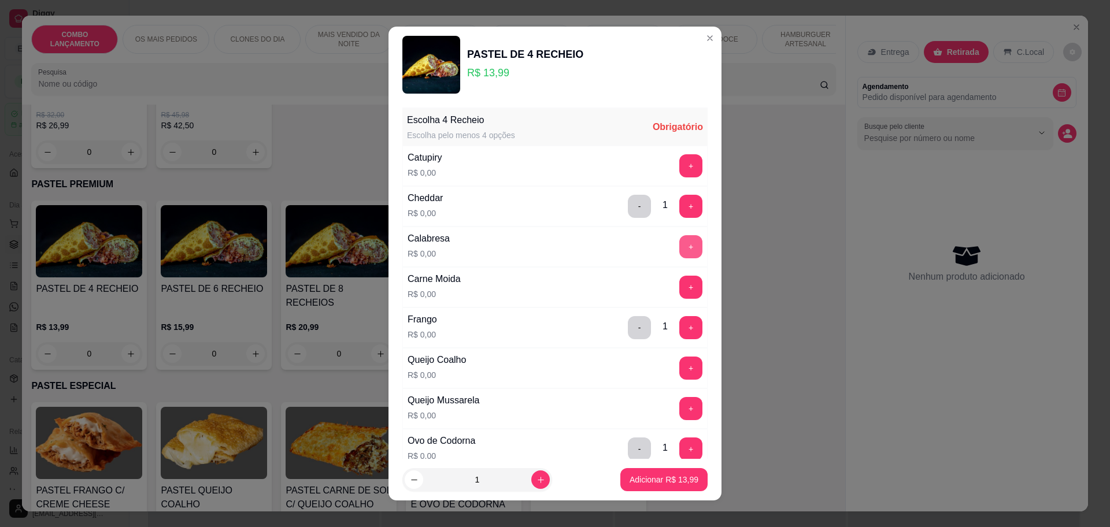
click at [680, 243] on button "+" at bounding box center [691, 246] width 23 height 23
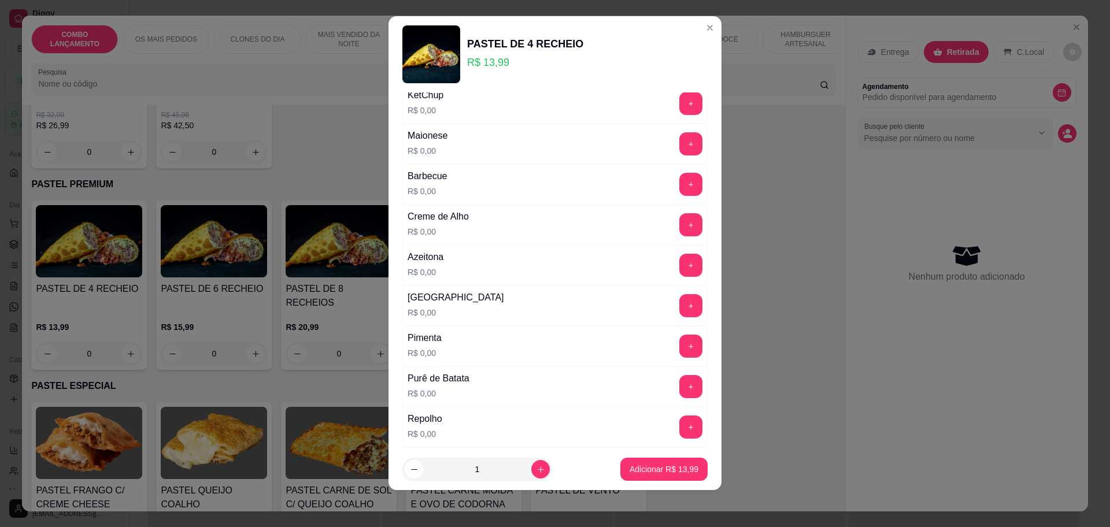
scroll to position [809, 0]
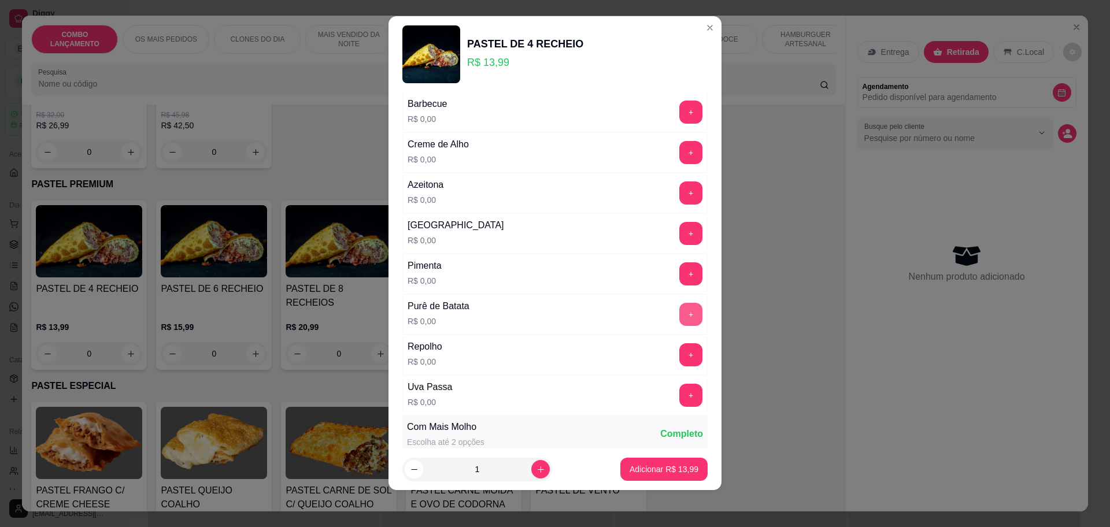
click at [680, 307] on button "+" at bounding box center [691, 314] width 23 height 23
click at [663, 179] on div "Azeitona R$ 0,00 +" at bounding box center [555, 193] width 305 height 40
click at [680, 191] on button "+" at bounding box center [691, 193] width 23 height 23
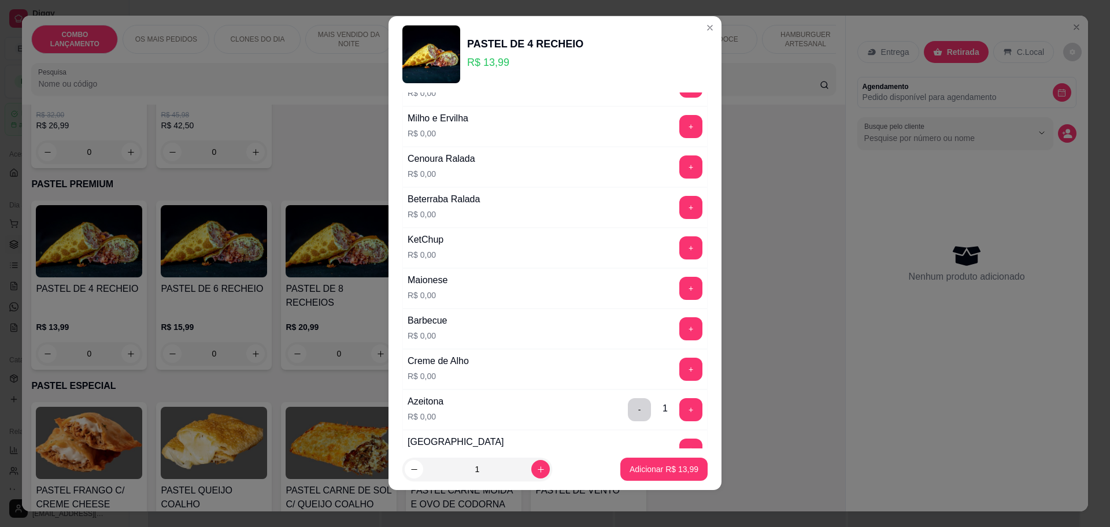
scroll to position [520, 0]
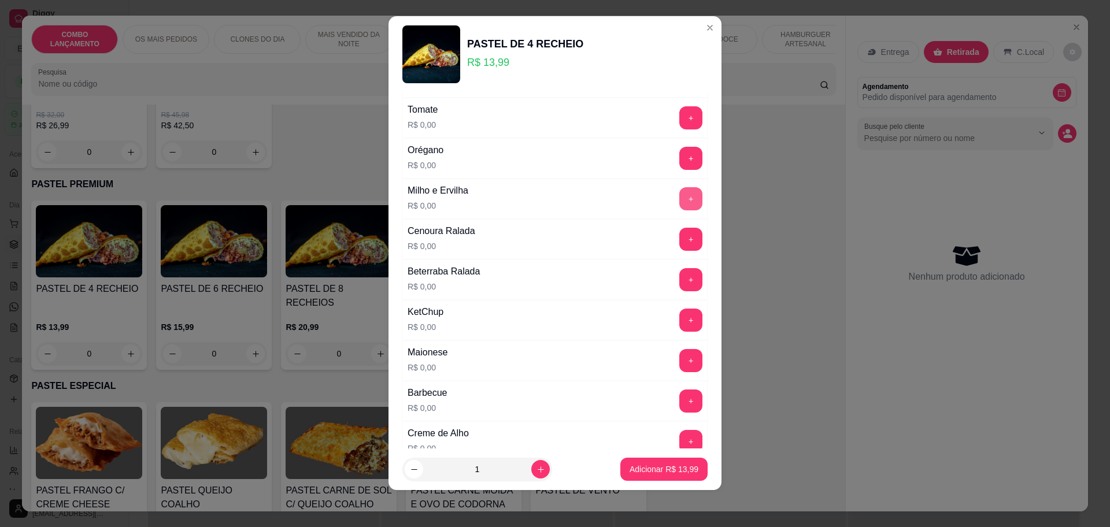
click at [680, 191] on button "+" at bounding box center [691, 198] width 23 height 23
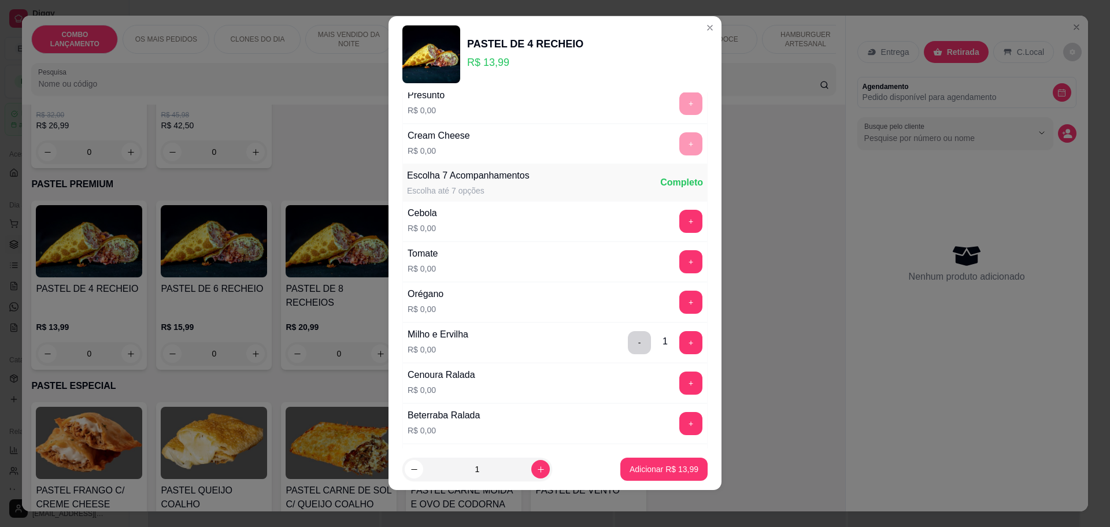
scroll to position [375, 0]
click at [680, 253] on button "+" at bounding box center [691, 262] width 23 height 23
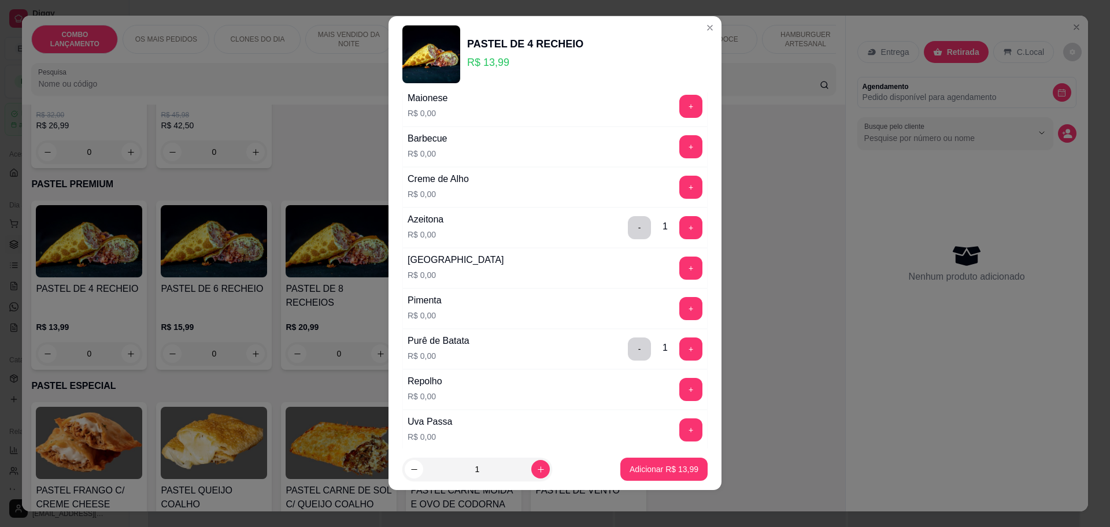
scroll to position [809, 0]
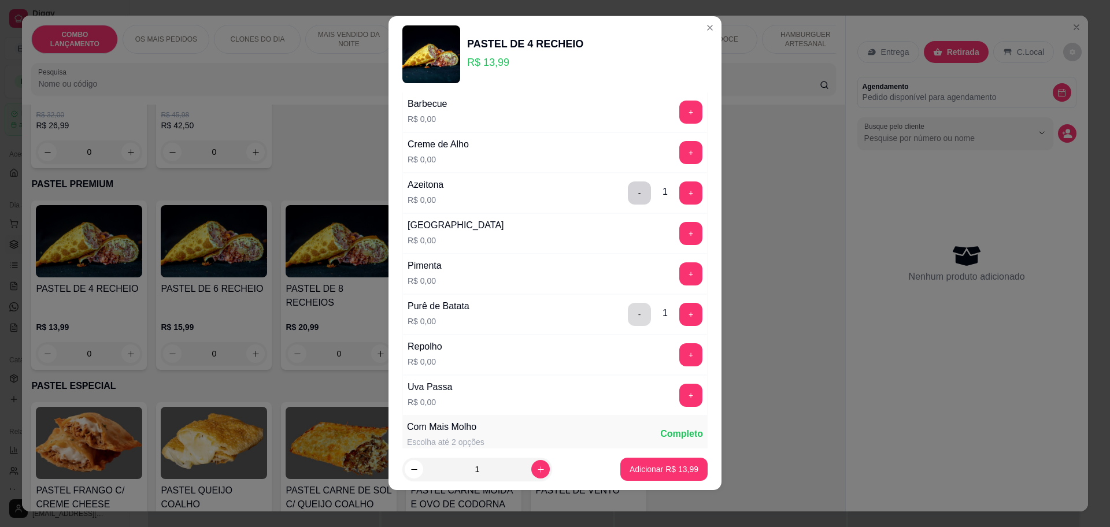
click at [628, 314] on button "-" at bounding box center [639, 314] width 23 height 23
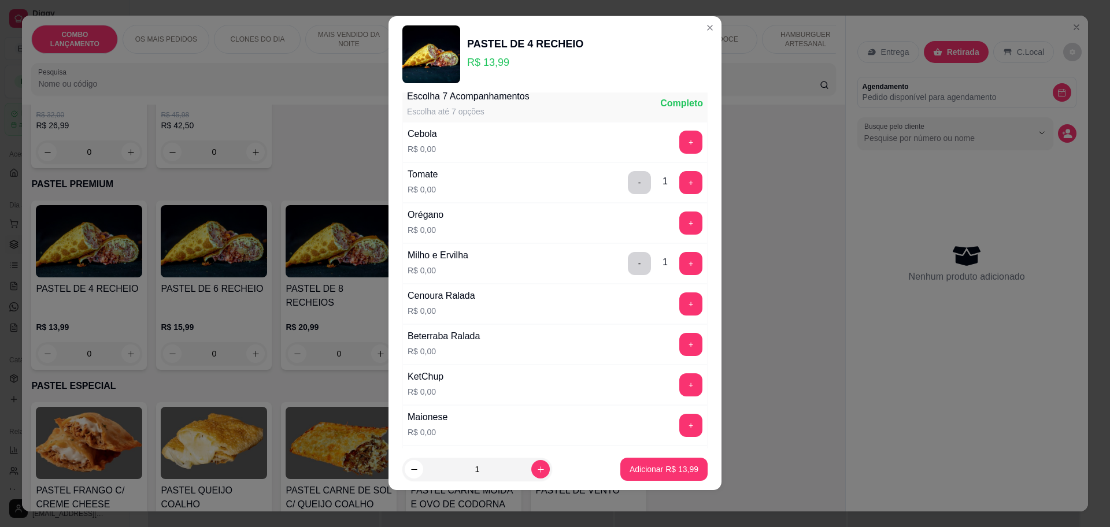
scroll to position [448, 0]
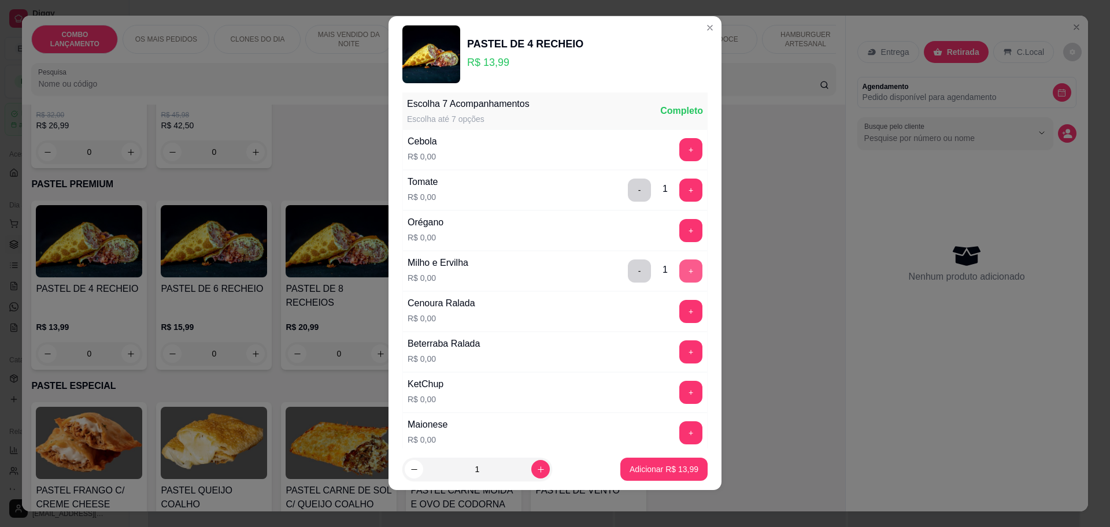
click at [680, 268] on button "+" at bounding box center [691, 271] width 23 height 23
click at [680, 189] on button "+" at bounding box center [691, 190] width 23 height 23
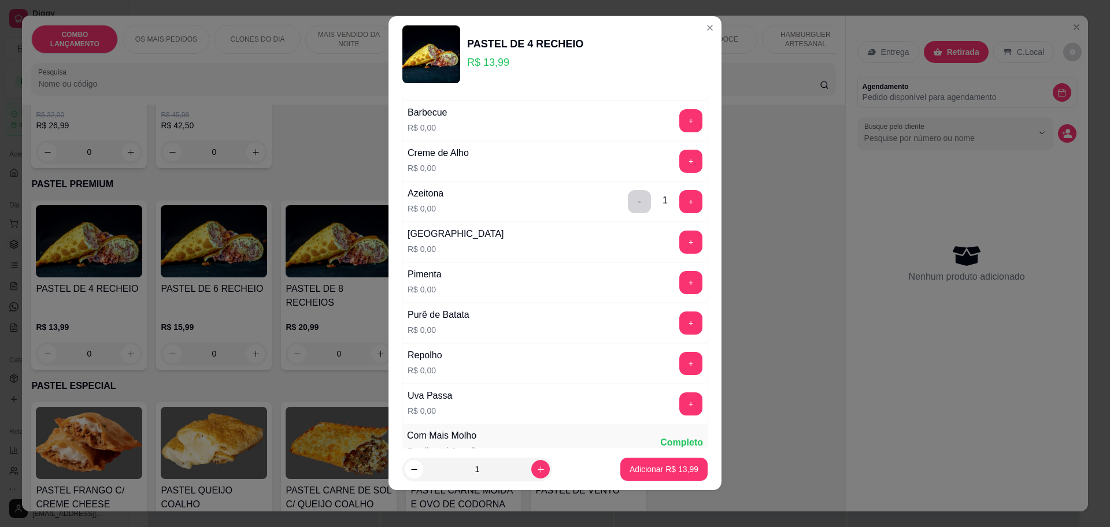
scroll to position [809, 0]
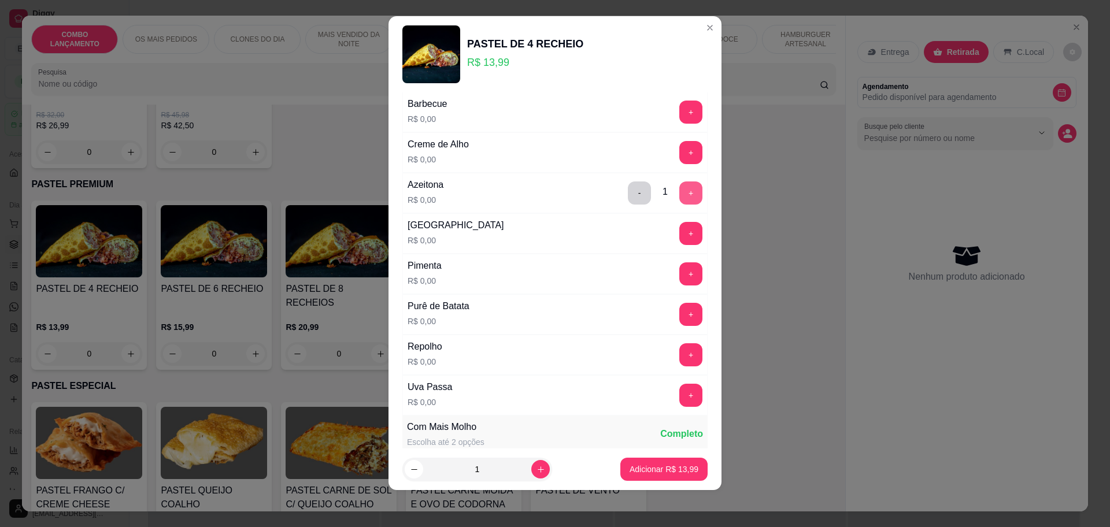
click at [680, 191] on button "+" at bounding box center [691, 193] width 23 height 23
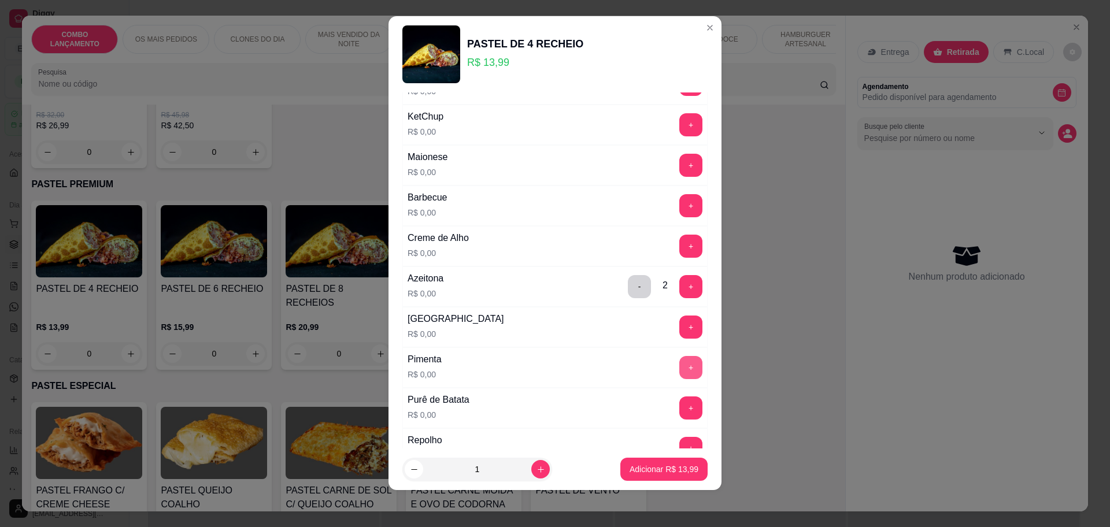
scroll to position [664, 0]
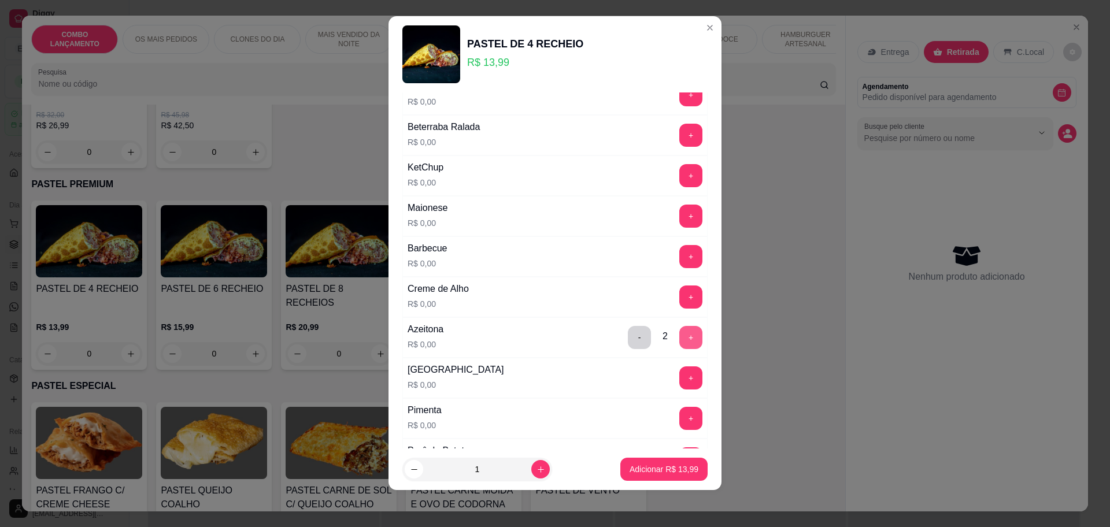
click at [680, 339] on button "+" at bounding box center [691, 337] width 23 height 23
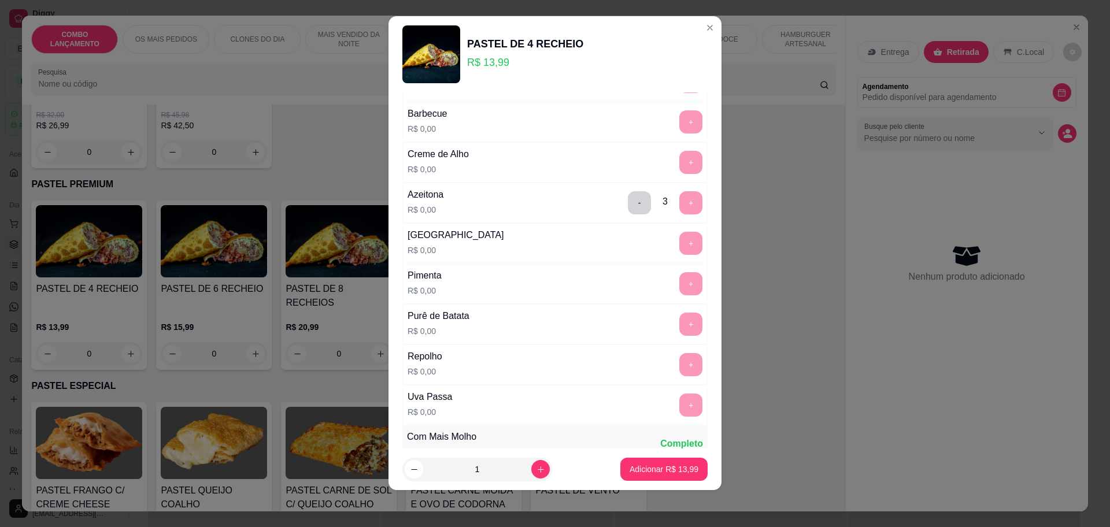
scroll to position [771, 0]
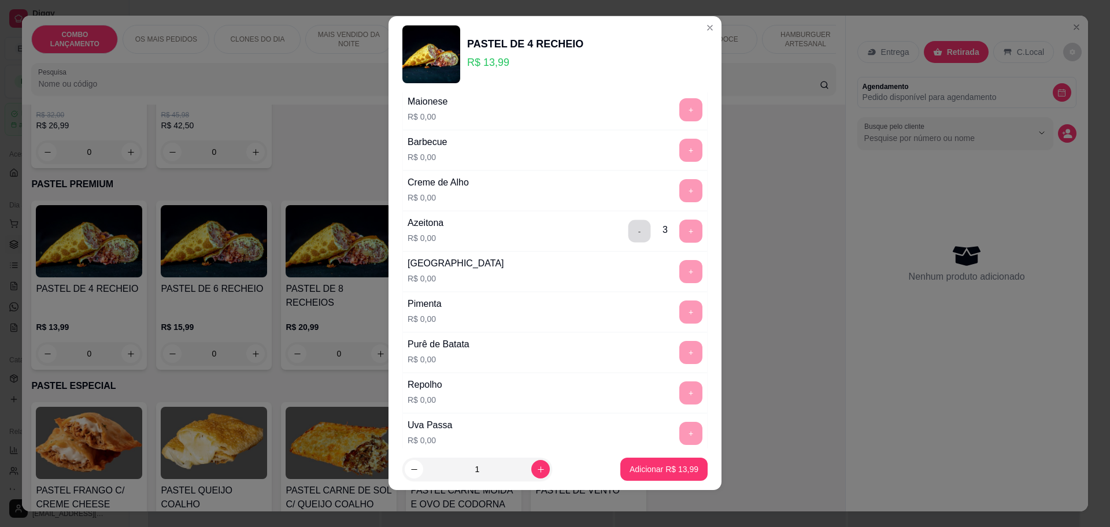
click at [629, 237] on button "-" at bounding box center [640, 231] width 23 height 23
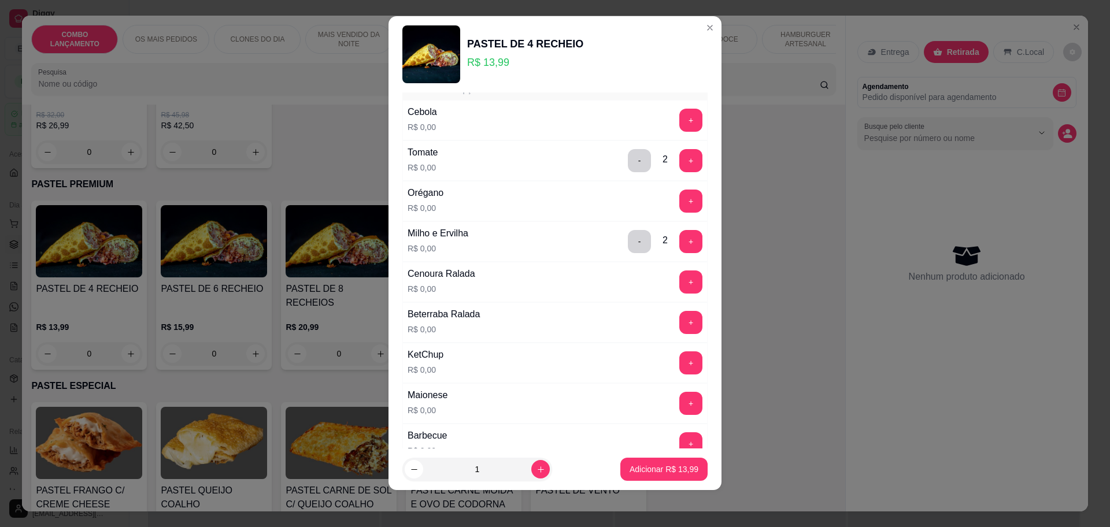
scroll to position [409, 0]
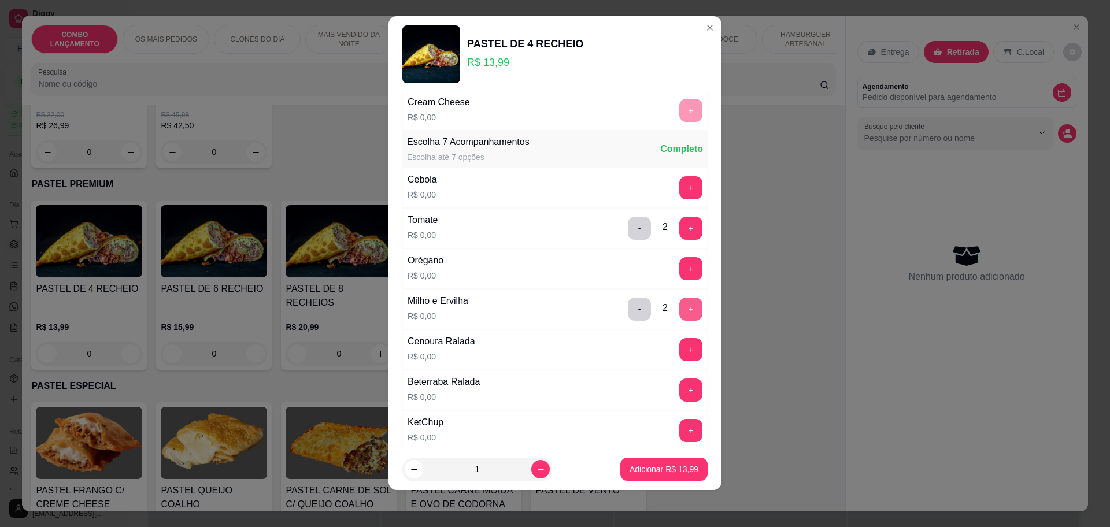
click at [680, 307] on button "+" at bounding box center [691, 309] width 23 height 23
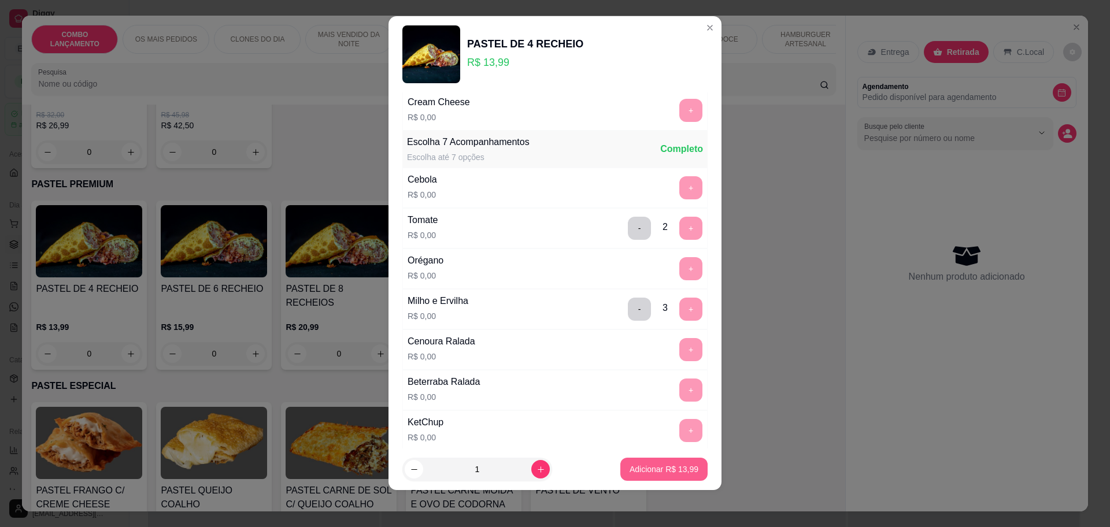
click at [648, 467] on p "Adicionar R$ 13,99" at bounding box center [664, 470] width 69 height 12
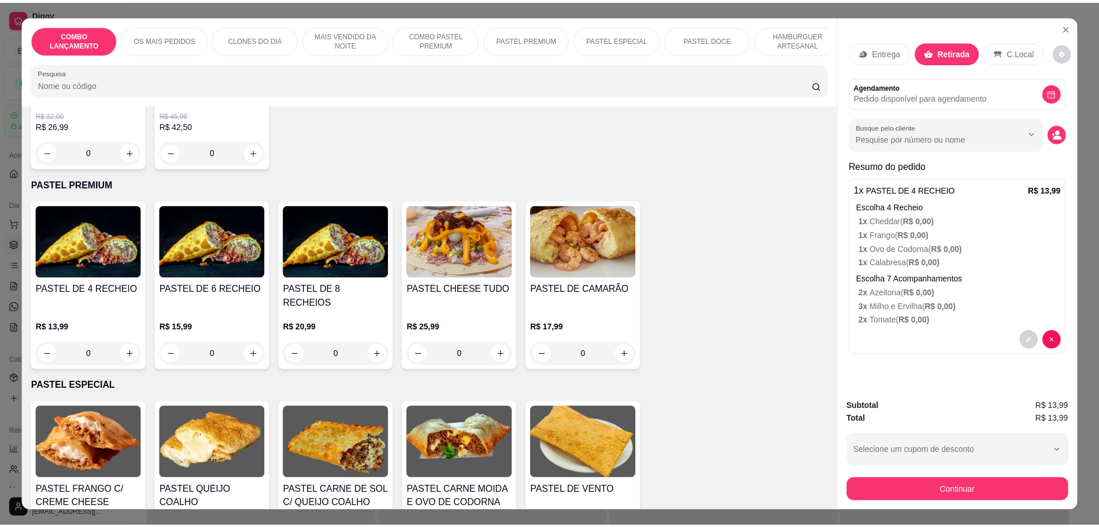
scroll to position [21, 0]
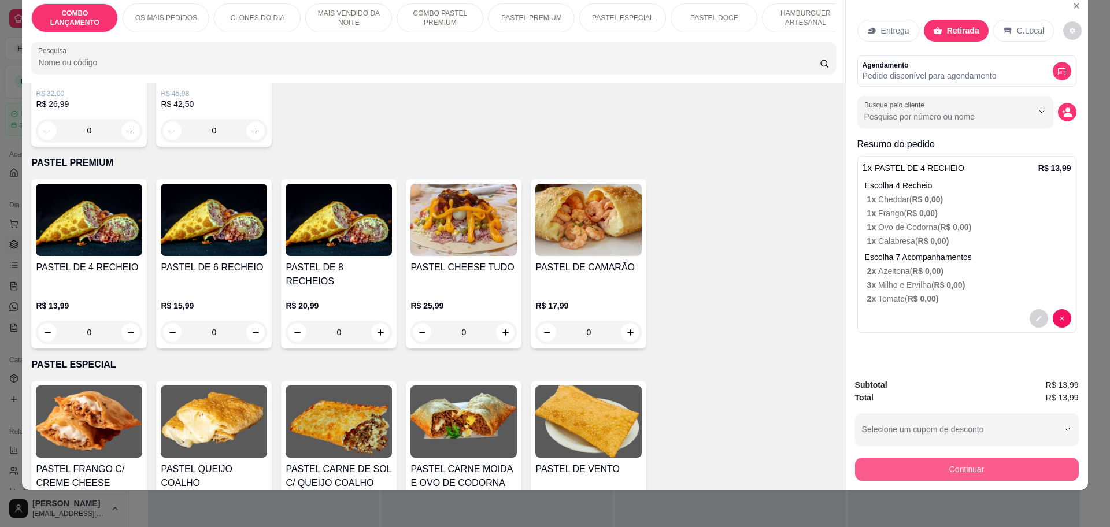
click at [918, 474] on button "Continuar" at bounding box center [967, 469] width 224 height 23
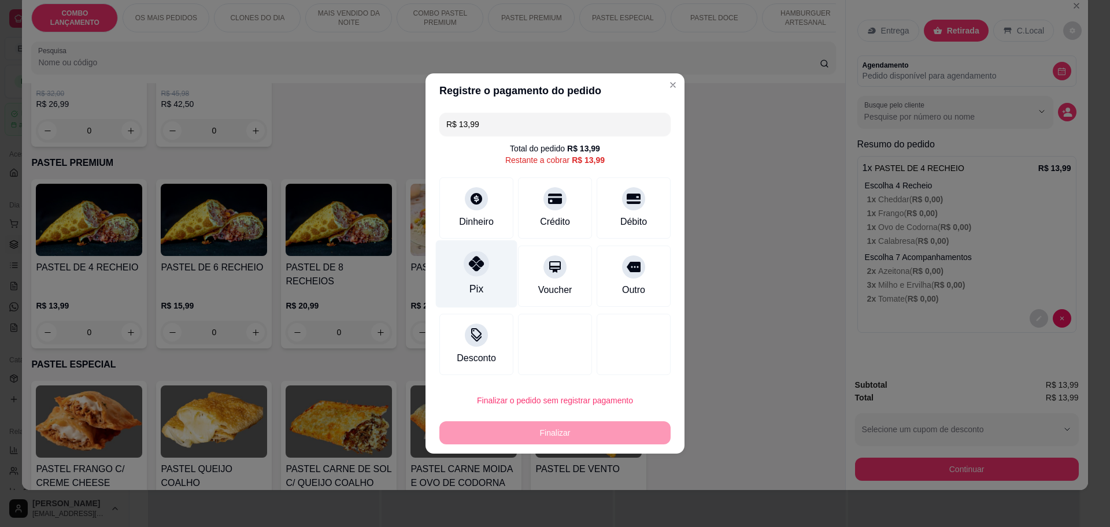
click at [490, 271] on div "Pix" at bounding box center [477, 275] width 82 height 68
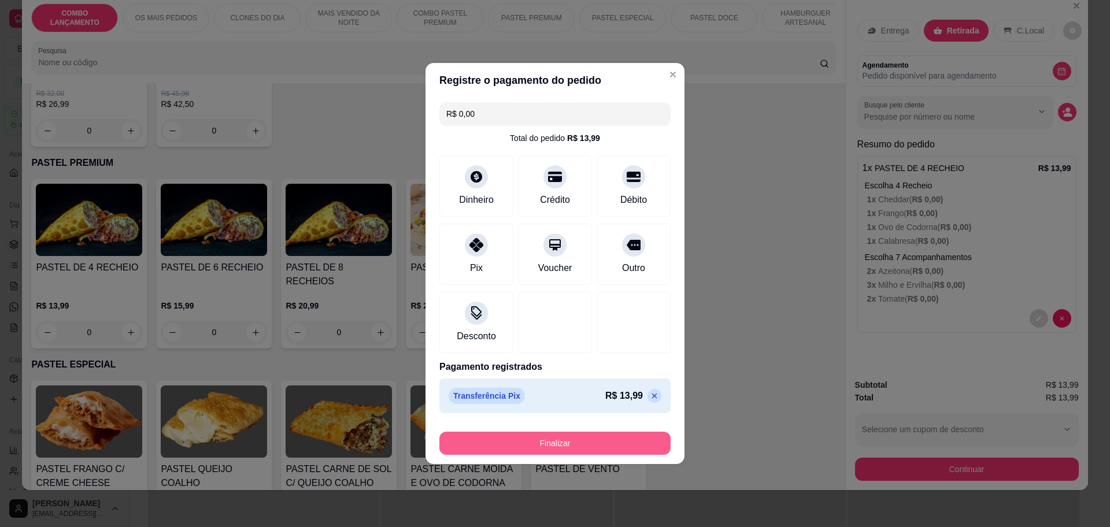
click at [556, 444] on button "Finalizar" at bounding box center [555, 443] width 231 height 23
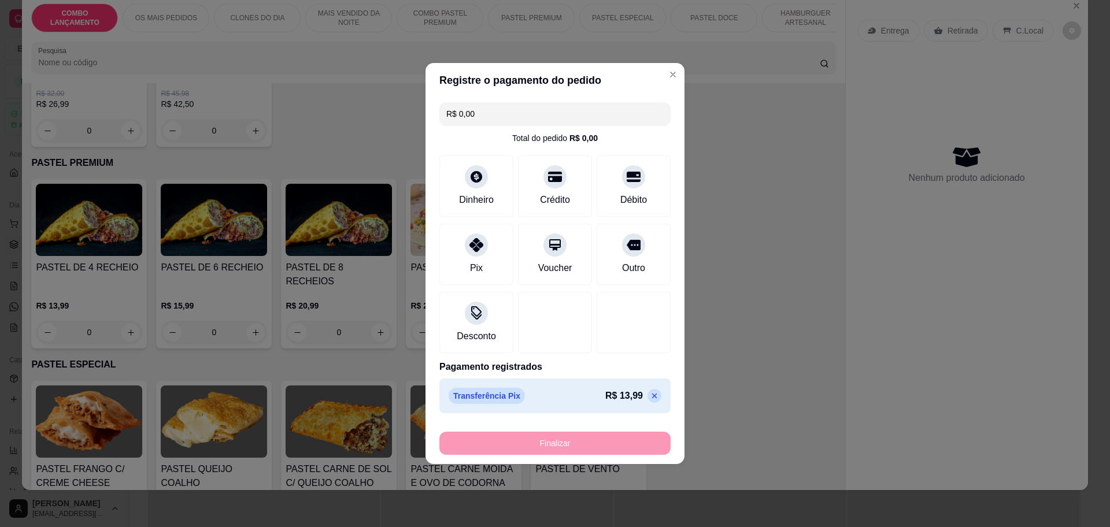
type input "-R$ 13,99"
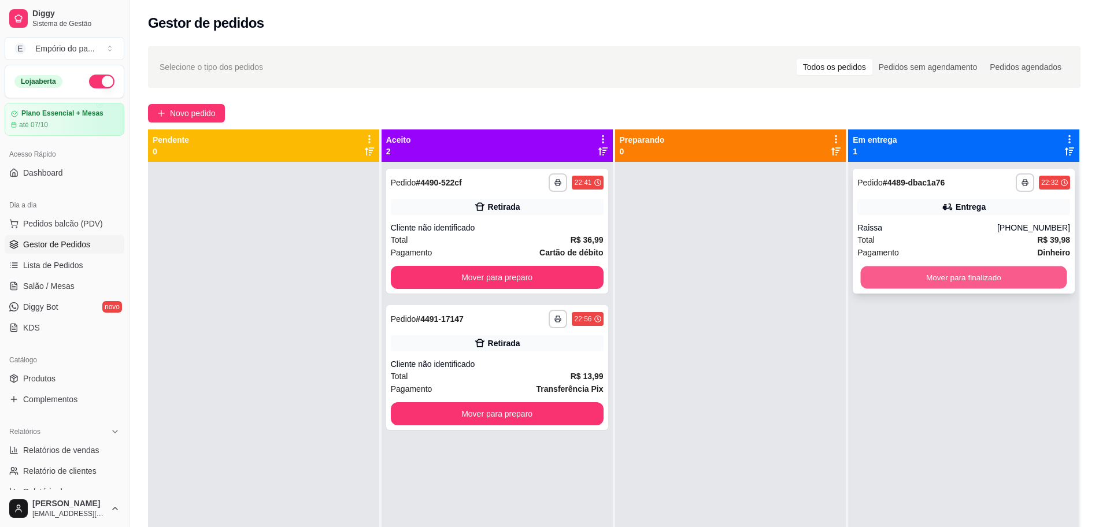
click at [950, 274] on button "Mover para finalizado" at bounding box center [964, 278] width 206 height 23
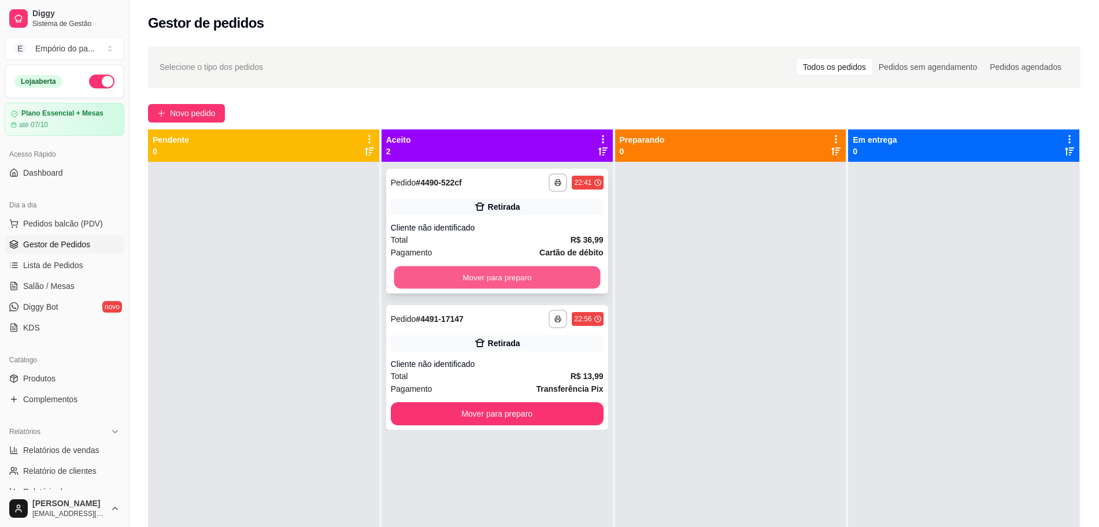
click at [484, 278] on button "Mover para preparo" at bounding box center [497, 278] width 206 height 23
click at [505, 276] on button "Mover para preparo" at bounding box center [497, 278] width 206 height 23
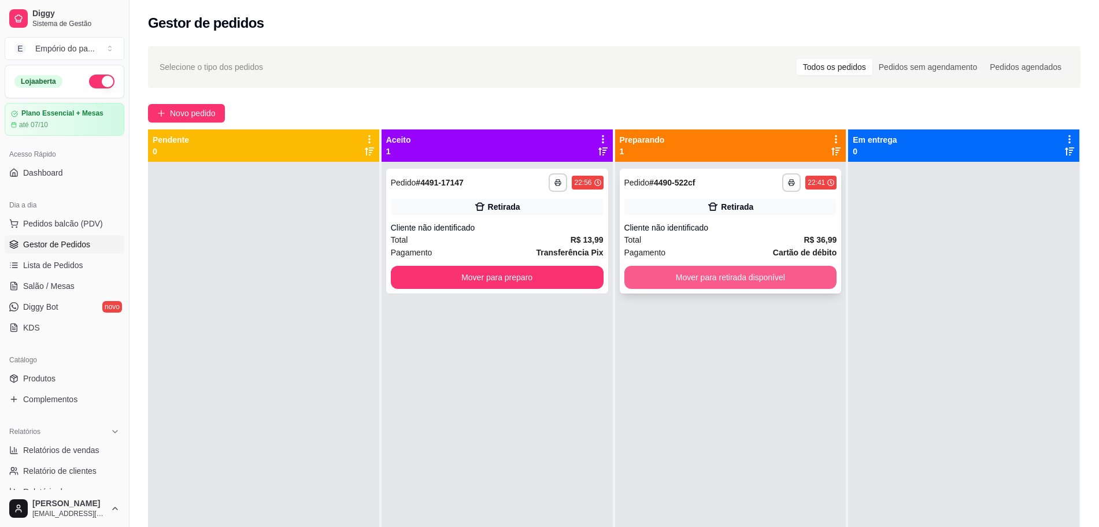
click at [809, 279] on button "Mover para retirada disponível" at bounding box center [731, 277] width 213 height 23
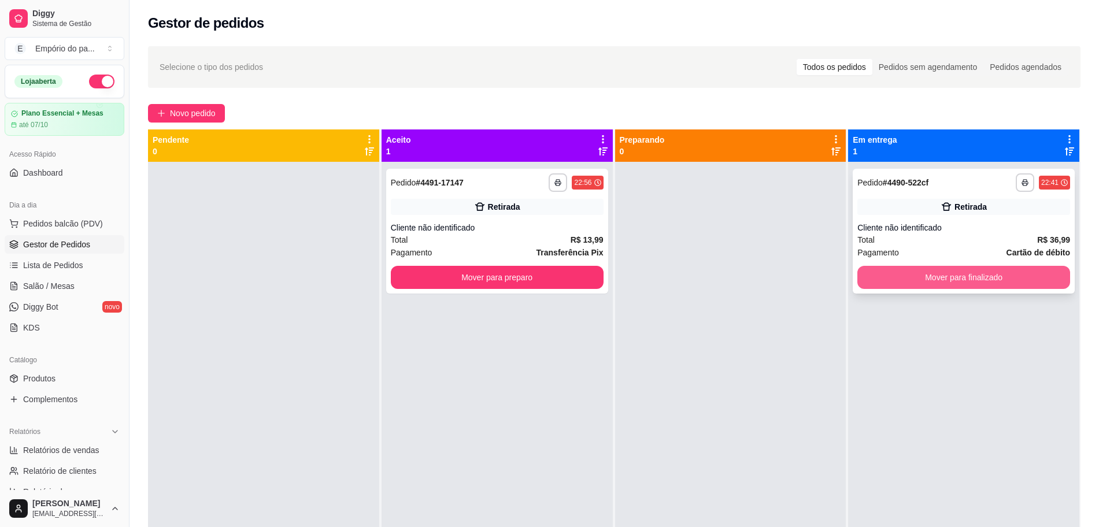
click at [904, 279] on button "Mover para finalizado" at bounding box center [964, 277] width 213 height 23
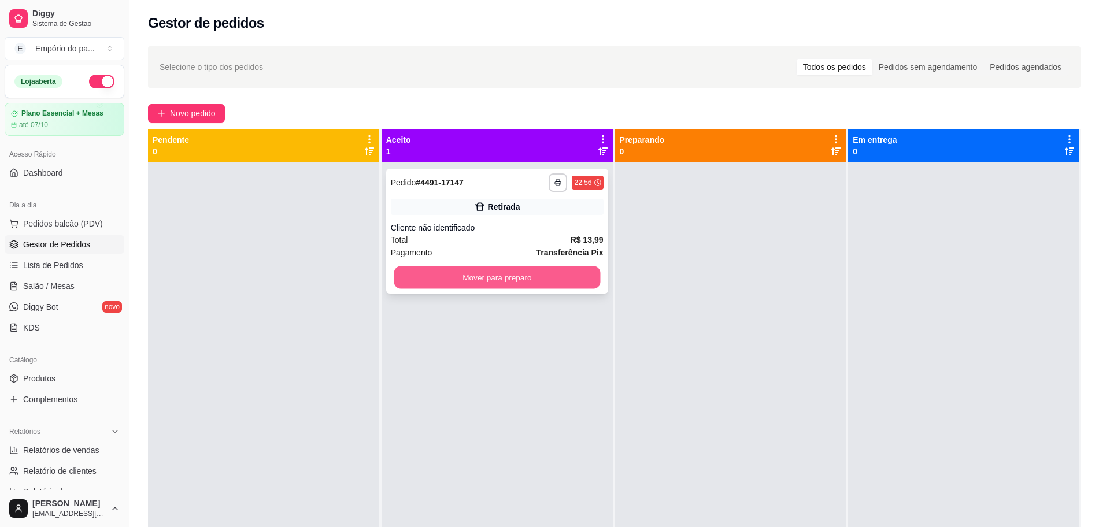
click at [580, 278] on button "Mover para preparo" at bounding box center [497, 278] width 206 height 23
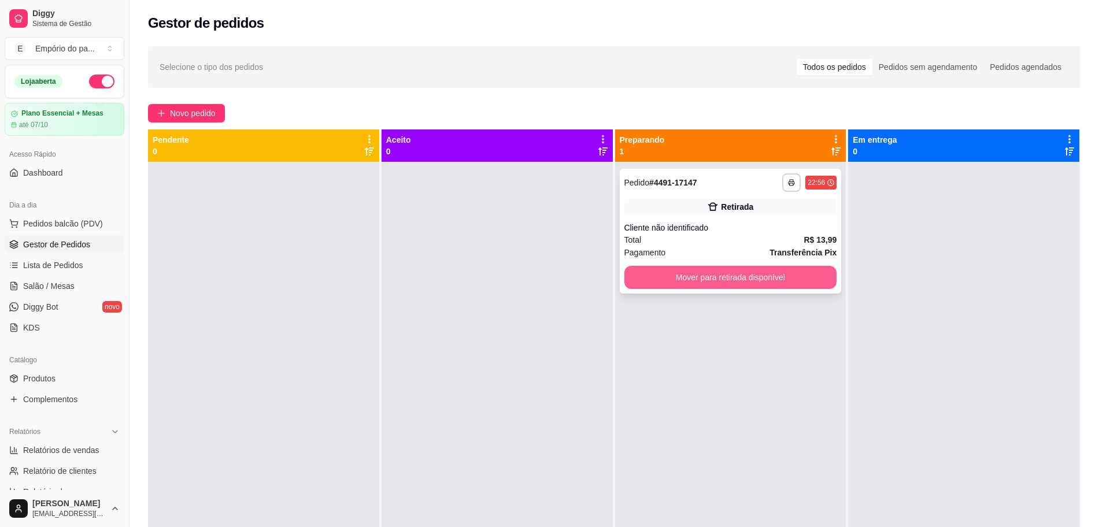
click at [773, 282] on button "Mover para retirada disponível" at bounding box center [731, 277] width 213 height 23
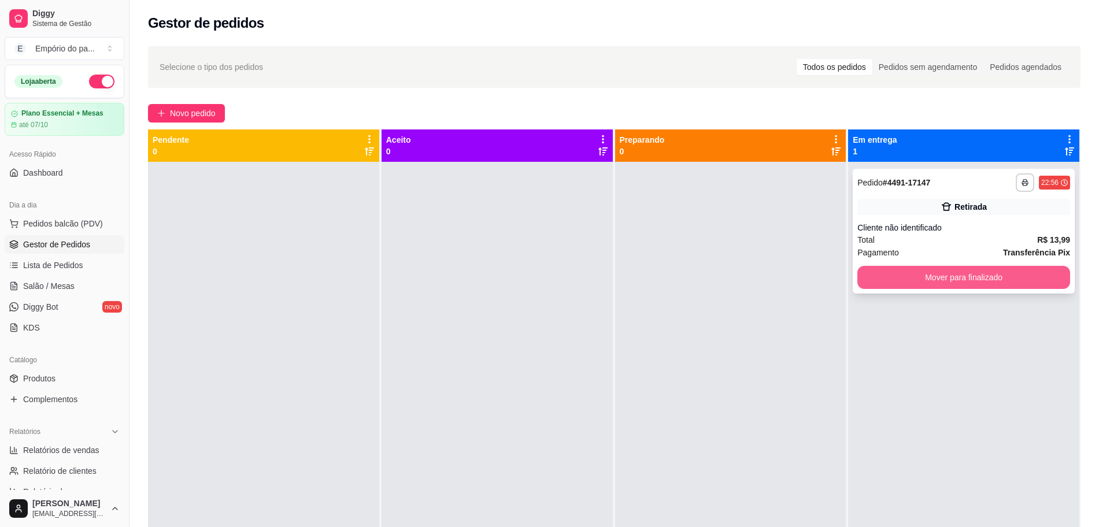
click at [985, 278] on button "Mover para finalizado" at bounding box center [964, 277] width 213 height 23
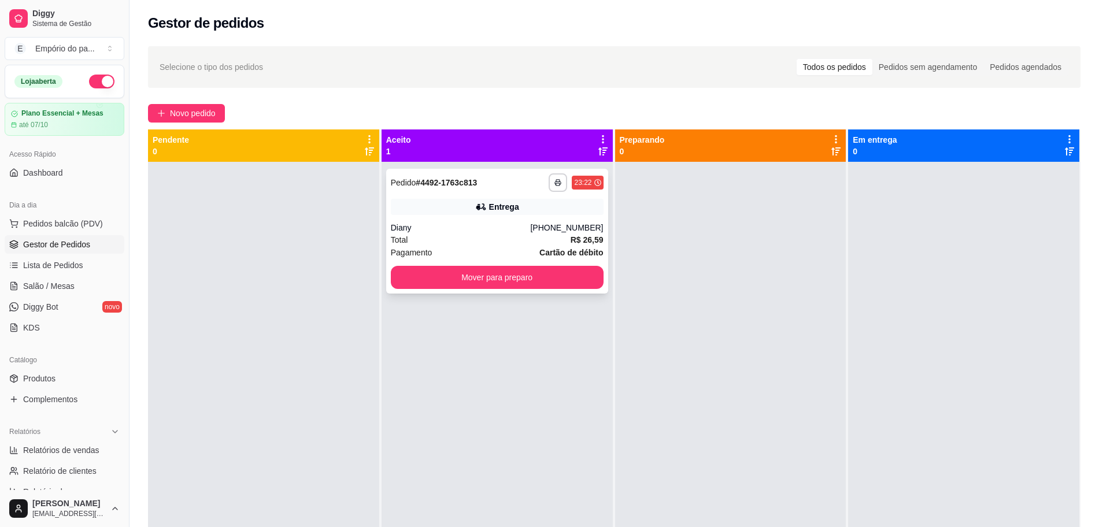
click at [470, 232] on div "Diany" at bounding box center [461, 228] width 140 height 12
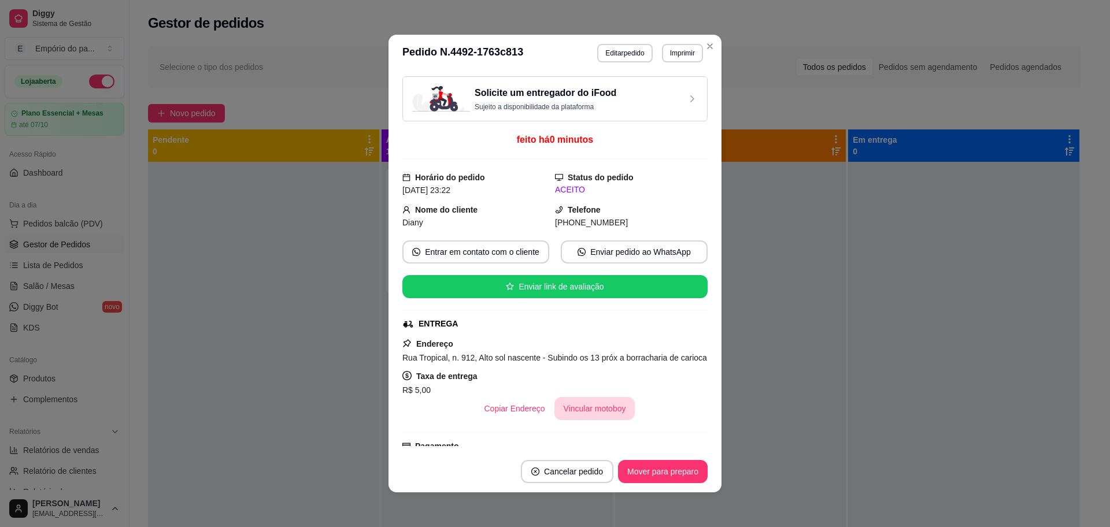
click at [602, 420] on button "Vincular motoboy" at bounding box center [595, 408] width 81 height 23
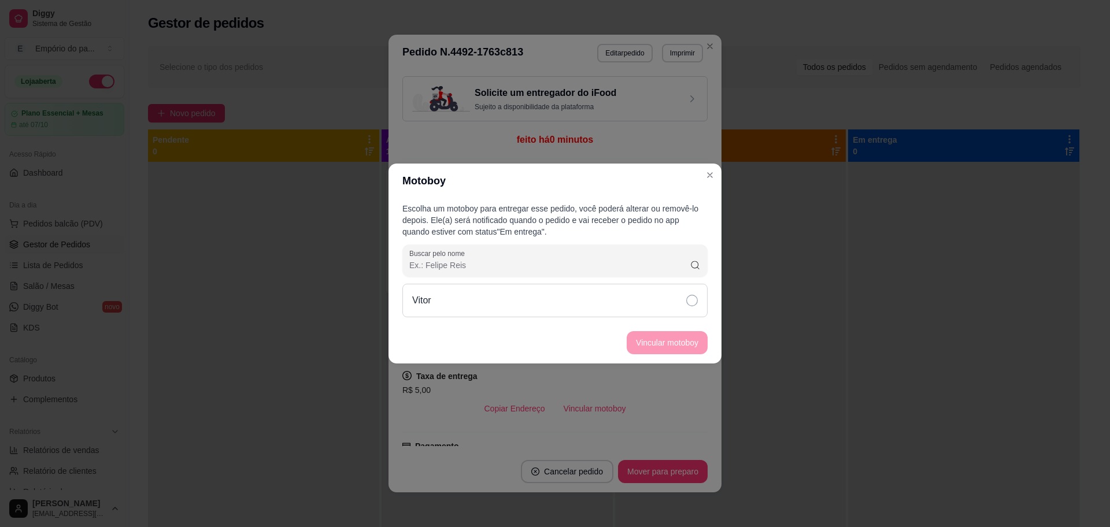
click at [677, 296] on div "Vitor" at bounding box center [555, 301] width 305 height 34
click at [677, 335] on button "Vincular motoboy" at bounding box center [667, 342] width 81 height 23
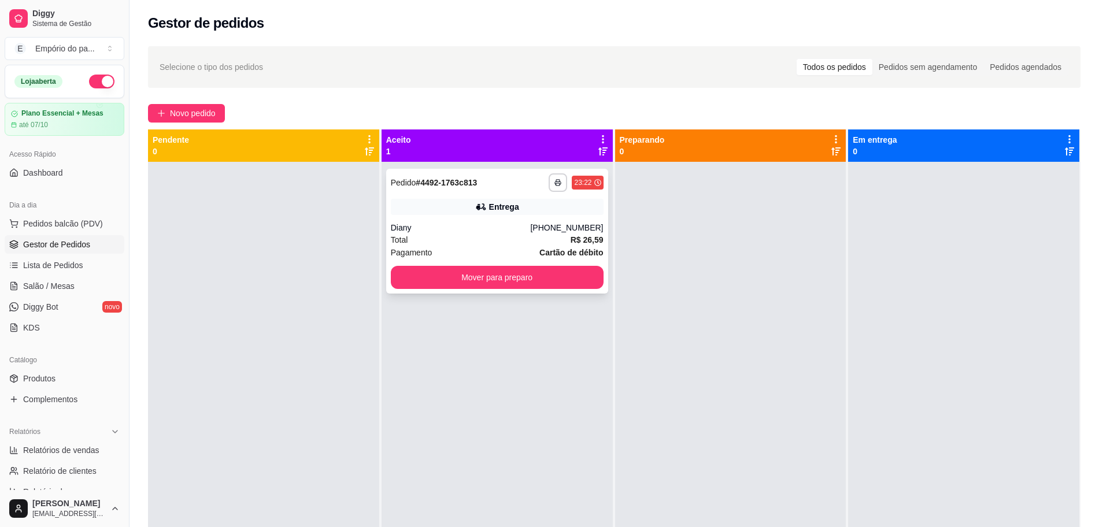
click at [451, 249] on div "Pagamento Cartão de débito" at bounding box center [497, 252] width 213 height 13
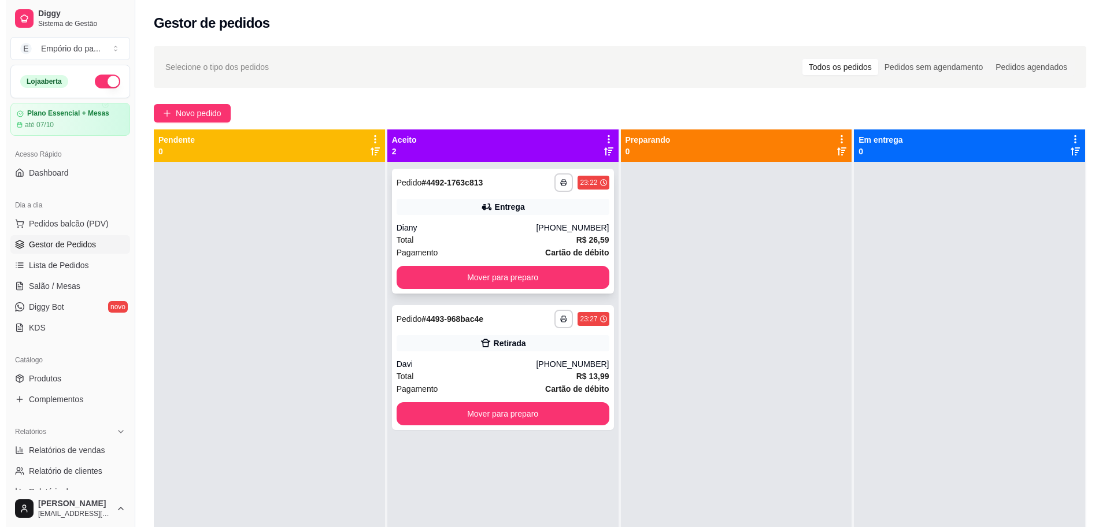
scroll to position [32, 0]
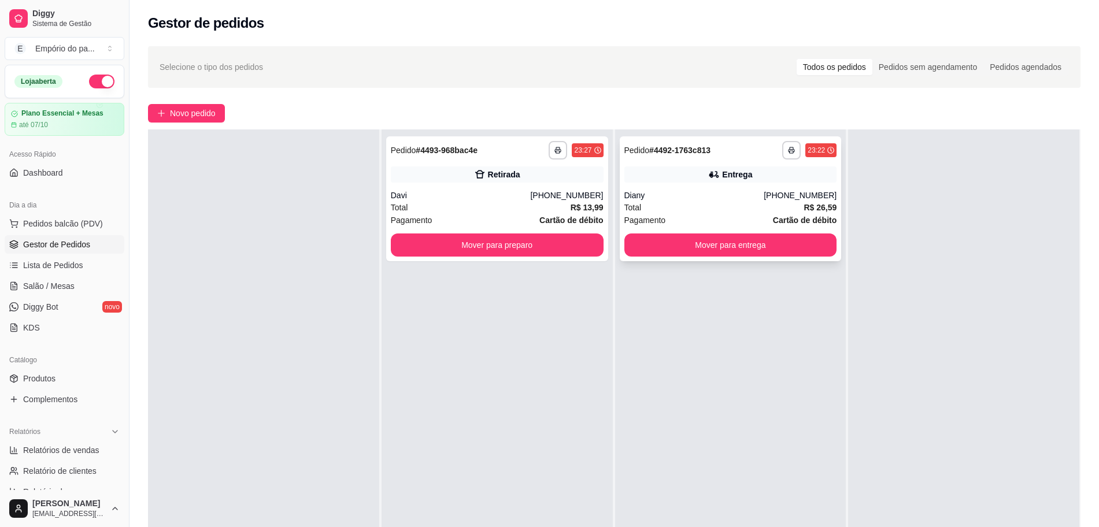
click at [675, 209] on div "Total R$ 26,59" at bounding box center [731, 207] width 213 height 13
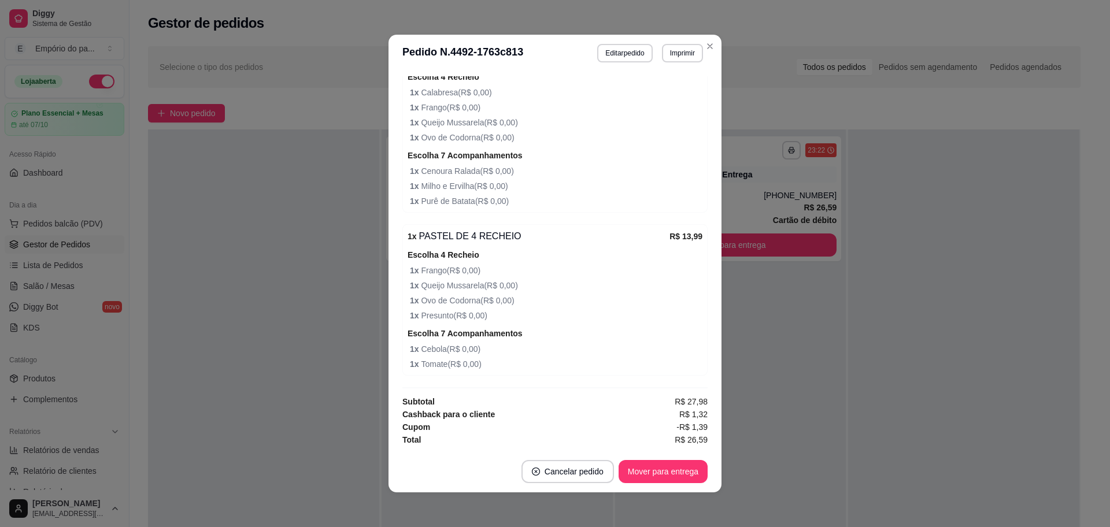
scroll to position [2, 0]
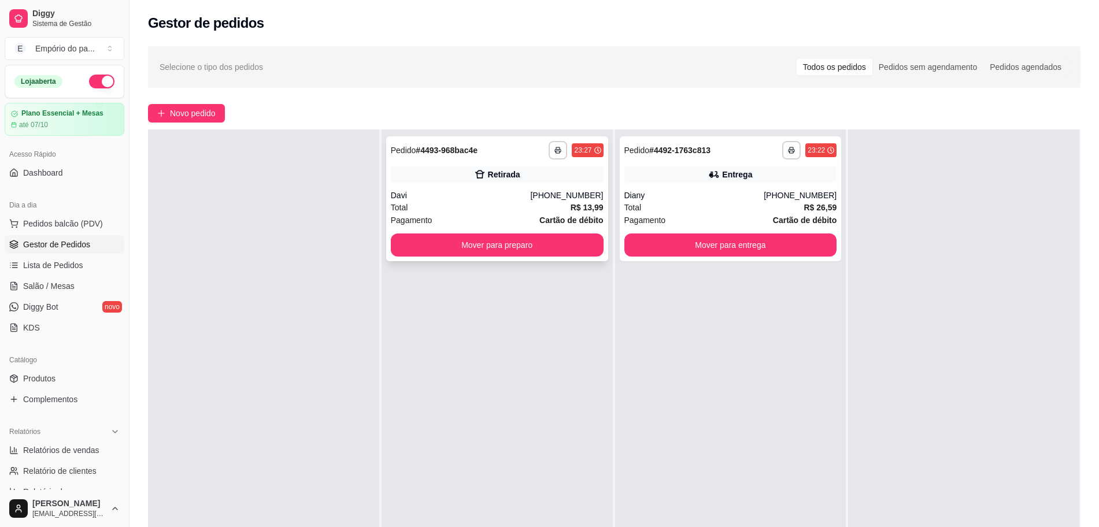
click at [493, 197] on div "Davi" at bounding box center [461, 196] width 140 height 12
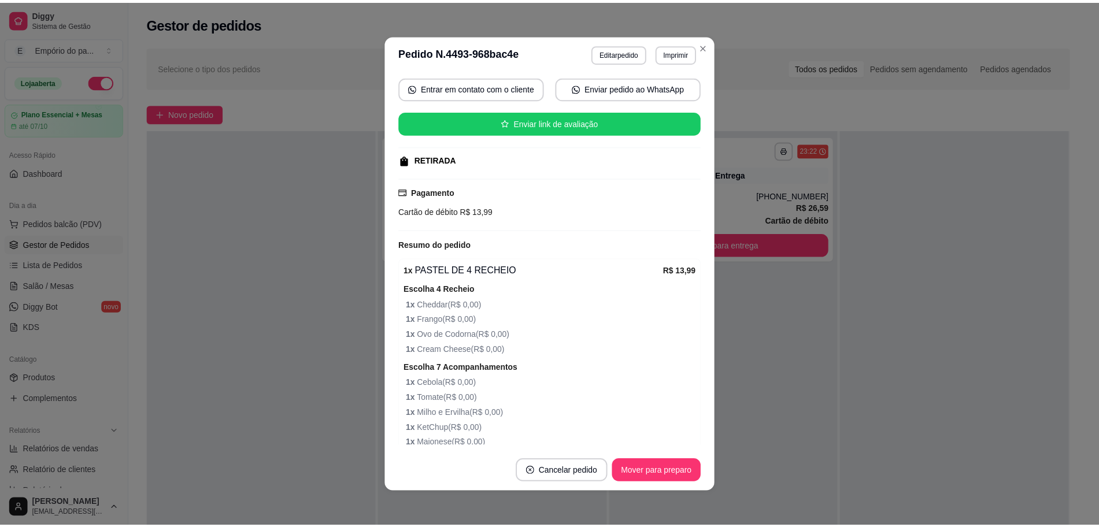
scroll to position [0, 0]
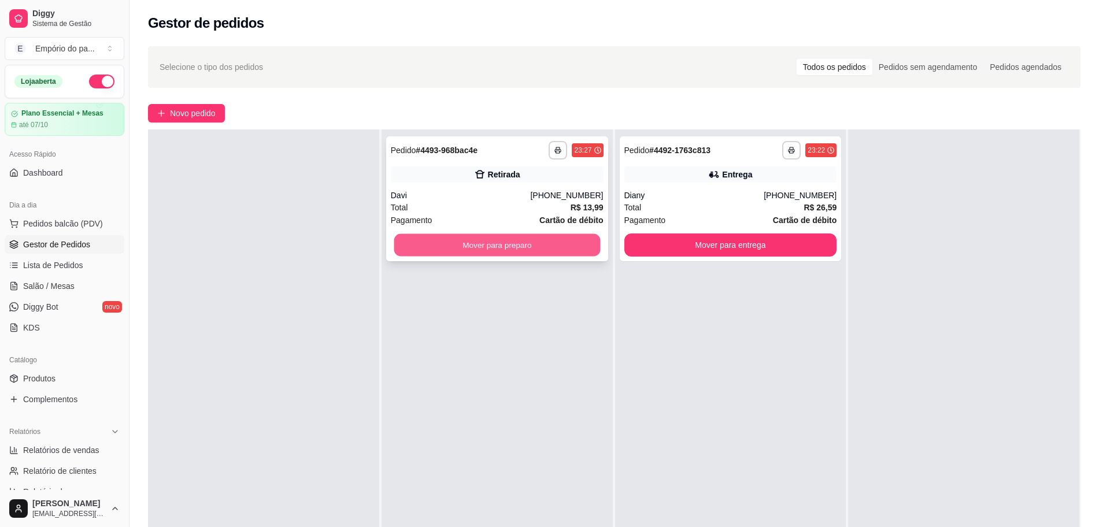
click at [525, 253] on button "Mover para preparo" at bounding box center [497, 245] width 206 height 23
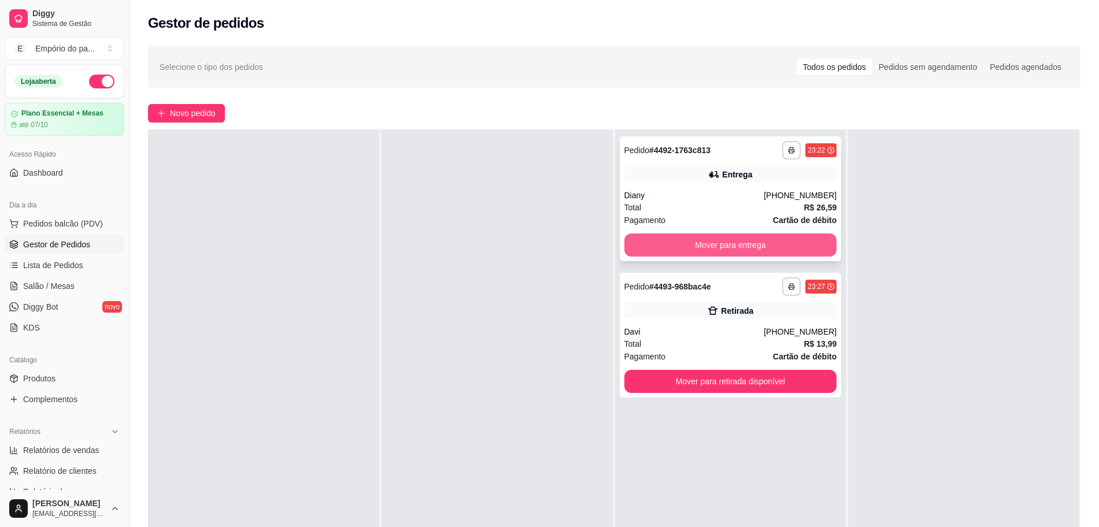
click at [692, 239] on button "Mover para entrega" at bounding box center [731, 245] width 213 height 23
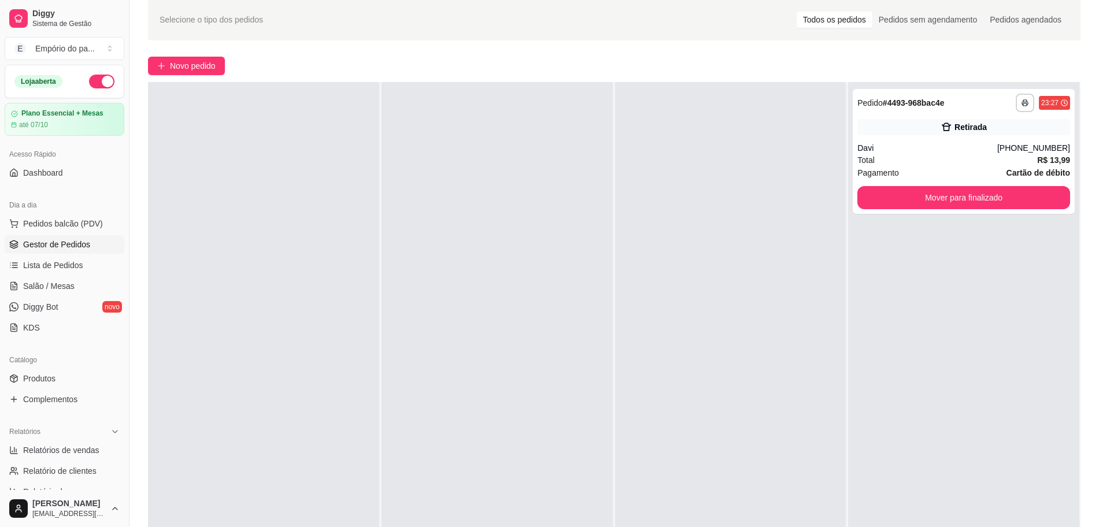
scroll to position [72, 0]
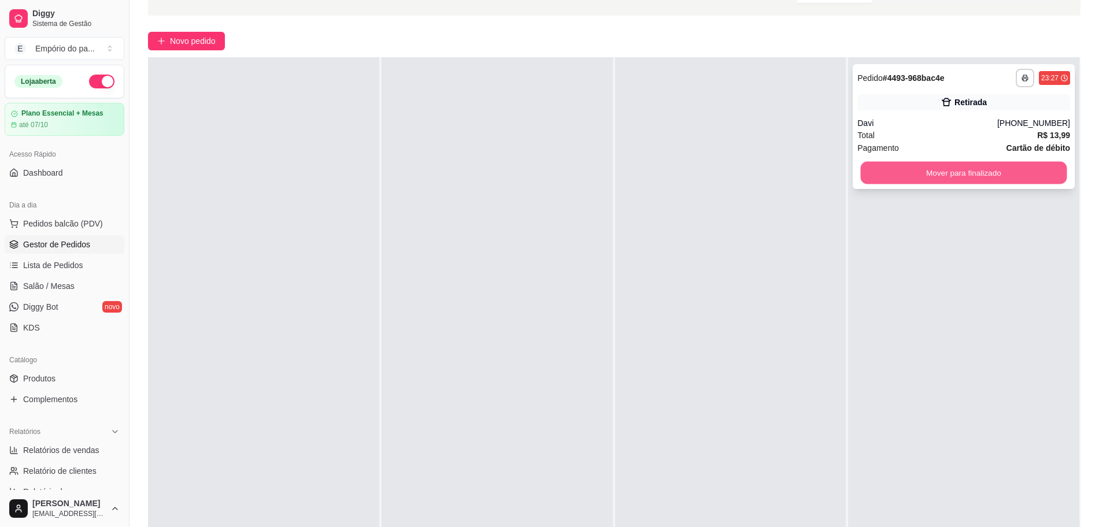
click at [1000, 164] on button "Mover para finalizado" at bounding box center [964, 173] width 206 height 23
